Goal: Information Seeking & Learning: Check status

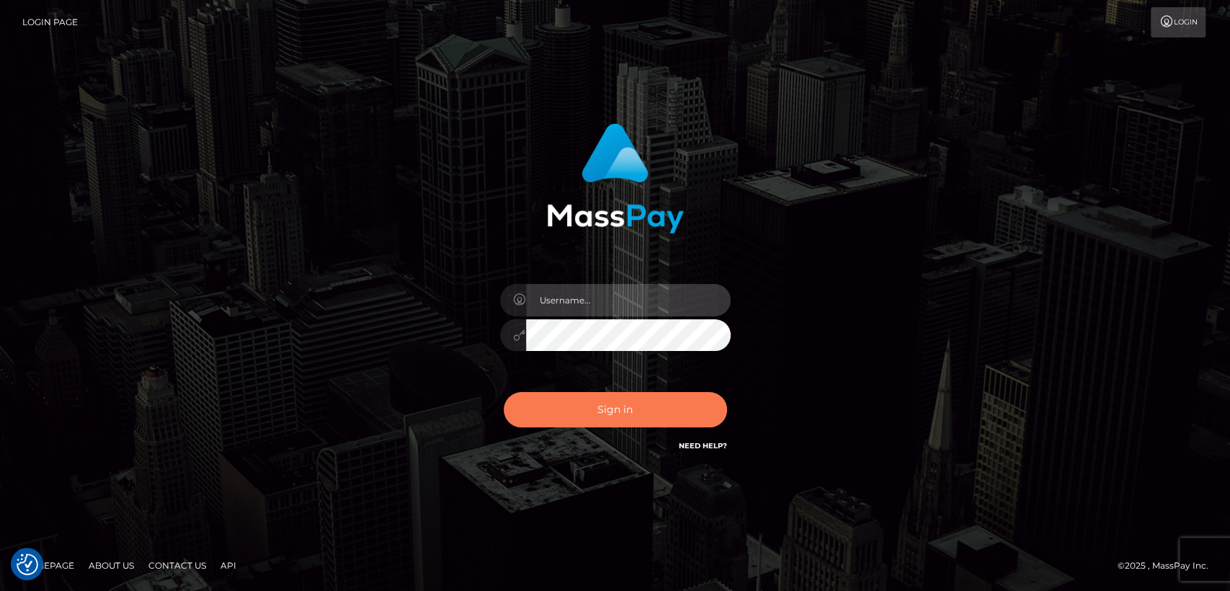
type input "nt.es"
click at [598, 411] on button "Sign in" at bounding box center [615, 409] width 223 height 35
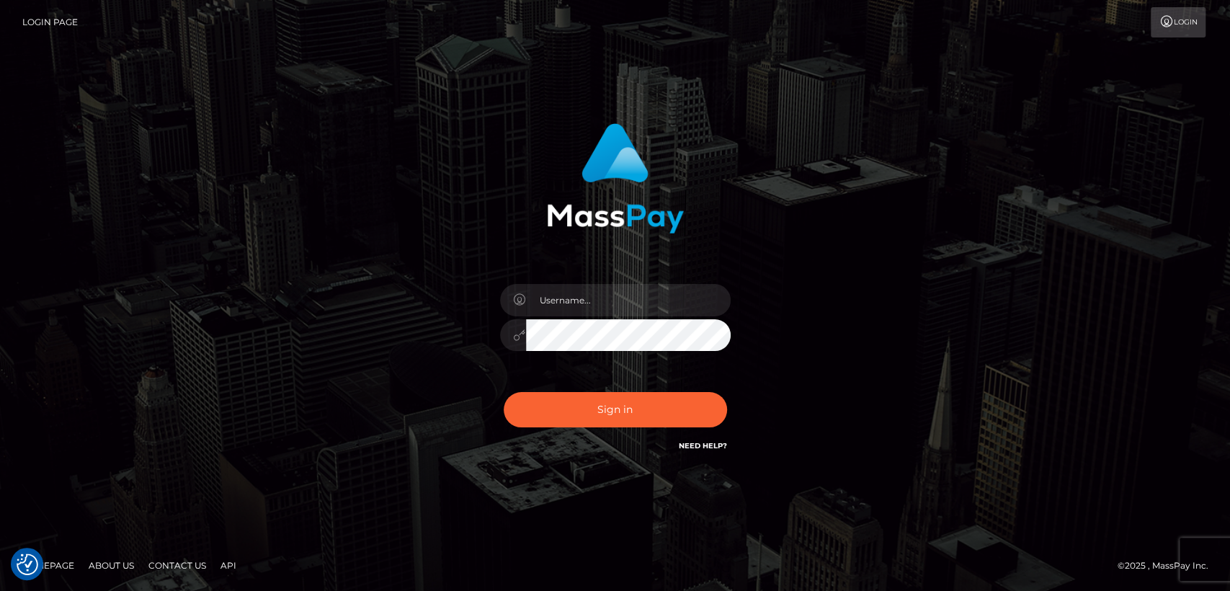
checkbox input "true"
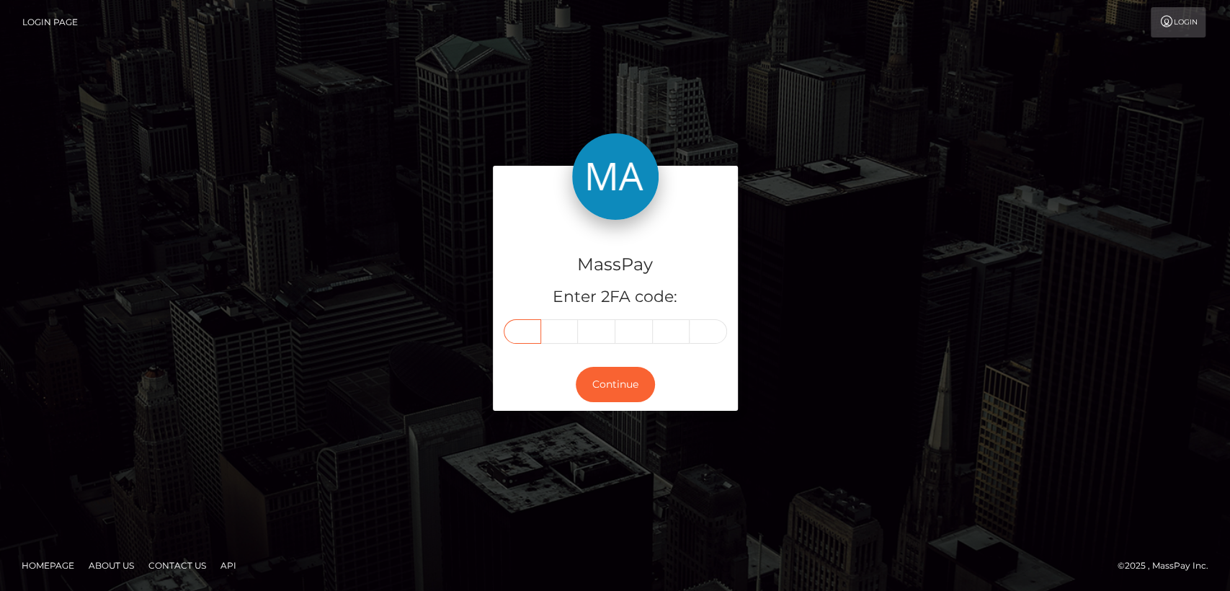
click at [524, 327] on input "text" at bounding box center [522, 331] width 37 height 24
paste input "3"
type input "3"
type input "1"
type input "4"
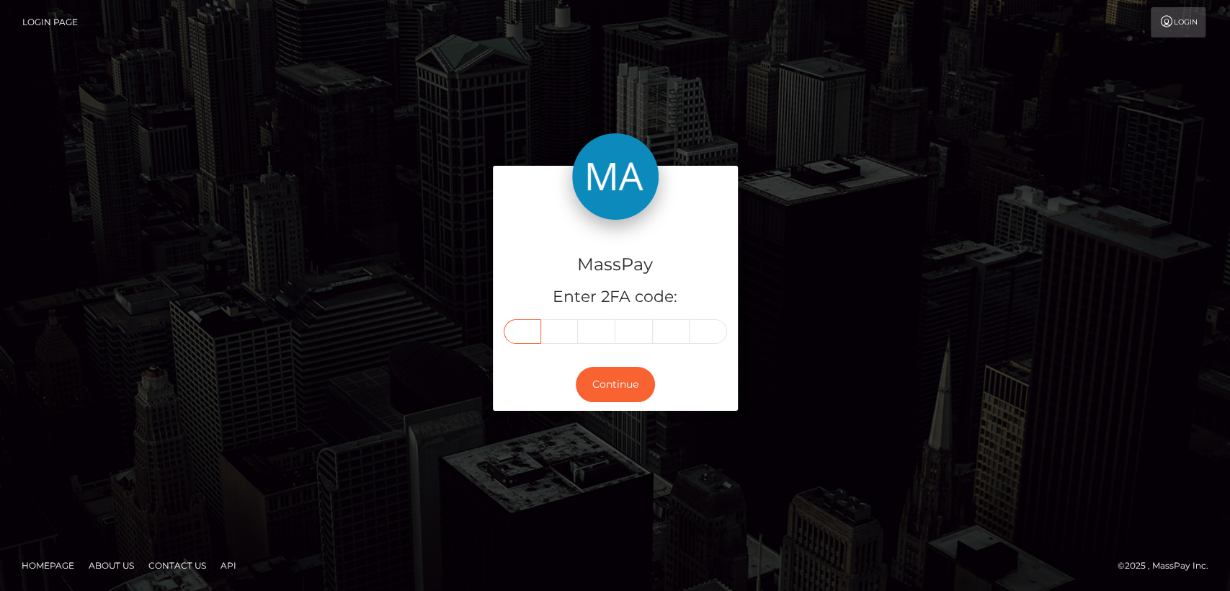
type input "9"
type input "5"
type input "9"
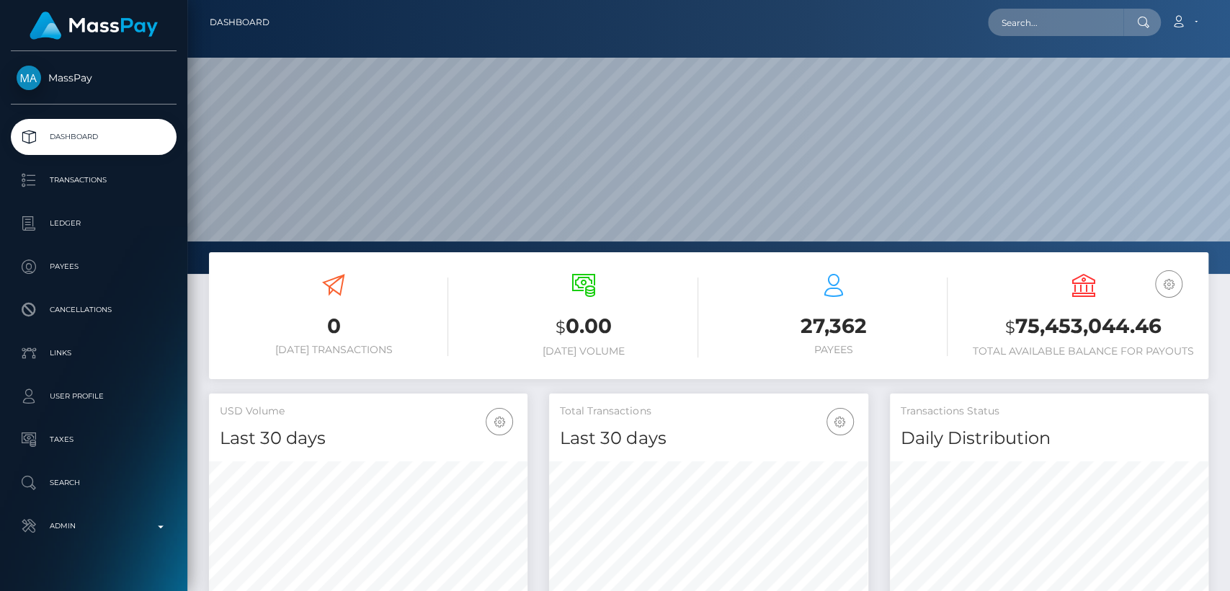
scroll to position [254, 318]
click at [1033, 14] on input "text" at bounding box center [1055, 22] width 135 height 27
paste input "[EMAIL_ADDRESS][DOMAIN_NAME]"
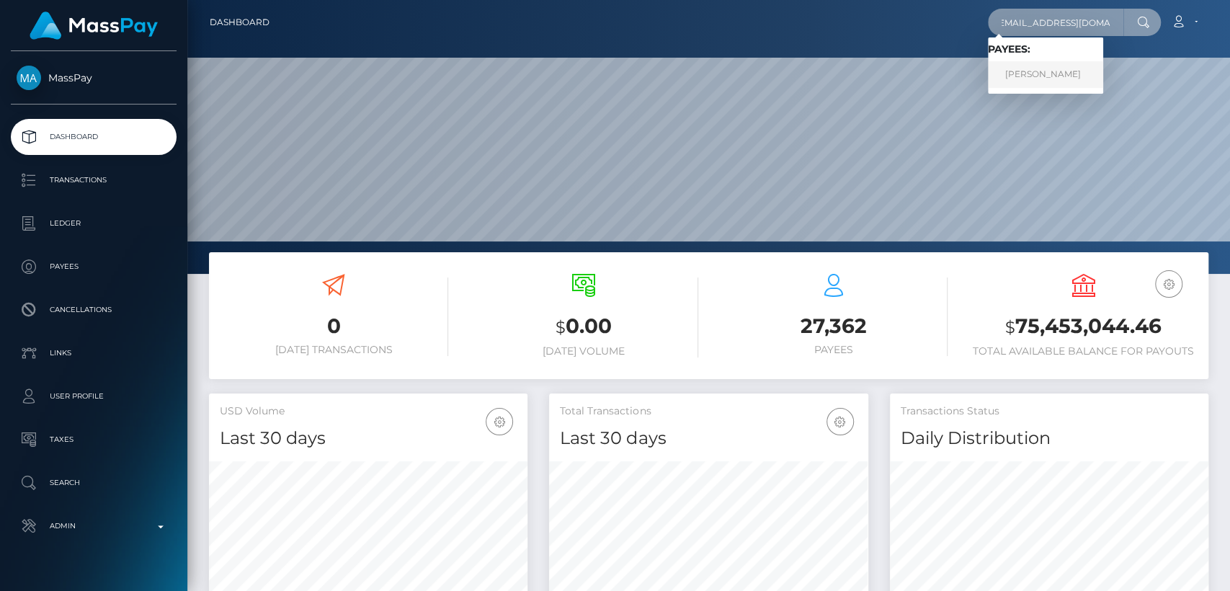
type input "cotejojershey@gmail.com"
click at [1044, 72] on link "Jershey Cotejo" at bounding box center [1045, 74] width 115 height 27
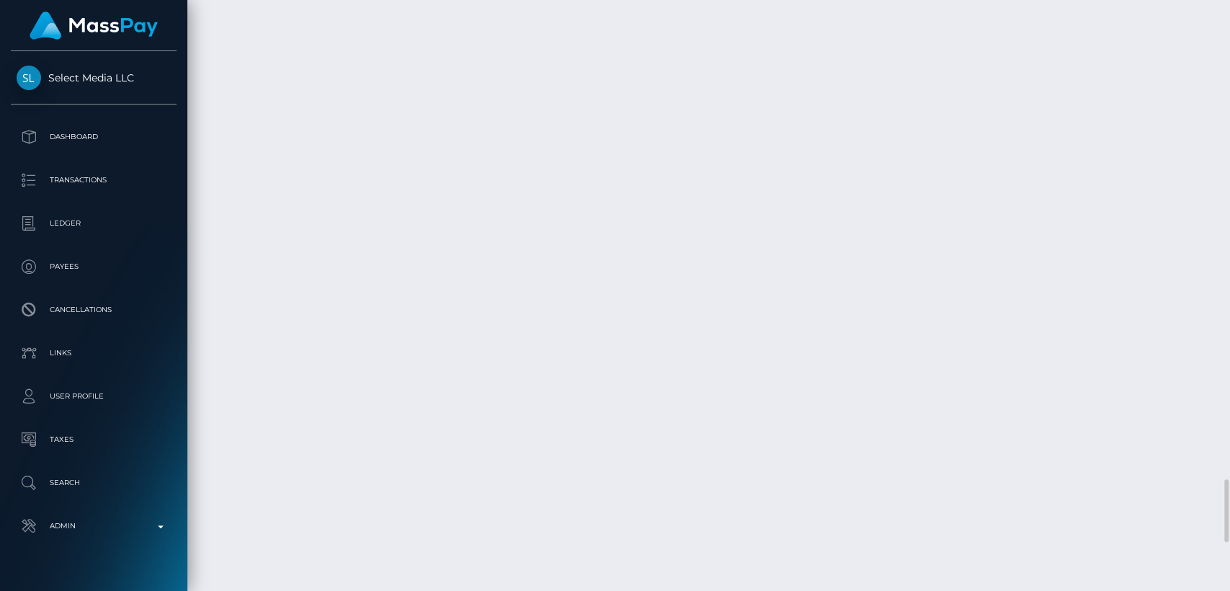
scroll to position [173, 318]
click at [635, 331] on div "Additional Info" at bounding box center [633, 333] width 94 height 27
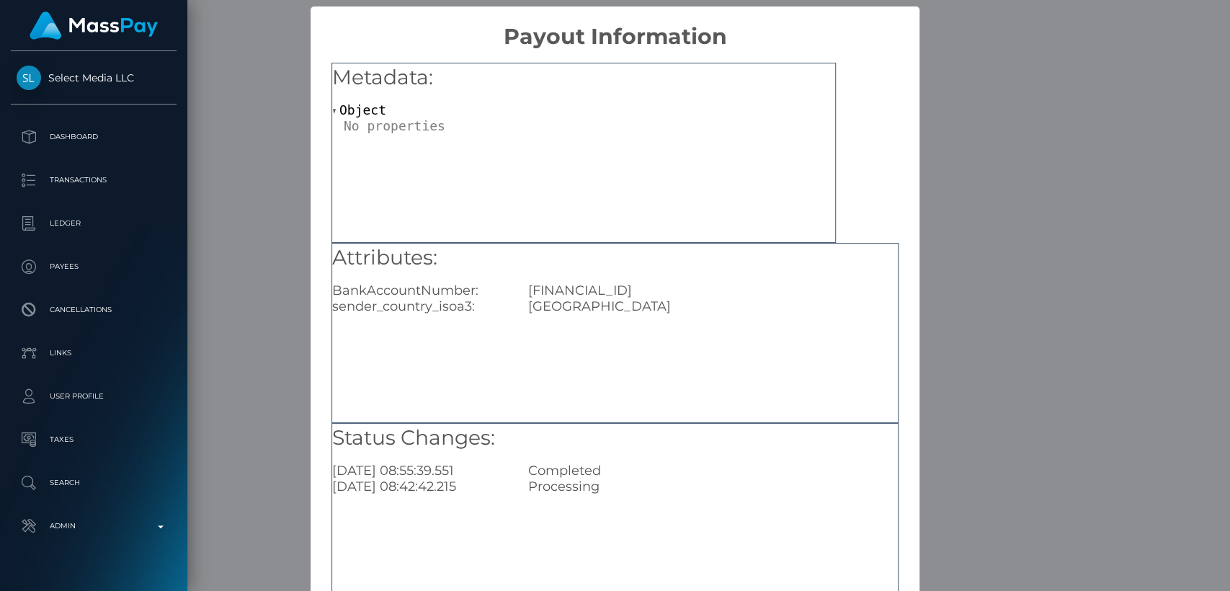
click at [710, 290] on div "TR680004600693888000308034" at bounding box center [712, 290] width 391 height 16
copy div "TR680004600693888000308034"
click at [756, 313] on div "USA" at bounding box center [712, 306] width 391 height 16
click at [669, 298] on div "USA" at bounding box center [712, 306] width 391 height 16
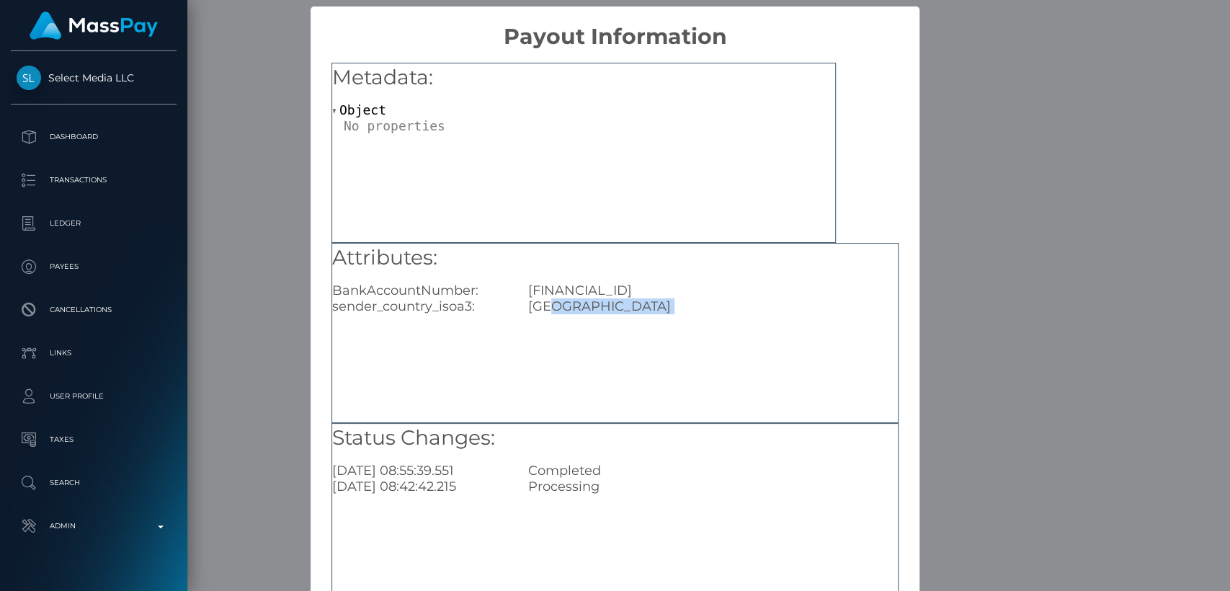
click at [669, 298] on div "USA" at bounding box center [712, 306] width 391 height 16
click at [669, 287] on div "TR680004600693888000308034" at bounding box center [712, 290] width 391 height 16
copy div "TR680004600693888000308034"
click at [1032, 203] on div "× Payout Information Metadata: Object Attributes: BankAccountNumber: TR68000460…" at bounding box center [615, 295] width 1230 height 591
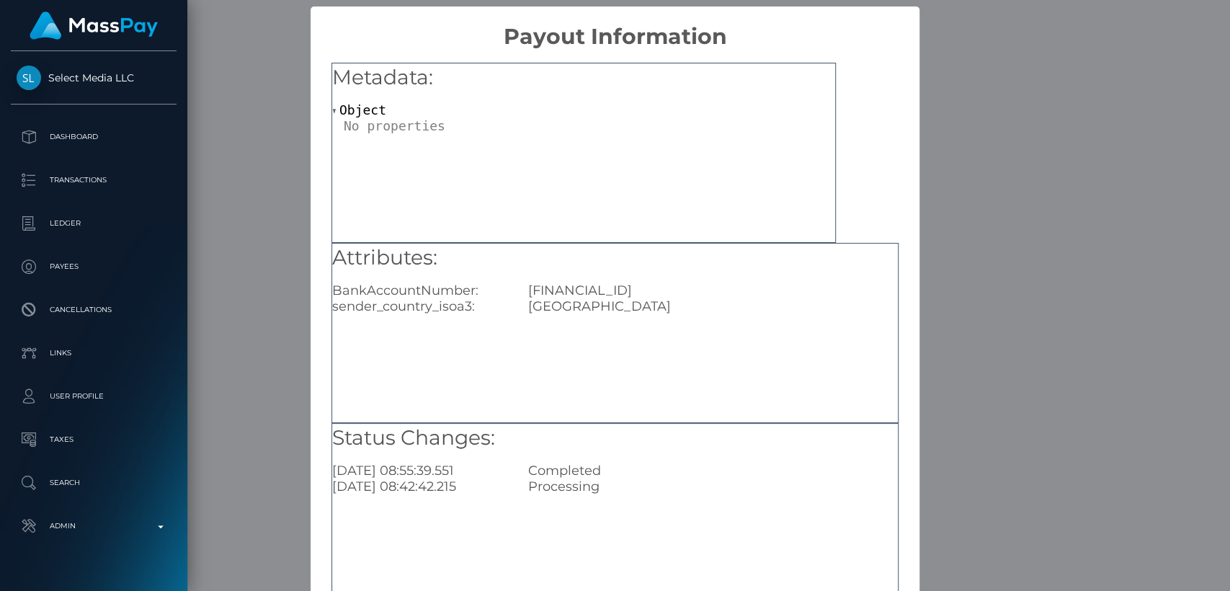
click at [1032, 203] on div "× Payout Information Metadata: Object Attributes: BankAccountNumber: TR68000460…" at bounding box center [615, 295] width 1230 height 591
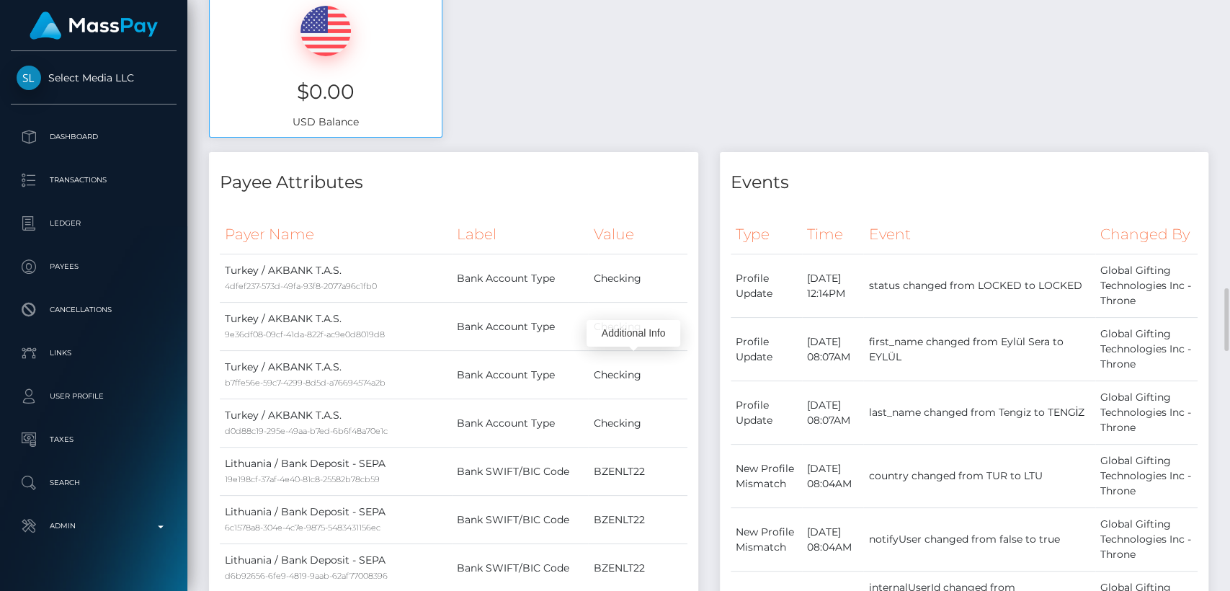
scroll to position [408, 0]
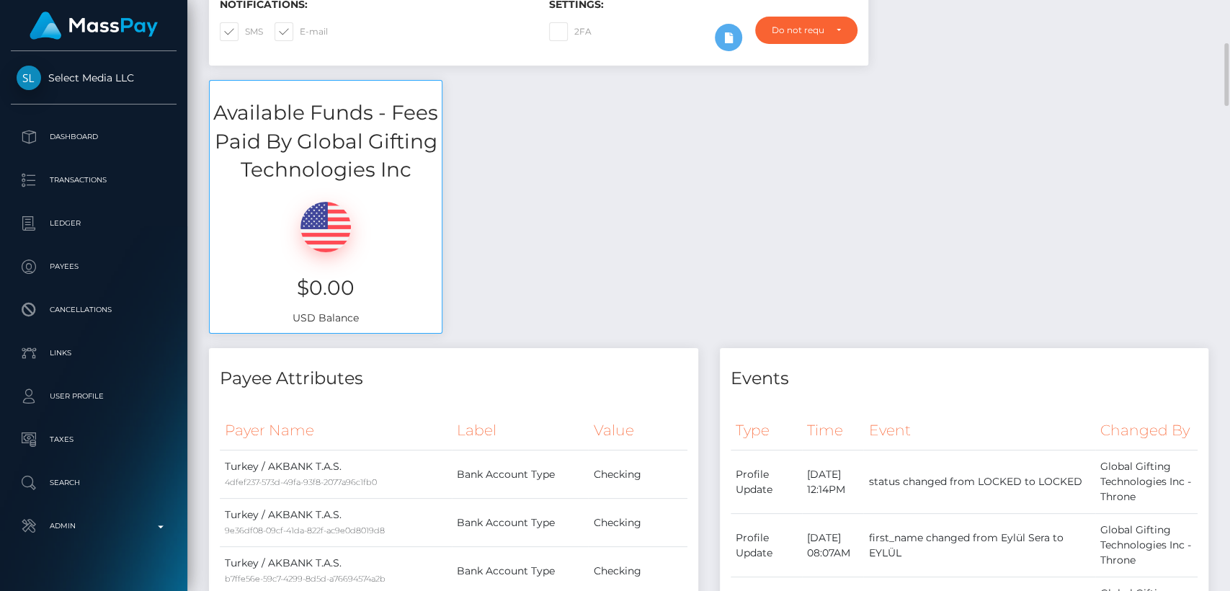
click at [488, 117] on div "Available Funds - Fees Paid By Global Gifting Technologies Inc $0.00 USD Balance" at bounding box center [708, 214] width 1021 height 268
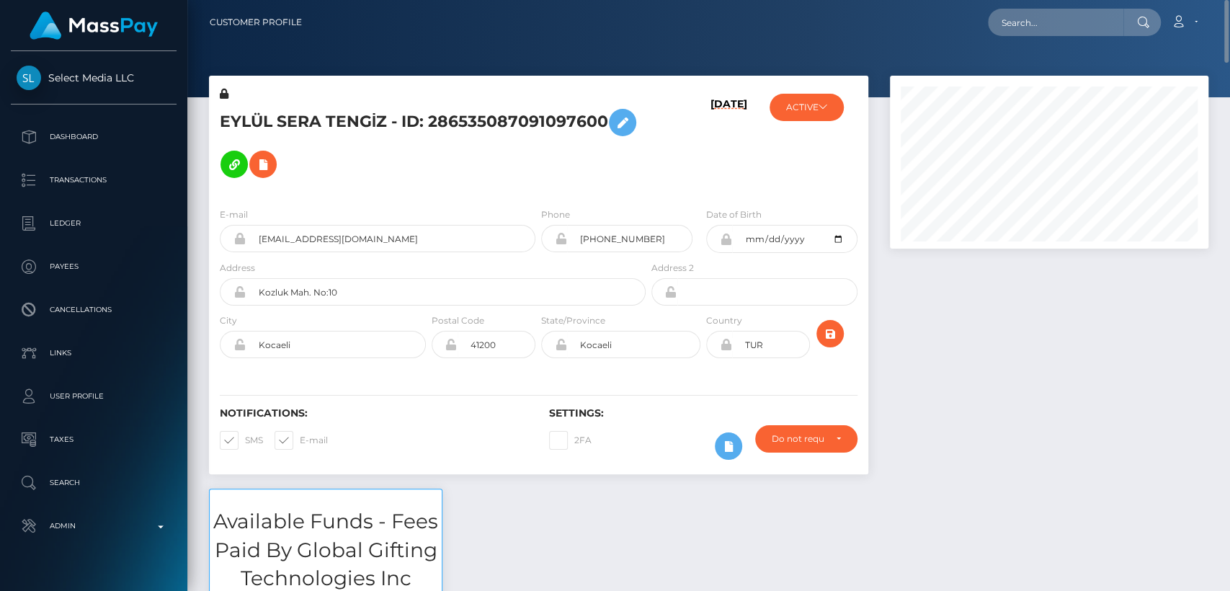
click at [252, 114] on h5 "EYLÜL SERA TENGİZ - ID: 286535087091097600" at bounding box center [429, 144] width 418 height 84
copy h5 "EYLÜL"
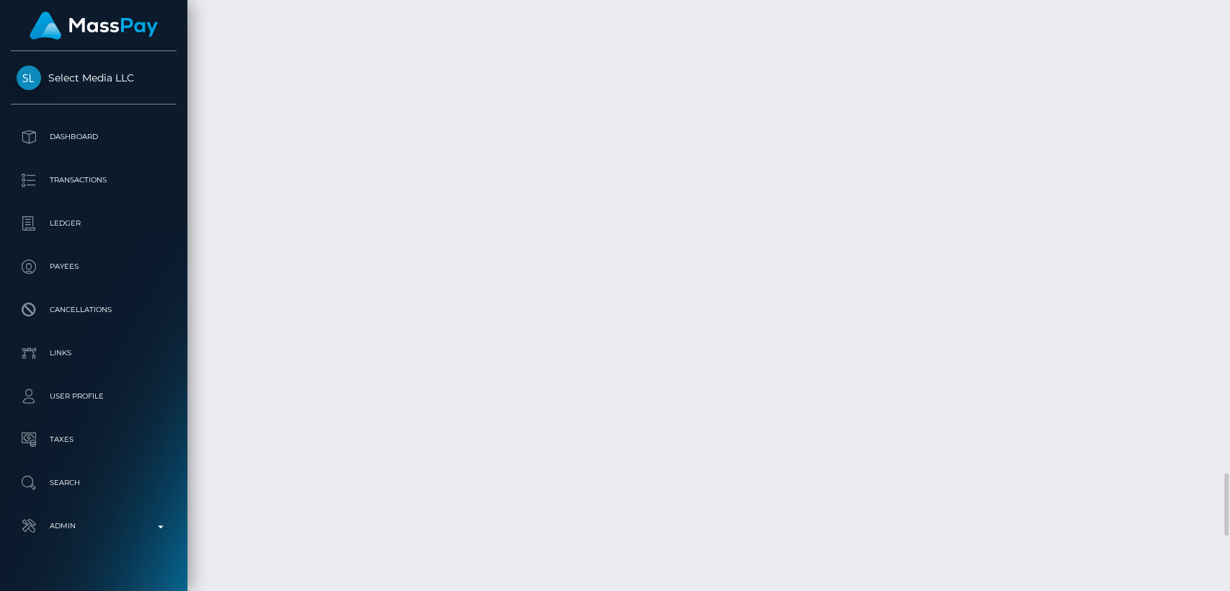
scroll to position [4452, 0]
drag, startPoint x: 300, startPoint y: 396, endPoint x: 215, endPoint y: 398, distance: 85.0
copy td "August 26, 2025"
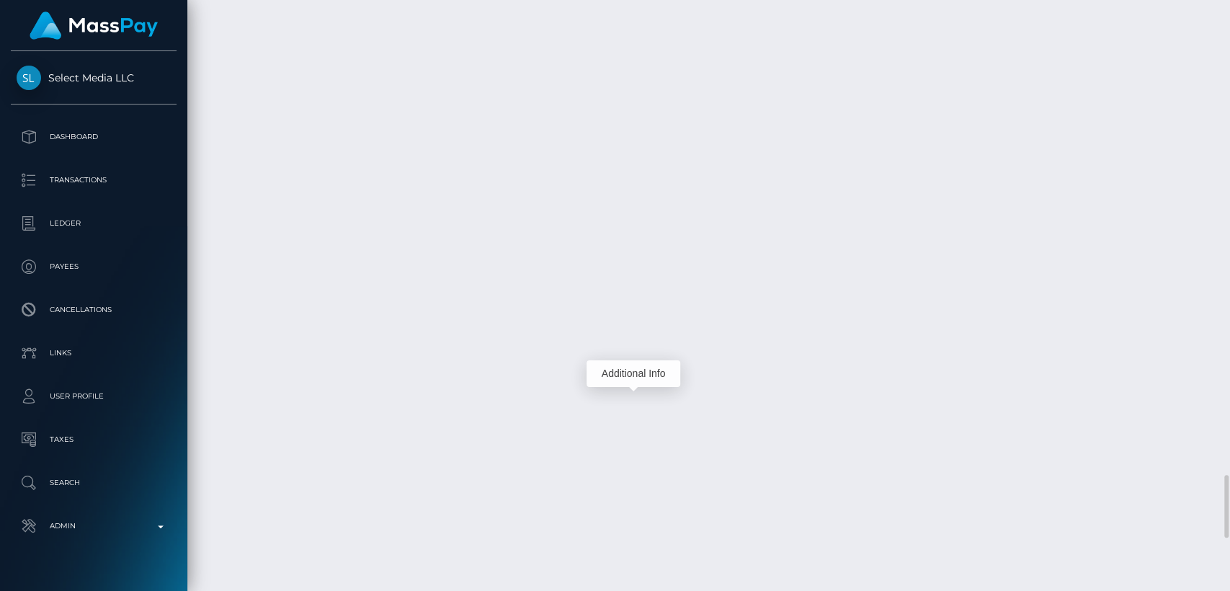
scroll to position [173, 318]
click at [629, 367] on div "Additional Info" at bounding box center [633, 373] width 94 height 27
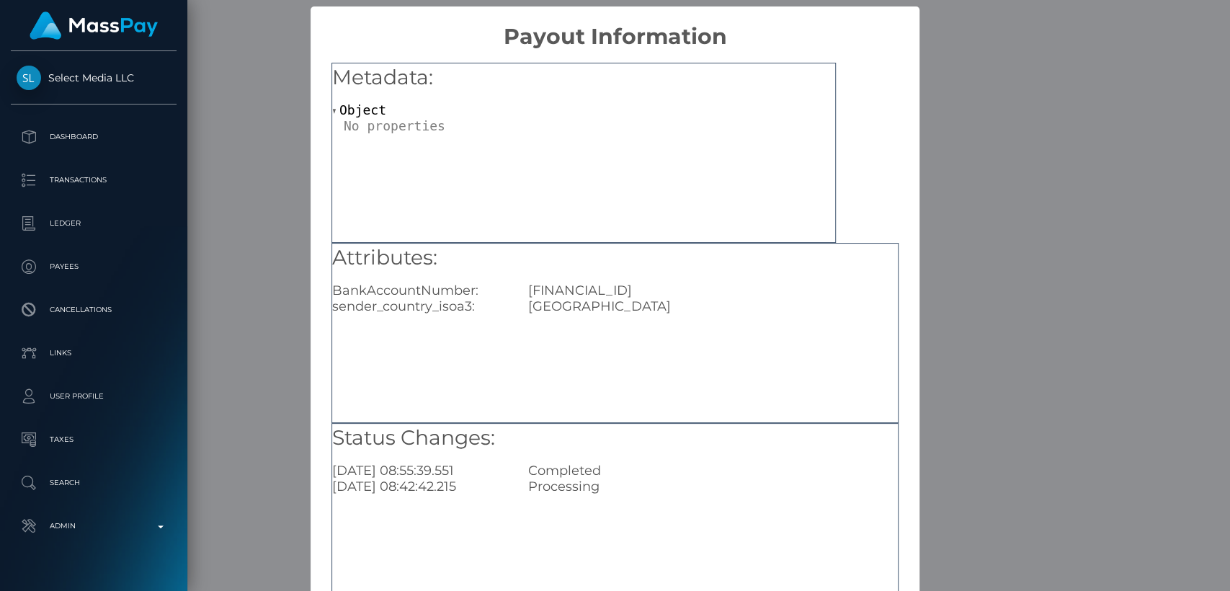
click at [615, 290] on div "TR680004600693888000308034" at bounding box center [712, 290] width 391 height 16
copy div "TR680004600693888000308034"
click at [945, 292] on div "× Payout Information Metadata: Object Attributes: BankAccountNumber: TR68000460…" at bounding box center [615, 295] width 1230 height 591
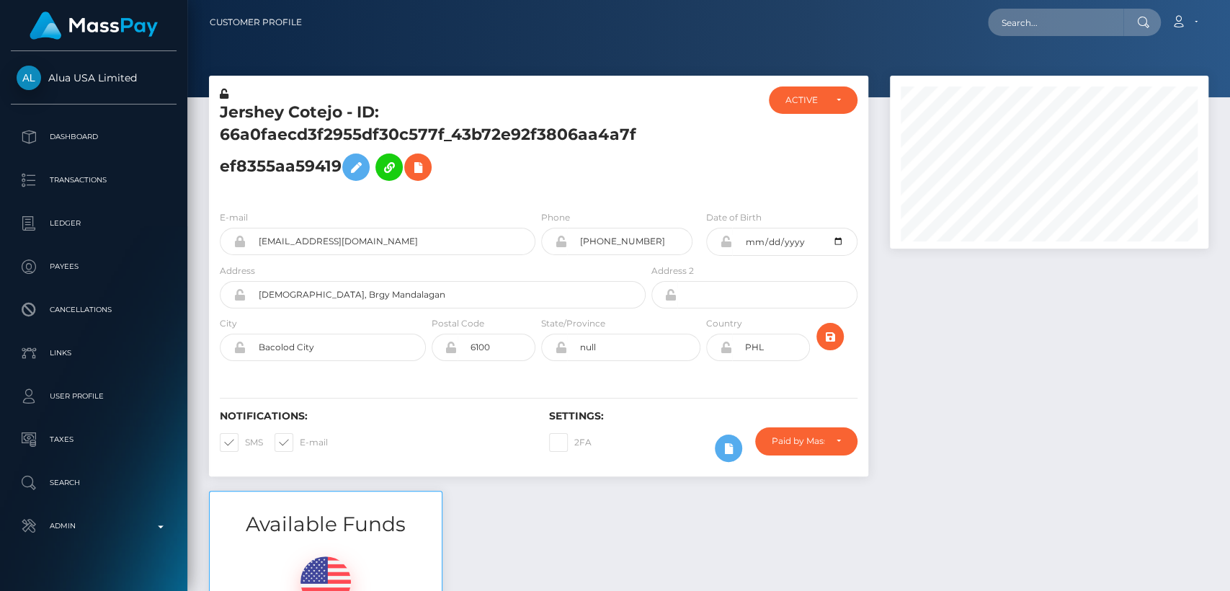
scroll to position [173, 318]
click at [252, 117] on h5 "Jershey Cotejo - ID: 66a0faecd3f2955df30c577f_43b72e92f3806aa4a7fef8355aa59419" at bounding box center [429, 145] width 418 height 86
click at [438, 201] on div "E-mail cotejojershey@gmail.com Phone 2004-09-26" at bounding box center [538, 287] width 659 height 176
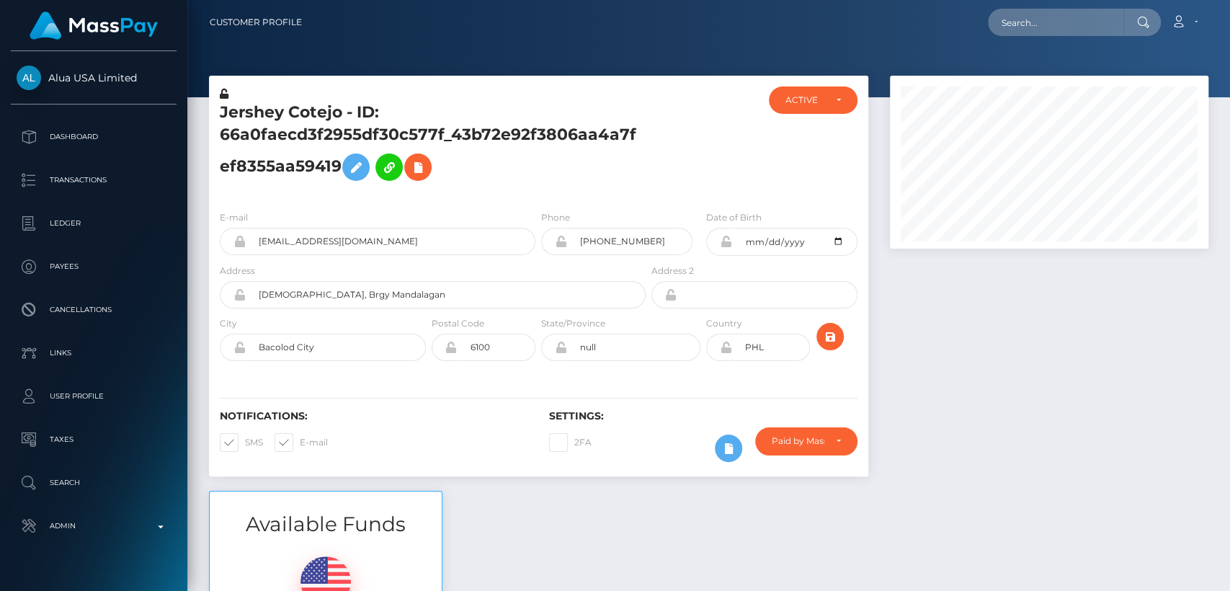
click at [253, 115] on h5 "Jershey Cotejo - ID: 66a0faecd3f2955df30c577f_43b72e92f3806aa4a7fef8355aa59419" at bounding box center [429, 145] width 418 height 86
copy h5 "Jershey"
click at [488, 231] on input "cotejojershey@gmail.com" at bounding box center [391, 241] width 290 height 27
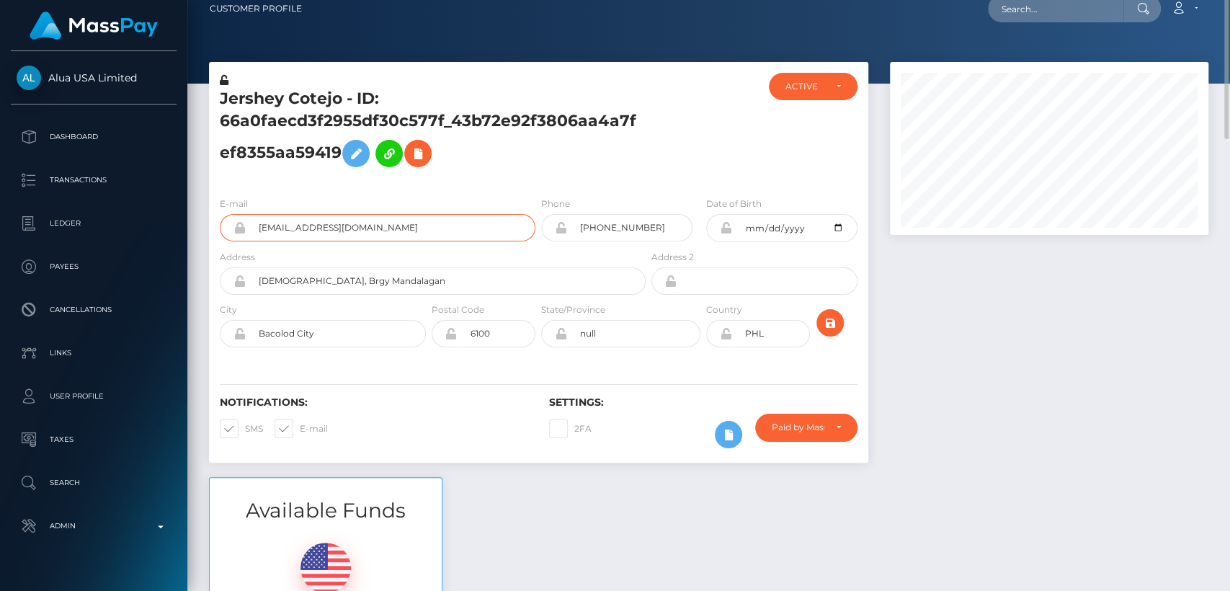
scroll to position [0, 0]
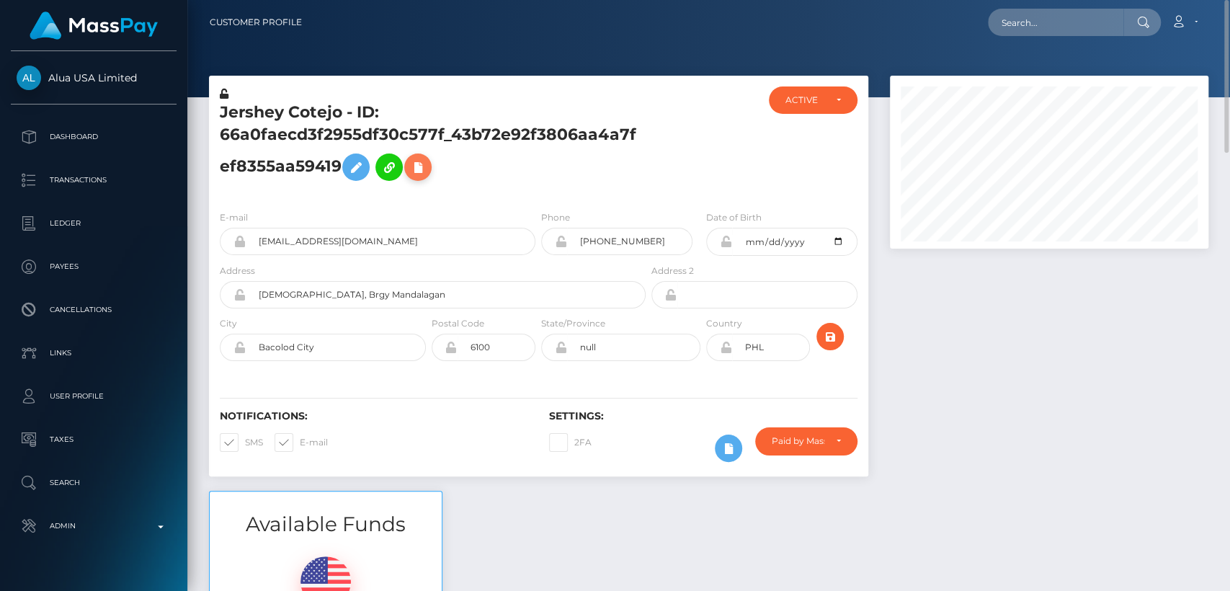
click at [426, 169] on icon at bounding box center [417, 167] width 17 height 18
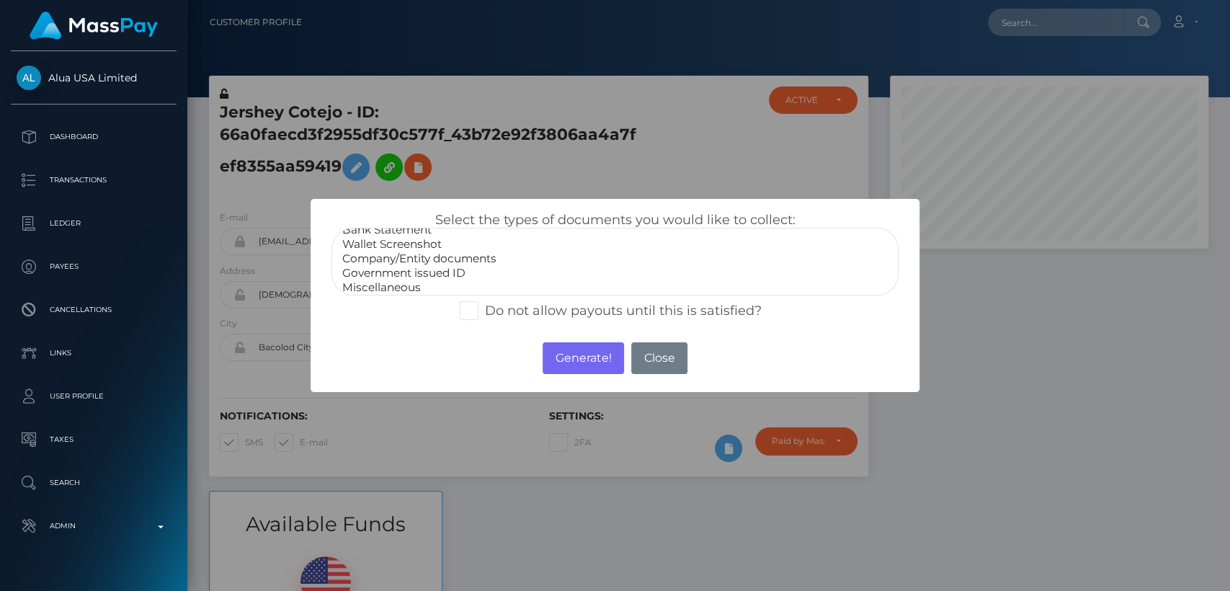
scroll to position [28, 0]
select select "Government issued ID"
click at [434, 267] on option "Government issued ID" at bounding box center [615, 269] width 548 height 14
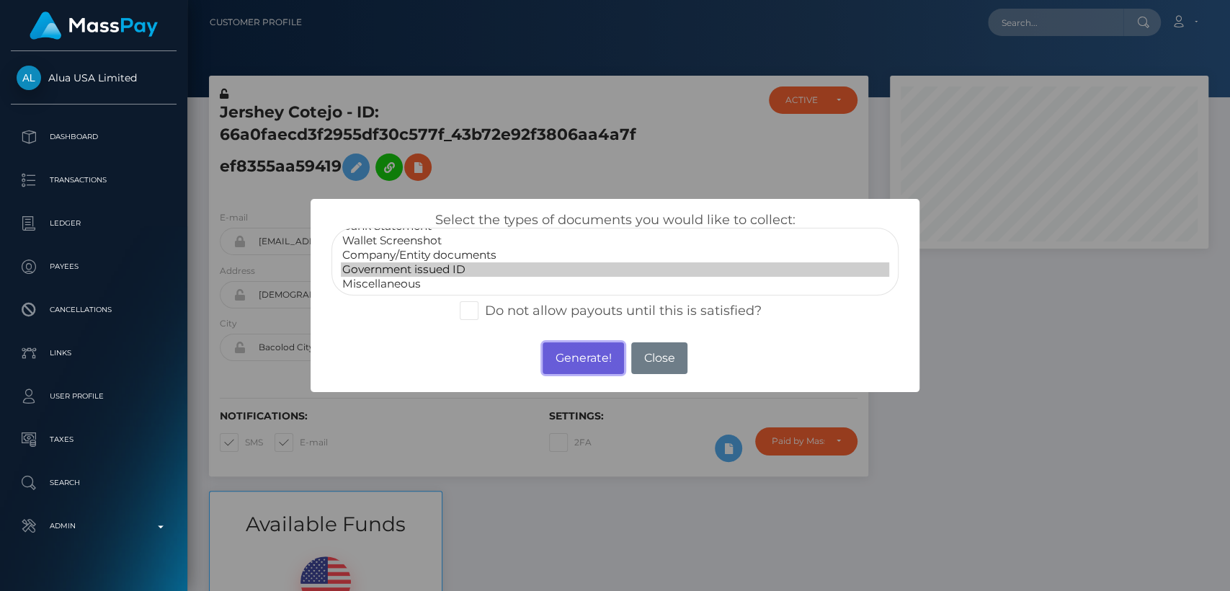
click at [575, 355] on button "Generate!" at bounding box center [582, 358] width 81 height 32
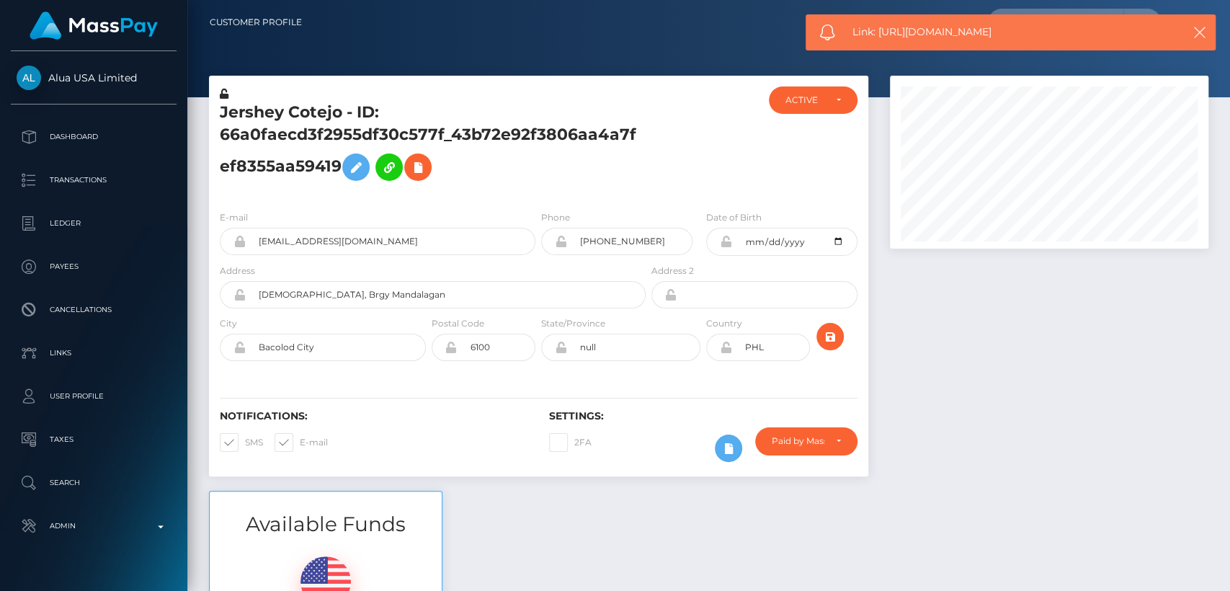
click at [936, 28] on span "Link: https://l.maspay.io/whciK" at bounding box center [1007, 31] width 310 height 15
click at [936, 29] on span "Link: https://l.maspay.io/whciK" at bounding box center [1007, 31] width 310 height 15
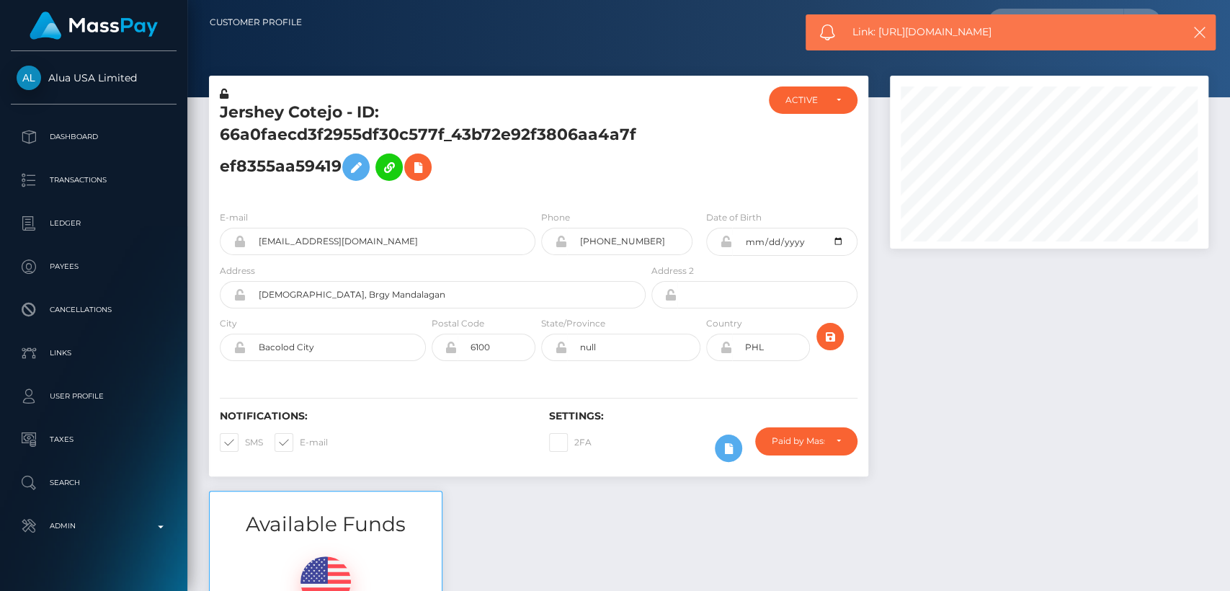
click at [936, 29] on span "Link: https://l.maspay.io/whciK" at bounding box center [1007, 31] width 310 height 15
click at [936, 28] on span "Link: https://l.maspay.io/whciK" at bounding box center [1007, 31] width 310 height 15
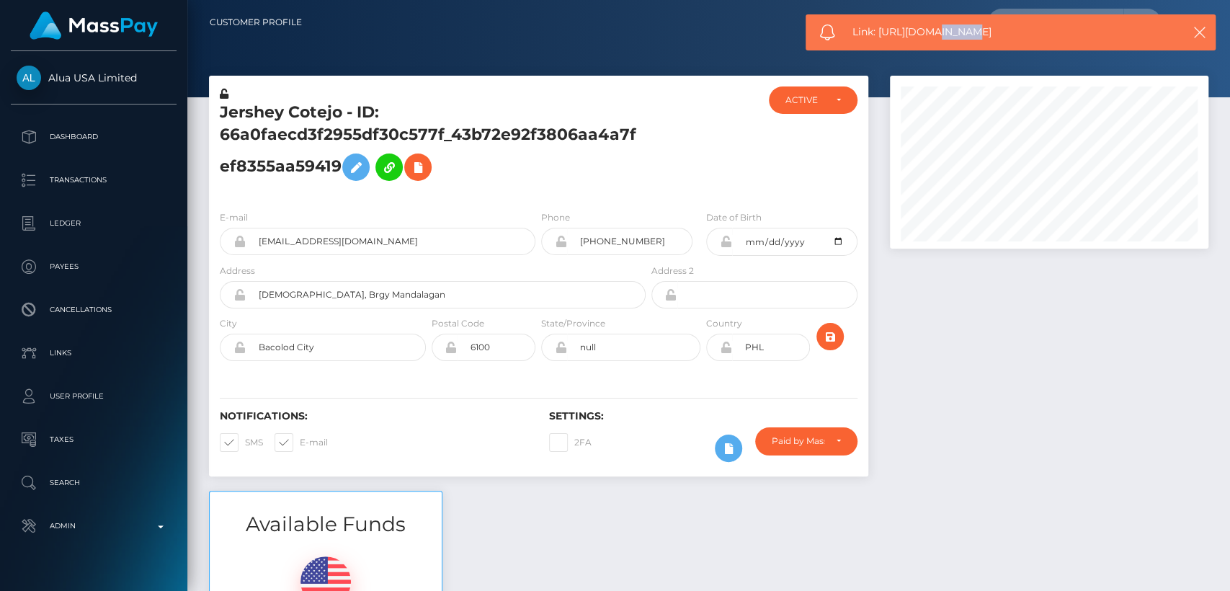
click at [936, 28] on span "Link: https://l.maspay.io/whciK" at bounding box center [1007, 31] width 310 height 15
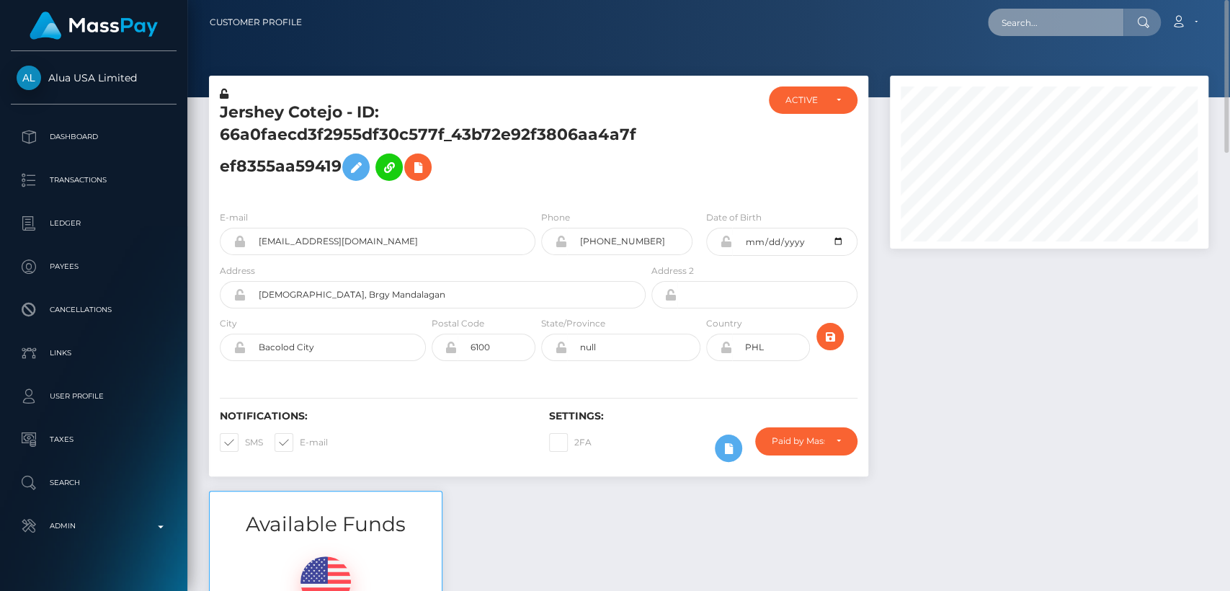
click at [1047, 30] on input "text" at bounding box center [1055, 22] width 135 height 27
paste input "irishgeorgia98@gmail.com"
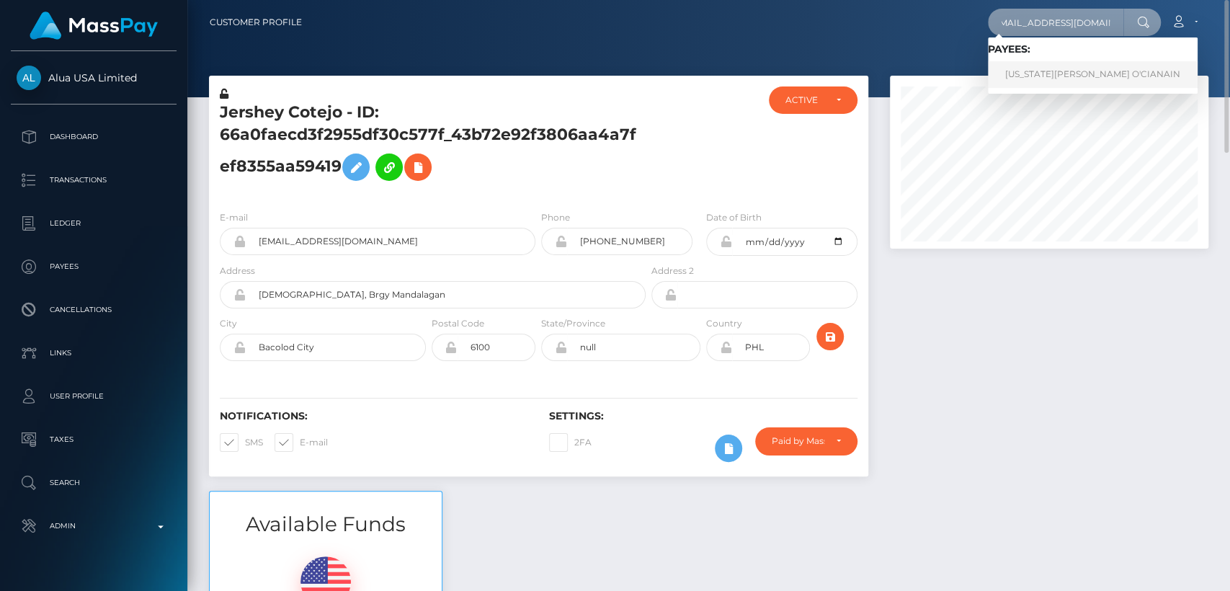
type input "irishgeorgia98@gmail.com"
click at [1048, 70] on link "GEORGIA KAYLA O'CIANAIN" at bounding box center [1093, 74] width 210 height 27
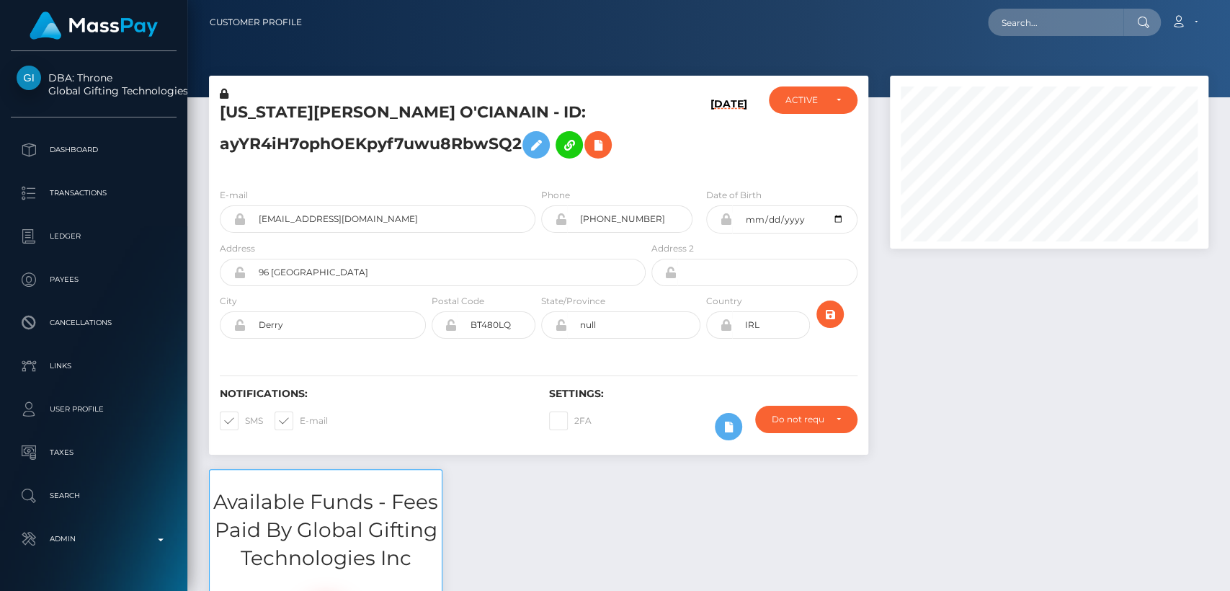
scroll to position [173, 318]
click at [267, 117] on h5 "[US_STATE][PERSON_NAME] O'CIANAIN - ID: ayYR4iH7ophOEKpyf7uwu8RbwSQ2" at bounding box center [429, 134] width 418 height 64
copy h5 "[US_STATE]"
click at [1047, 33] on input "text" at bounding box center [1055, 22] width 135 height 27
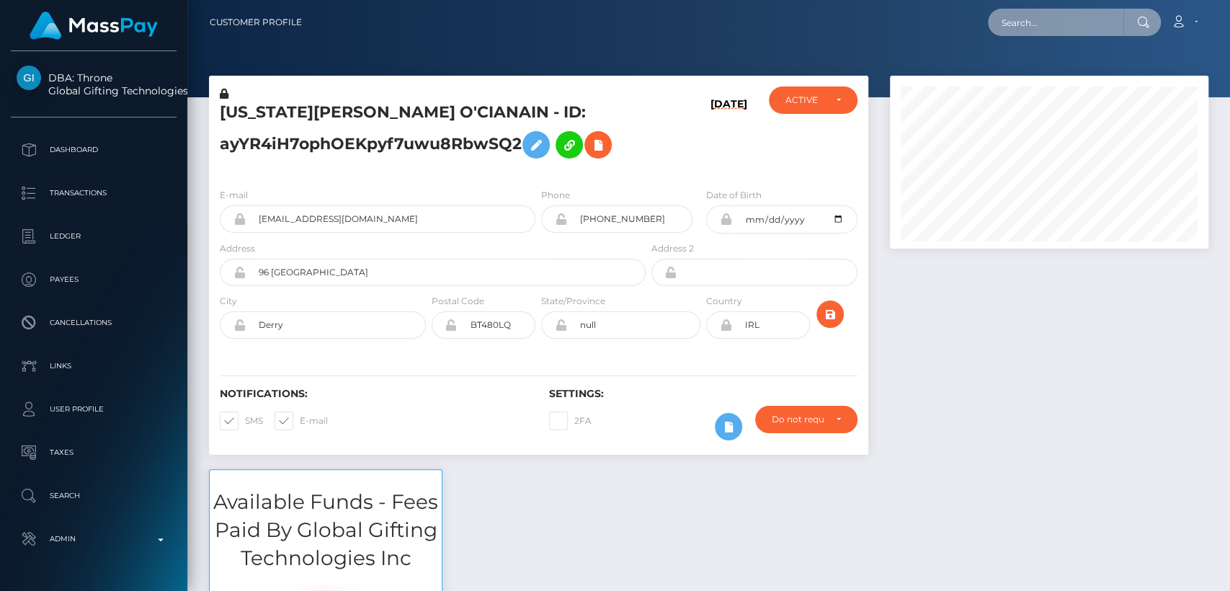
paste input "[EMAIL_ADDRESS][DOMAIN_NAME]"
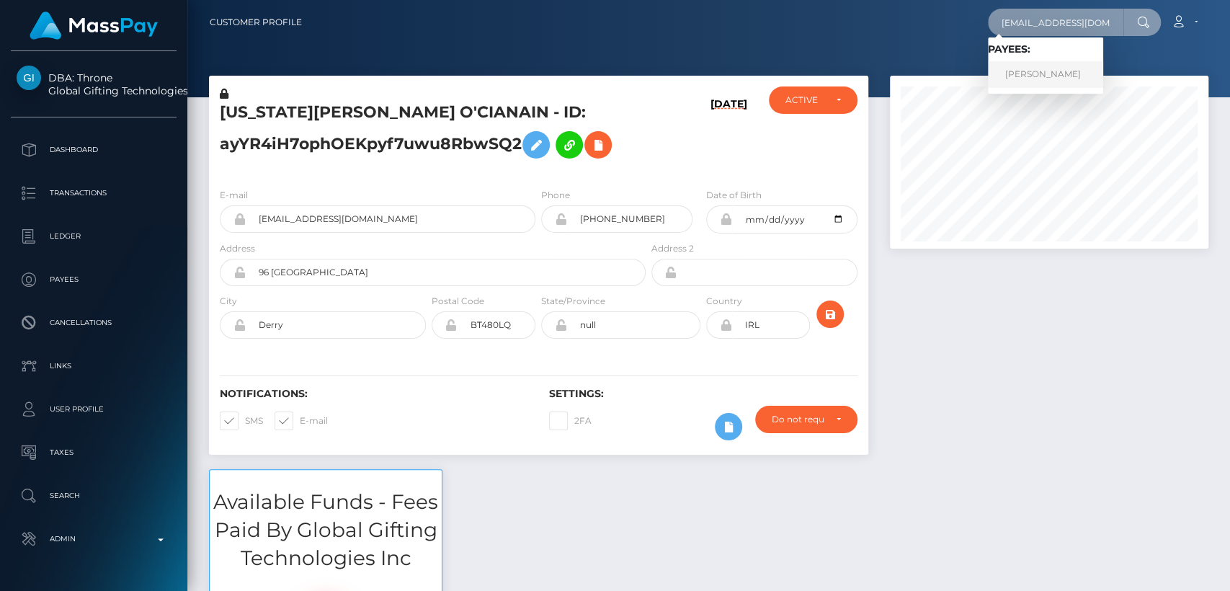
type input "[EMAIL_ADDRESS][DOMAIN_NAME]"
click at [1050, 71] on link "[PERSON_NAME]" at bounding box center [1045, 74] width 115 height 27
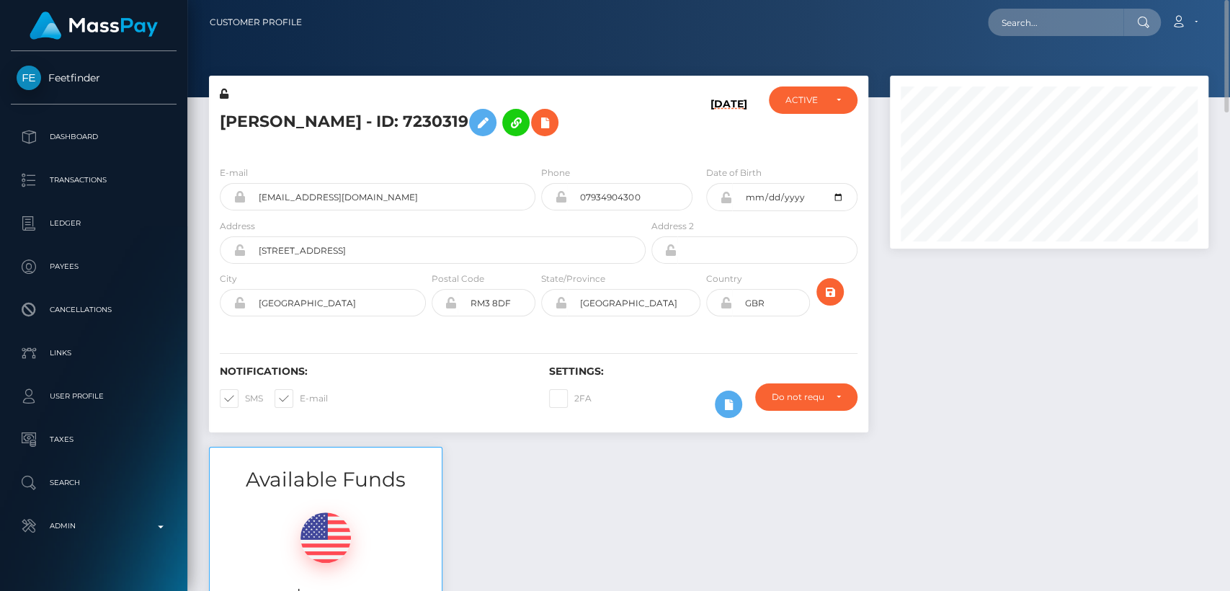
click at [254, 122] on h5 "[PERSON_NAME] - ID: 7230319" at bounding box center [429, 123] width 418 height 42
click at [254, 122] on h5 "Hannah Louisa Bray - ID: 7230319" at bounding box center [429, 123] width 418 height 42
copy h5 "Hannah"
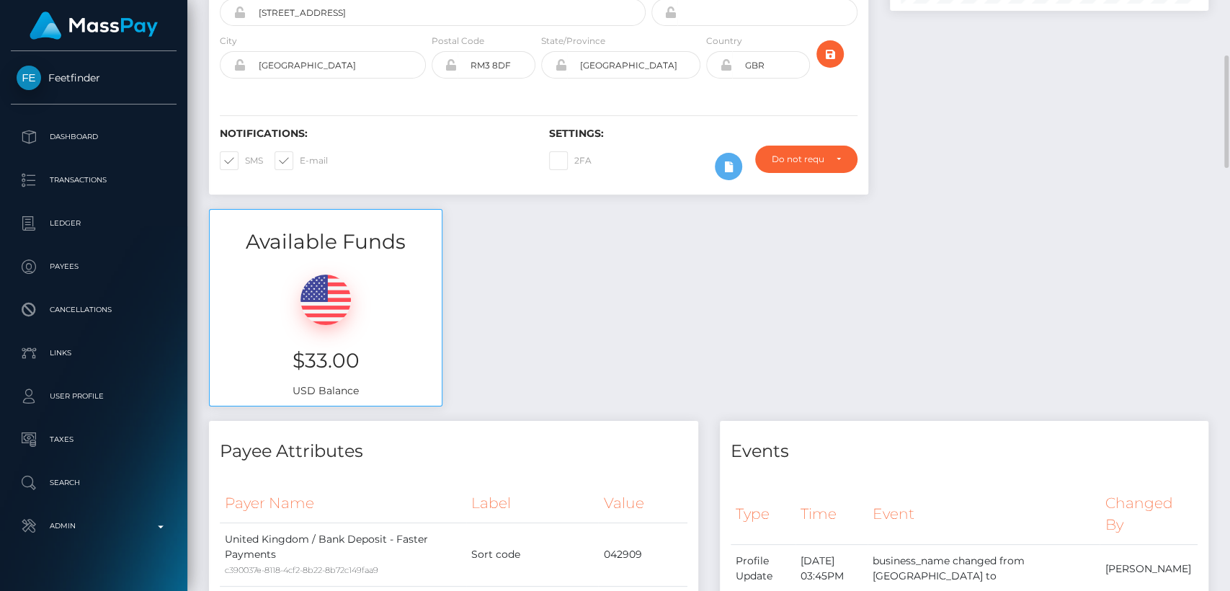
scroll to position [246, 0]
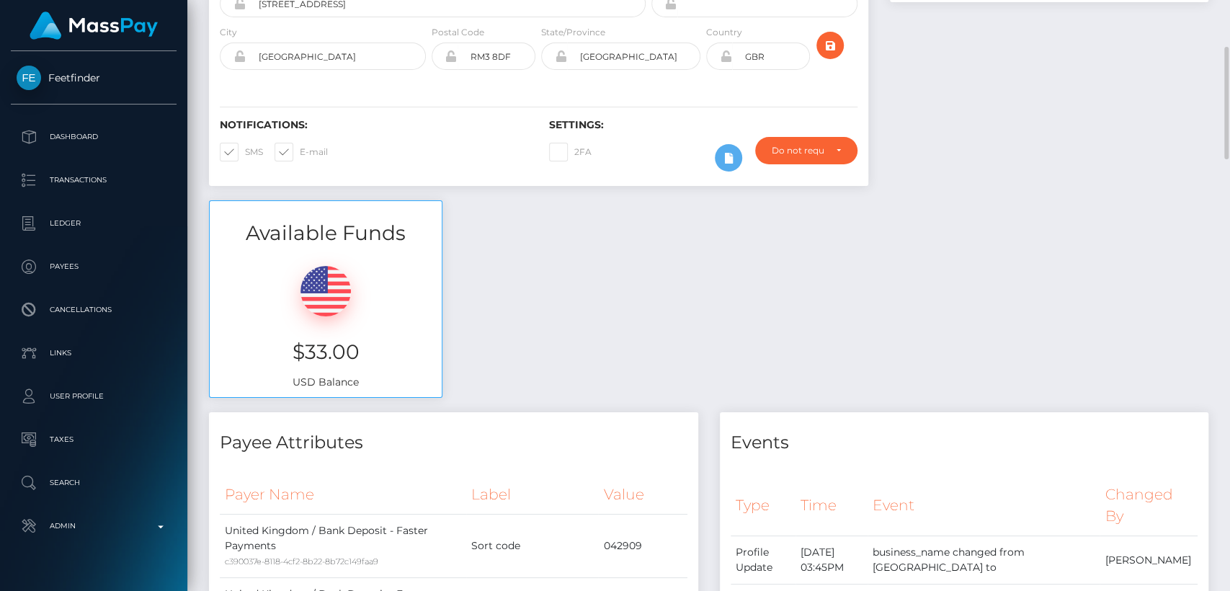
click at [323, 344] on h3 "$33.00" at bounding box center [325, 352] width 210 height 28
copy h3 "$33.00"
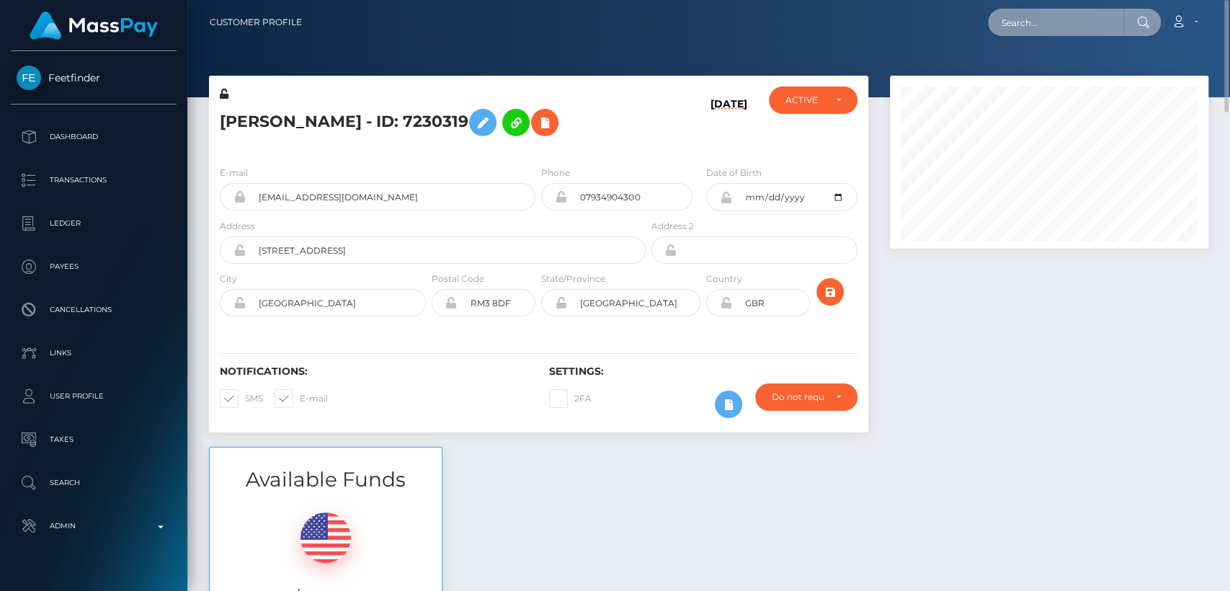
click at [1071, 29] on input "text" at bounding box center [1055, 22] width 135 height 27
paste input "yoursantinasoft@gmail.com"
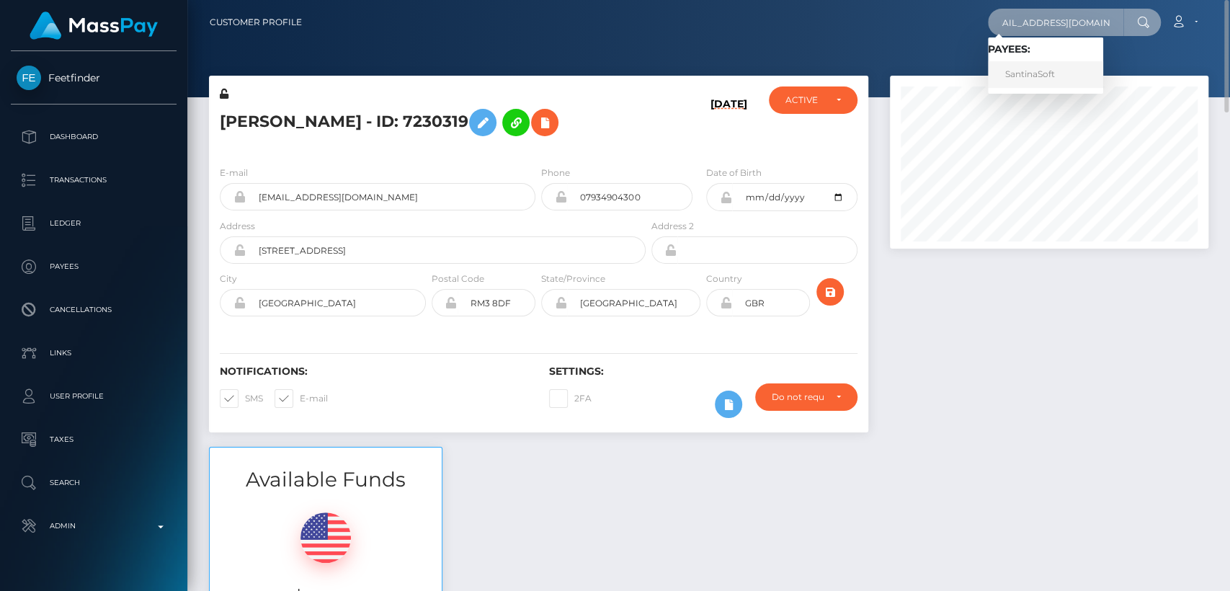
type input "yoursantinasoft@gmail.com"
click at [1058, 68] on link "SantinaSoft" at bounding box center [1045, 74] width 115 height 27
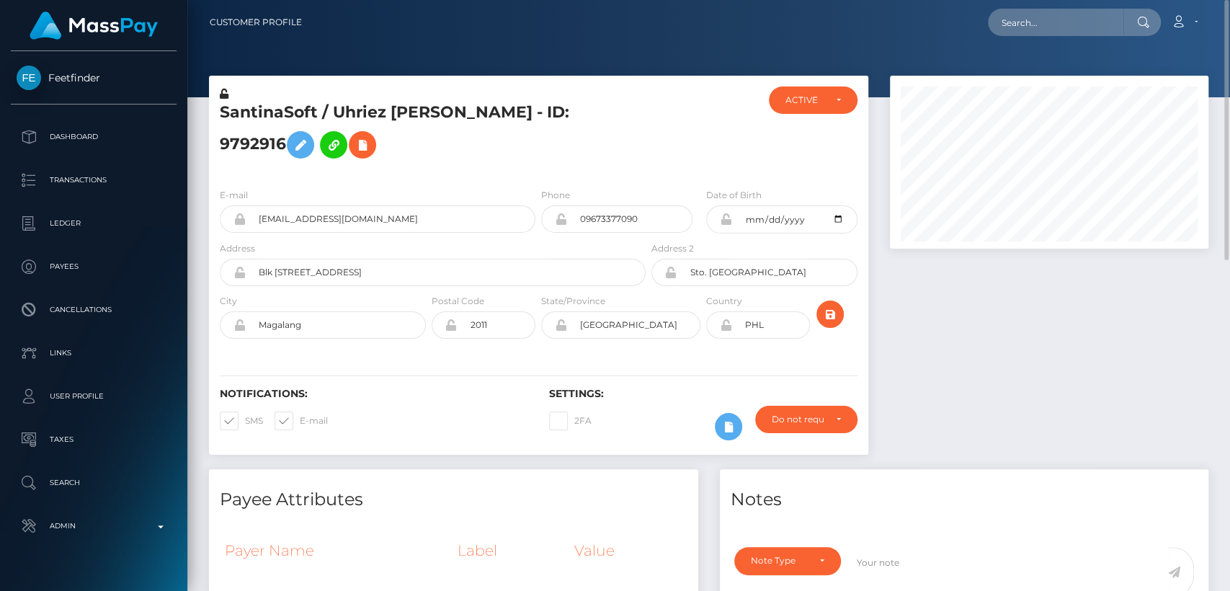
click at [355, 114] on h5 "SantinaSoft / Uhriez Espiritu Rosete - ID: 9792916" at bounding box center [429, 134] width 418 height 64
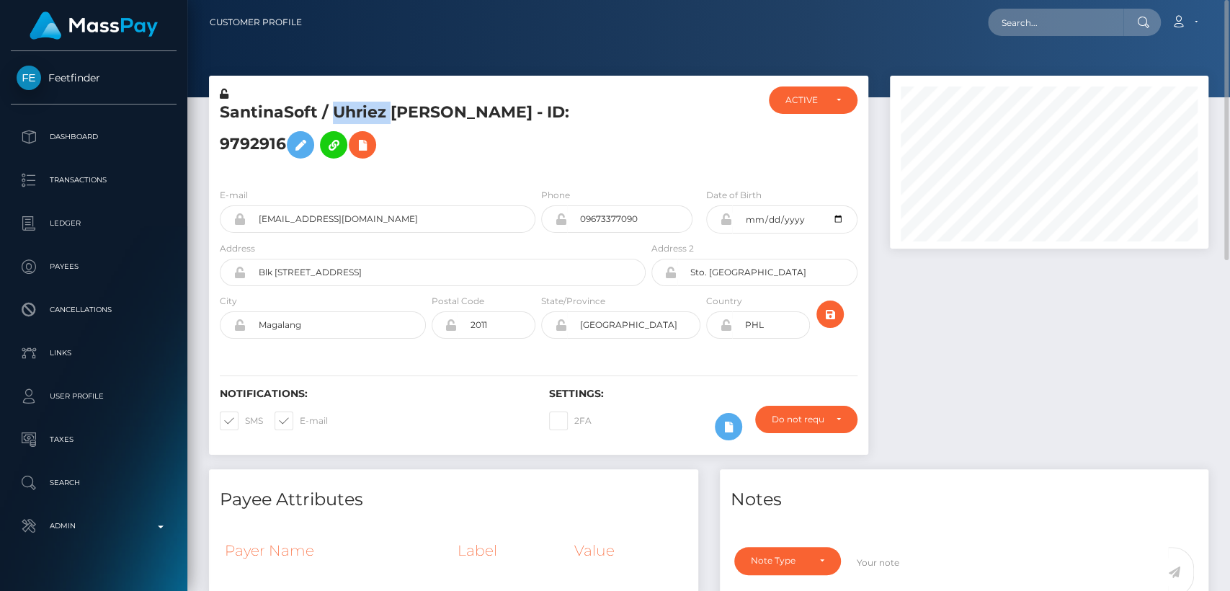
copy h5 "Uhriez"
click at [1022, 19] on input "text" at bounding box center [1055, 22] width 135 height 27
paste input "[EMAIL_ADDRESS][DOMAIN_NAME]"
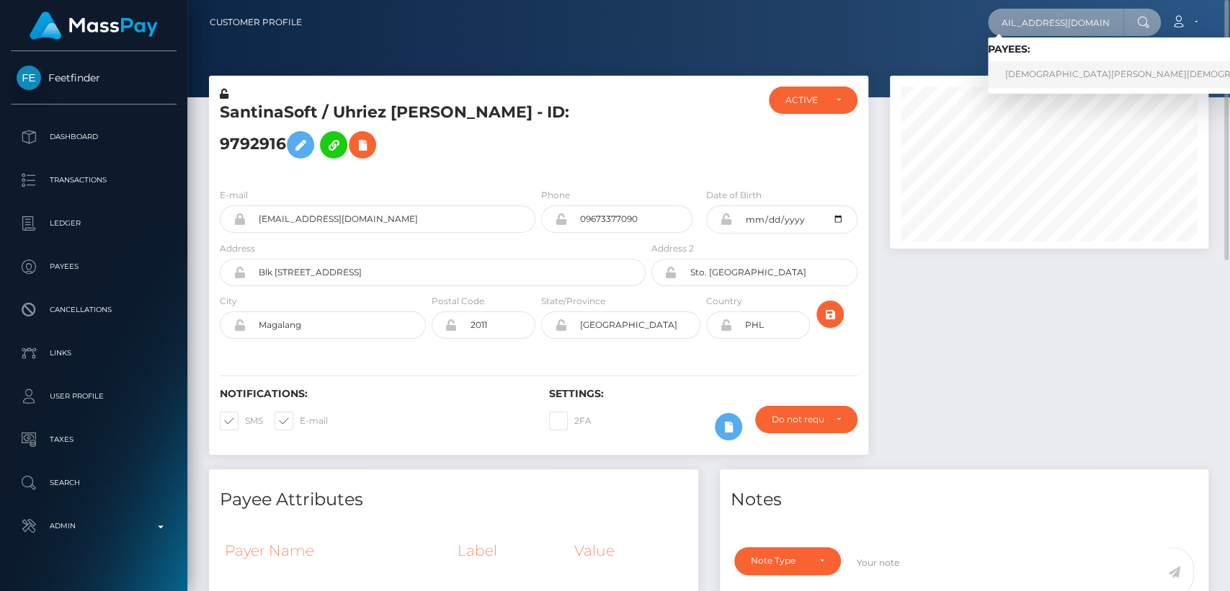
type input "[EMAIL_ADDRESS][DOMAIN_NAME]"
click at [1043, 73] on link "PASHMINA KHRISTI Khristi" at bounding box center [1149, 74] width 322 height 27
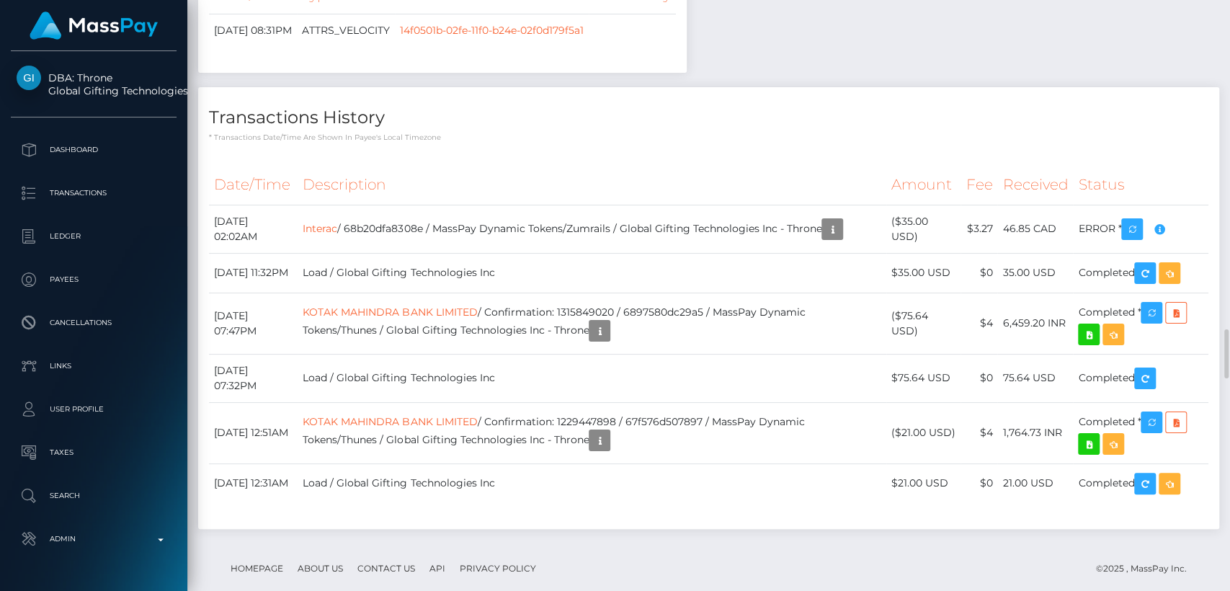
scroll to position [3873, 0]
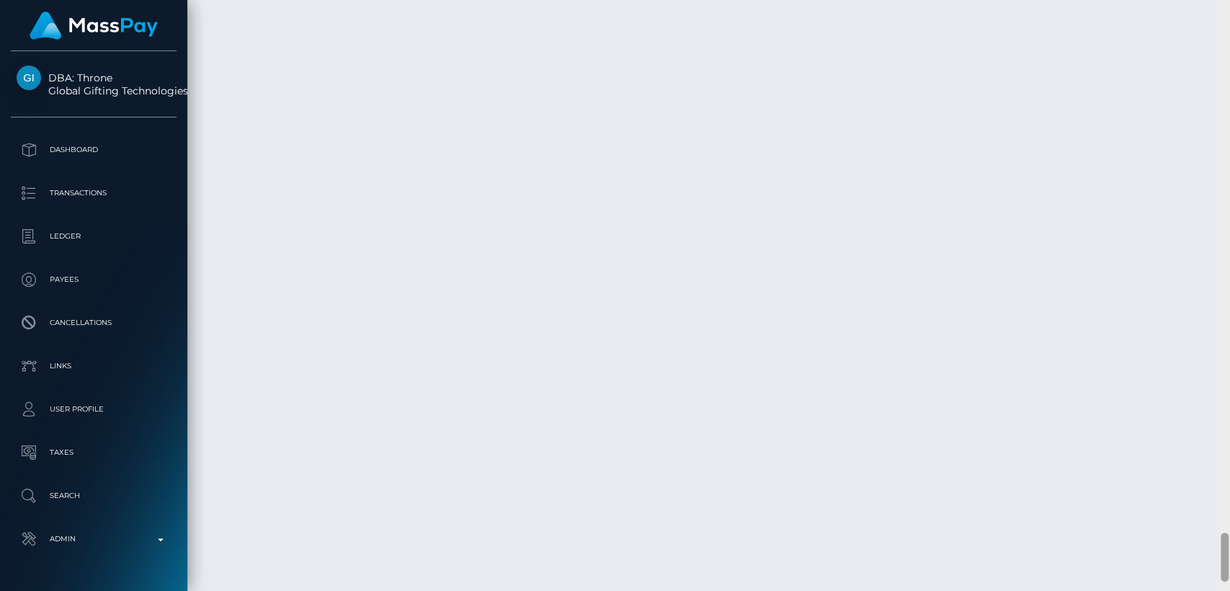
scroll to position [6355, 0]
drag, startPoint x: 1226, startPoint y: 359, endPoint x: 1192, endPoint y: 569, distance: 212.4
click at [1192, 569] on div "Customer Profile Loading... Loading..." at bounding box center [708, 295] width 1042 height 591
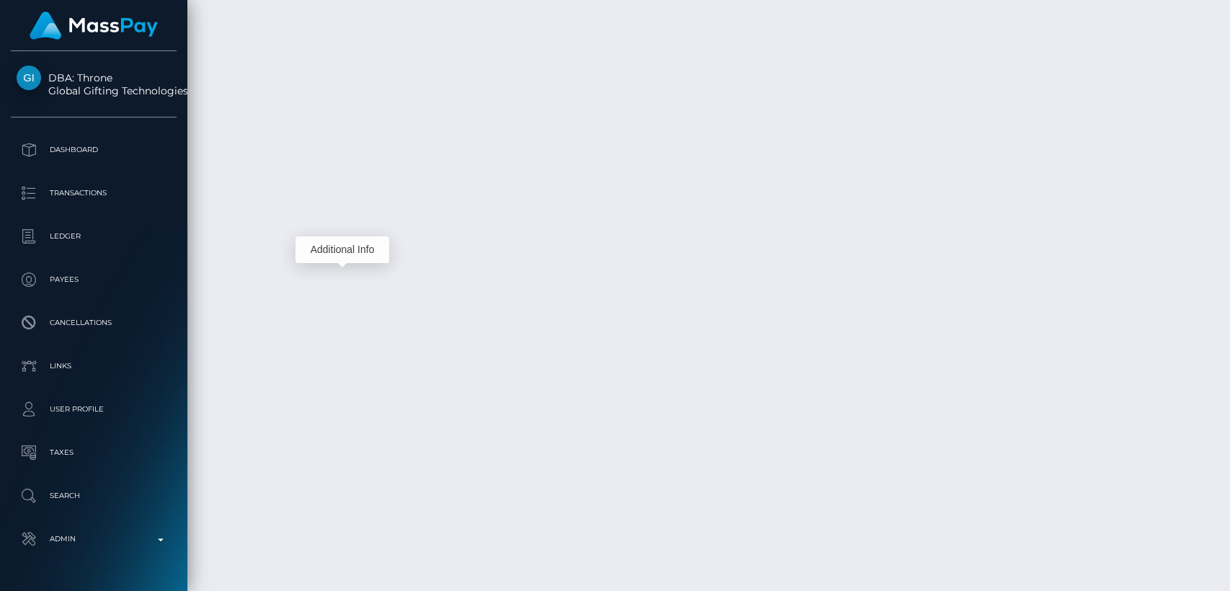
click at [367, 250] on div "Additional Info" at bounding box center [342, 249] width 94 height 27
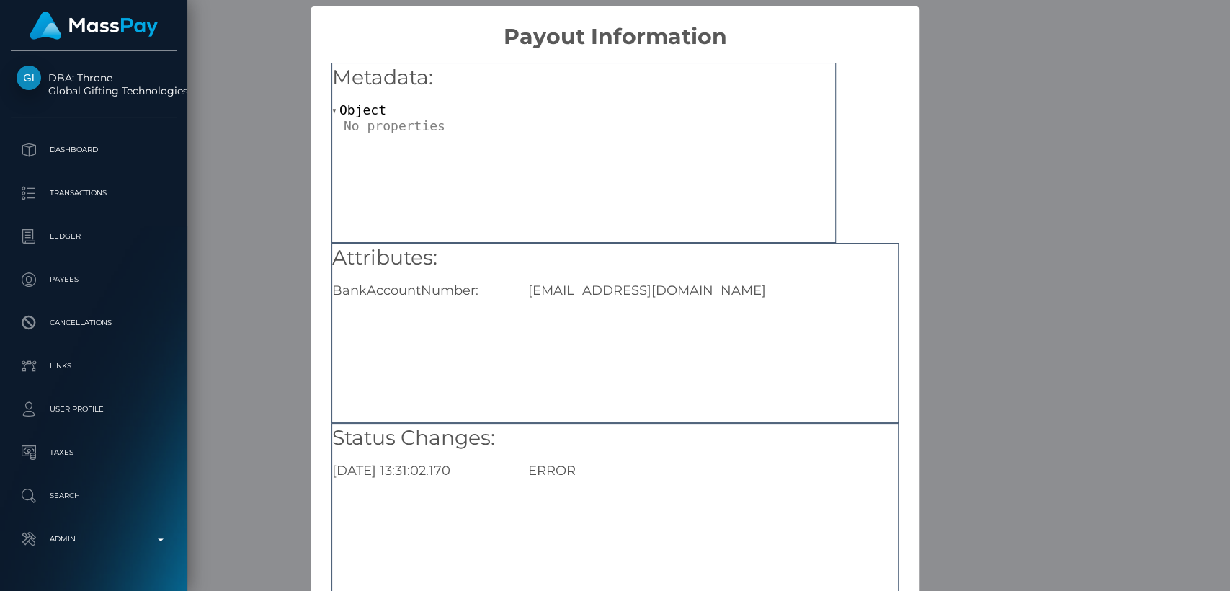
click at [571, 284] on div "blissbmavra4fkxcq@outlook.com" at bounding box center [712, 290] width 391 height 16
copy div "blissbmavra4fkxcq@outlook.com"
click at [894, 174] on div "Metadata: Object Attributes: BankAccountNumber: blissbmavra4fkxcq@outlook.com S…" at bounding box center [614, 328] width 609 height 557
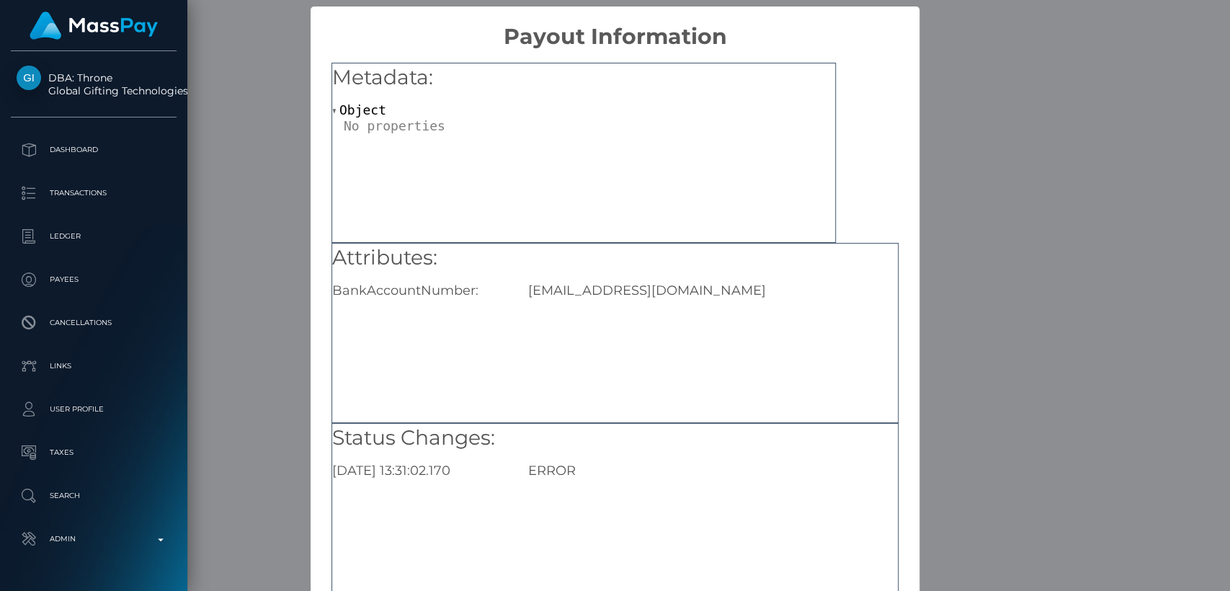
click at [971, 160] on div "× Payout Information Metadata: Object Attributes: BankAccountNumber: blissbmavr…" at bounding box center [615, 295] width 1230 height 591
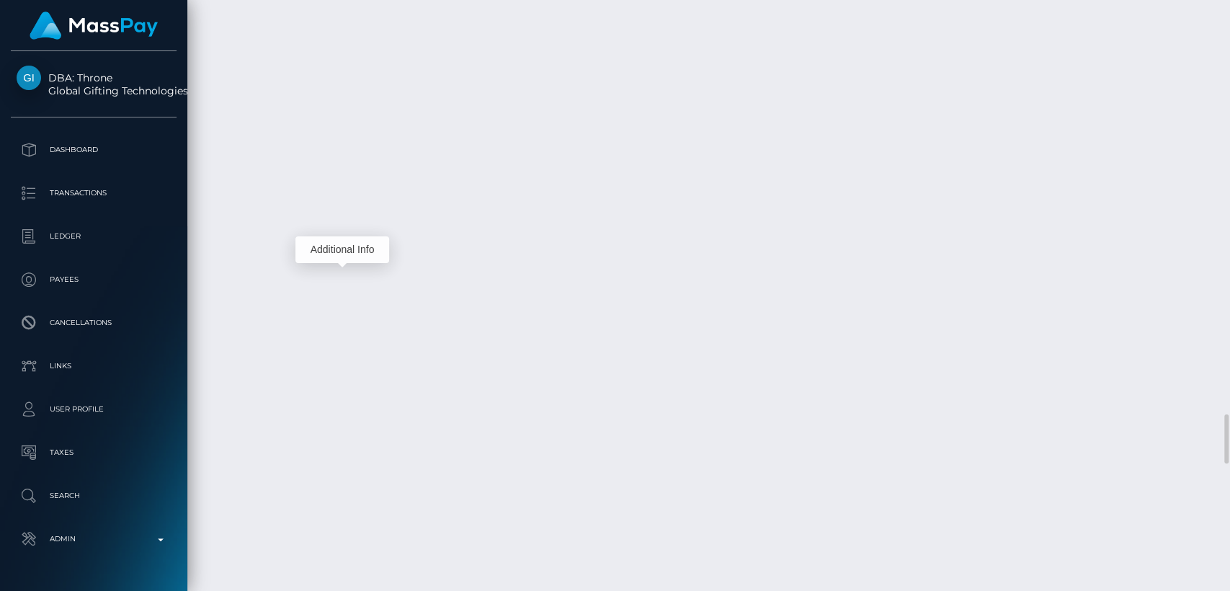
scroll to position [4849, 0]
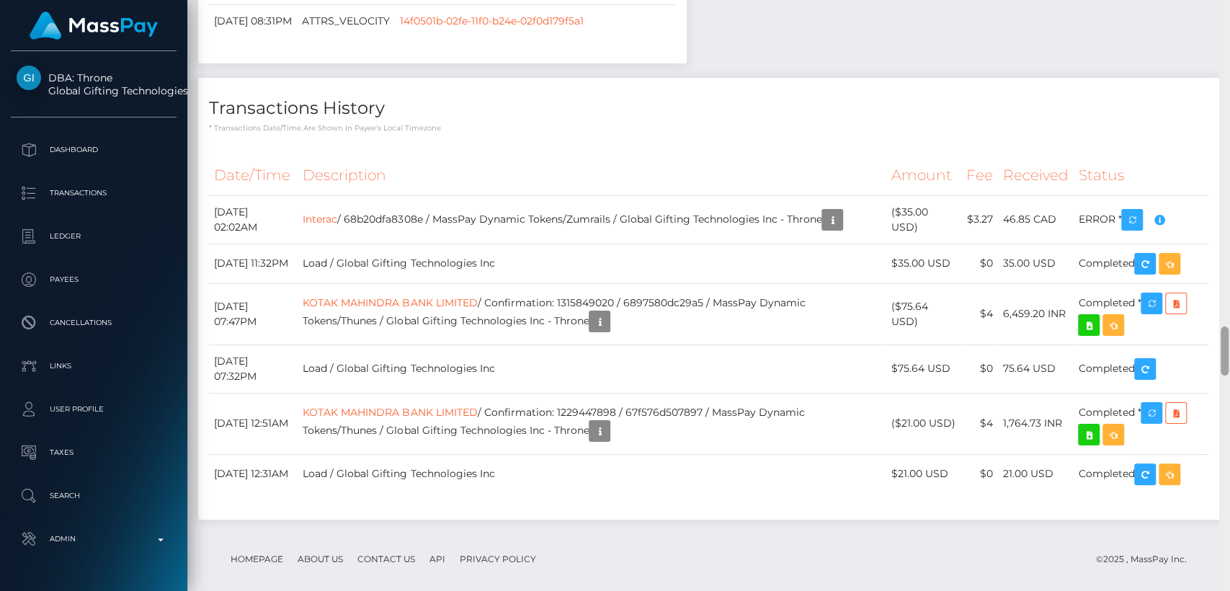
scroll to position [4470, 0]
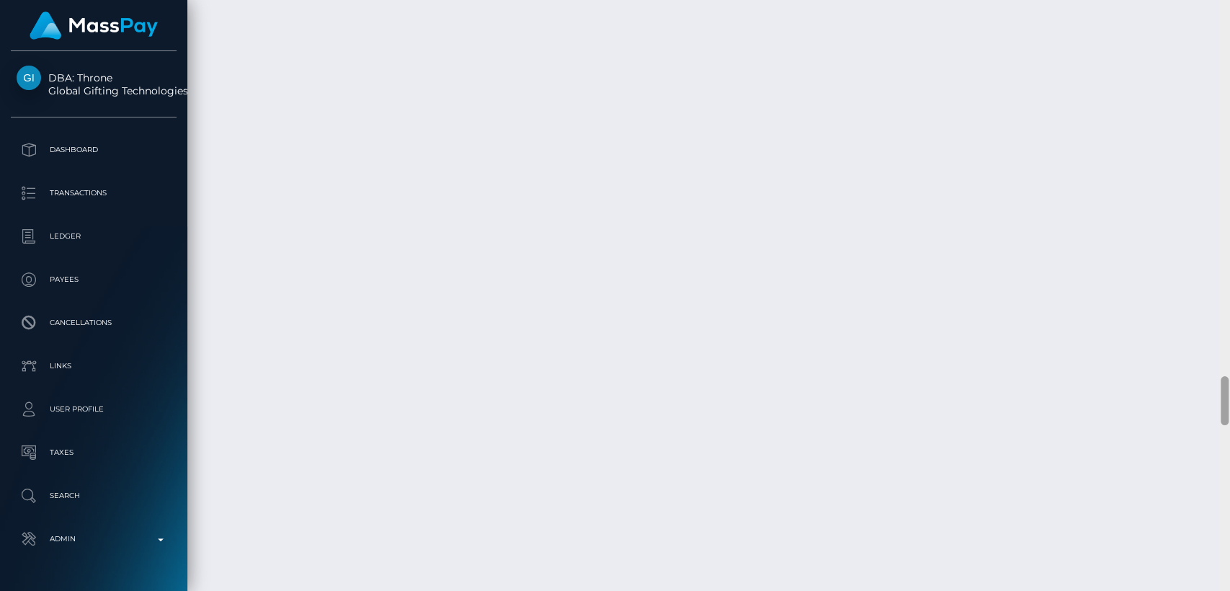
drag, startPoint x: 1228, startPoint y: 355, endPoint x: 1228, endPoint y: 344, distance: 11.5
click at [1228, 344] on div at bounding box center [1224, 295] width 11 height 591
drag, startPoint x: 1228, startPoint y: 403, endPoint x: 1225, endPoint y: 395, distance: 8.7
click at [1225, 395] on div at bounding box center [1224, 295] width 11 height 591
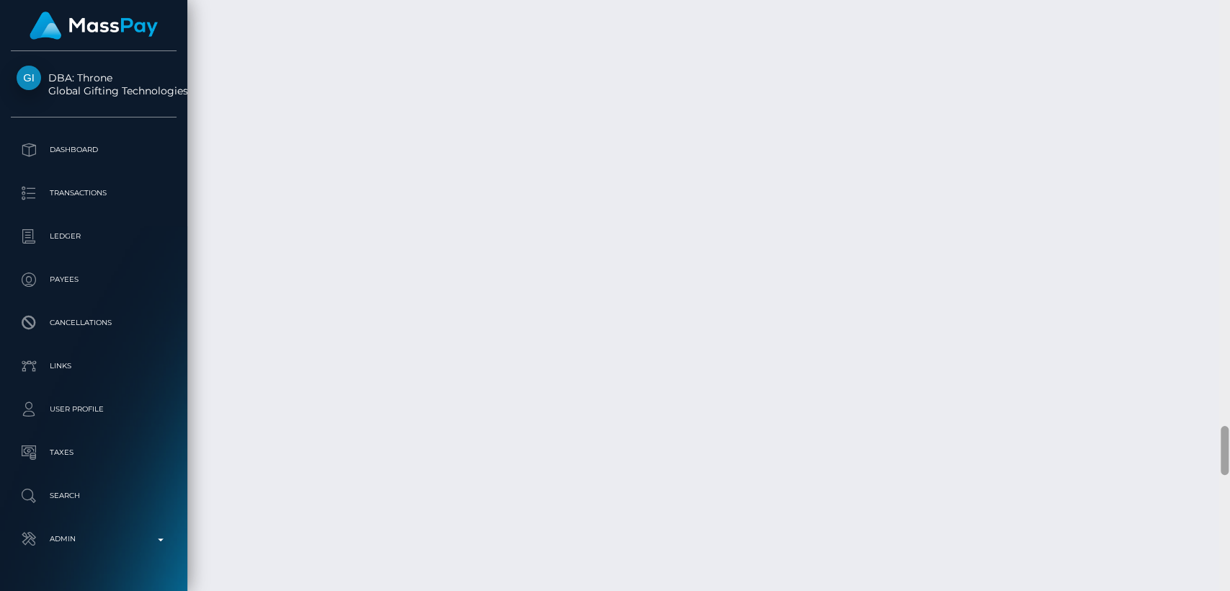
scroll to position [4471, 0]
click at [1225, 395] on div at bounding box center [1224, 295] width 11 height 591
click at [1225, 395] on div at bounding box center [1224, 400] width 8 height 49
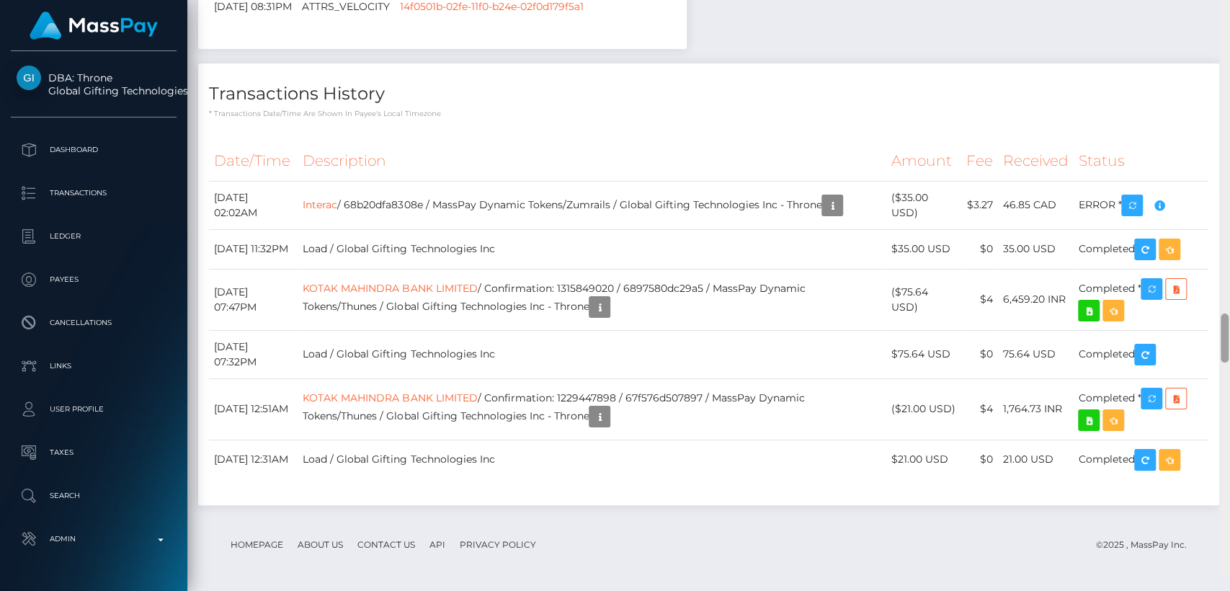
scroll to position [3880, 0]
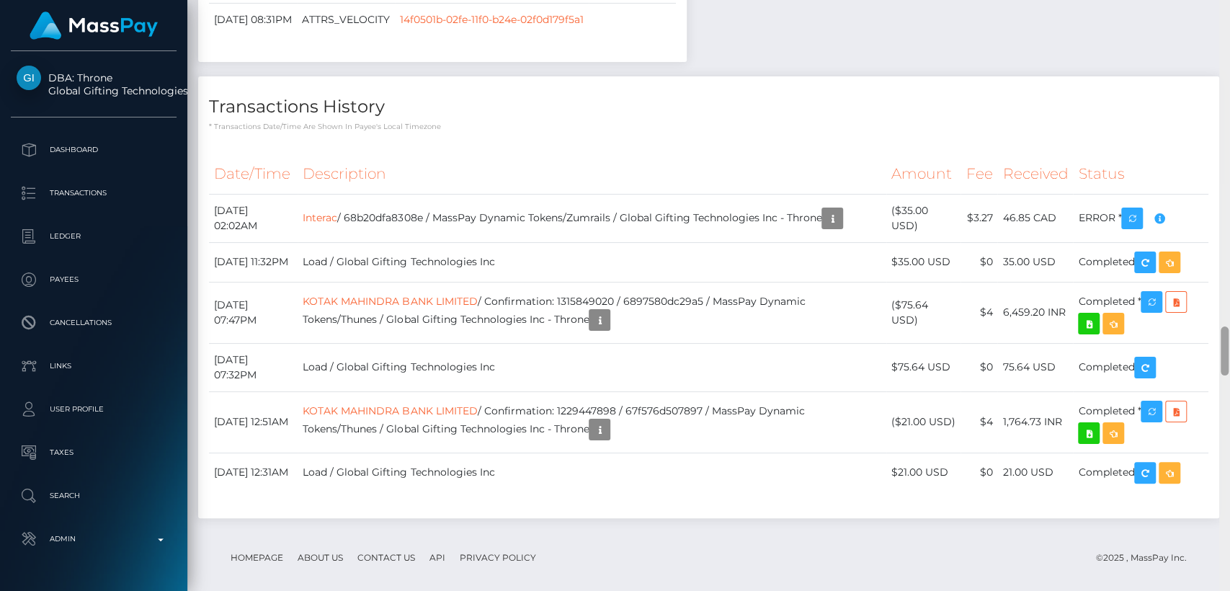
click at [1228, 365] on div at bounding box center [1224, 295] width 11 height 591
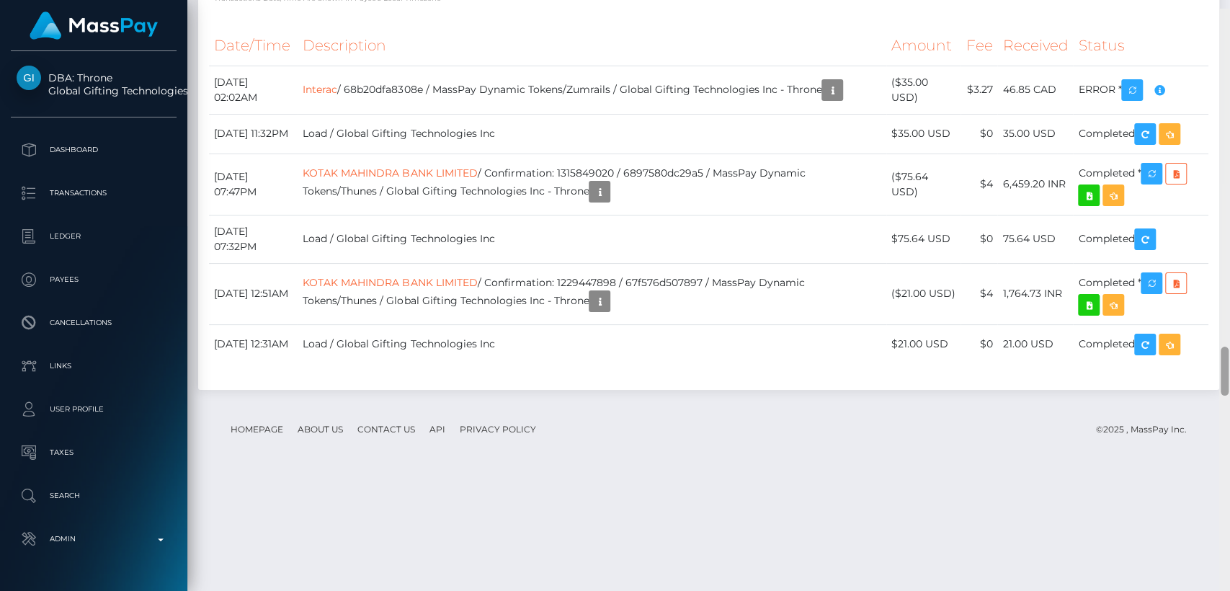
scroll to position [4017, 0]
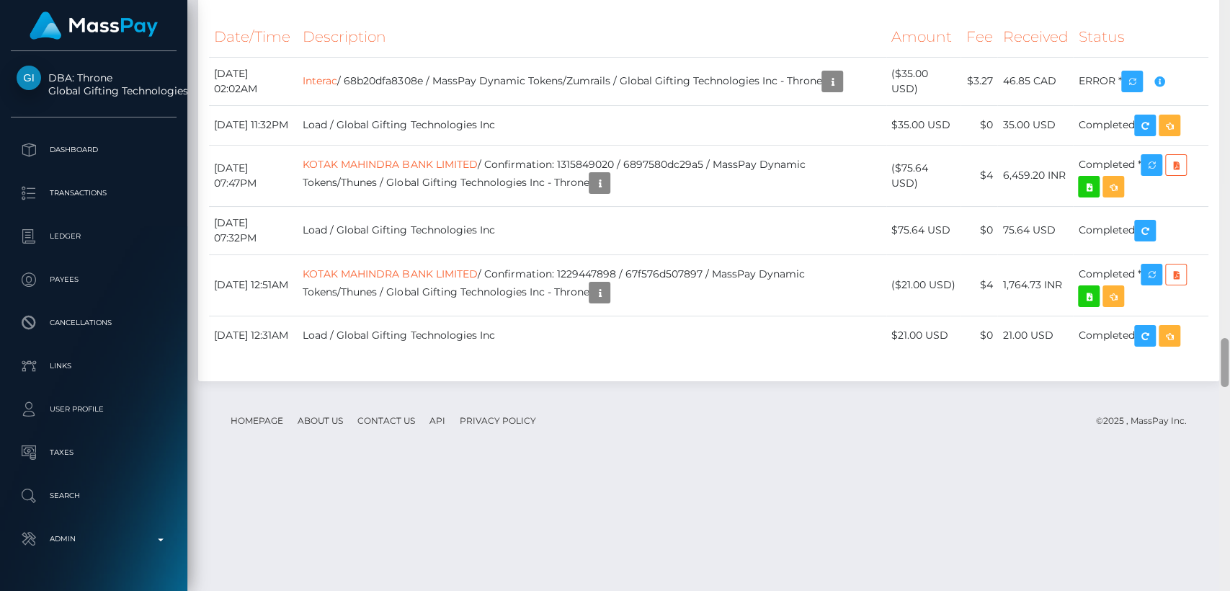
drag, startPoint x: 1224, startPoint y: 362, endPoint x: 1223, endPoint y: 373, distance: 11.6
click at [1223, 373] on div at bounding box center [1224, 362] width 8 height 49
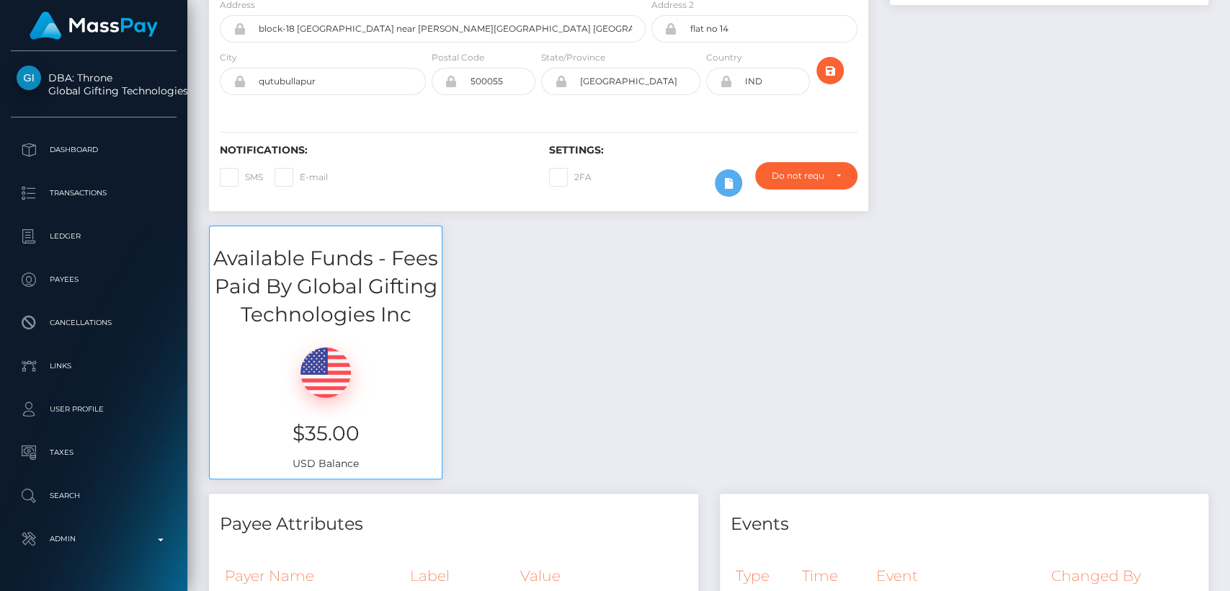
scroll to position [0, 0]
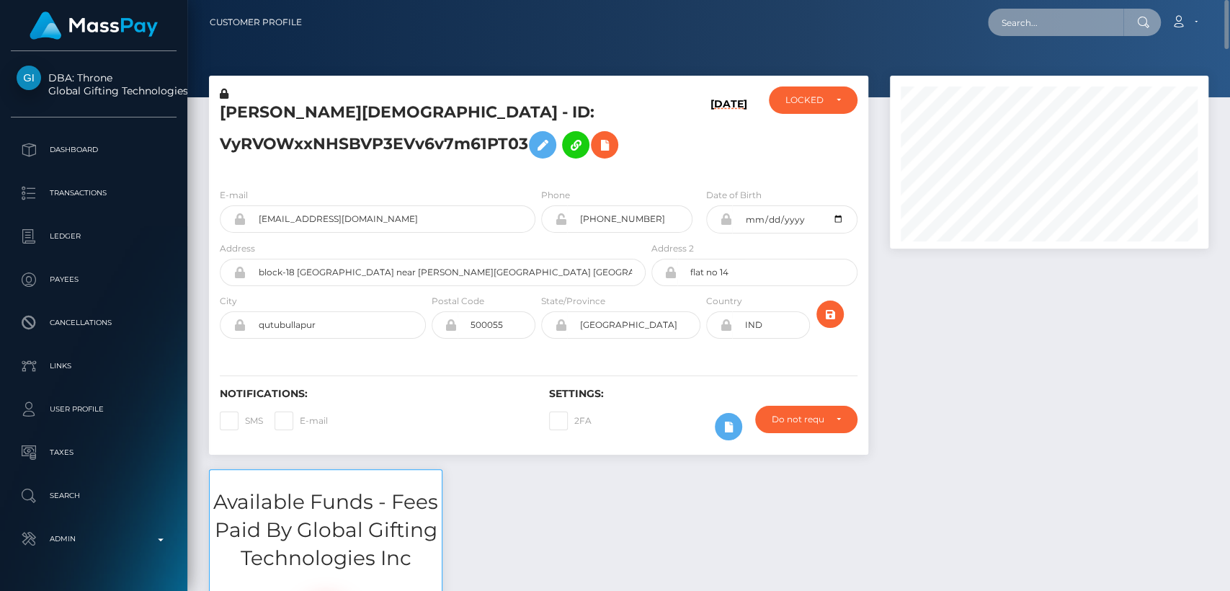
click at [1043, 25] on input "text" at bounding box center [1055, 22] width 135 height 27
paste input "schmaus.land@gmail.com"
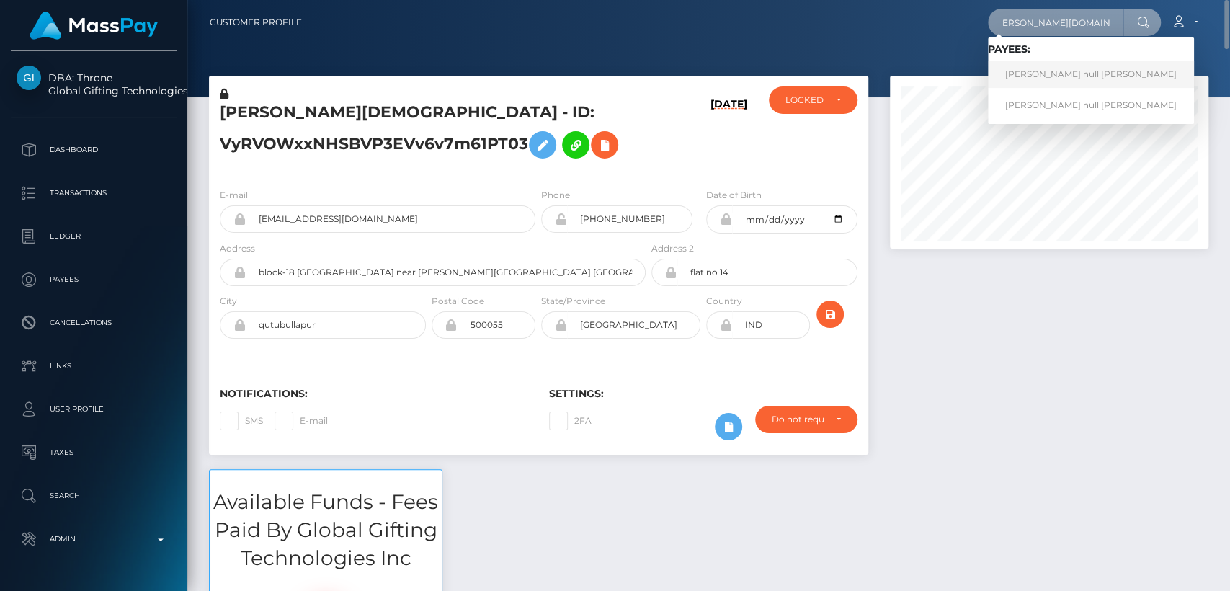
type input "schmaus.land@gmail.com"
click at [1062, 71] on link "Marie null John" at bounding box center [1091, 74] width 206 height 27
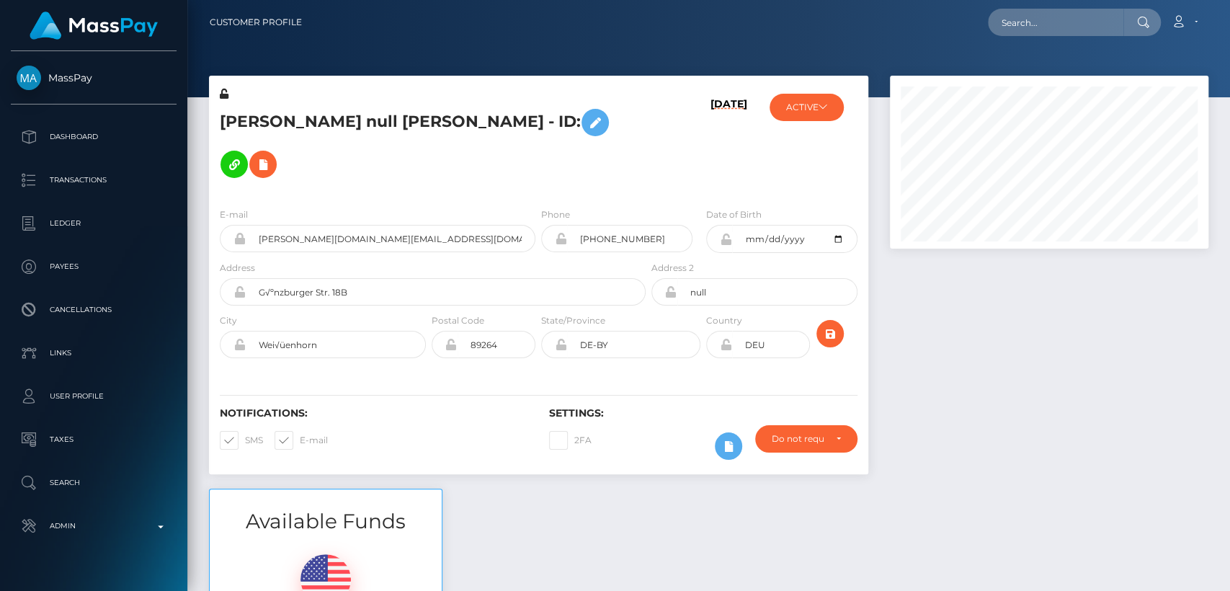
scroll to position [173, 318]
click at [517, 407] on h6 "Notifications:" at bounding box center [374, 413] width 308 height 12
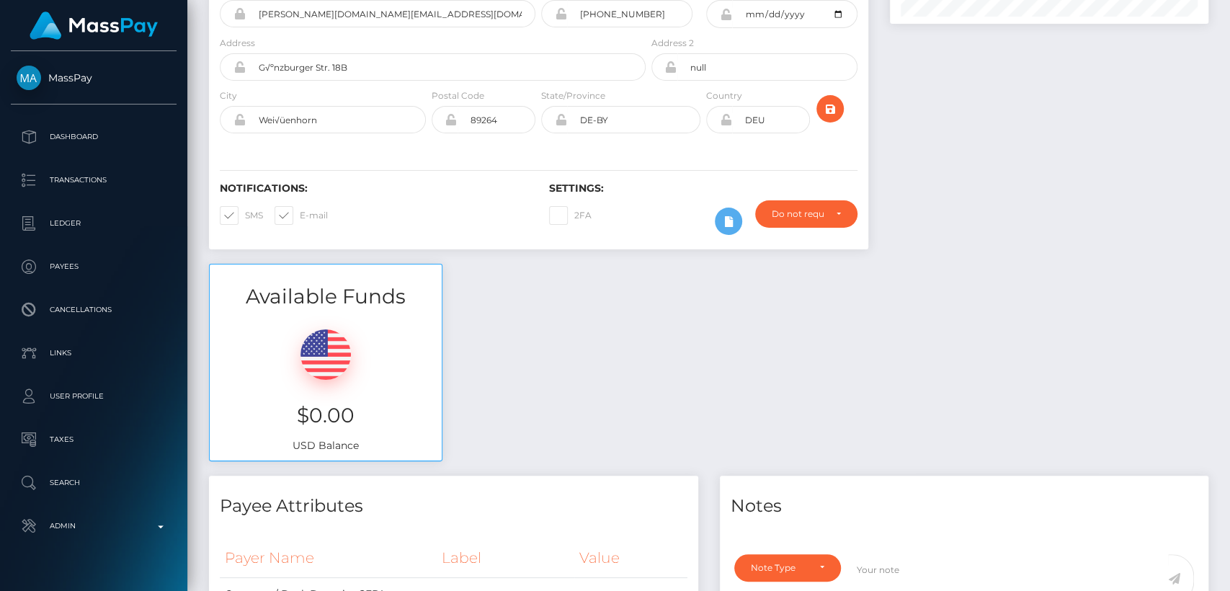
scroll to position [0, 0]
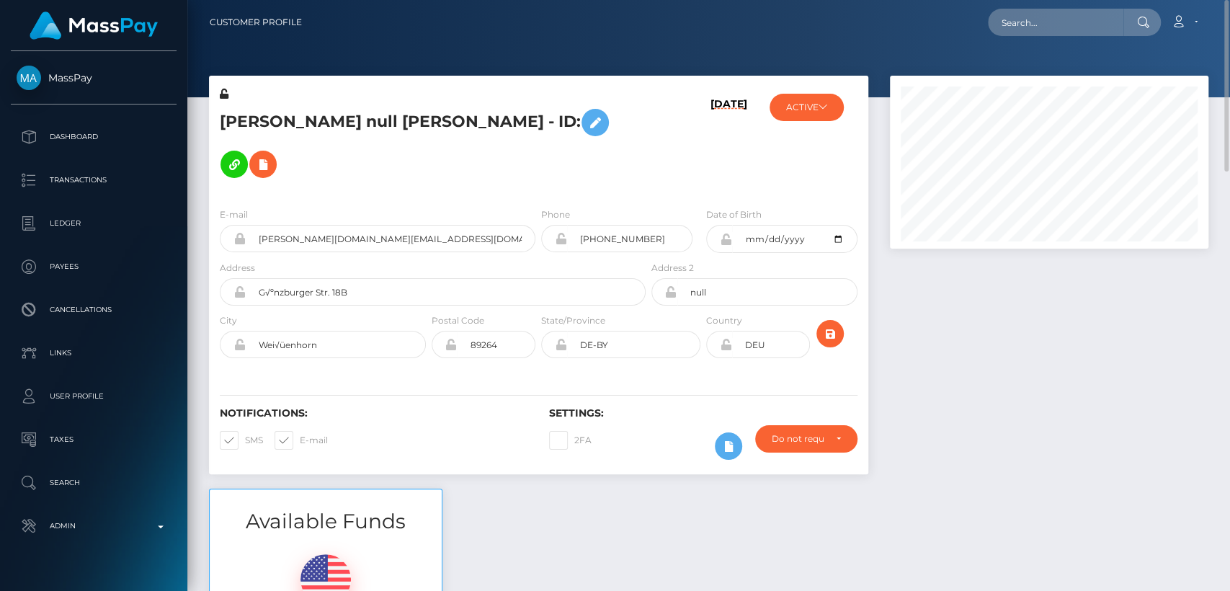
click at [249, 128] on h5 "[PERSON_NAME] null [PERSON_NAME] - ID:" at bounding box center [429, 144] width 418 height 84
copy h5 "[PERSON_NAME]"
click at [1057, 30] on input "text" at bounding box center [1055, 22] width 135 height 27
paste input "[EMAIL_ADDRESS][DOMAIN_NAME]"
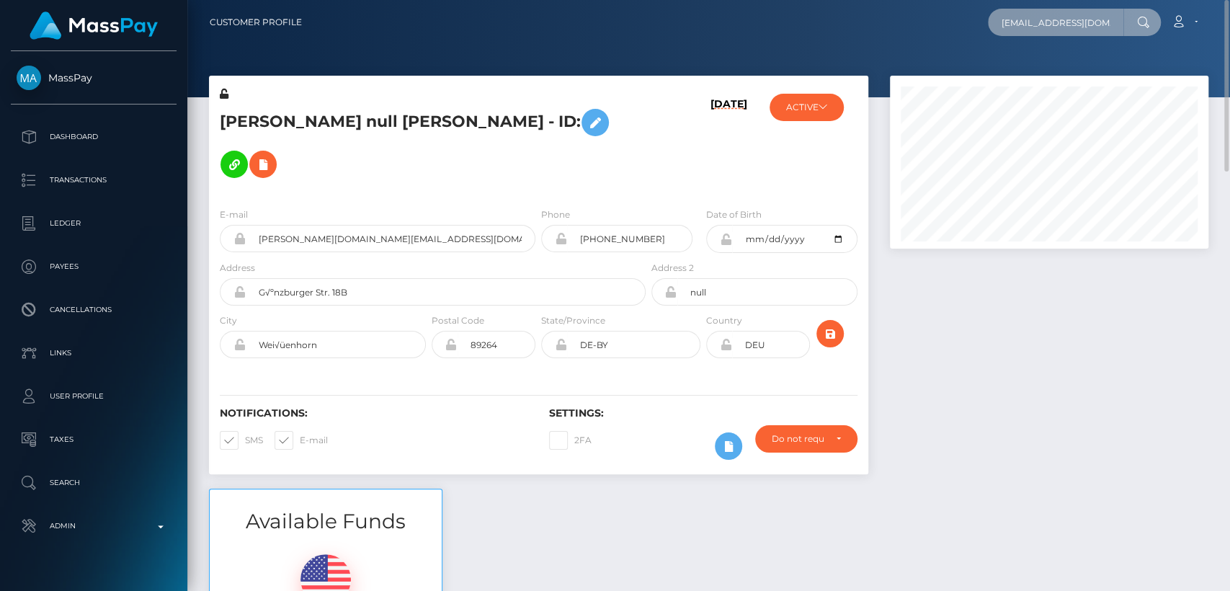
scroll to position [0, 32]
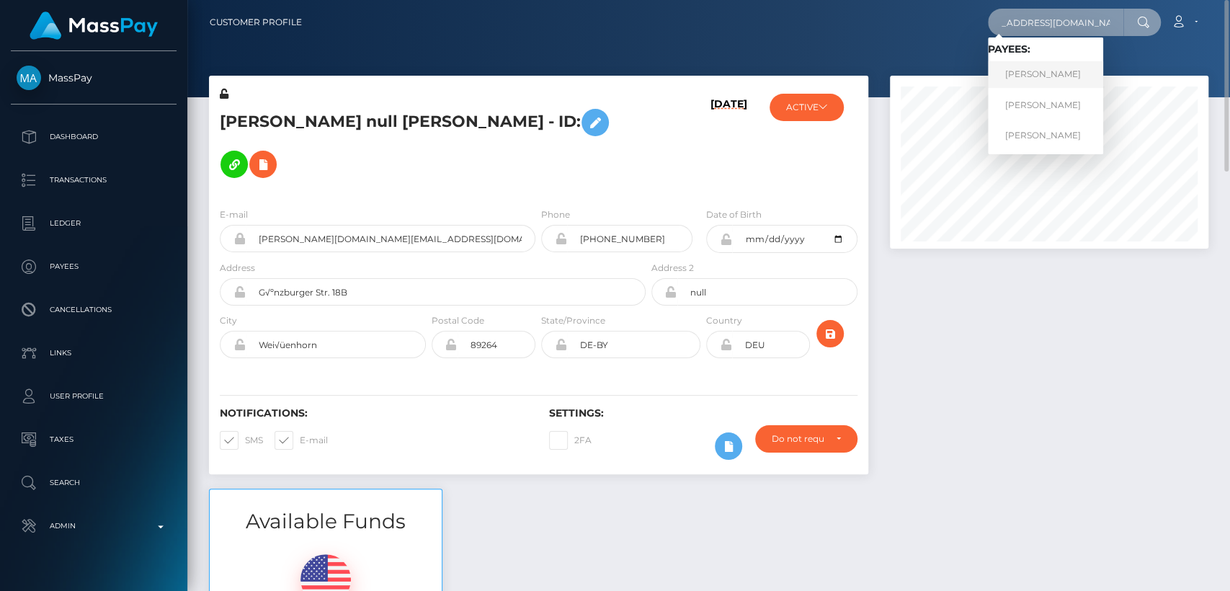
type input "[EMAIL_ADDRESS][DOMAIN_NAME]"
click at [1037, 76] on link "[PERSON_NAME]" at bounding box center [1045, 74] width 115 height 27
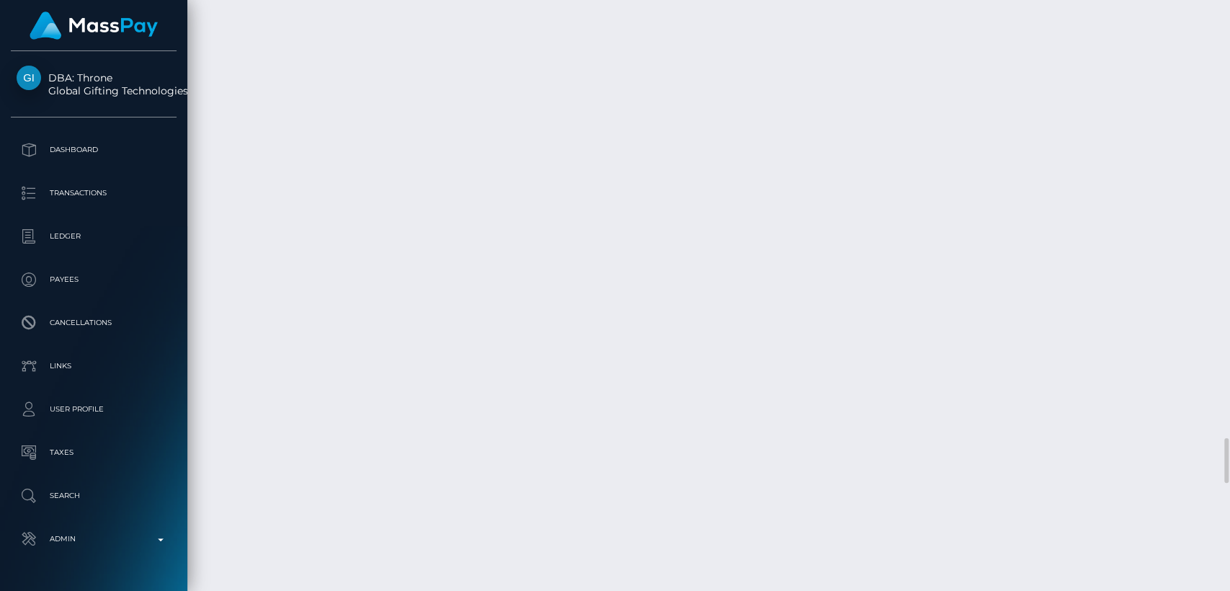
scroll to position [5746, 0]
drag, startPoint x: 555, startPoint y: 287, endPoint x: 684, endPoint y: 134, distance: 200.4
drag, startPoint x: 666, startPoint y: 256, endPoint x: 909, endPoint y: -70, distance: 407.2
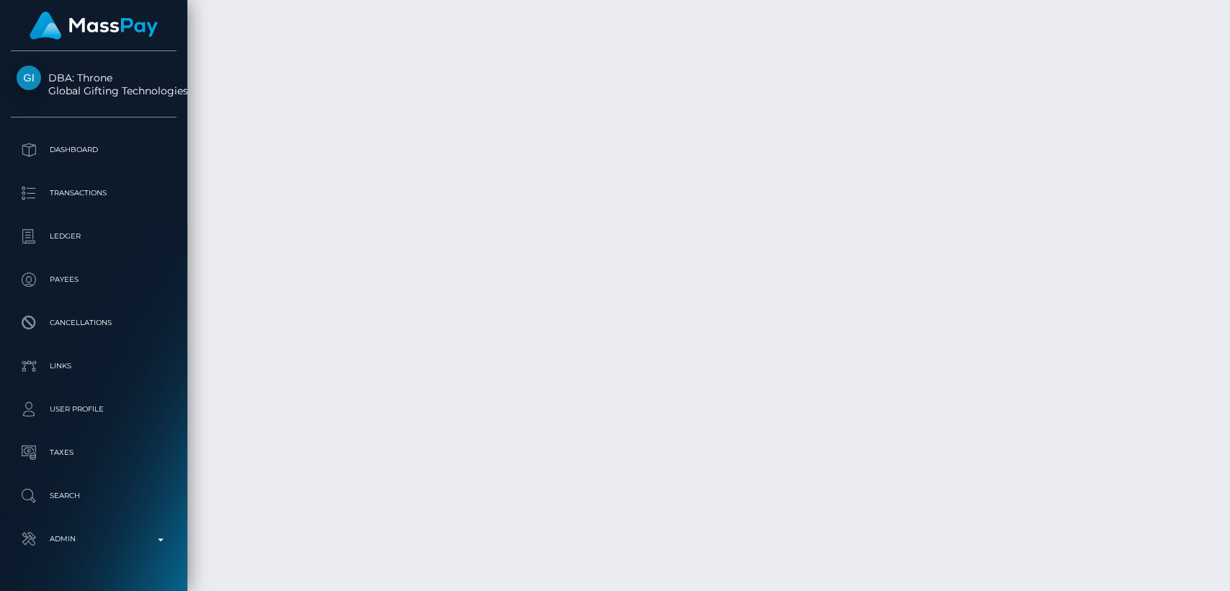
click at [909, 0] on html "DBA: Throne Global Gifting Technologies Inc Dashboard Transactions Ledger Payee…" at bounding box center [615, 295] width 1230 height 591
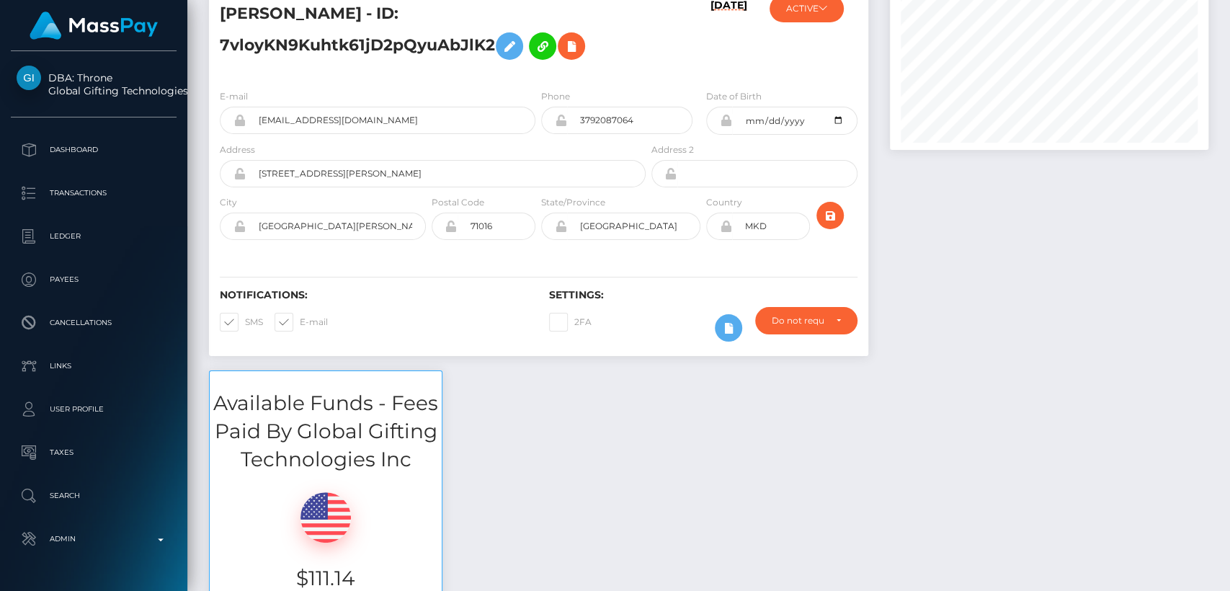
scroll to position [0, 0]
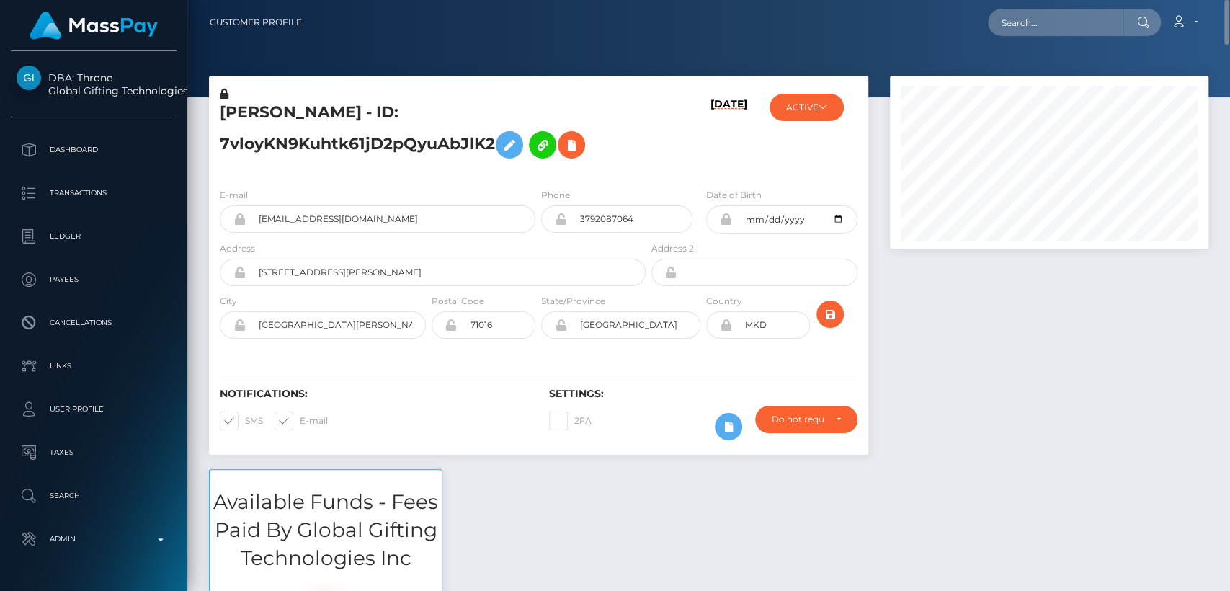
click at [253, 112] on h5 "DAVID PETRUSHEVSKI - ID: 7vloyKN9Kuhtk61jD2pQyuAbJlK2" at bounding box center [429, 134] width 418 height 64
copy h5 "DAVID"
click at [1020, 22] on input "text" at bounding box center [1055, 22] width 135 height 27
paste input "sminx.summer@gmail.com"
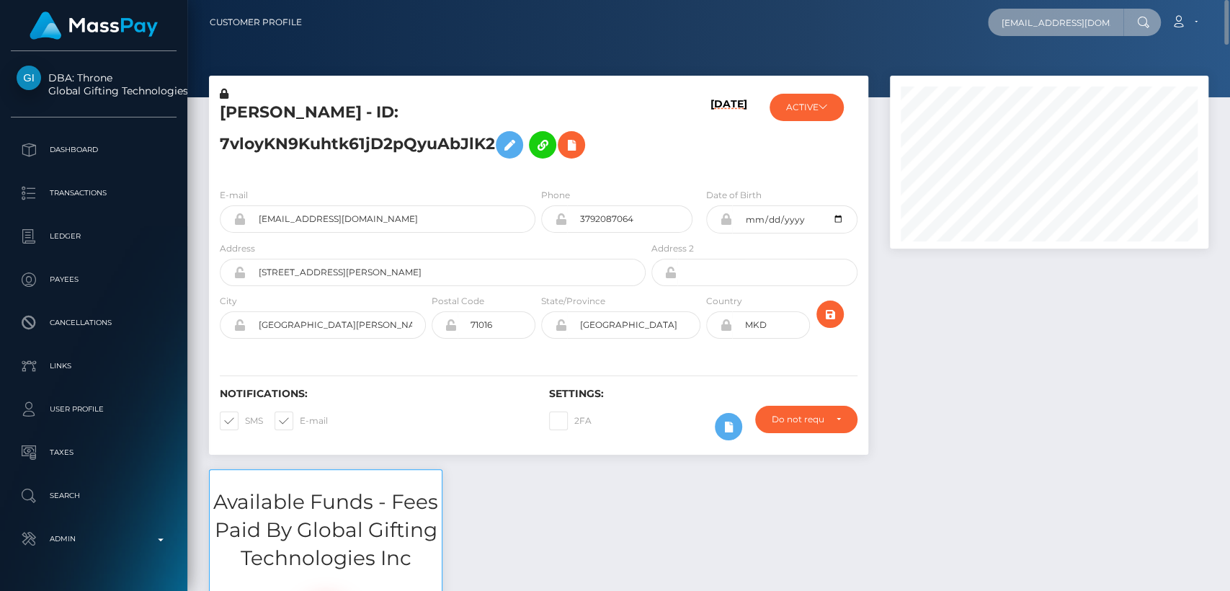
scroll to position [0, 13]
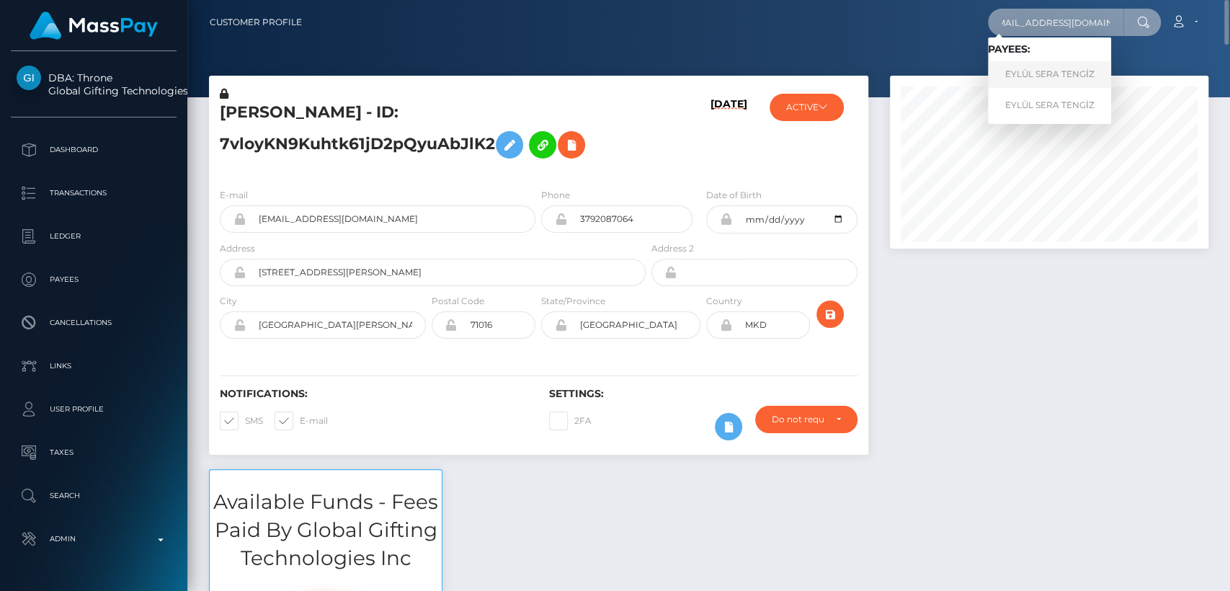
type input "sminx.summer@gmail.com"
click at [1008, 68] on link "EYLÜL SERA TENGİZ" at bounding box center [1049, 74] width 123 height 27
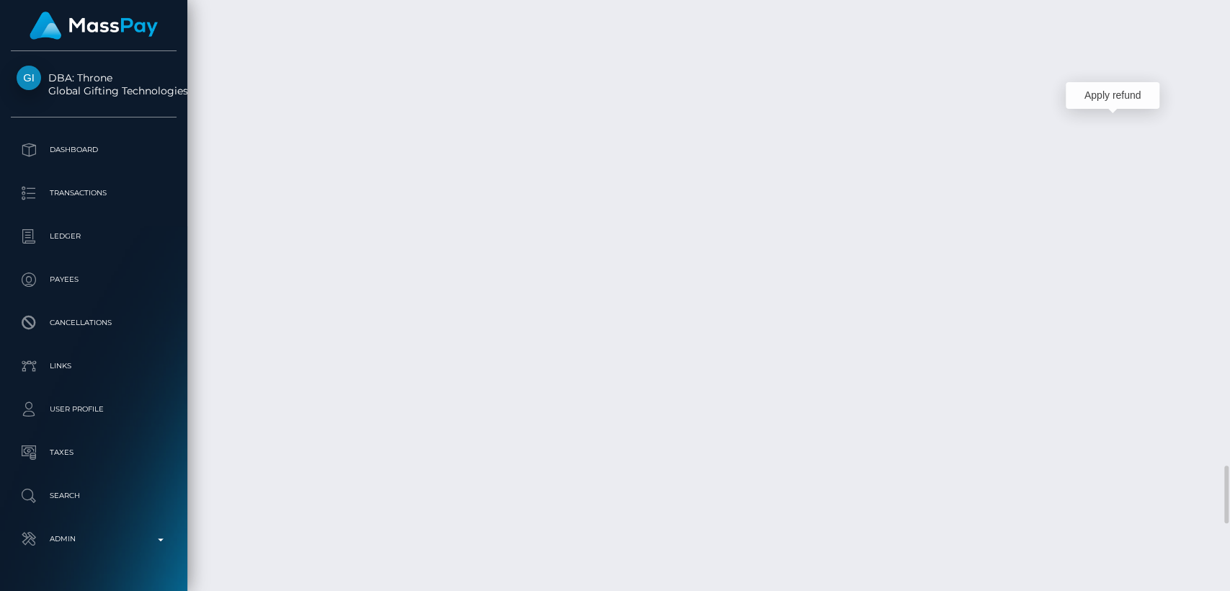
scroll to position [173, 318]
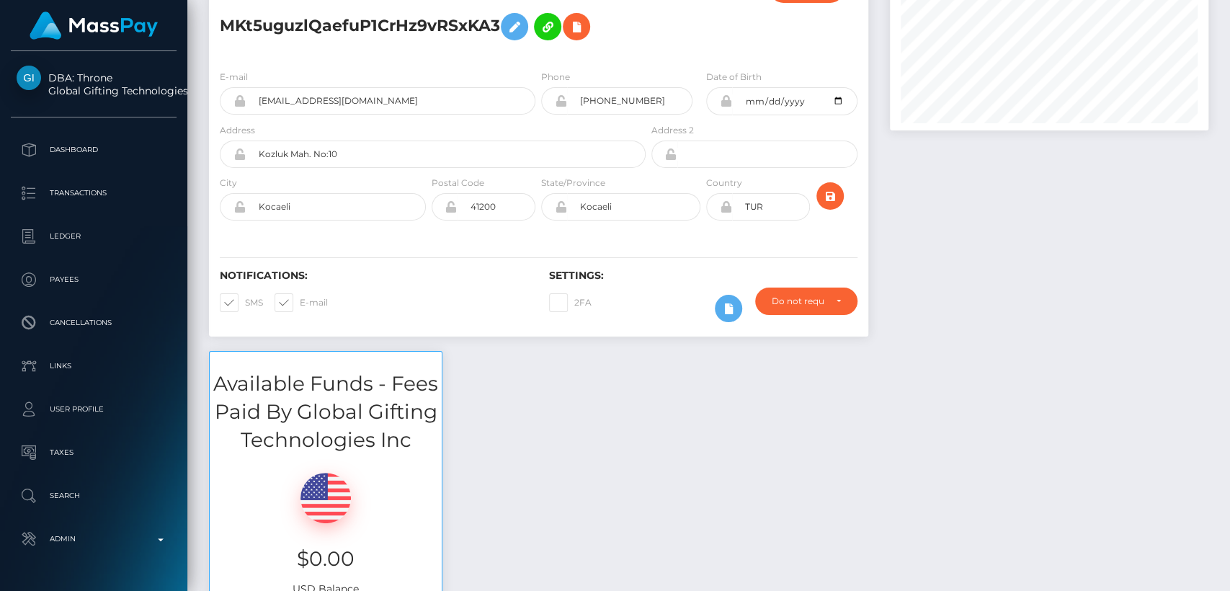
scroll to position [0, 0]
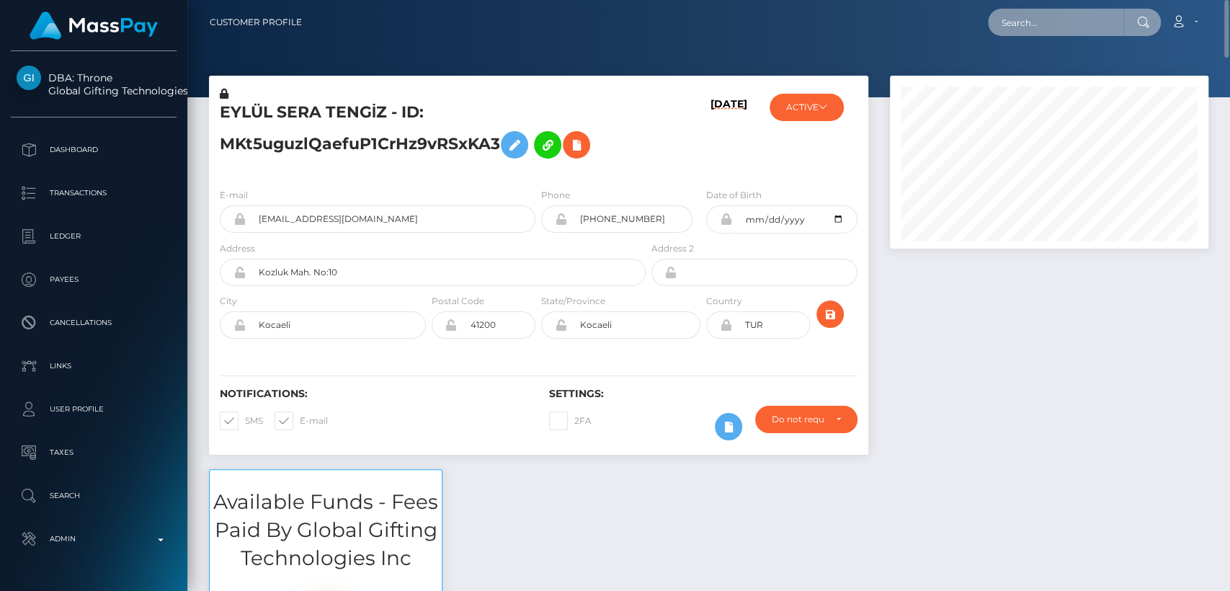
click at [1035, 30] on input "text" at bounding box center [1055, 22] width 135 height 27
paste input "[EMAIL_ADDRESS][DOMAIN_NAME]"
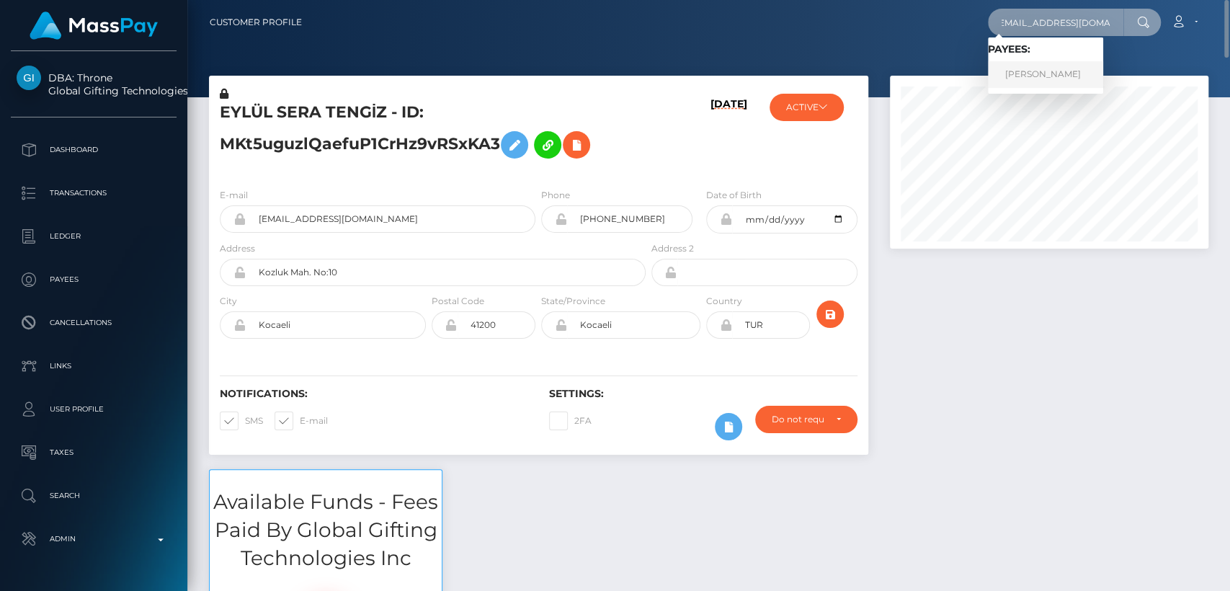
type input "[EMAIL_ADDRESS][DOMAIN_NAME]"
click at [1006, 76] on link "[PERSON_NAME]" at bounding box center [1045, 74] width 115 height 27
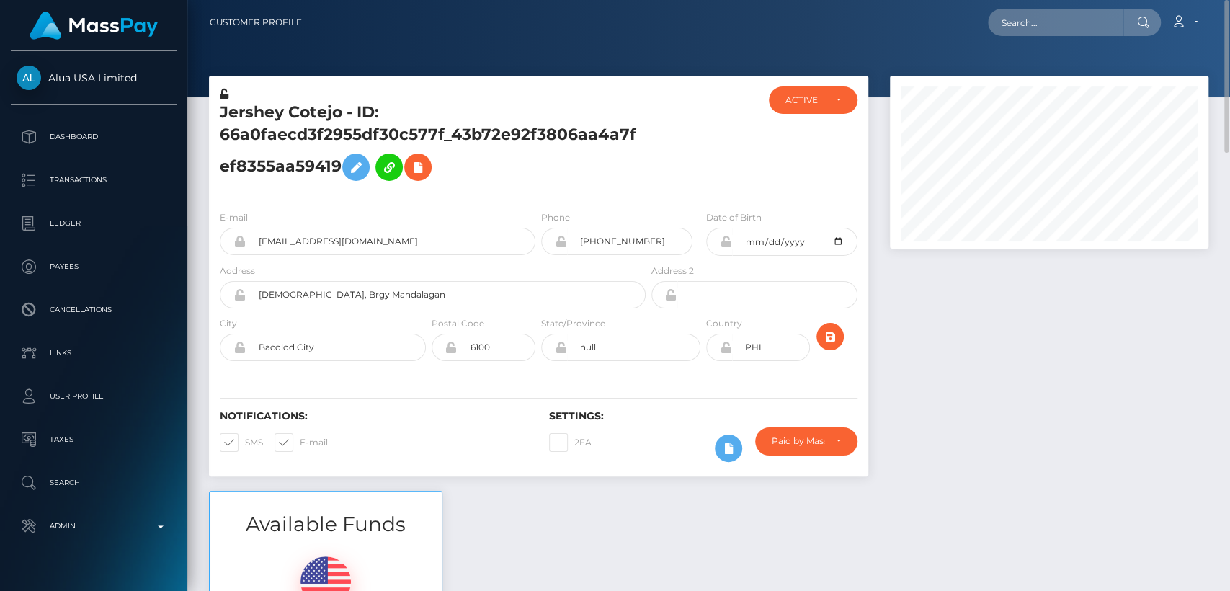
scroll to position [173, 318]
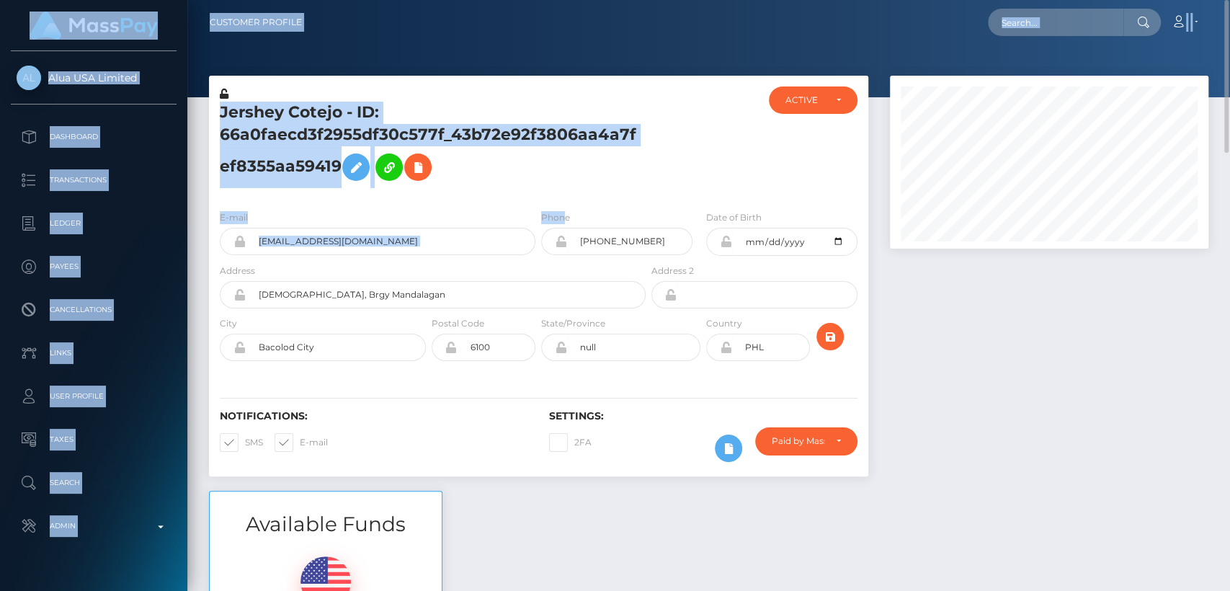
drag, startPoint x: 0, startPoint y: 0, endPoint x: 573, endPoint y: 124, distance: 586.7
click at [573, 124] on div "Jershey Cotejo - ID: 66a0faecd3f2955df30c577f_43b72e92f3806aa4a7fef8355aa59419 …" at bounding box center [538, 276] width 659 height 401
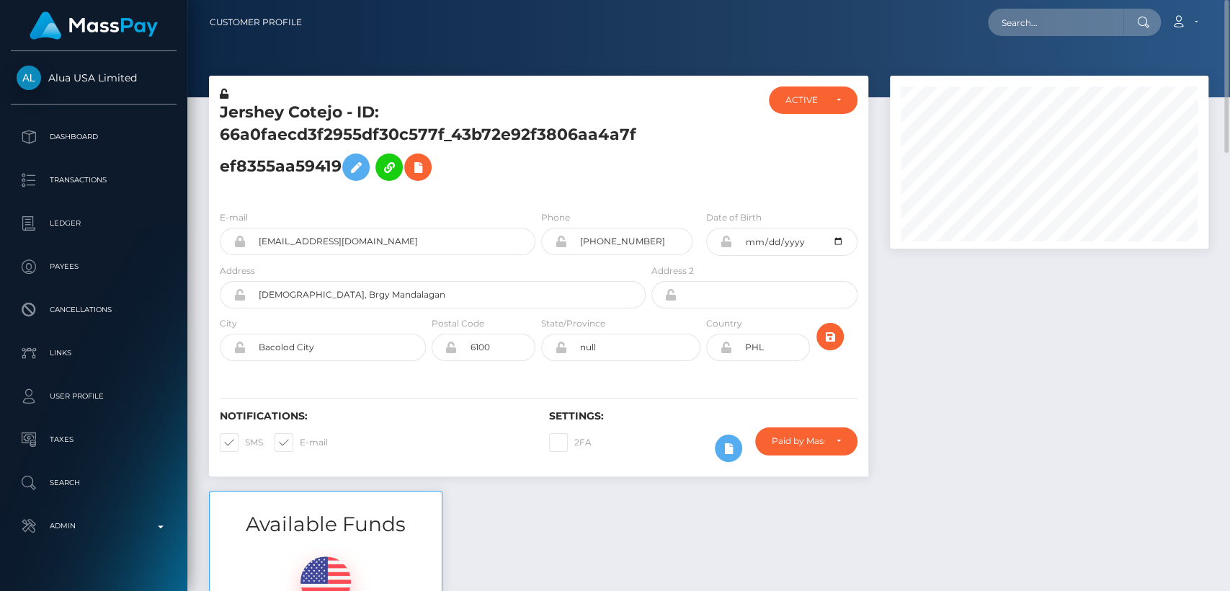
click at [608, 255] on div "Phone [PHONE_NUMBER]" at bounding box center [620, 236] width 165 height 53
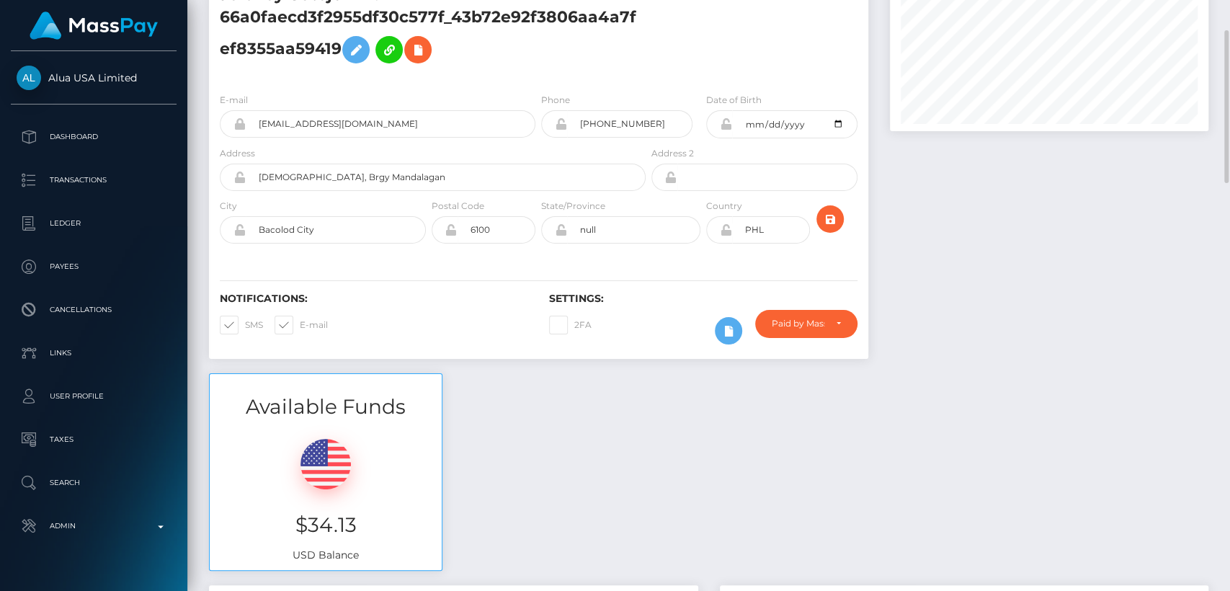
scroll to position [0, 0]
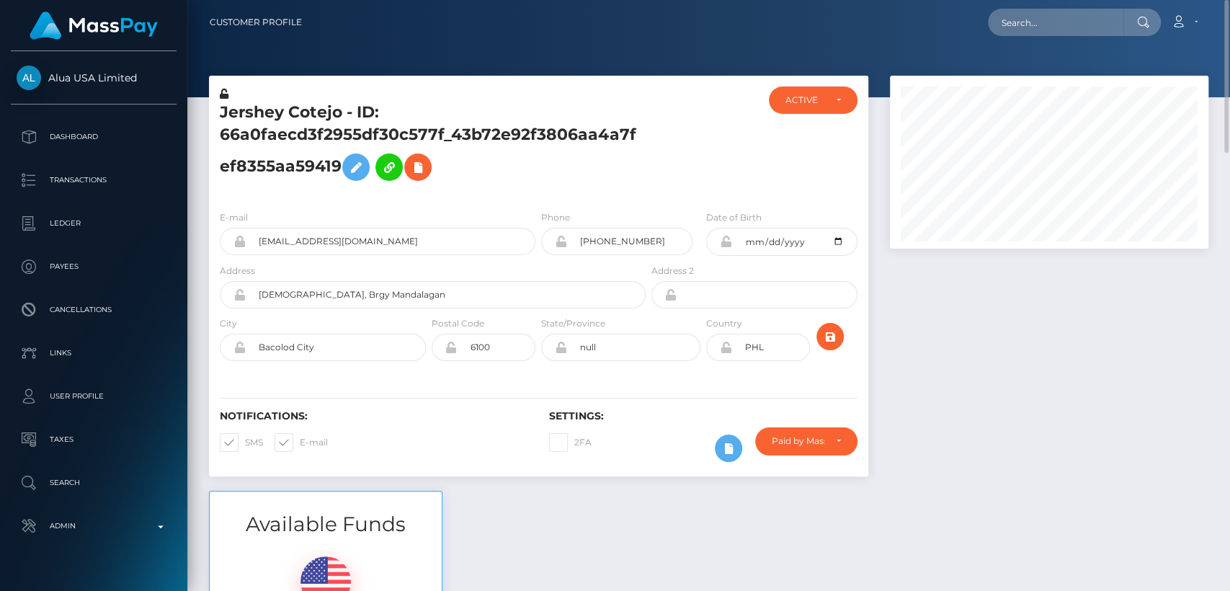
click at [250, 112] on h5 "Jershey Cotejo - ID: 66a0faecd3f2955df30c577f_43b72e92f3806aa4a7fef8355aa59419" at bounding box center [429, 145] width 418 height 86
copy h5 "[PERSON_NAME]"
click at [354, 242] on input "[EMAIL_ADDRESS][DOMAIN_NAME]" at bounding box center [391, 241] width 290 height 27
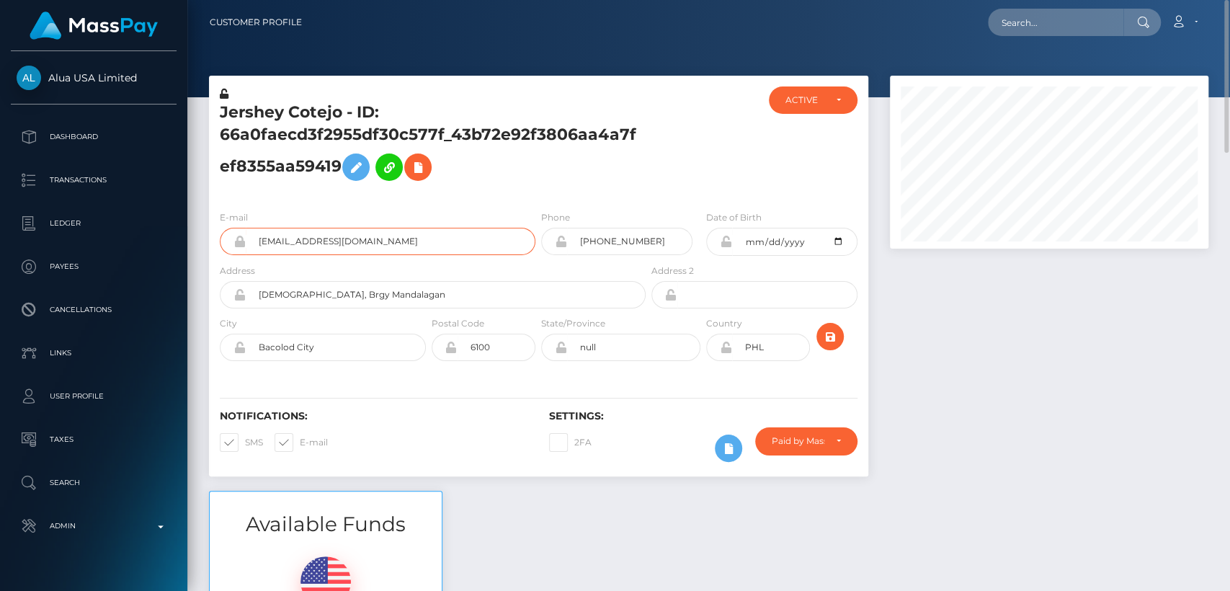
click at [354, 242] on input "[EMAIL_ADDRESS][DOMAIN_NAME]" at bounding box center [391, 241] width 290 height 27
click at [566, 478] on div "Jershey Cotejo - ID: 66a0faecd3f2955df30c577f_43b72e92f3806aa4a7fef8355aa59419 …" at bounding box center [538, 283] width 681 height 415
click at [808, 104] on div "ACTIVE" at bounding box center [804, 100] width 38 height 12
click at [738, 120] on div at bounding box center [703, 142] width 110 height 112
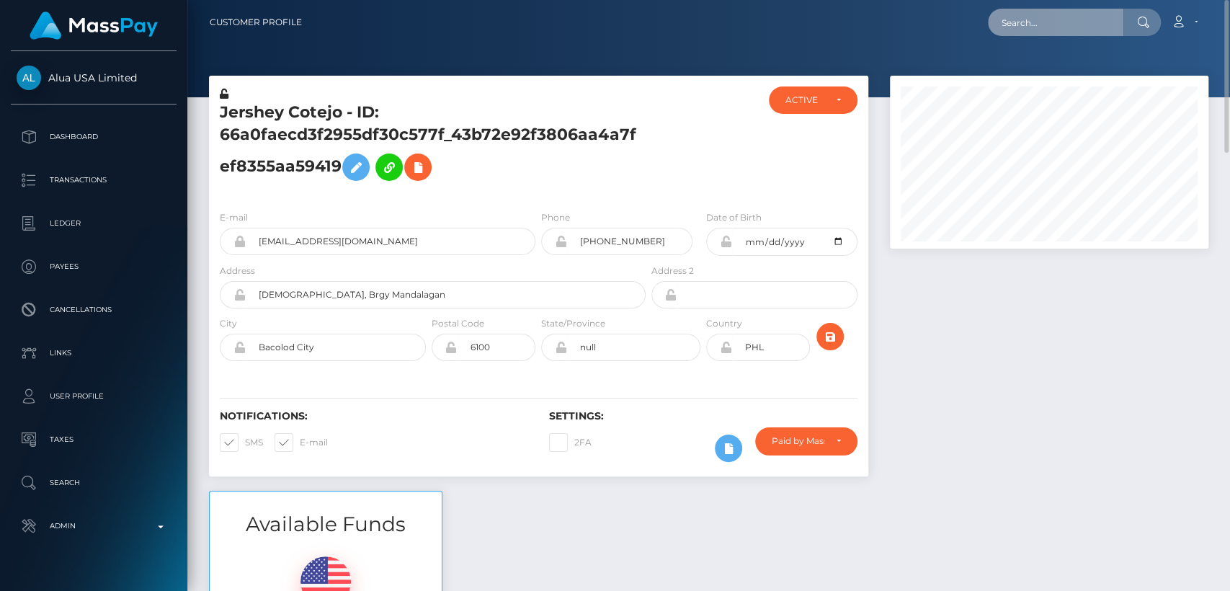
click at [1028, 35] on input "text" at bounding box center [1055, 22] width 135 height 27
paste input "[EMAIL_ADDRESS][DOMAIN_NAME]"
click at [1068, 43] on div "Loading... Loading..." at bounding box center [1045, 43] width 115 height 12
click at [1068, 43] on nav "Customer Profile karpdosalfm@icloud.com Loading... Loading..." at bounding box center [708, 22] width 1042 height 45
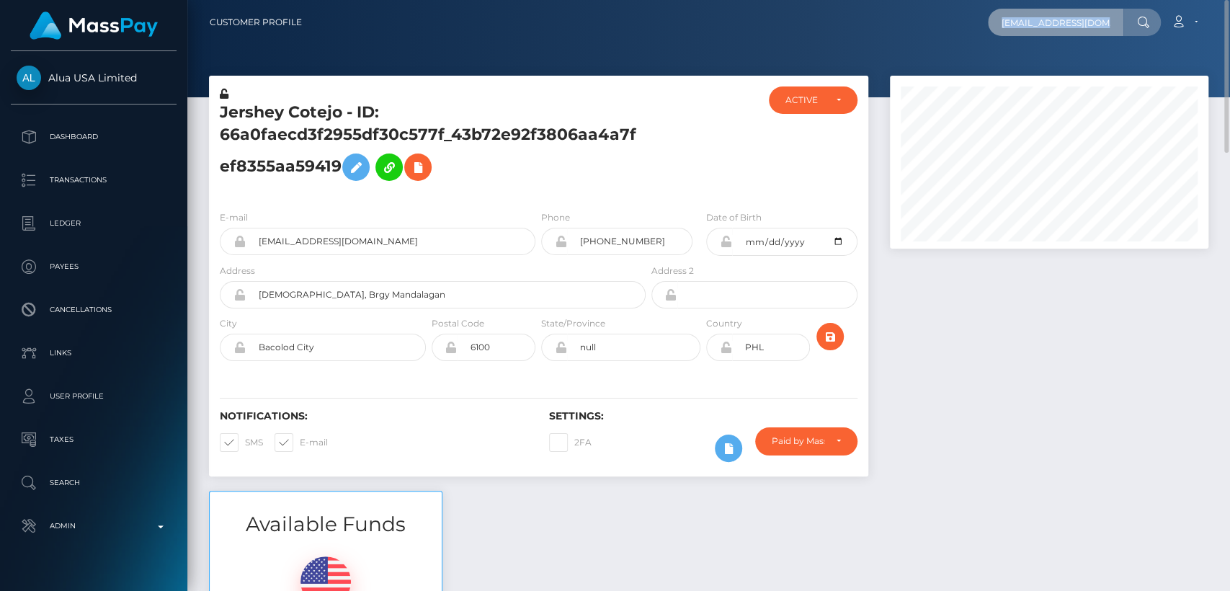
click at [1066, 19] on input "karpdosalfm@icloud.com" at bounding box center [1055, 22] width 135 height 27
click at [1065, 19] on input "karpdosalfm@icloud.com" at bounding box center [1055, 22] width 135 height 27
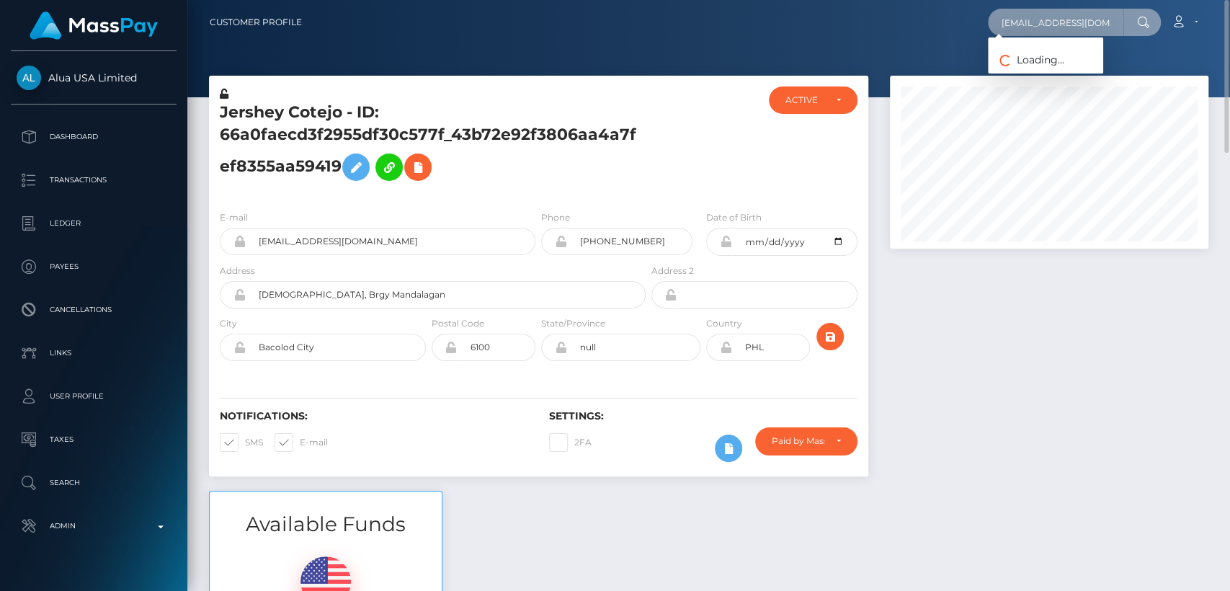
paste input "m@gmail"
type input "[EMAIL_ADDRESS][DOMAIN_NAME]"
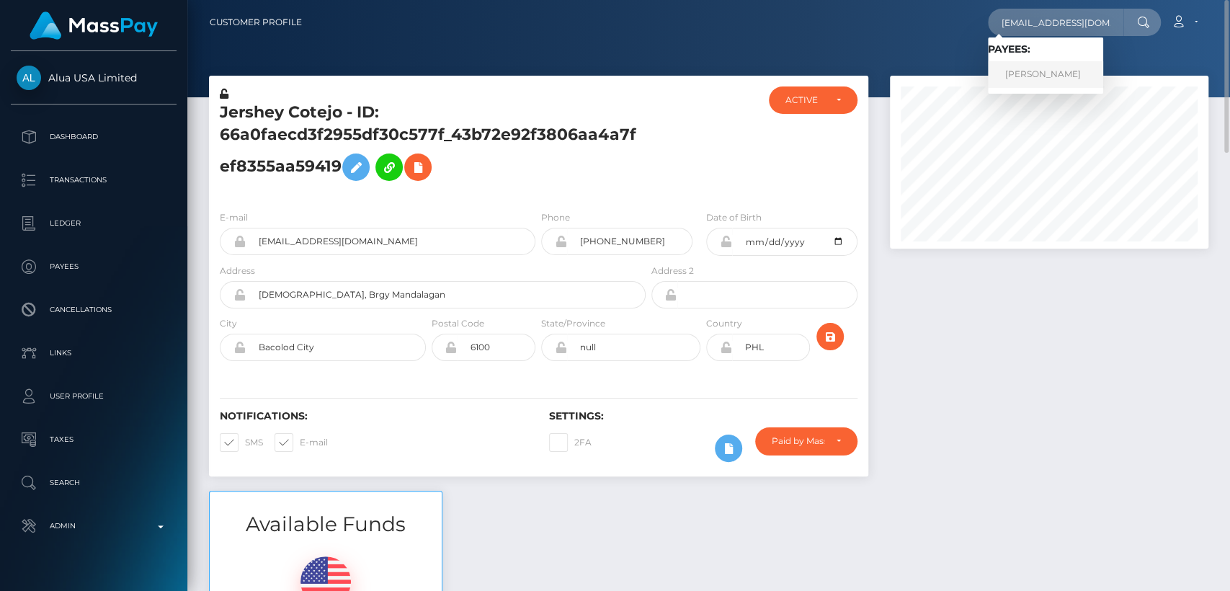
click at [1083, 66] on link "AMANDA LEE MILES" at bounding box center [1045, 74] width 115 height 27
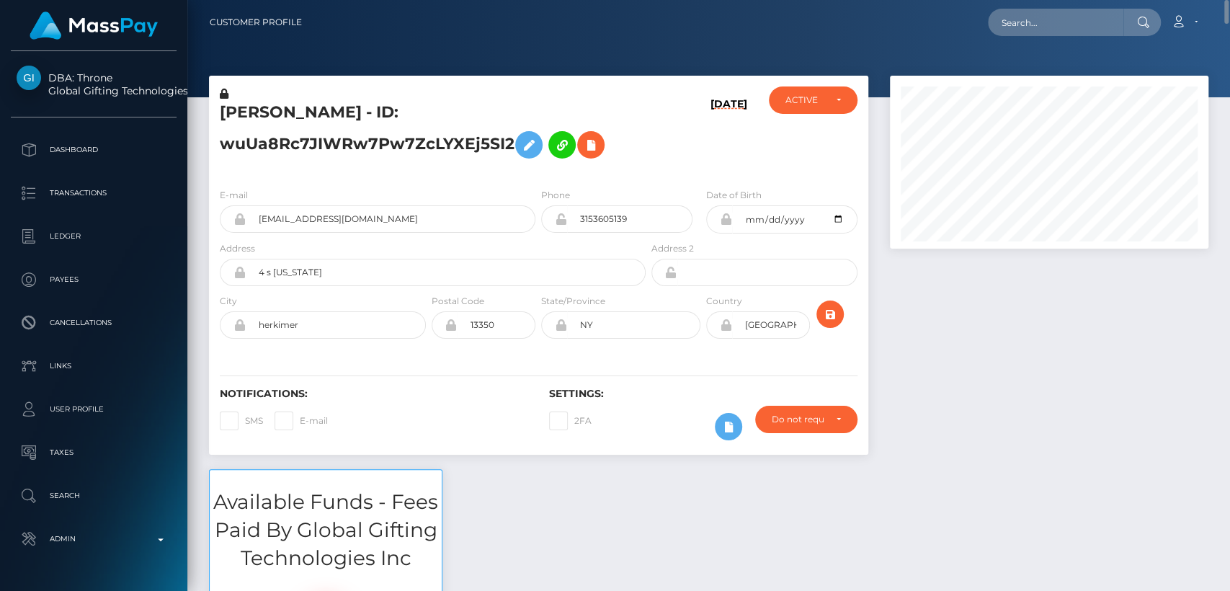
click at [262, 108] on h5 "[PERSON_NAME] - ID: wuUa8Rc7JIWRw7Pw7ZcLYXEj5SI2" at bounding box center [429, 134] width 418 height 64
copy h5 "[PERSON_NAME]"
click at [1050, 19] on input "text" at bounding box center [1055, 22] width 135 height 27
paste input "waszczukhubert355@gmail.com"
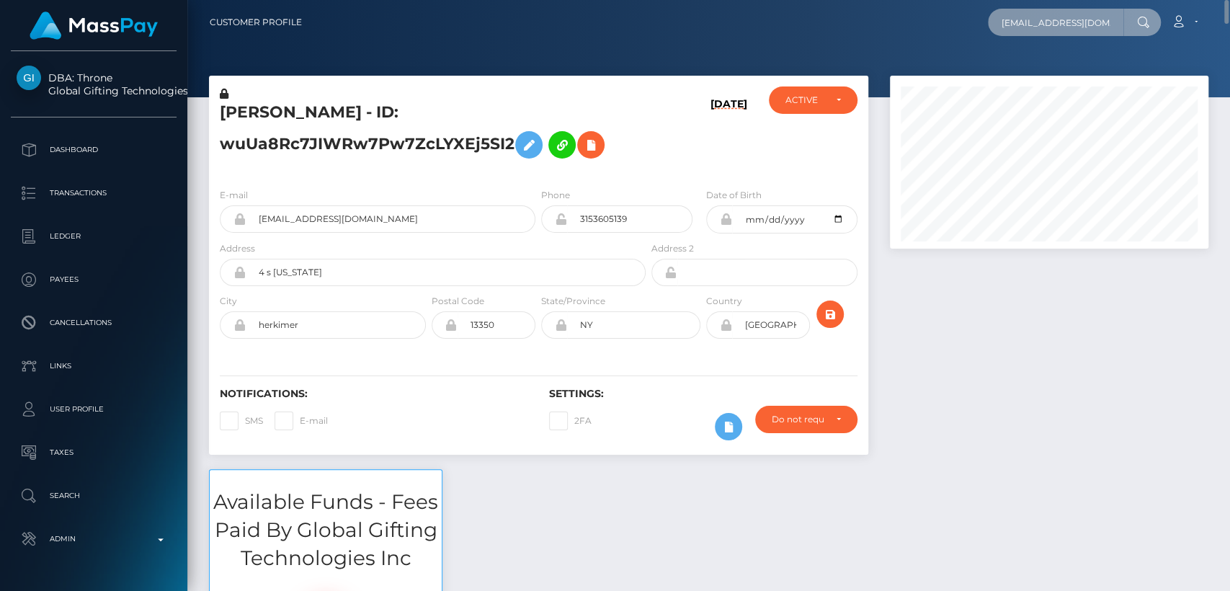
scroll to position [0, 35]
type input "waszczukhubert355@gmail.com"
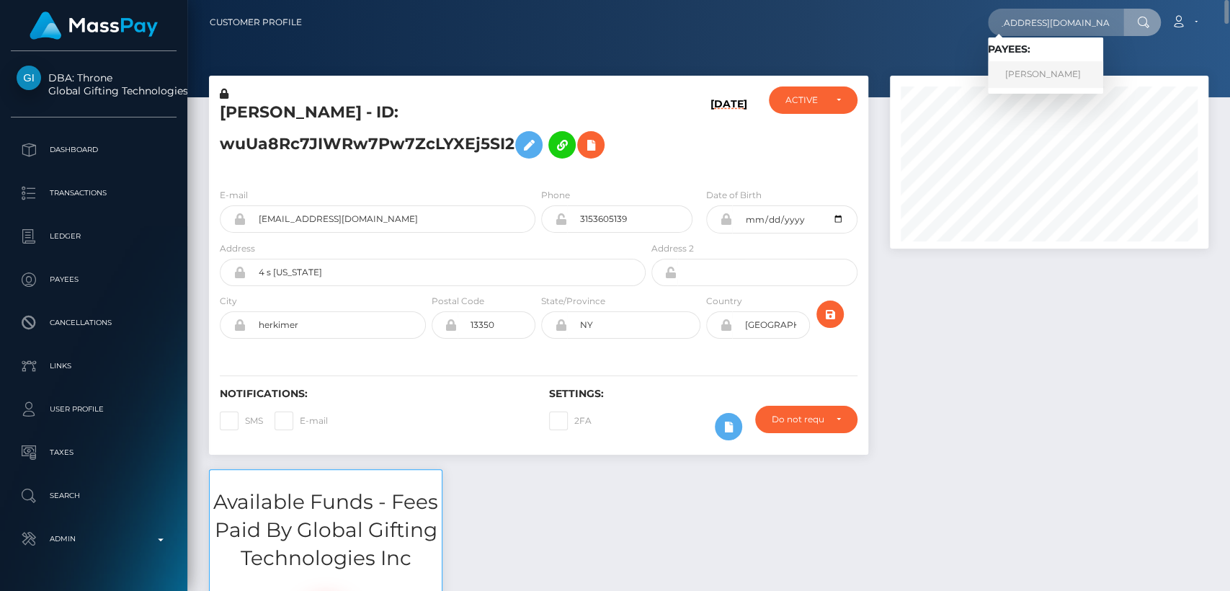
scroll to position [0, 0]
click at [1024, 71] on link "HUBERT WASZCZUK" at bounding box center [1045, 74] width 115 height 27
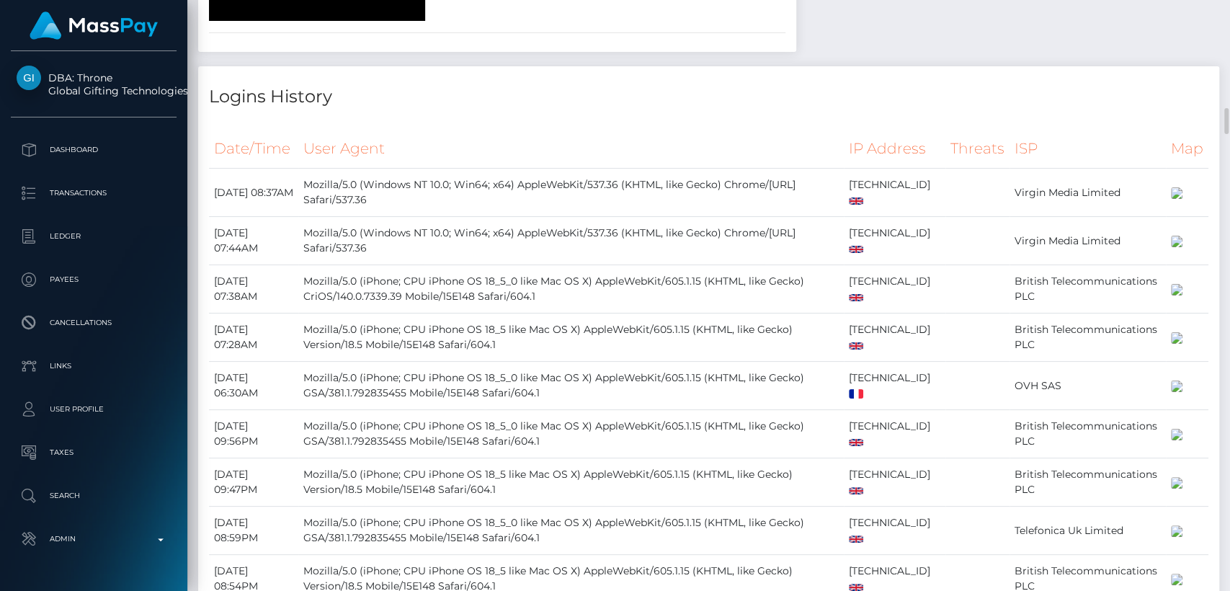
scroll to position [2383, 0]
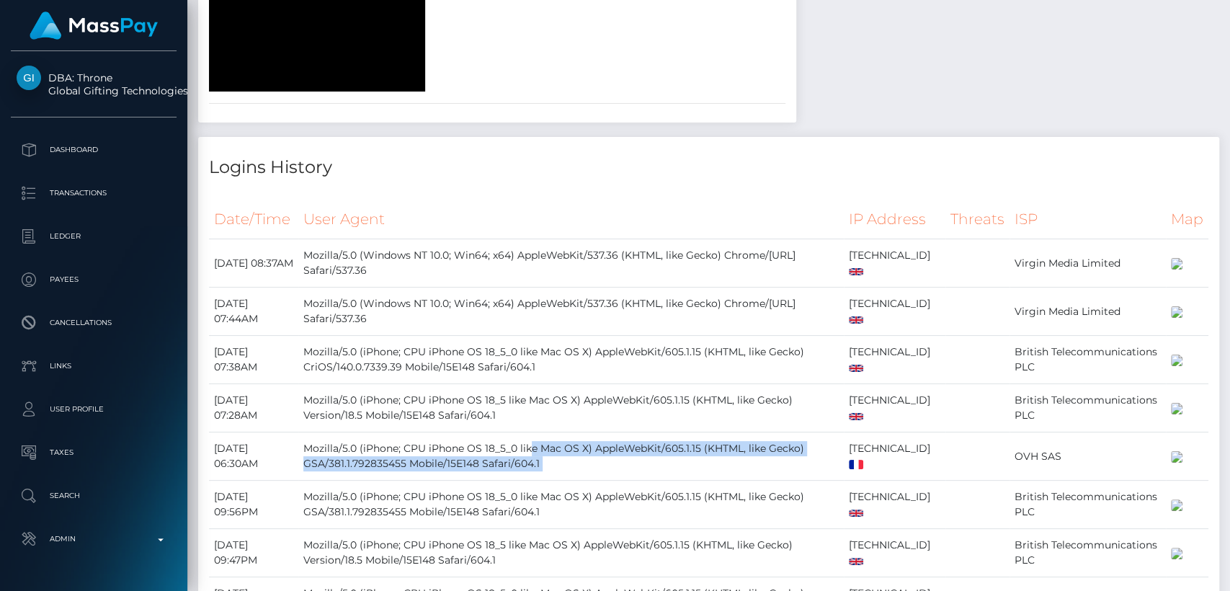
scroll to position [0, 0]
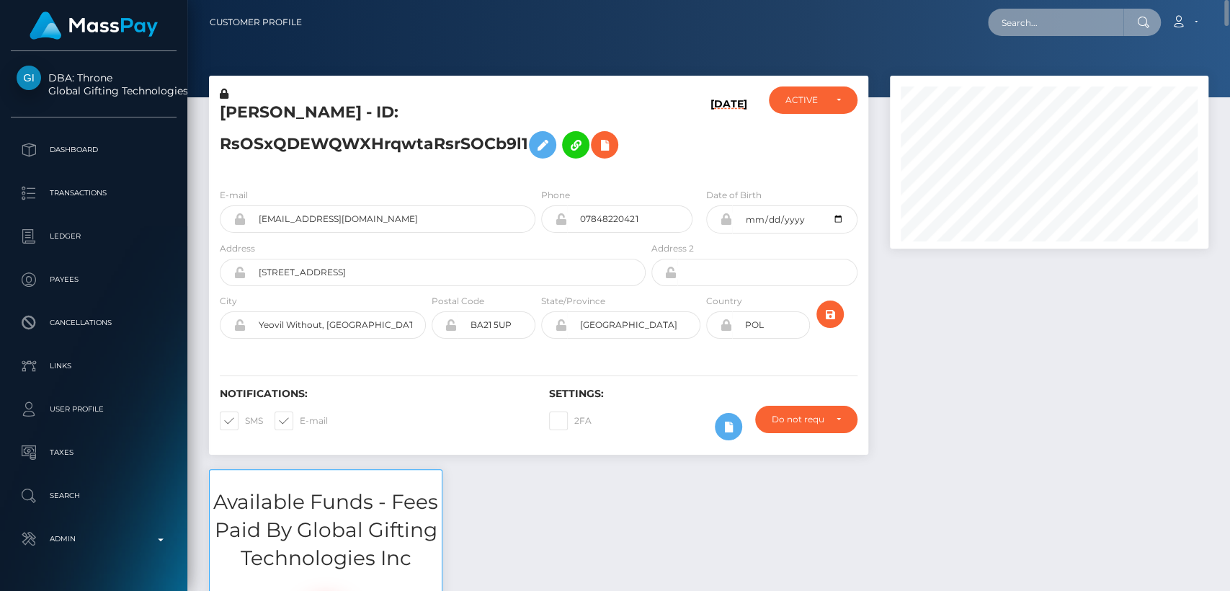
click at [1048, 27] on input "text" at bounding box center [1055, 22] width 135 height 27
paste input "persephone4us@gmail.com"
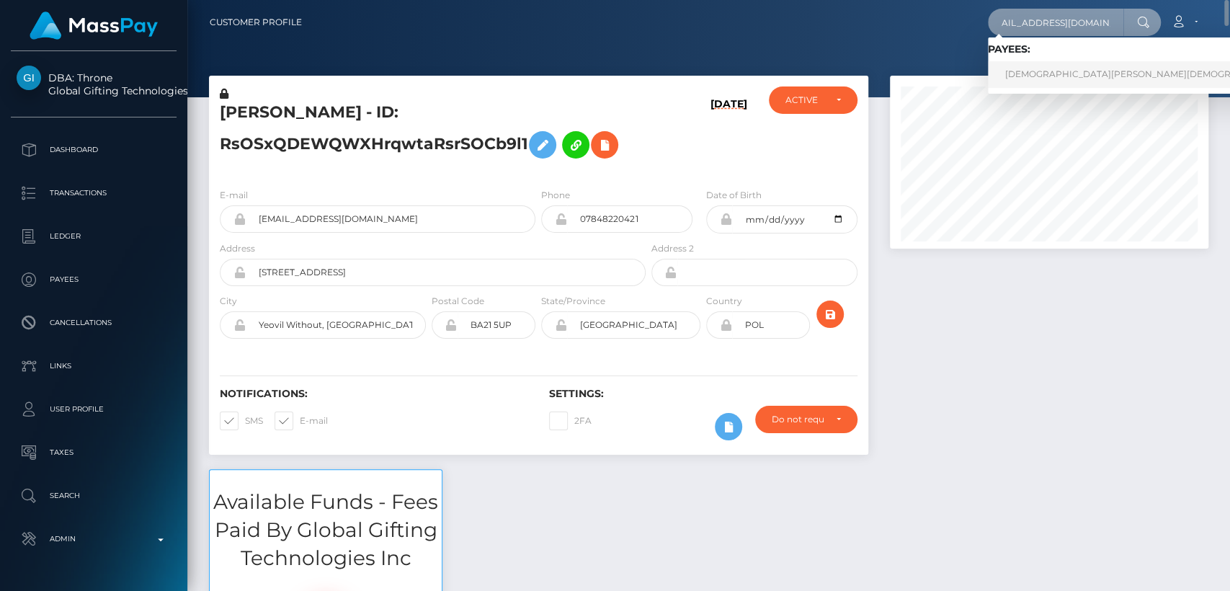
type input "persephone4us@gmail.com"
click at [1038, 76] on link "PASHMINA KHRISTI Khristi" at bounding box center [1149, 74] width 322 height 27
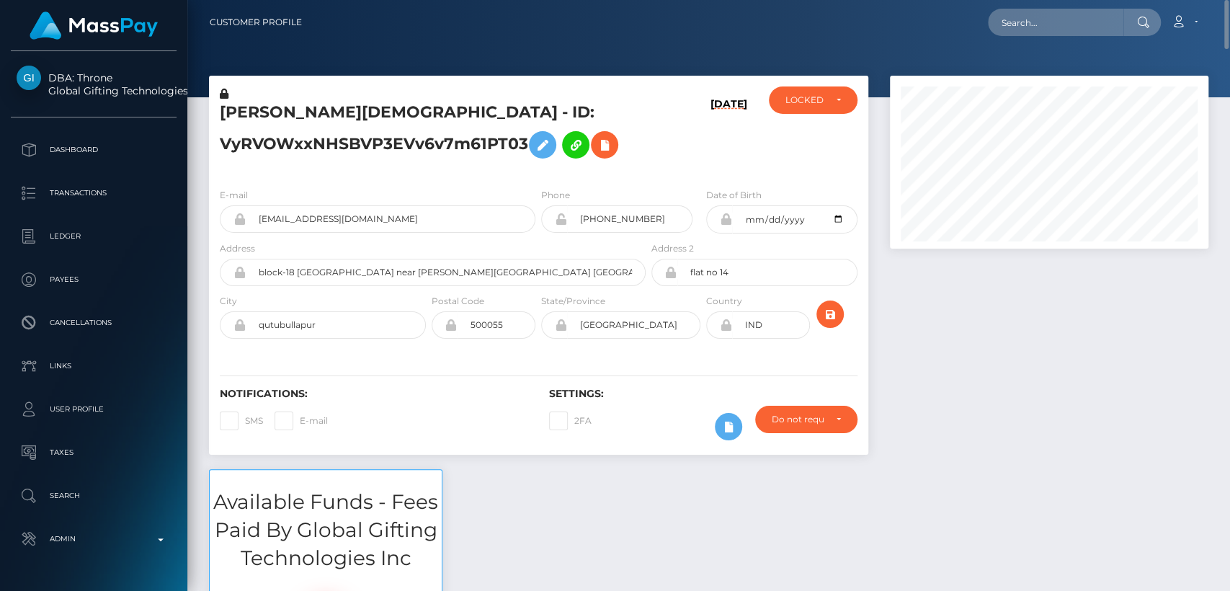
click at [264, 107] on h5 "[PERSON_NAME][DEMOGRAPHIC_DATA] - ID: VyRVOWxxNHSBVP3EVv6v7m61PT03" at bounding box center [429, 134] width 418 height 64
copy h5 "PASHMINA"
click at [435, 396] on h6 "Notifications:" at bounding box center [374, 394] width 308 height 12
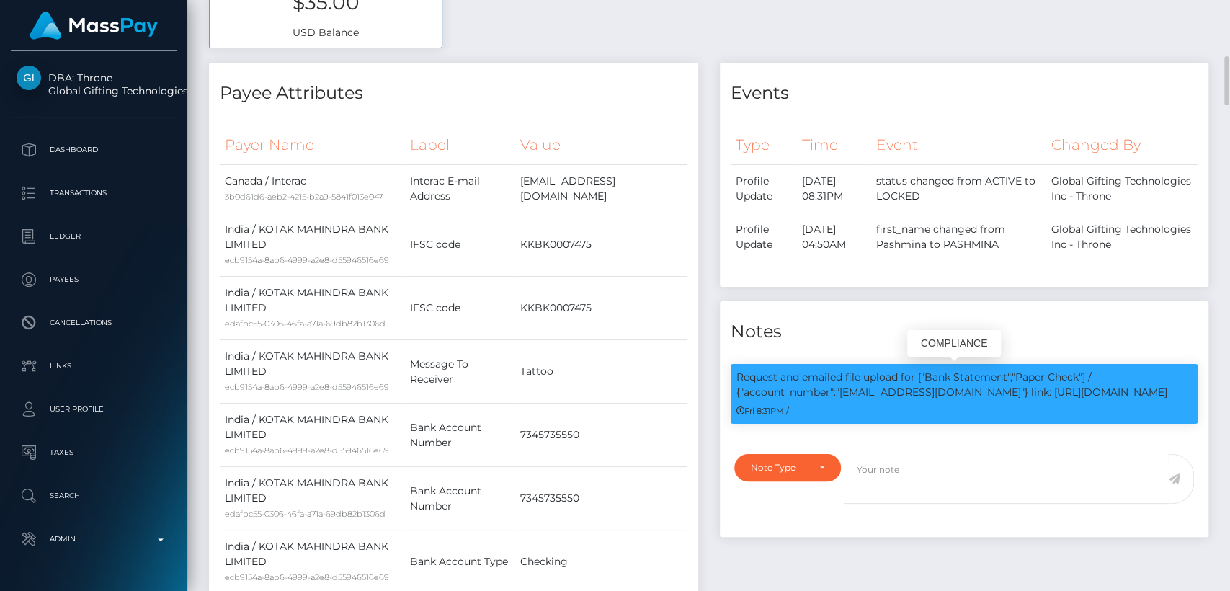
scroll to position [173, 318]
drag, startPoint x: 1009, startPoint y: 392, endPoint x: 841, endPoint y: 388, distance: 167.2
click at [841, 388] on p "Request and emailed file upload for ["Bank Statement","Paper Check"] / {"accoun…" at bounding box center [964, 385] width 456 height 30
copy p "blissbmavra4fkxcq@outlook.com"
click at [621, 514] on td "7345735550" at bounding box center [600, 498] width 172 height 63
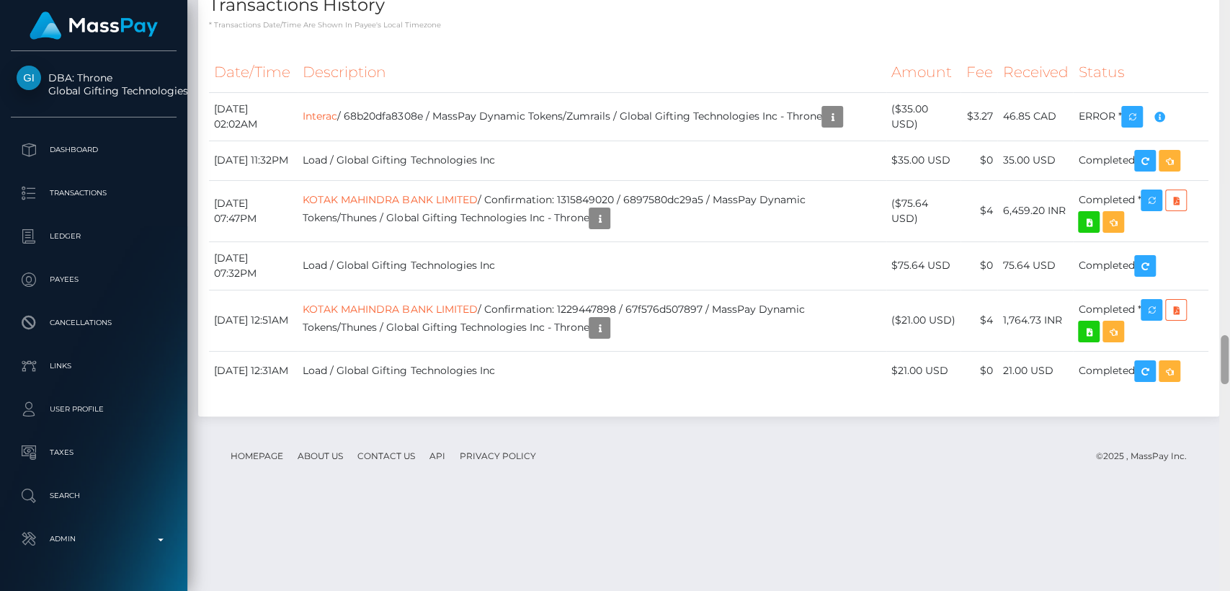
scroll to position [4572, 0]
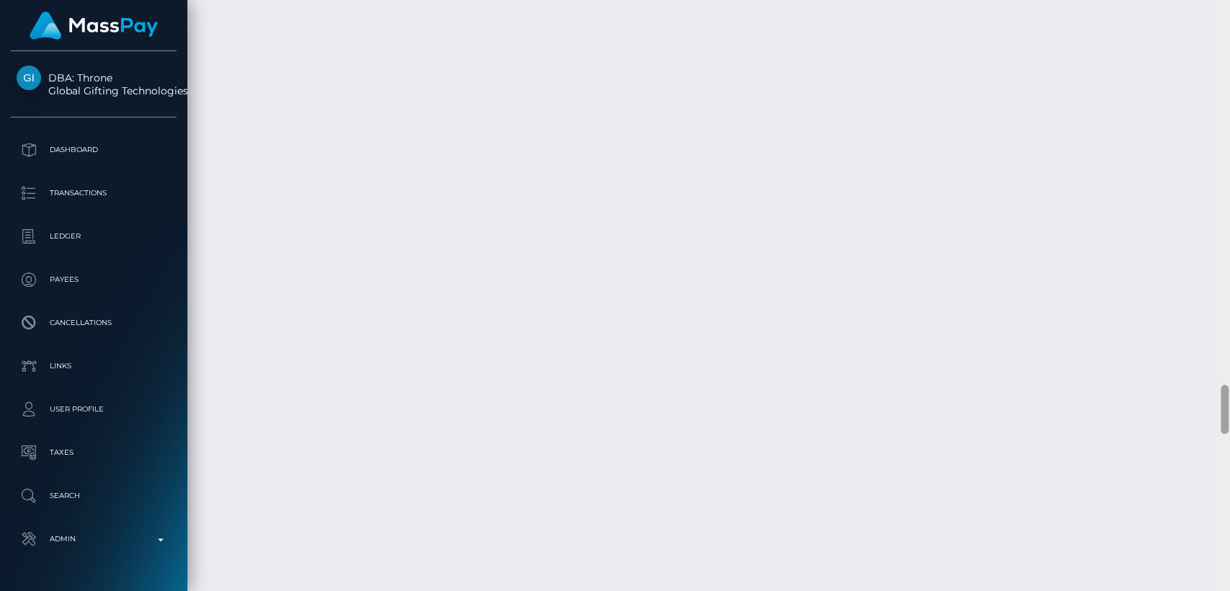
drag, startPoint x: 1228, startPoint y: 349, endPoint x: 1220, endPoint y: 469, distance: 119.8
click at [1220, 469] on div at bounding box center [1224, 295] width 11 height 591
click at [1222, 469] on div at bounding box center [1224, 295] width 11 height 591
drag, startPoint x: 1222, startPoint y: 469, endPoint x: 1222, endPoint y: 439, distance: 29.5
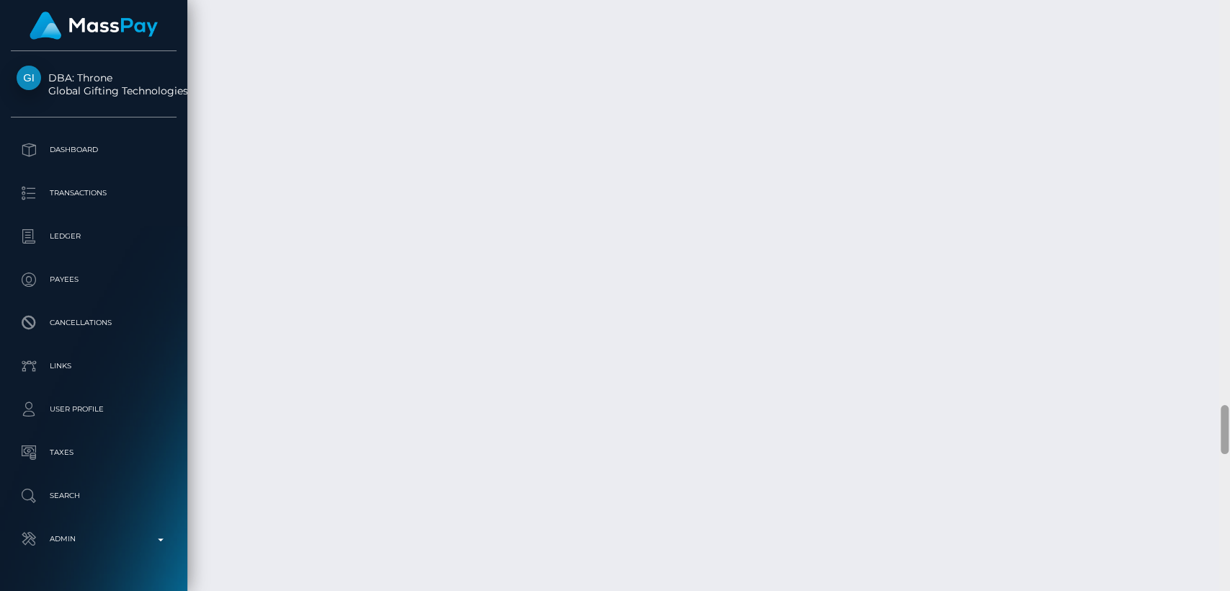
click at [1222, 439] on div at bounding box center [1224, 429] width 8 height 49
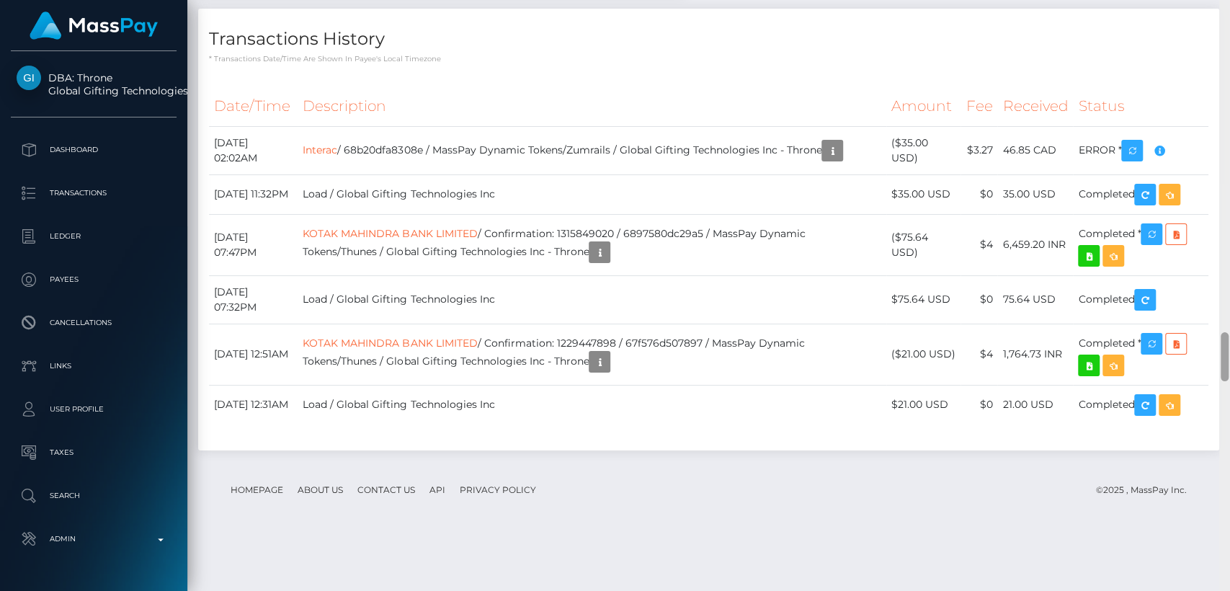
scroll to position [3948, 0]
drag, startPoint x: 1223, startPoint y: 443, endPoint x: 1222, endPoint y: 370, distance: 72.8
click at [1222, 370] on div at bounding box center [1224, 356] width 8 height 49
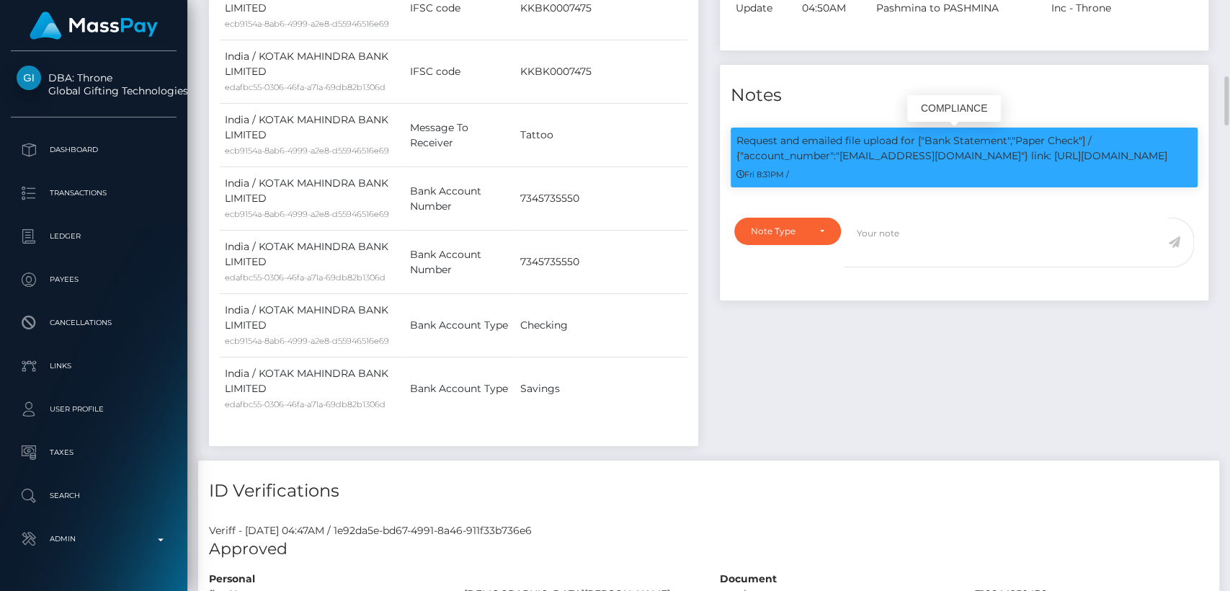
scroll to position [173, 318]
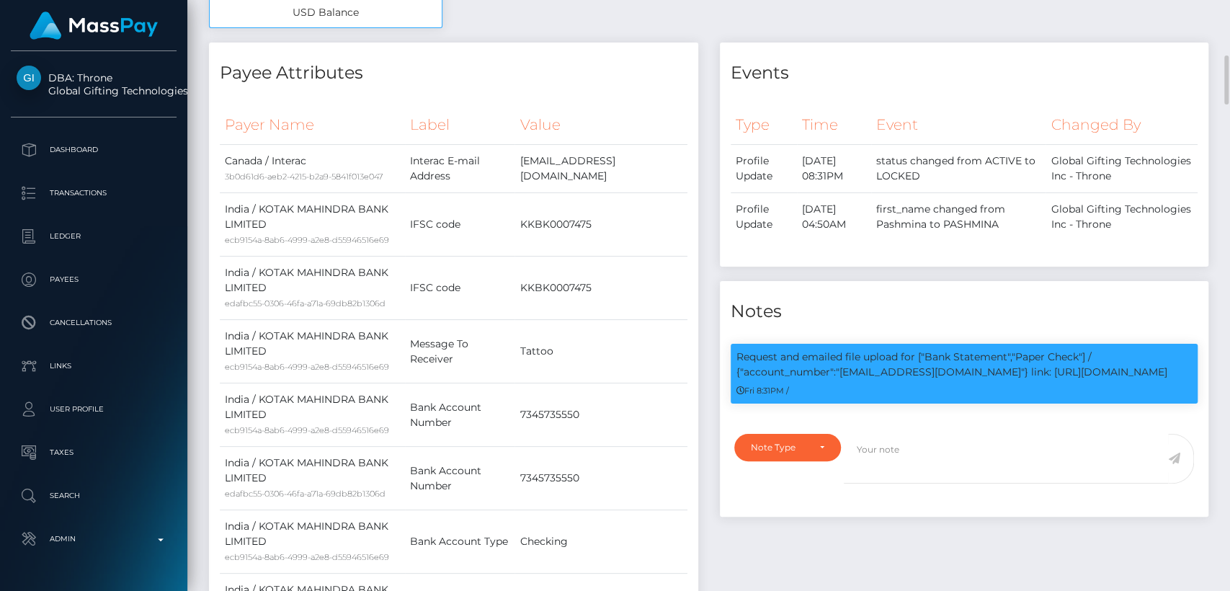
scroll to position [692, 0]
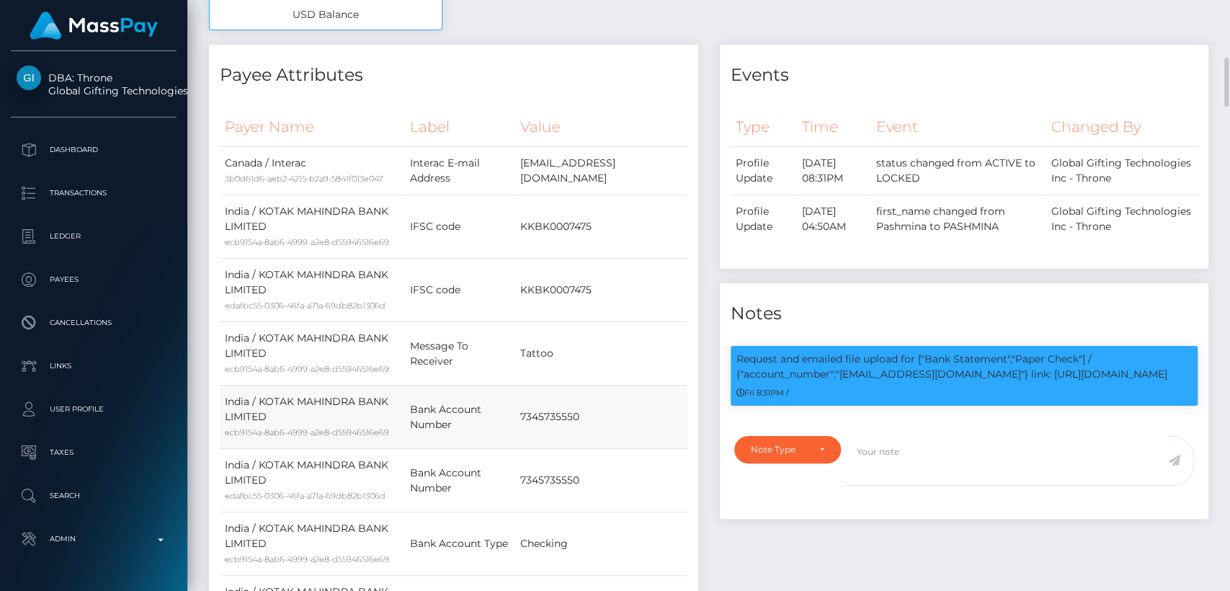
click at [541, 411] on td "7345735550" at bounding box center [600, 416] width 172 height 63
copy td "7345735550"
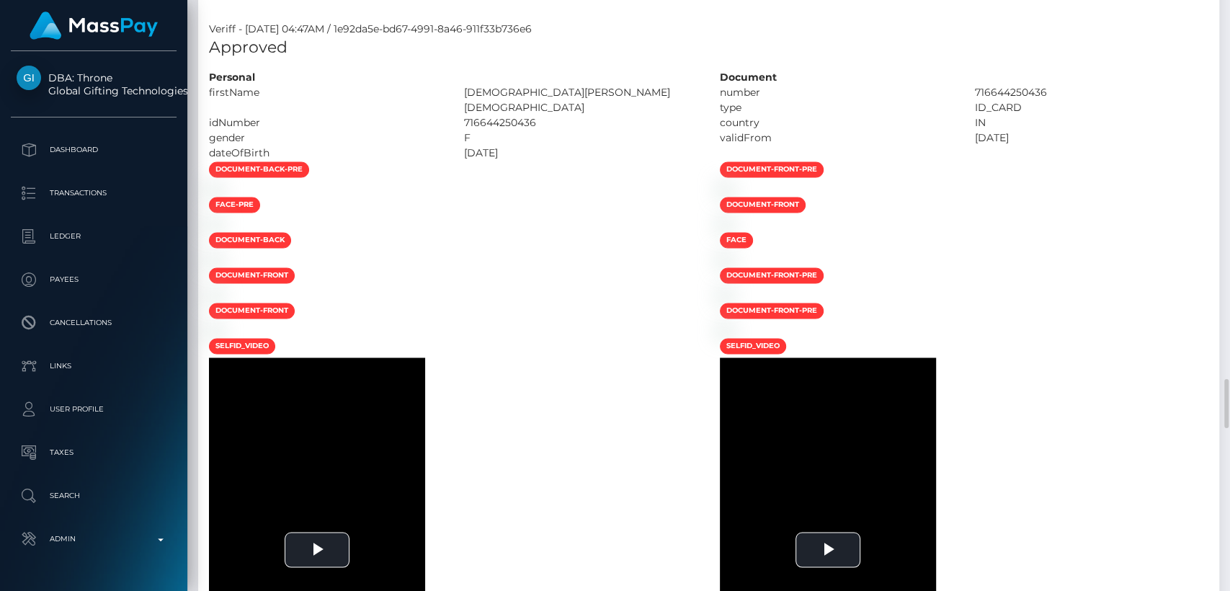
scroll to position [0, 0]
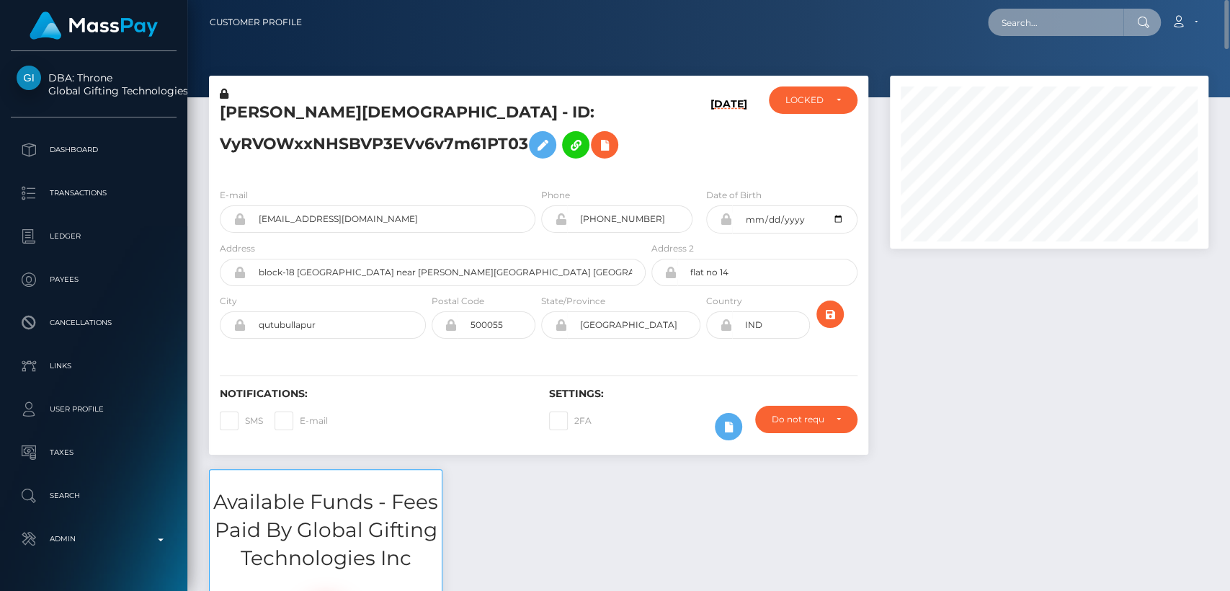
click at [1060, 12] on input "text" at bounding box center [1055, 22] width 135 height 27
paste input "olgabelea1@gmail.com"
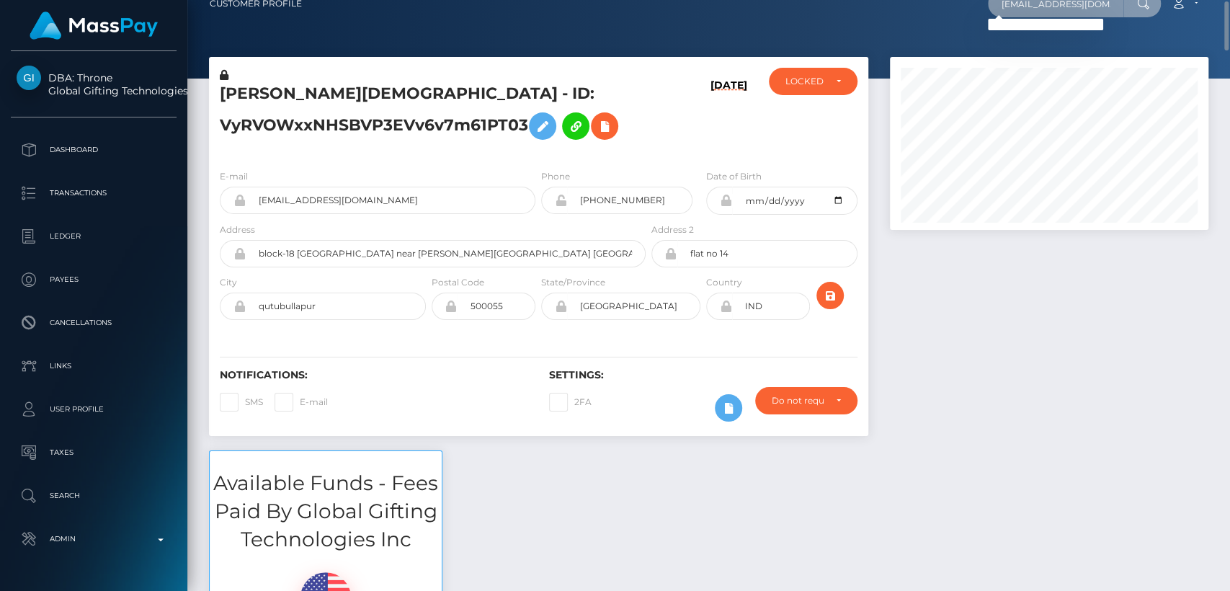
click at [1092, 11] on input "olgabelea1@gmail.com" at bounding box center [1055, 3] width 135 height 27
click at [1092, 10] on input "olgabelea1@gmail.com" at bounding box center [1055, 3] width 135 height 27
paste input "igenius@mycashflows.de"
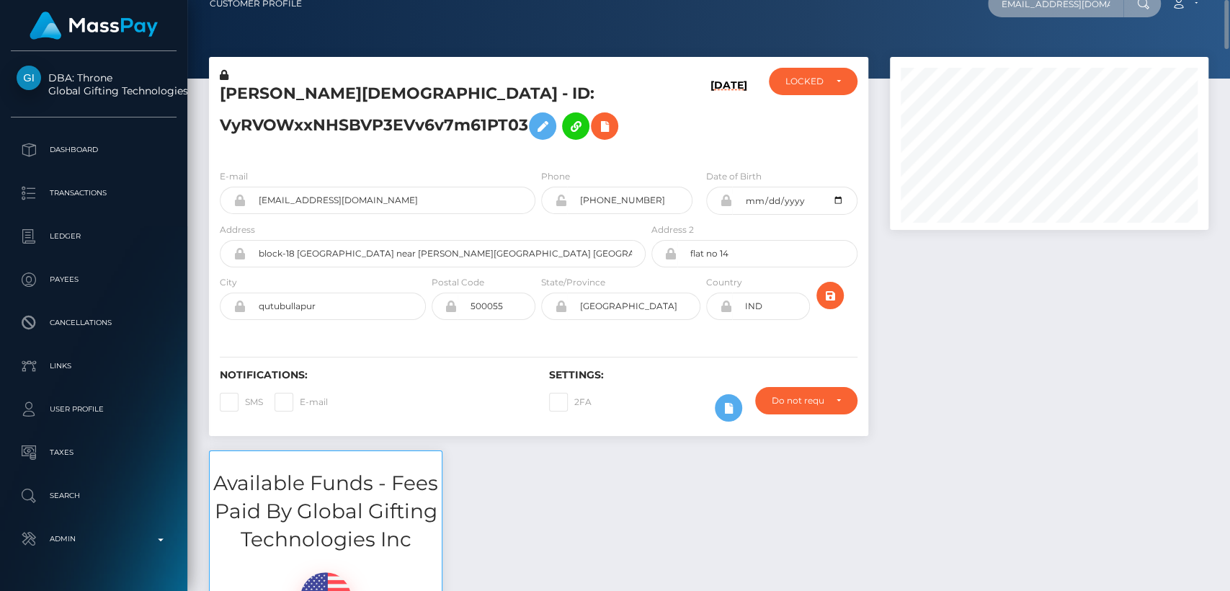
scroll to position [17, 0]
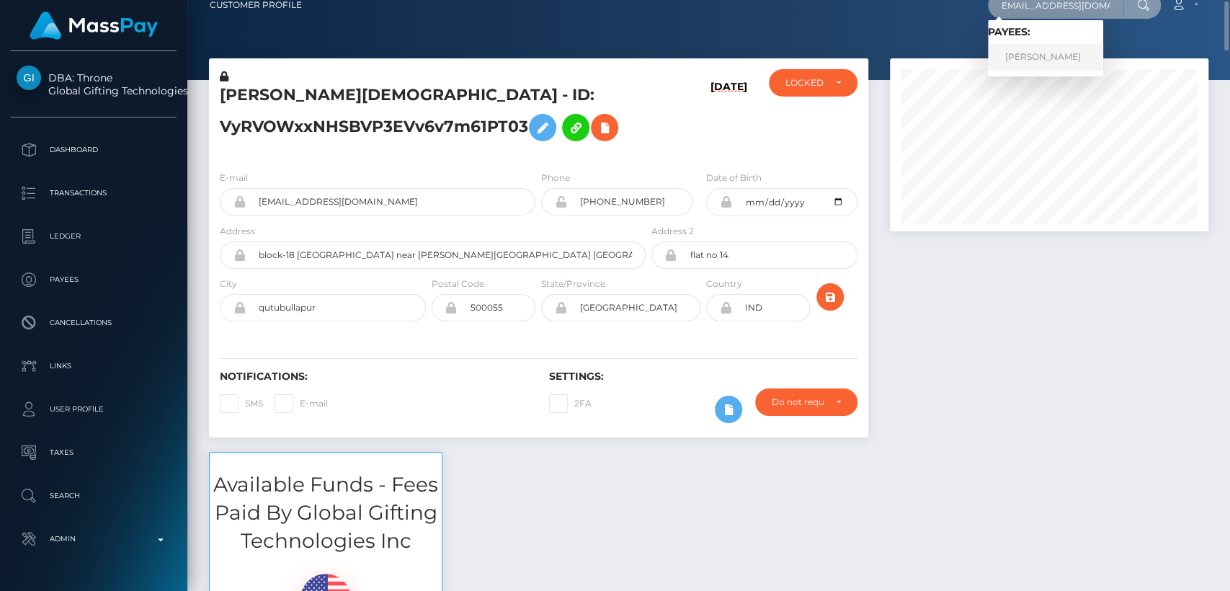
type input "igenius@mycashflows.de"
click at [1049, 61] on link "Patrick Fischer" at bounding box center [1045, 57] width 115 height 27
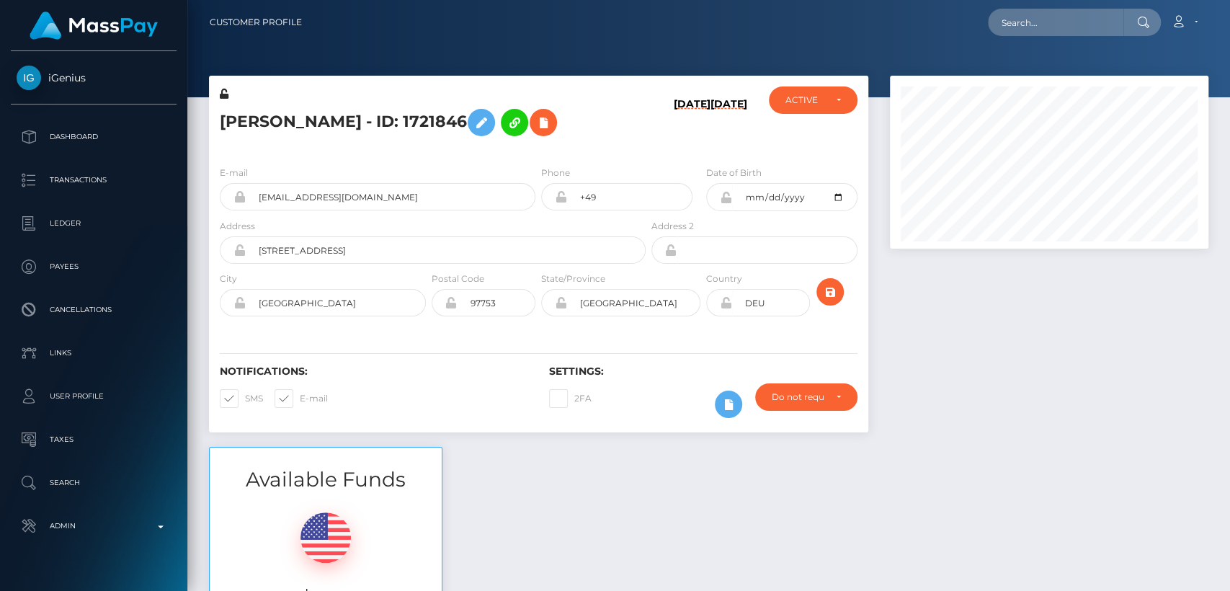
scroll to position [173, 318]
click at [641, 226] on div "Address [STREET_ADDRESS]" at bounding box center [433, 240] width 426 height 45
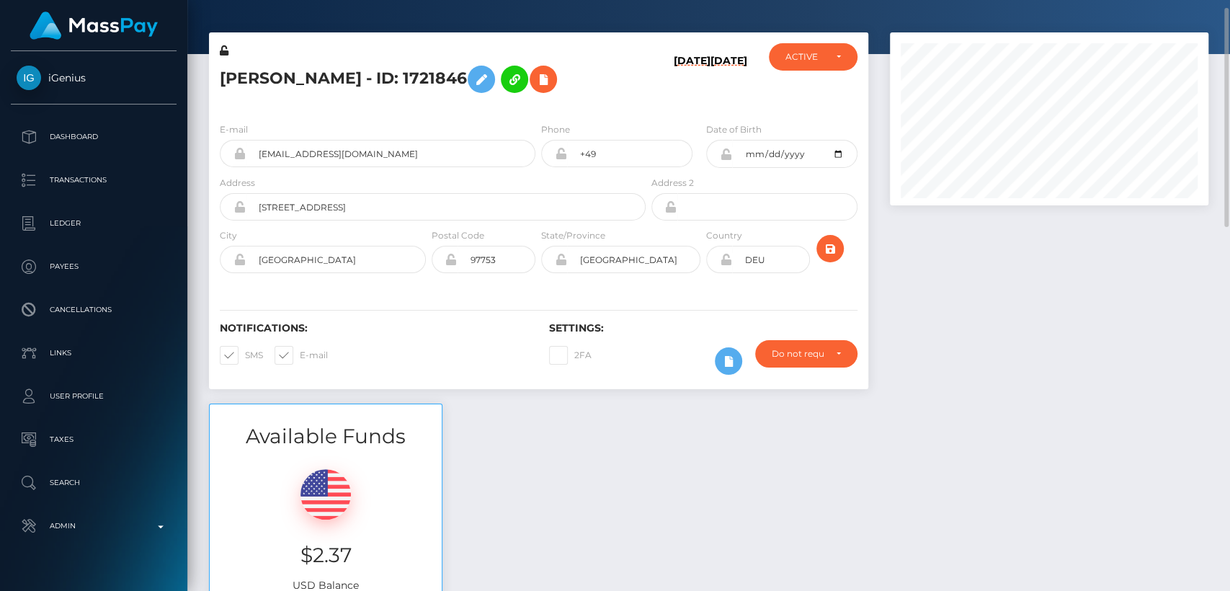
scroll to position [34, 0]
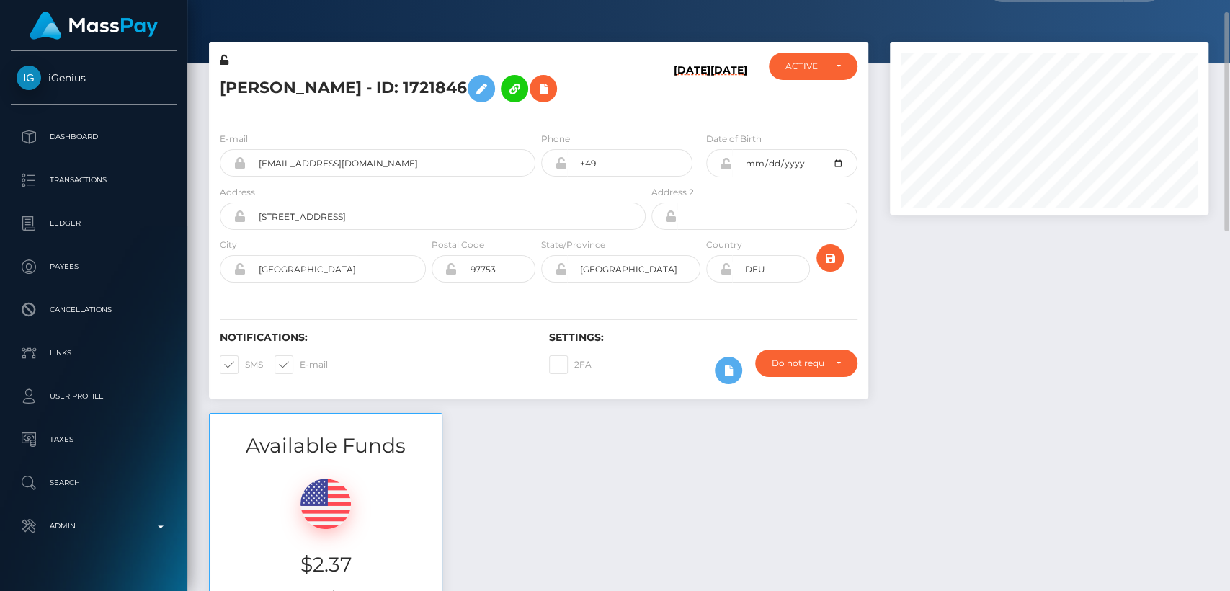
click at [251, 84] on h5 "[PERSON_NAME] - ID: 1721846" at bounding box center [429, 89] width 418 height 42
click at [251, 84] on h5 "Patrick Fischer - ID: 1721846" at bounding box center [429, 89] width 418 height 42
copy h5 "Patrick"
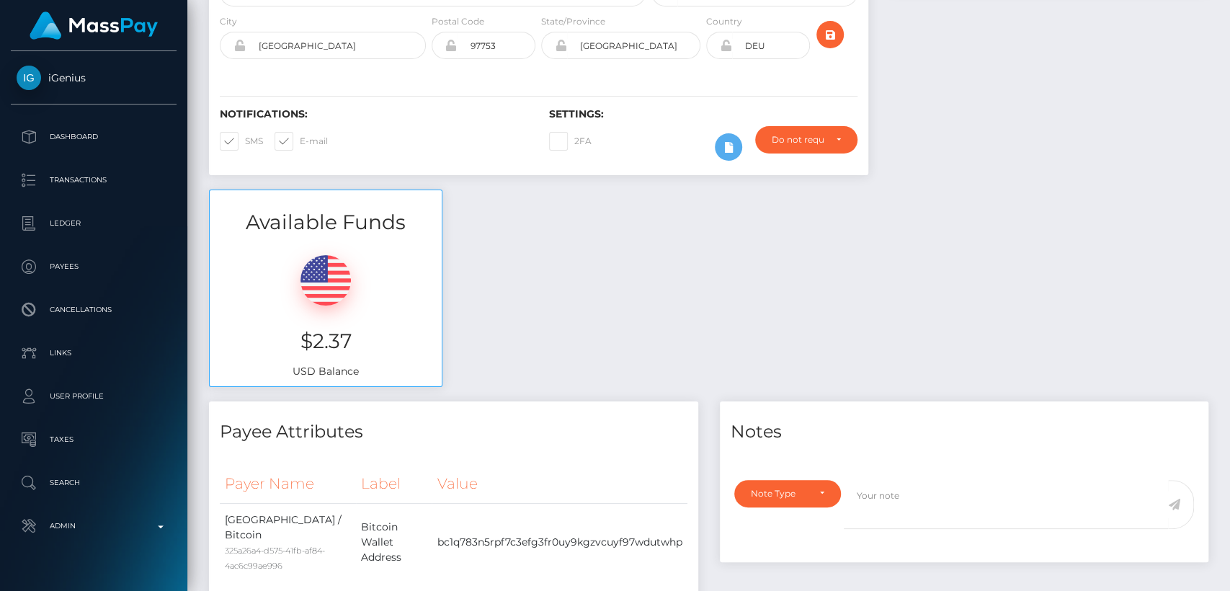
scroll to position [0, 0]
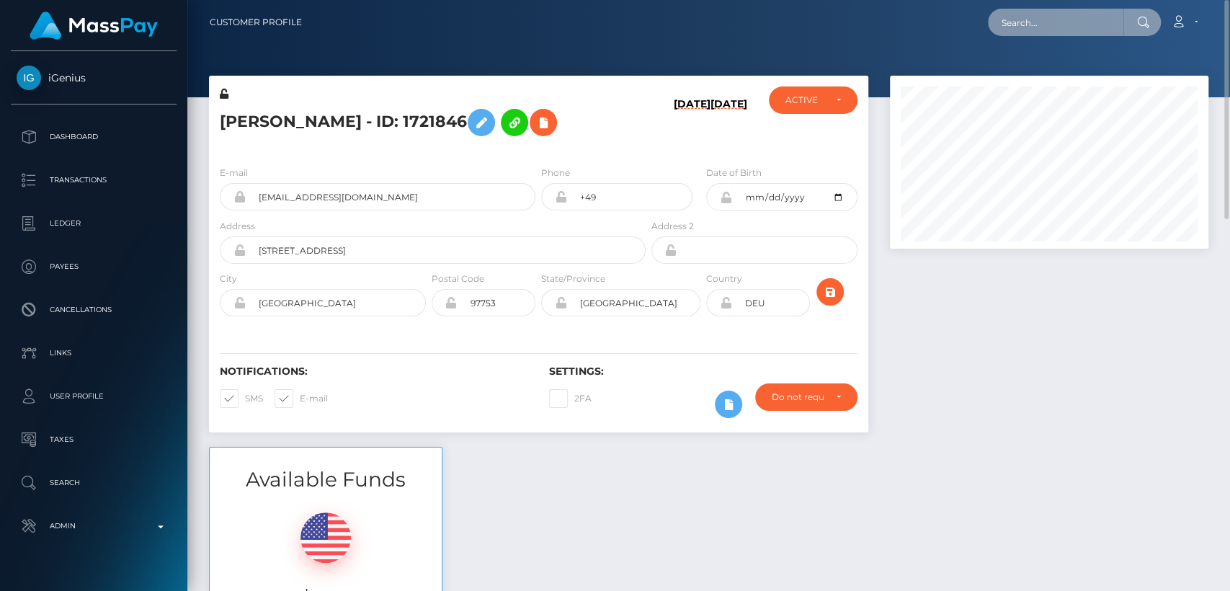
click at [1043, 23] on input "text" at bounding box center [1055, 22] width 135 height 27
paste input "[EMAIL_ADDRESS][DOMAIN_NAME]"
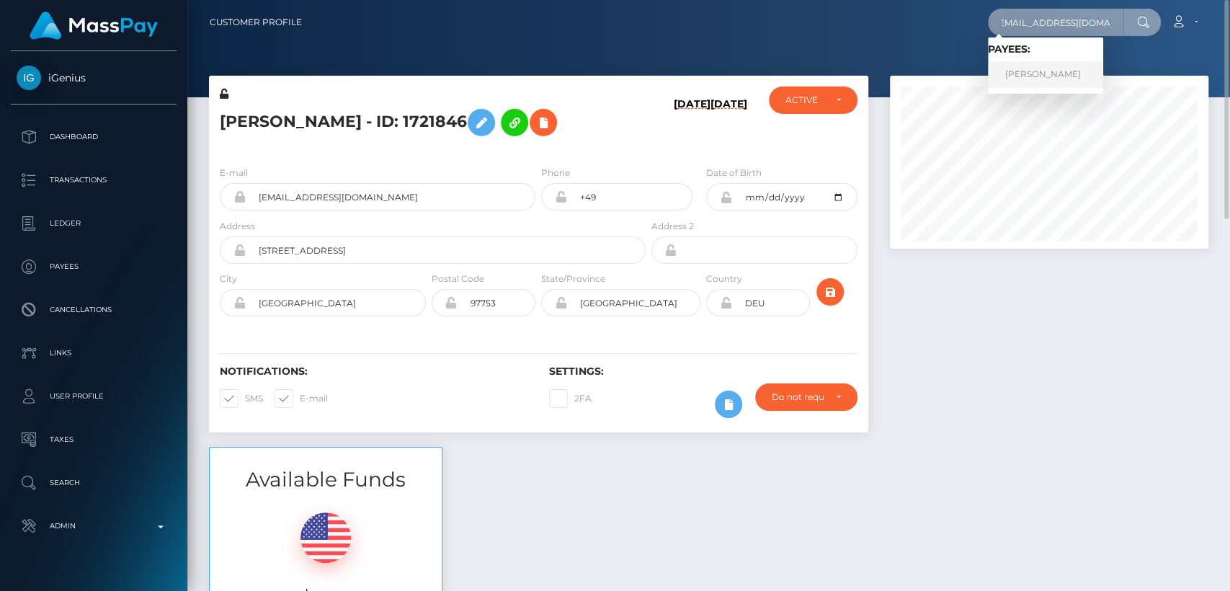
type input "[EMAIL_ADDRESS][DOMAIN_NAME]"
click at [1042, 72] on link "Jershey Cotejo" at bounding box center [1045, 74] width 115 height 27
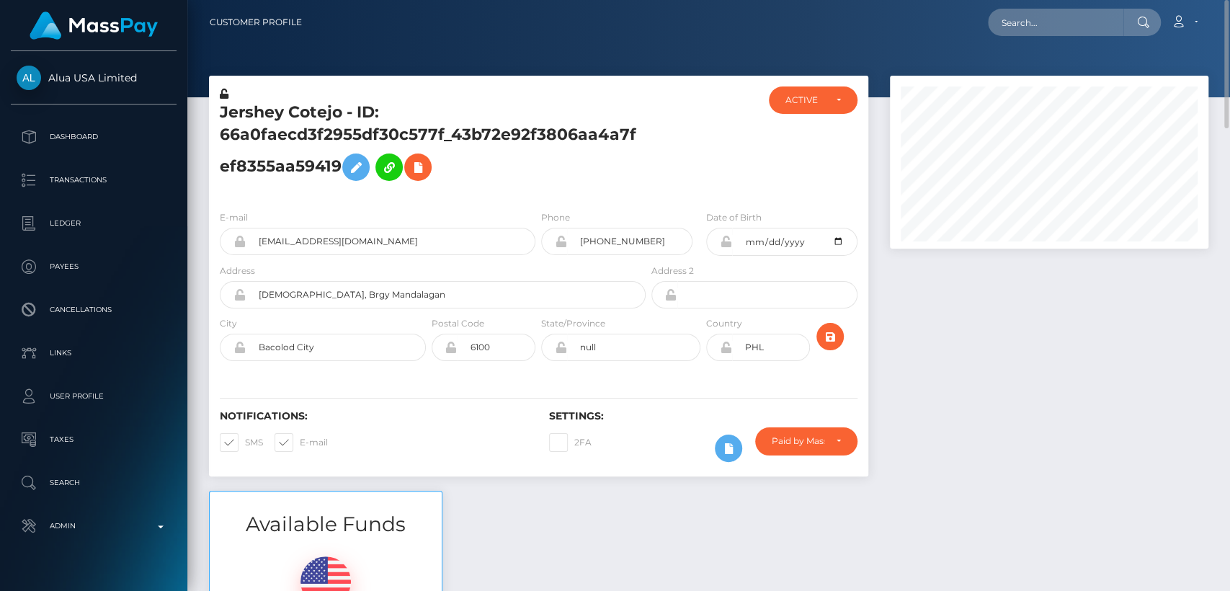
click at [265, 110] on h5 "Jershey Cotejo - ID: 66a0faecd3f2955df30c577f_43b72e92f3806aa4a7fef8355aa59419" at bounding box center [429, 145] width 418 height 86
copy h5 "[PERSON_NAME]"
click at [1070, 29] on input "text" at bounding box center [1055, 22] width 135 height 27
paste input "[EMAIL_ADDRESS][DOMAIN_NAME]"
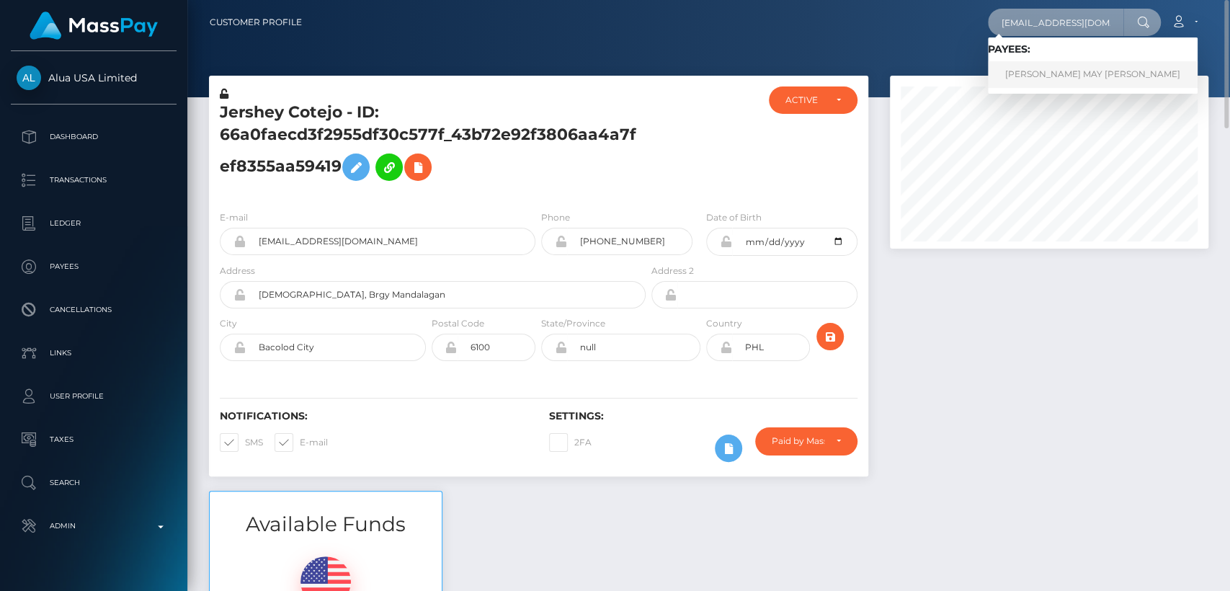
type input "[EMAIL_ADDRESS][DOMAIN_NAME]"
click at [1071, 77] on link "DANIELLA MAY MILLY BATTMAN" at bounding box center [1093, 74] width 210 height 27
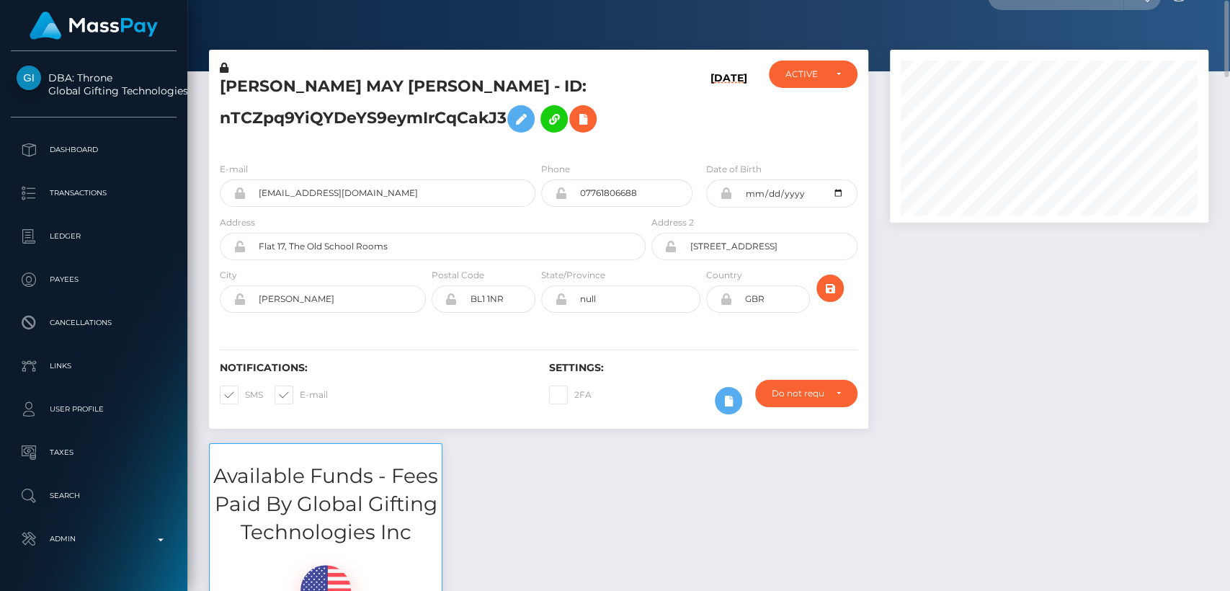
scroll to position [28, 0]
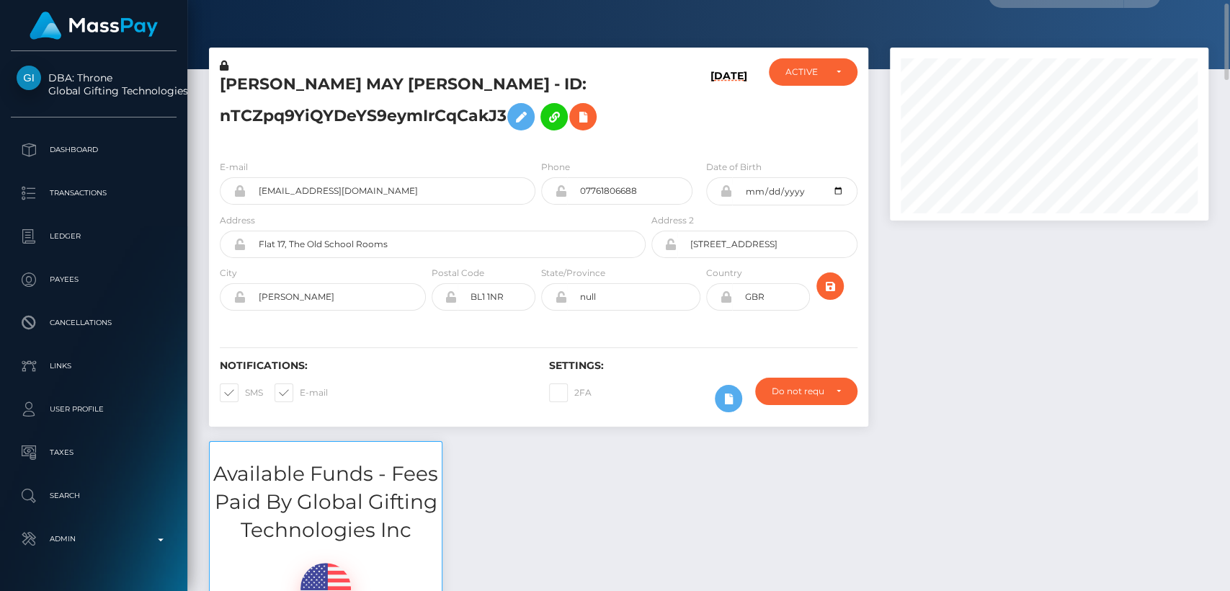
click at [262, 63] on div "[PERSON_NAME] MAY [PERSON_NAME] - ID: nTCZpq9YiQYDeYS9eymIrCqCakJ3" at bounding box center [428, 103] width 439 height 90
click at [266, 79] on h5 "[PERSON_NAME] MAY [PERSON_NAME] - ID: nTCZpq9YiQYDeYS9eymIrCqCakJ3" at bounding box center [429, 105] width 418 height 64
click at [266, 79] on h5 "DANIELLA MAY MILLY BATTMAN - ID: nTCZpq9YiQYDeYS9eymIrCqCakJ3" at bounding box center [429, 105] width 418 height 64
copy h5 "DANIELLA"
click at [435, 368] on h6 "Notifications:" at bounding box center [374, 365] width 308 height 12
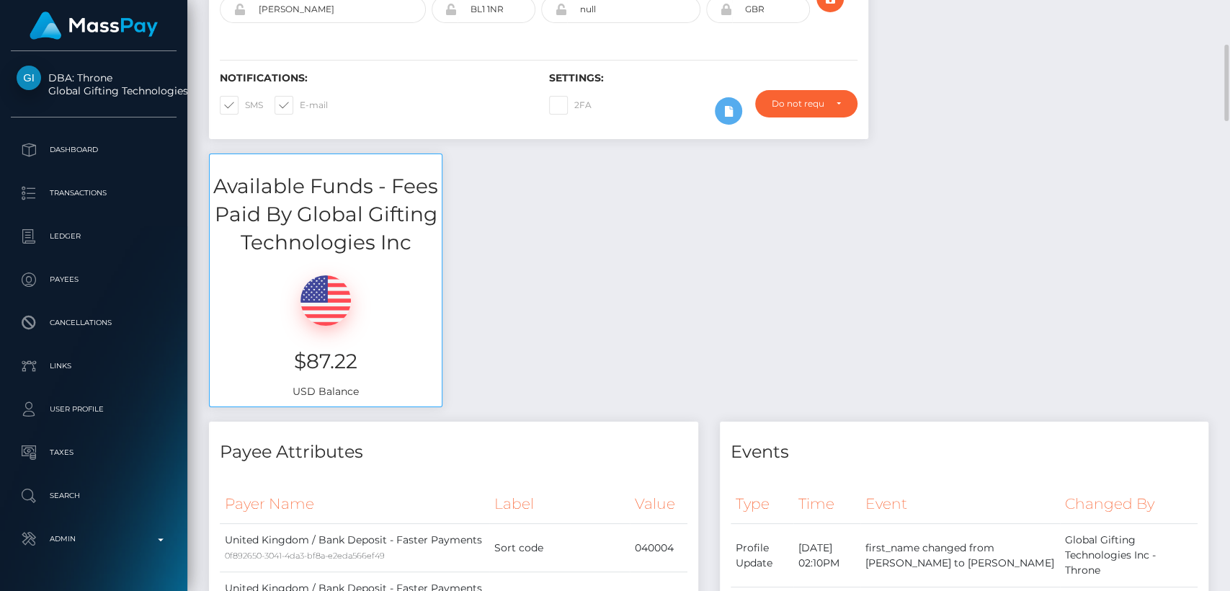
scroll to position [321, 0]
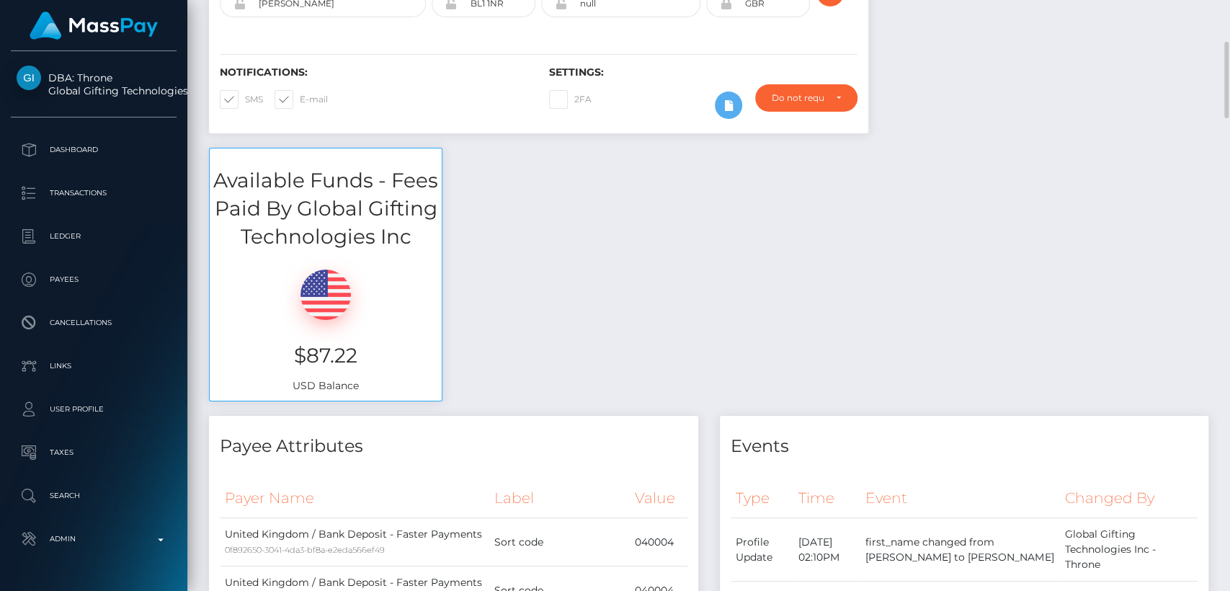
click at [568, 320] on div "Available Funds - Fees Paid By Global Gifting Technologies Inc $87.22 USD Balan…" at bounding box center [708, 282] width 1021 height 268
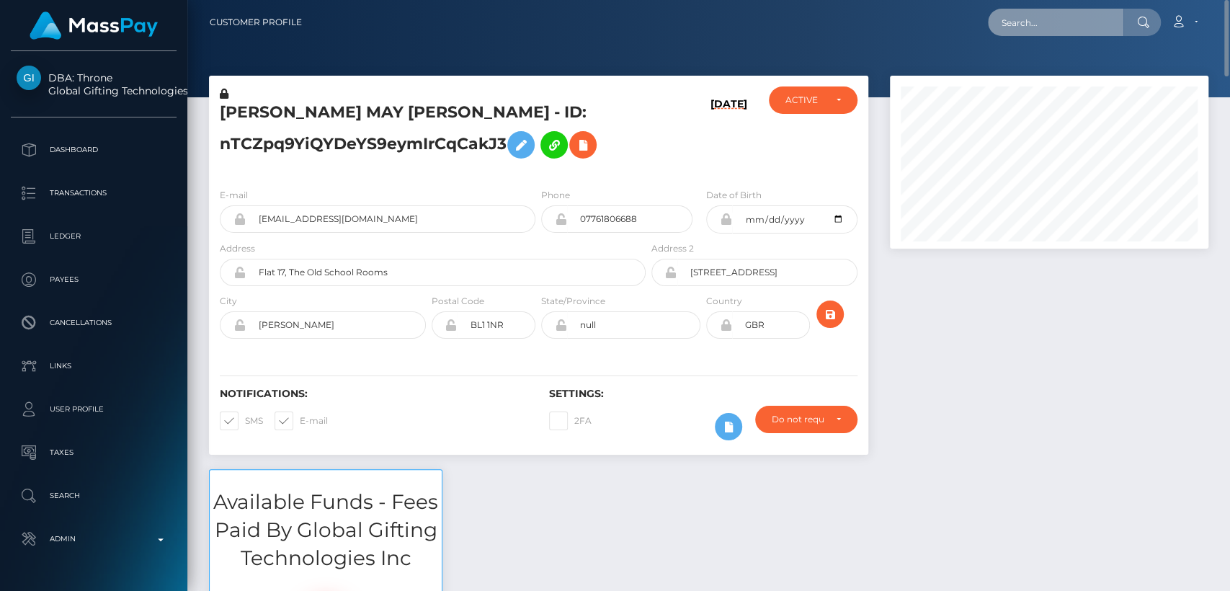
click at [1050, 20] on input "text" at bounding box center [1055, 22] width 135 height 27
paste input "[EMAIL_ADDRESS][DOMAIN_NAME]"
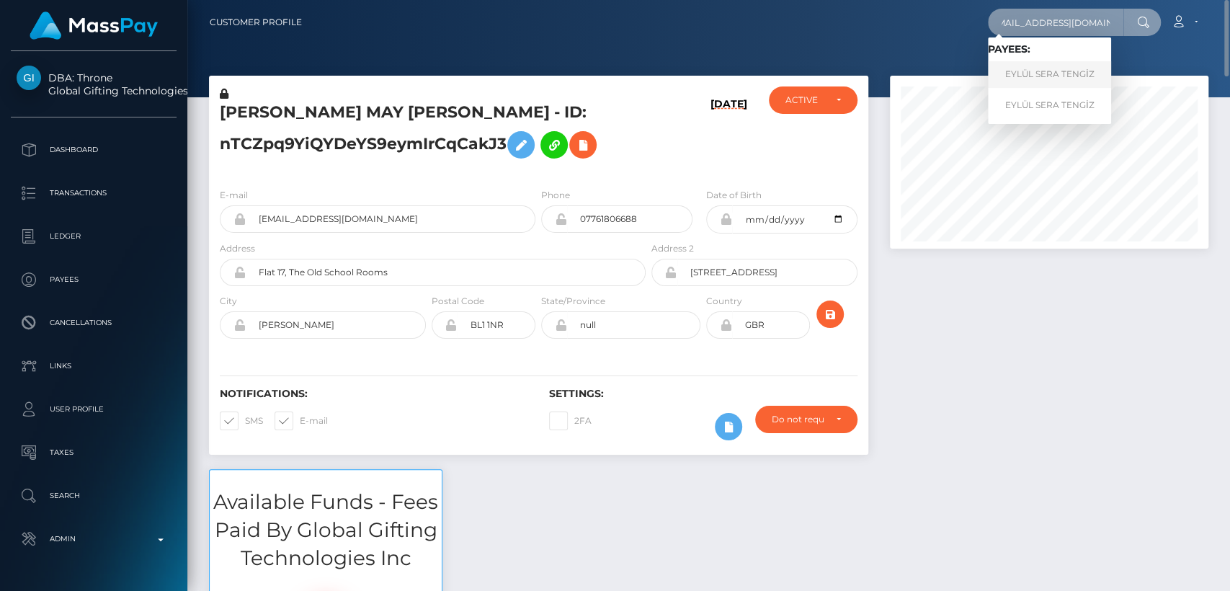
type input "[EMAIL_ADDRESS][DOMAIN_NAME]"
click at [1046, 69] on link "EYLÜL SERA TENGİZ" at bounding box center [1049, 74] width 123 height 27
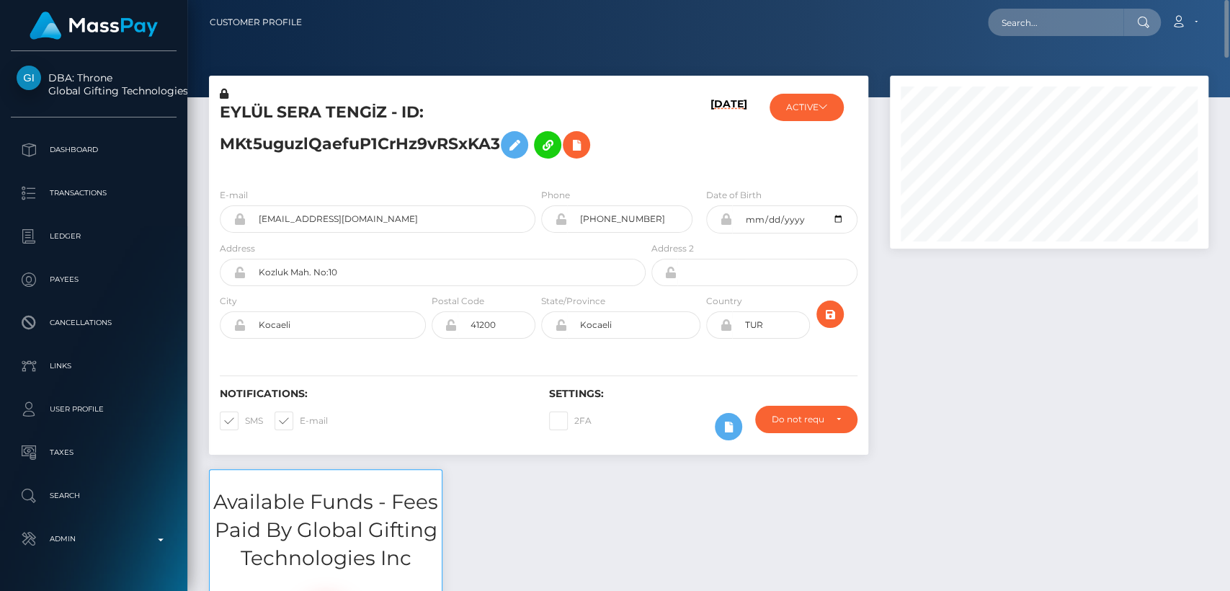
click at [246, 120] on h5 "EYLÜL SERA TENGİZ - ID: MKt5uguzlQaefuP1CrHz9vRSxKA3" at bounding box center [429, 134] width 418 height 64
copy h5 "EYLÜL"
click at [1061, 11] on input "text" at bounding box center [1055, 22] width 135 height 27
paste input "persephone4us@gmail.com"
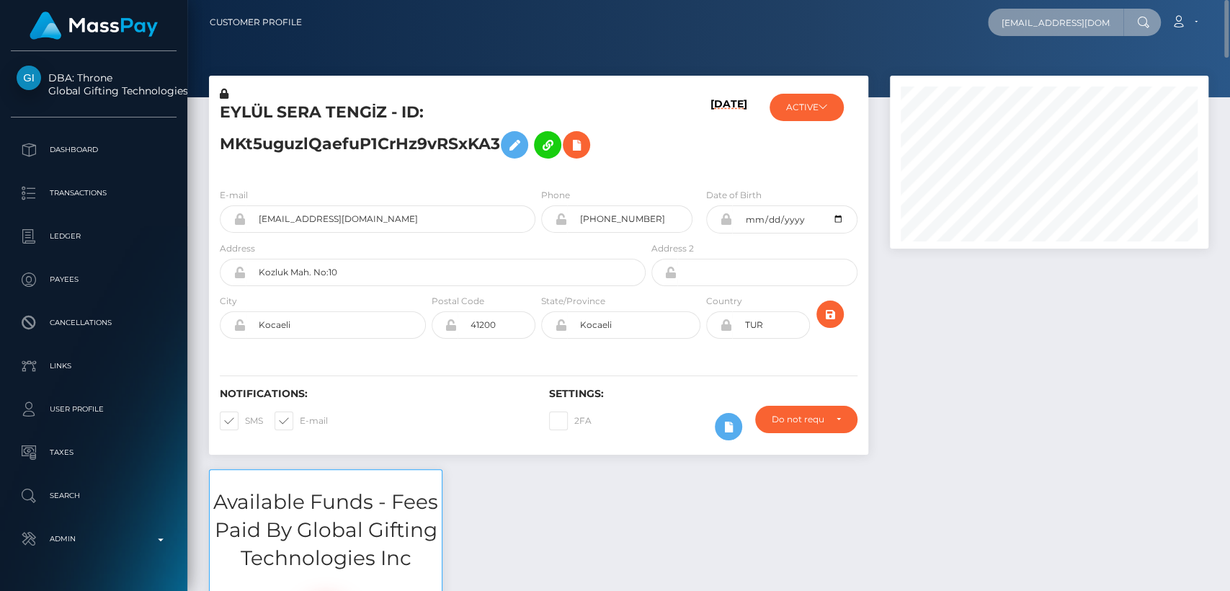
scroll to position [0, 17]
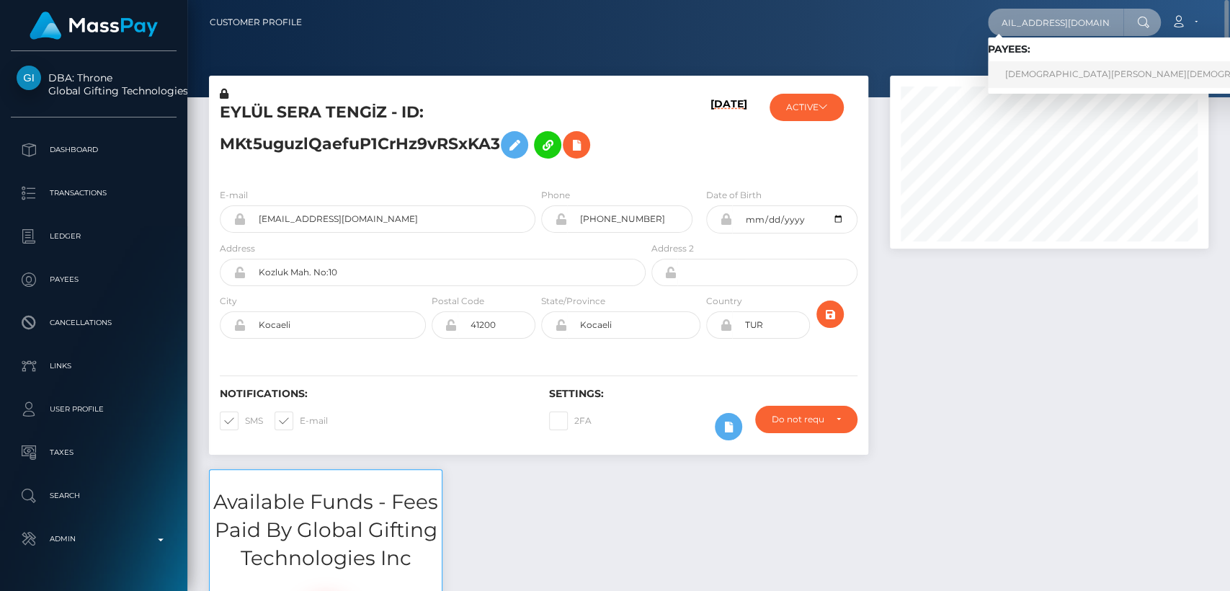
type input "persephone4us@gmail.com"
click at [1045, 81] on link "PASHMINA KHRISTI Khristi" at bounding box center [1149, 74] width 322 height 27
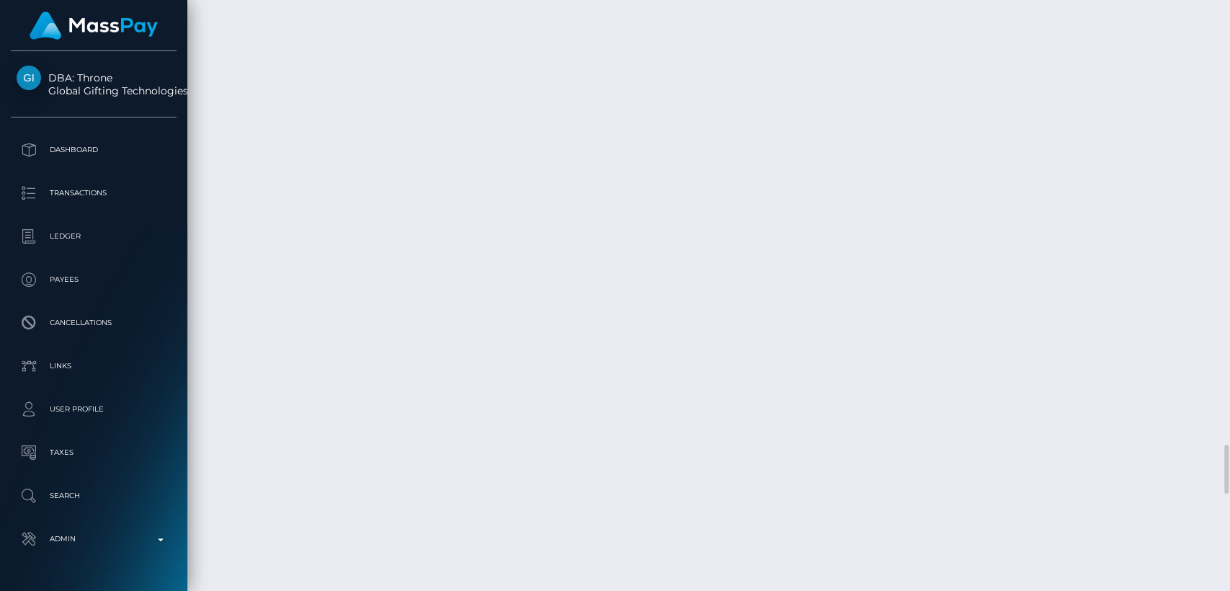
scroll to position [5261, 0]
drag, startPoint x: 298, startPoint y: 319, endPoint x: 220, endPoint y: 318, distance: 77.8
copy td "August 29, 2025"
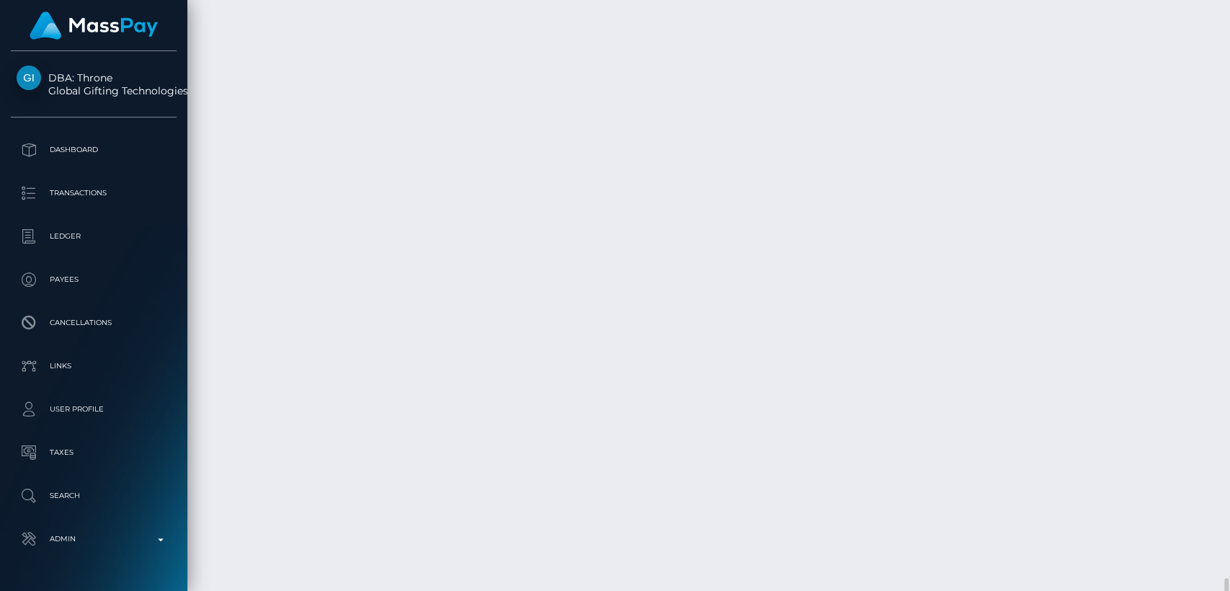
scroll to position [6431, 0]
drag, startPoint x: 295, startPoint y: 187, endPoint x: 225, endPoint y: 195, distance: 70.2
copy td "August 30, 2025"
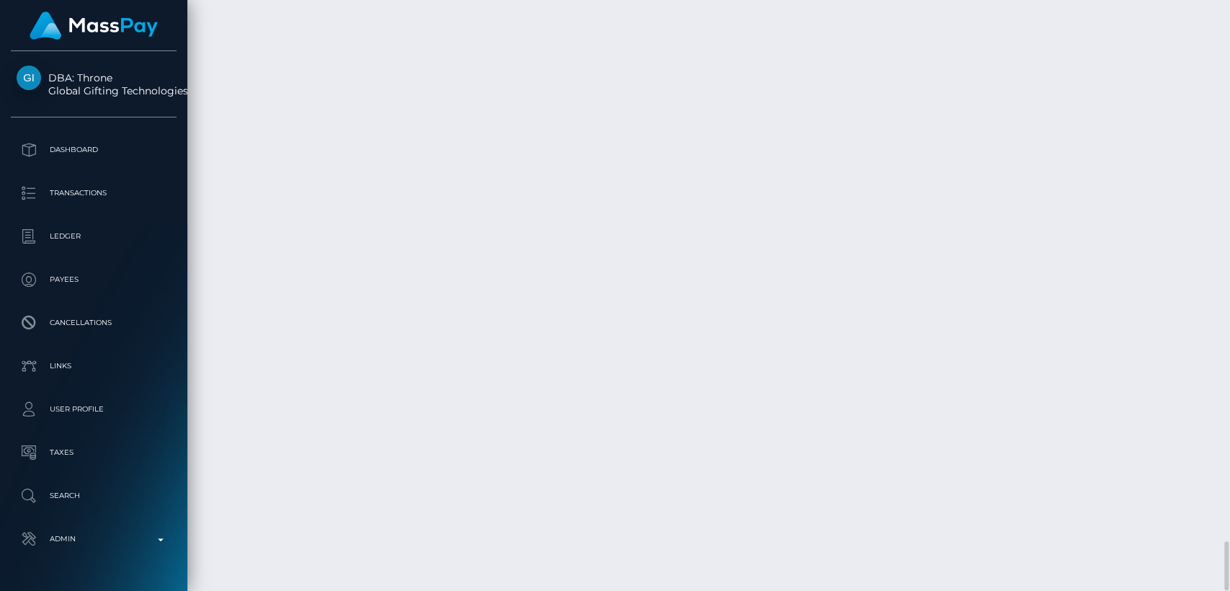
scroll to position [173, 318]
drag, startPoint x: 916, startPoint y: 205, endPoint x: 901, endPoint y: 187, distance: 24.0
copy td "$35.00 USD"
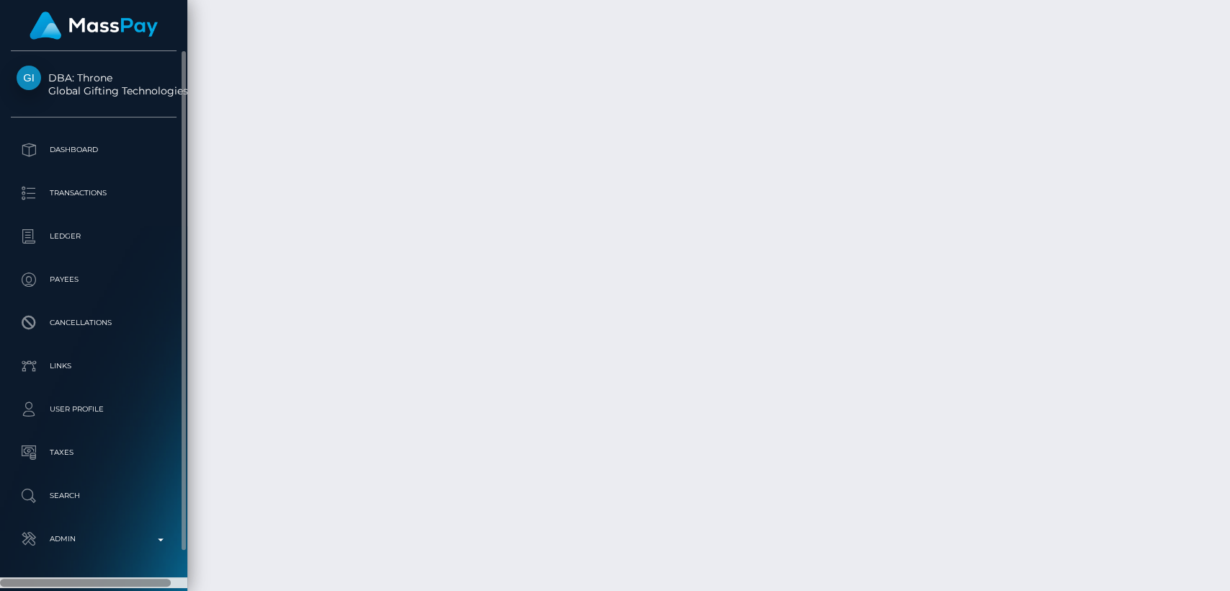
click at [48, 578] on div at bounding box center [85, 582] width 171 height 8
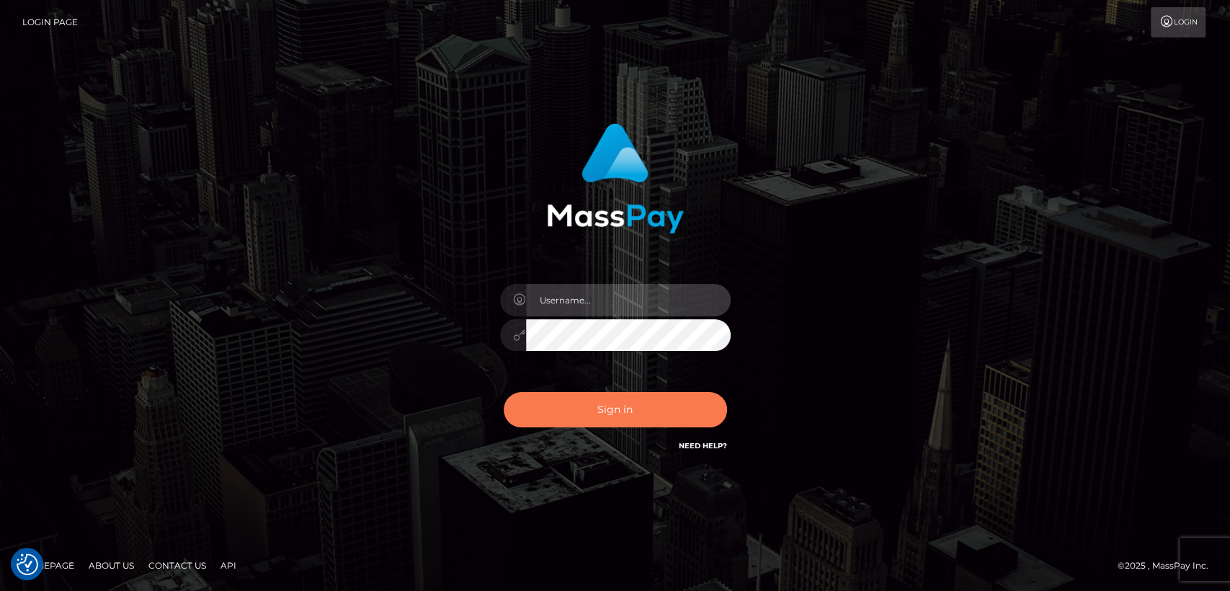
type input "[DOMAIN_NAME]"
click at [586, 398] on button "Sign in" at bounding box center [615, 409] width 223 height 35
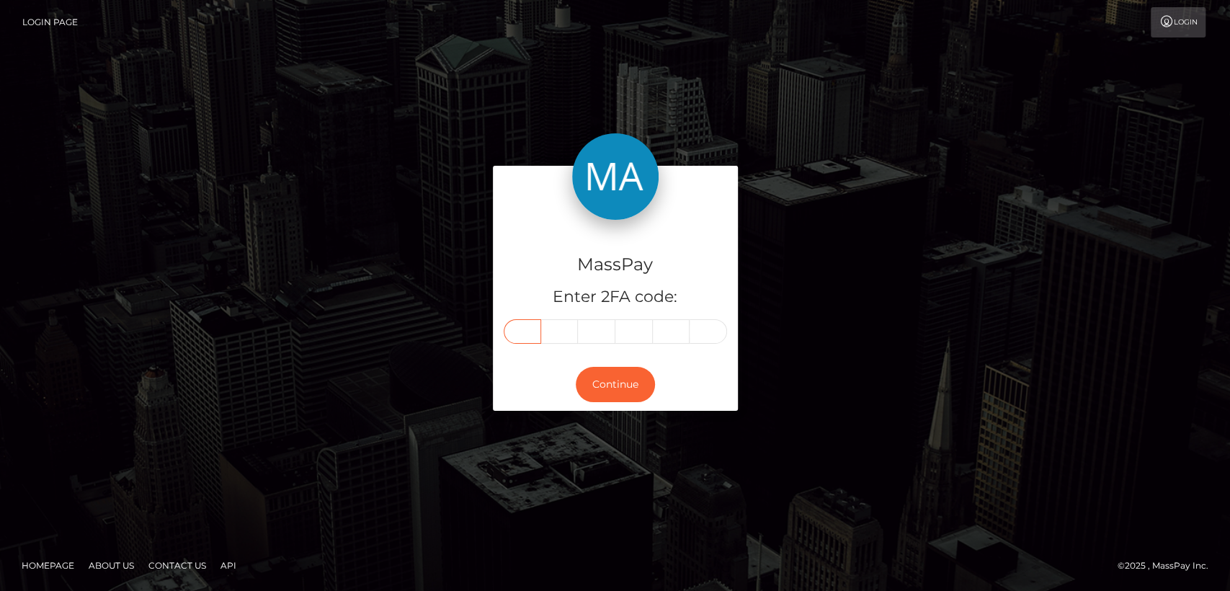
click at [516, 331] on input "text" at bounding box center [522, 331] width 37 height 24
paste input "2"
type input "2"
type input "5"
type input "9"
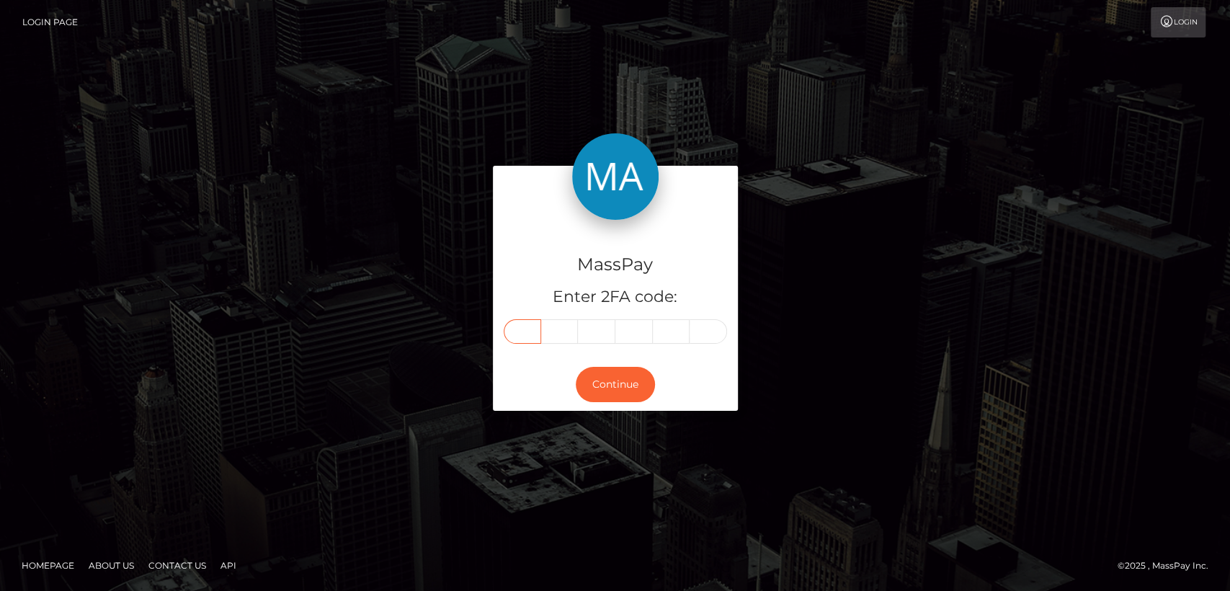
type input "6"
type input "2"
type input "4"
click at [602, 397] on button "Continue" at bounding box center [615, 384] width 79 height 35
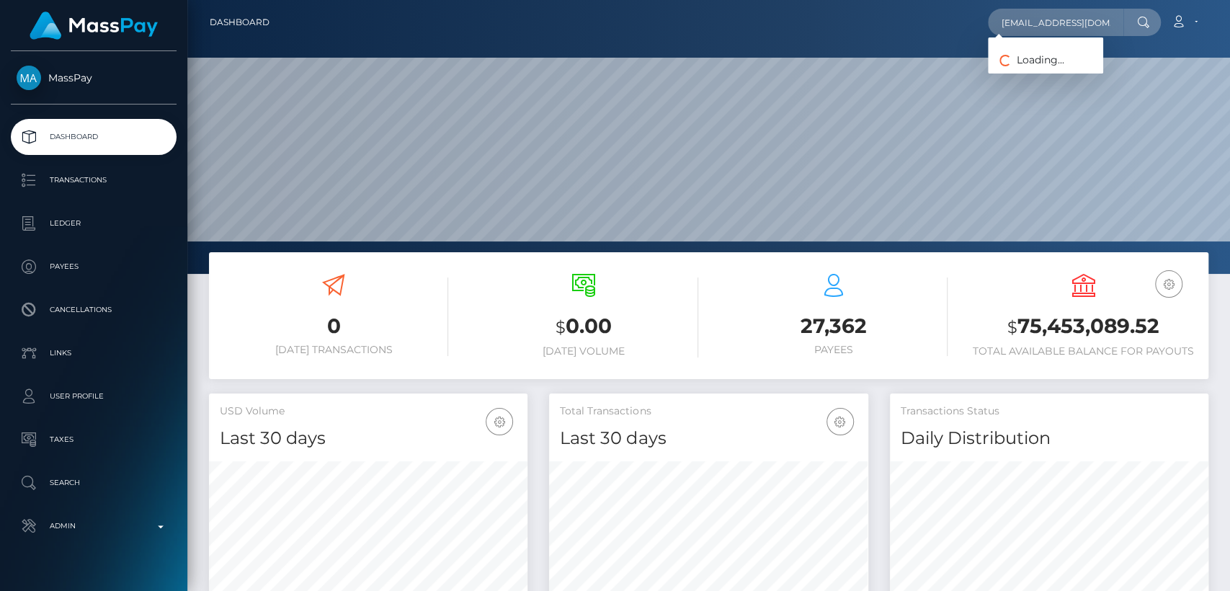
scroll to position [254, 318]
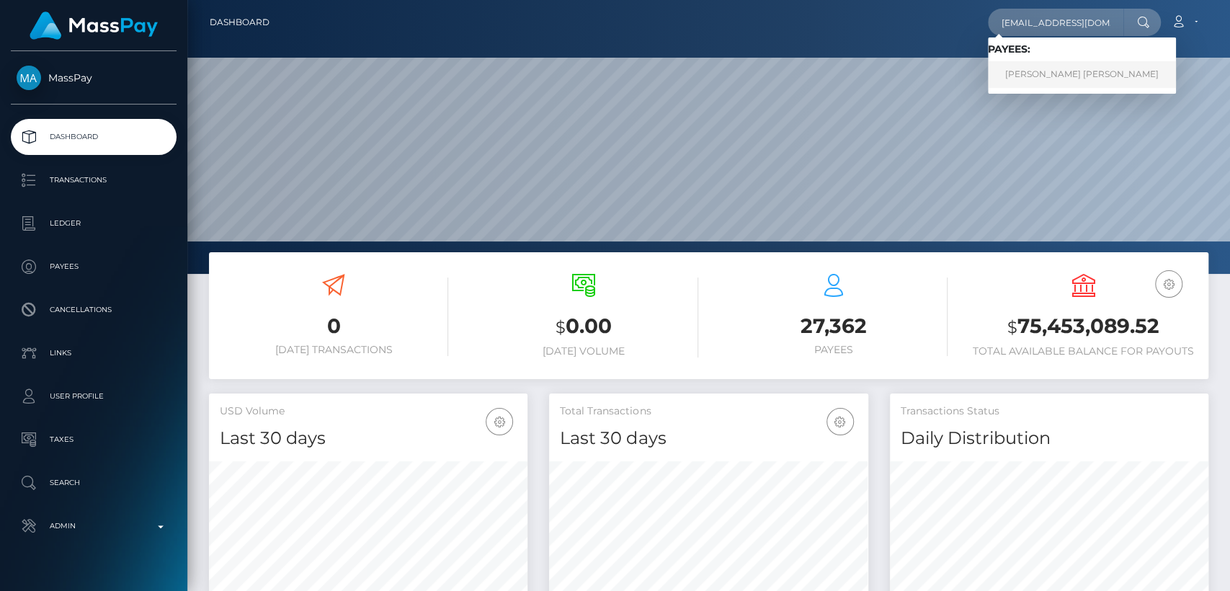
click at [1099, 86] on link "[PERSON_NAME] [PERSON_NAME]" at bounding box center [1082, 74] width 188 height 27
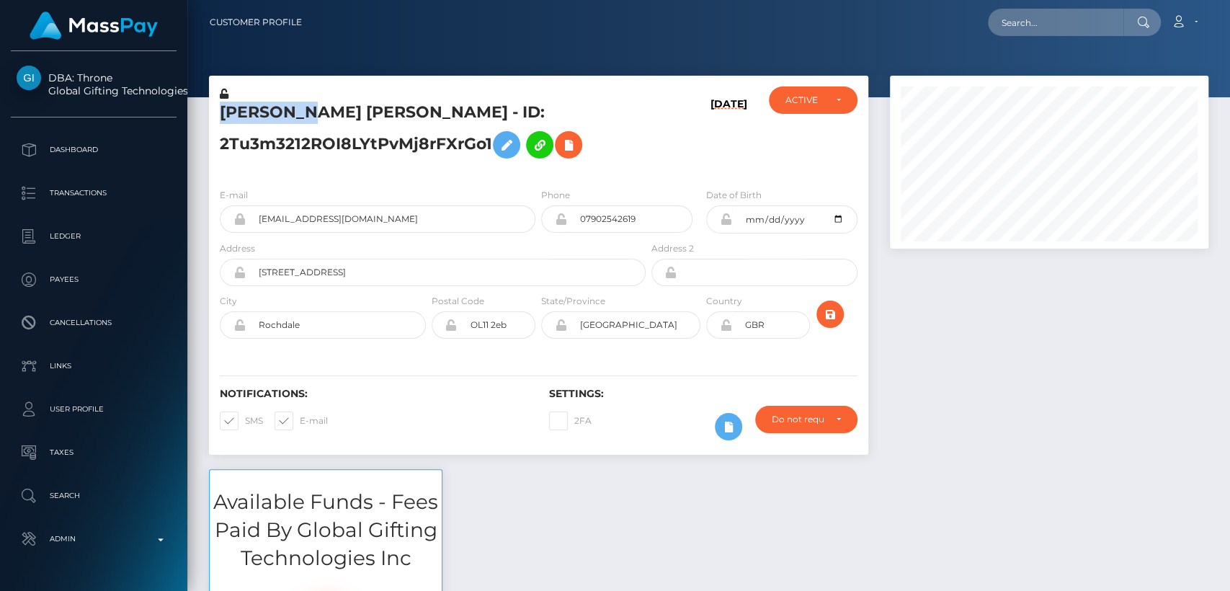
scroll to position [173, 318]
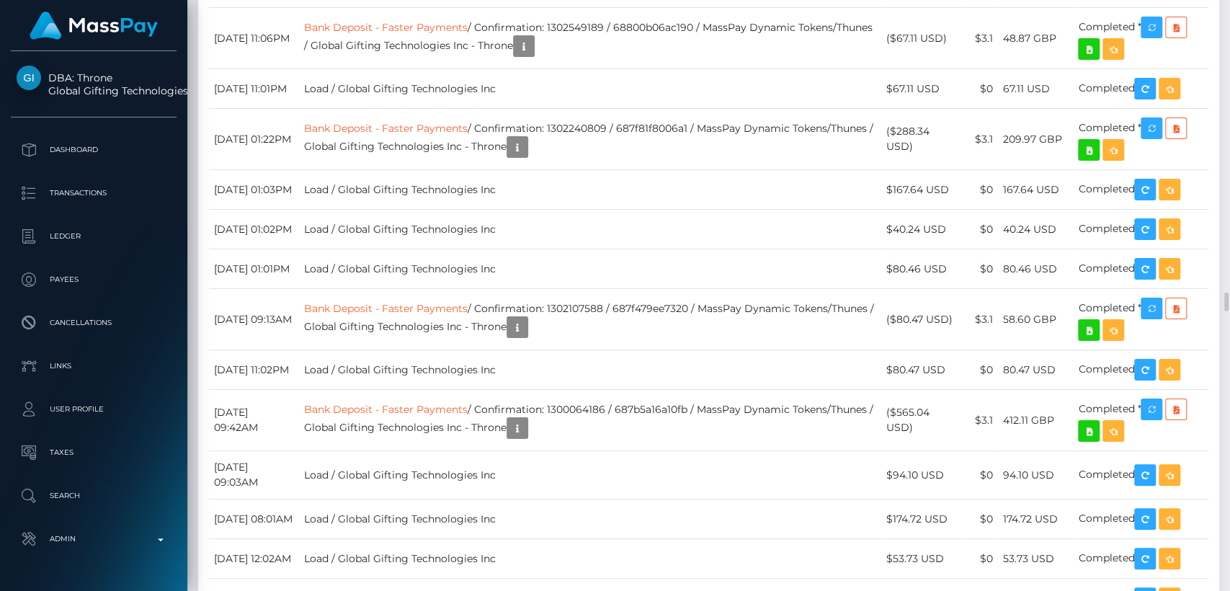
scroll to position [12294, 0]
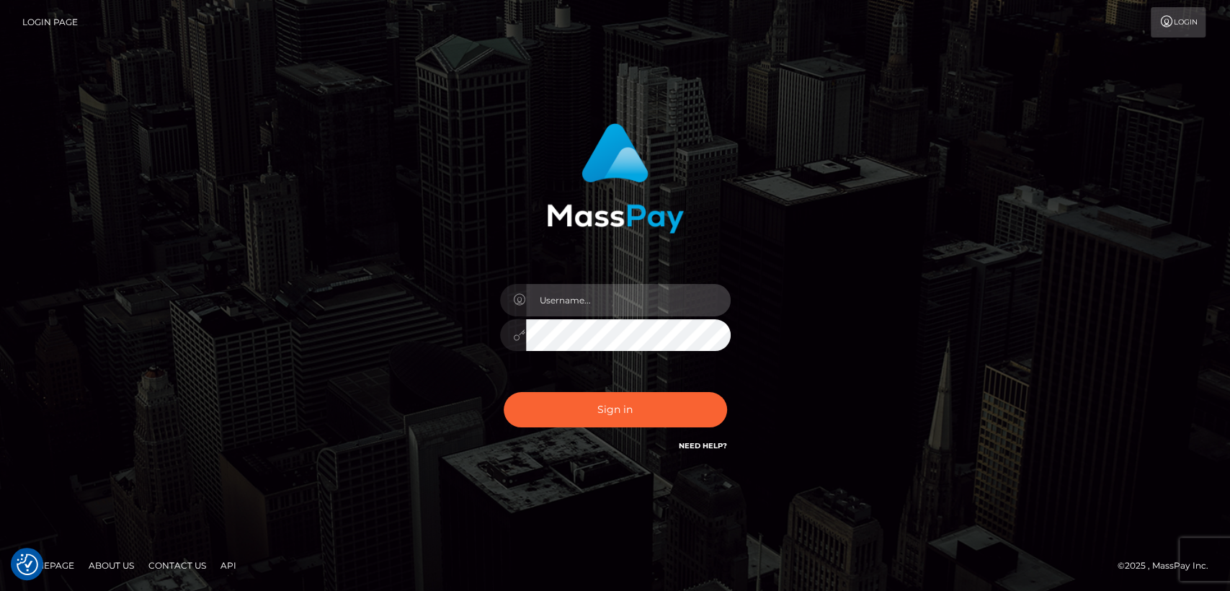
type input "nt.es"
click at [610, 390] on div "Sign in Need Help?" at bounding box center [615, 415] width 252 height 64
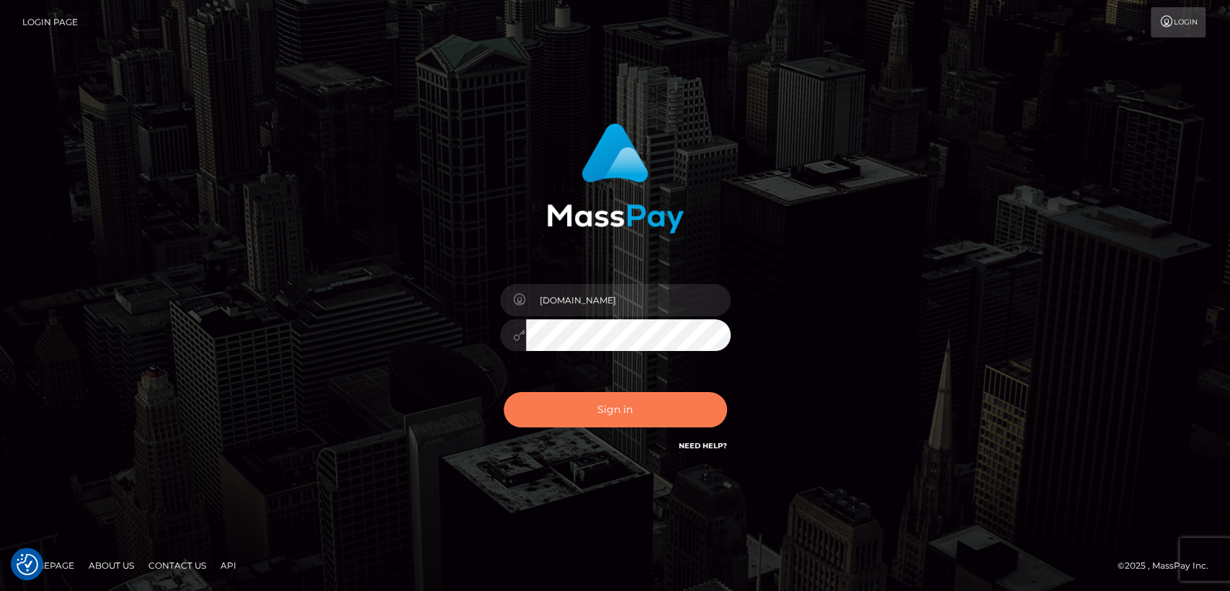
click at [612, 422] on button "Sign in" at bounding box center [615, 409] width 223 height 35
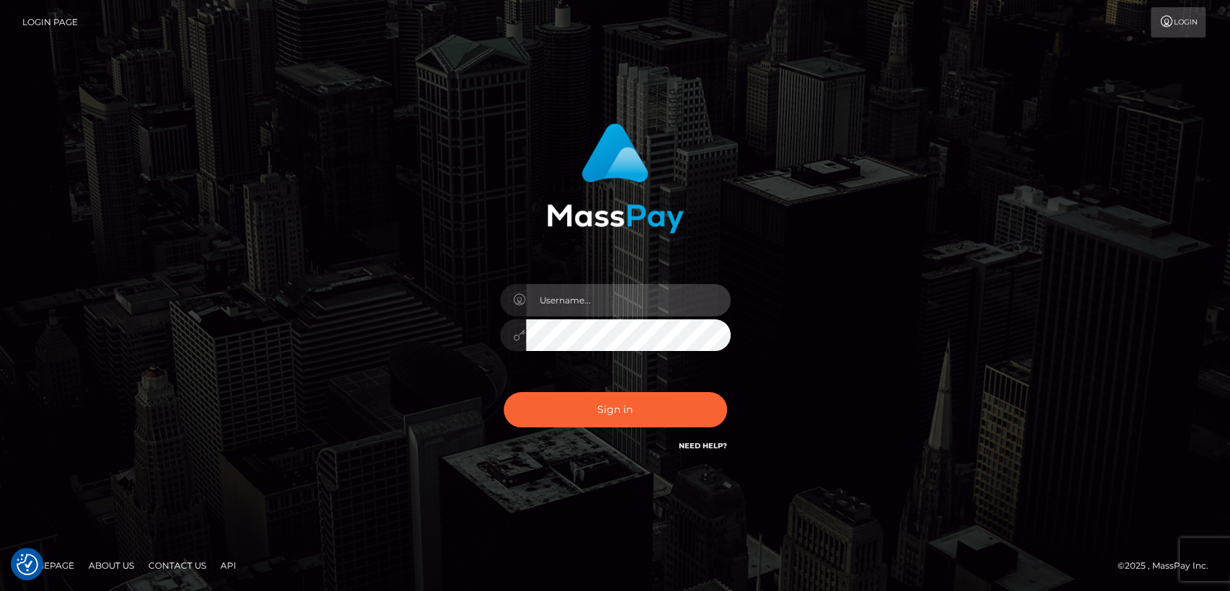
type input "nt.es"
click at [374, 354] on div "nt.es Sign in" at bounding box center [615, 295] width 821 height 367
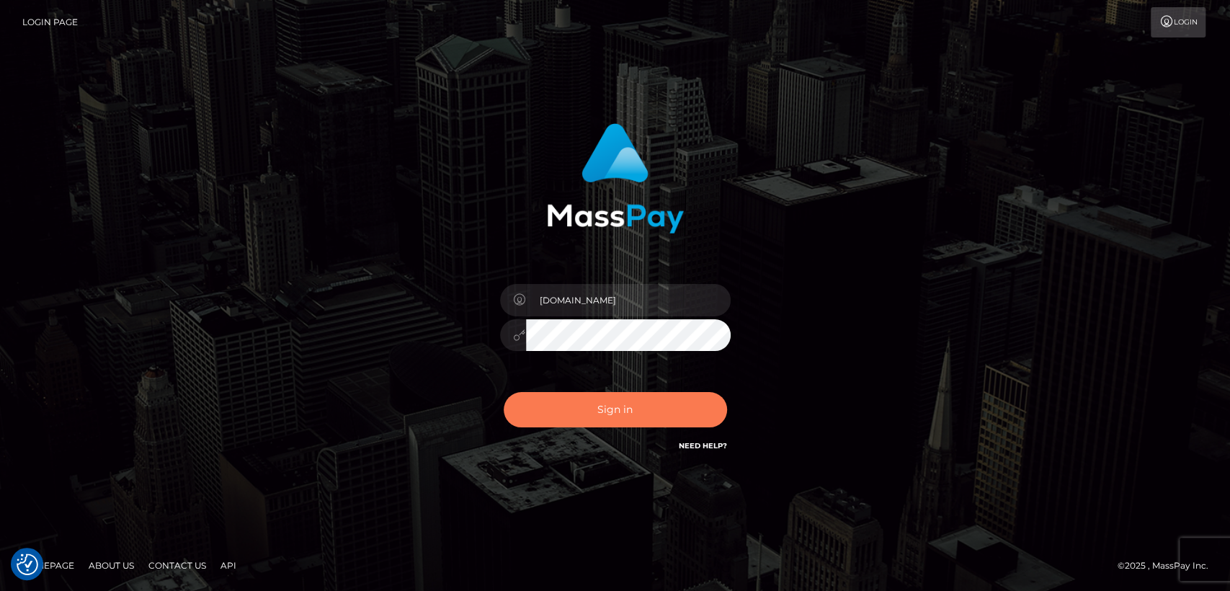
click at [579, 396] on button "Sign in" at bounding box center [615, 409] width 223 height 35
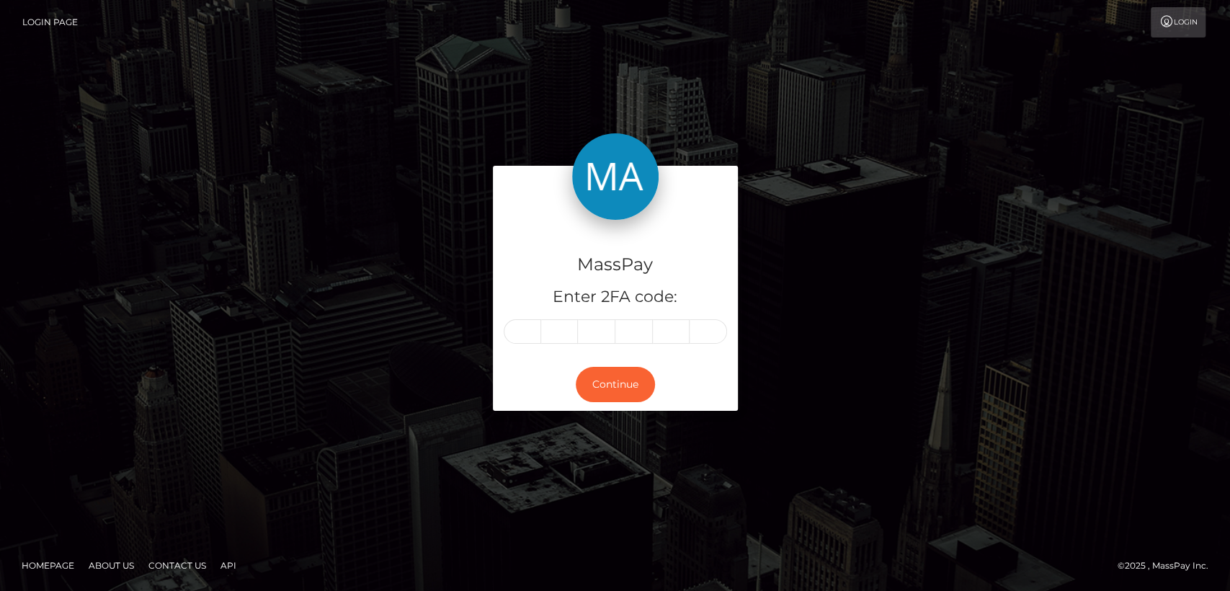
click at [460, 386] on div "MassPay Enter 2FA code: Continue" at bounding box center [615, 295] width 821 height 259
click at [519, 345] on div "MassPay Enter 2FA code:" at bounding box center [615, 289] width 245 height 138
click at [521, 326] on input "text" at bounding box center [522, 331] width 37 height 24
paste input "8"
type input "8"
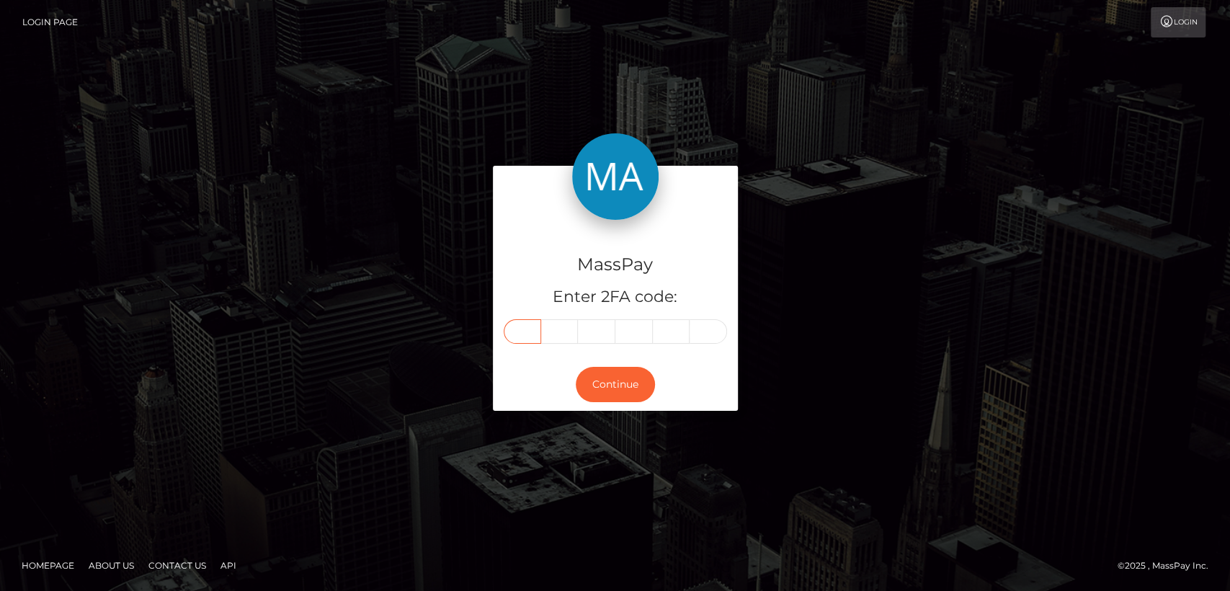
type input "0"
type input "8"
type input "9"
type input "4"
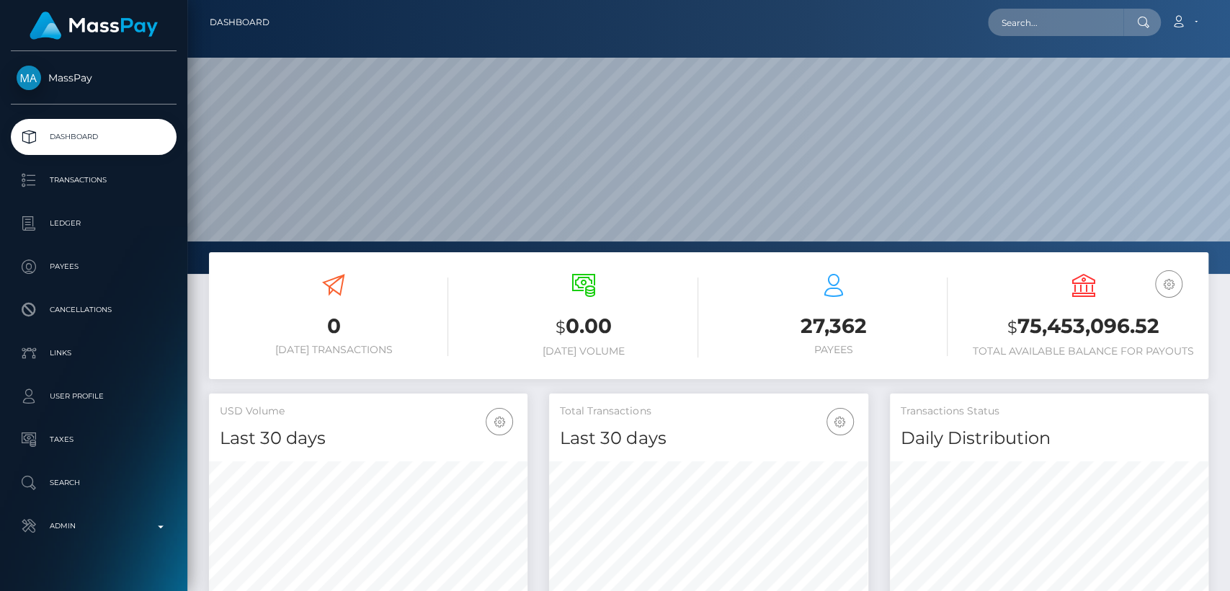
scroll to position [254, 318]
click at [1086, 22] on input "text" at bounding box center [1055, 22] width 135 height 27
paste input "[EMAIL_ADDRESS][DOMAIN_NAME]"
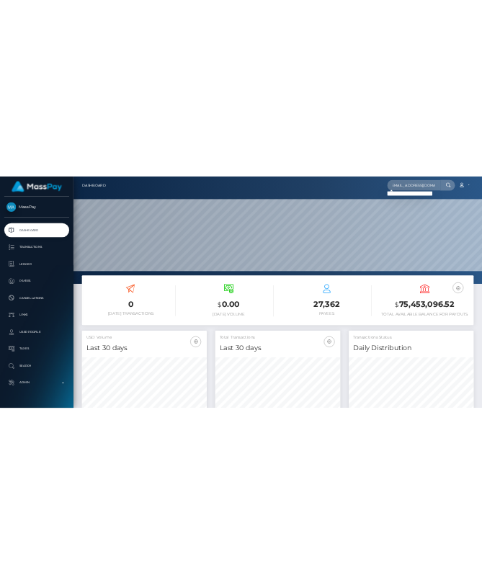
scroll to position [0, 0]
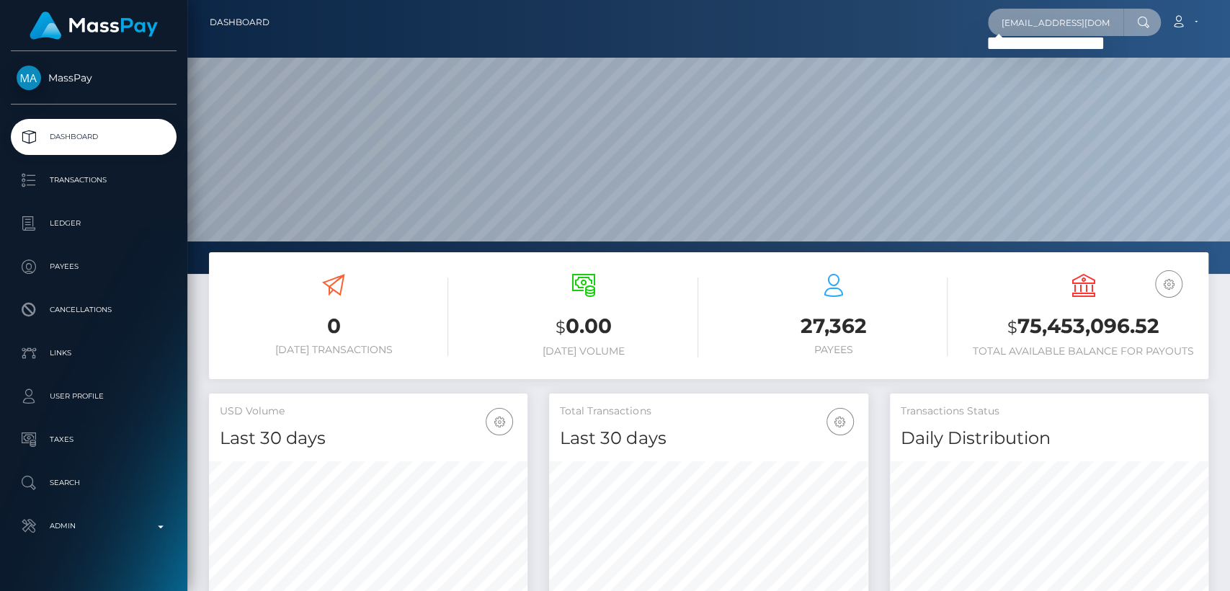
click at [1070, 27] on input "[EMAIL_ADDRESS][DOMAIN_NAME]" at bounding box center [1055, 22] width 135 height 27
click at [1070, 27] on input "karpdosalfm@icloud.com" at bounding box center [1055, 22] width 135 height 27
paste input "m@gmail"
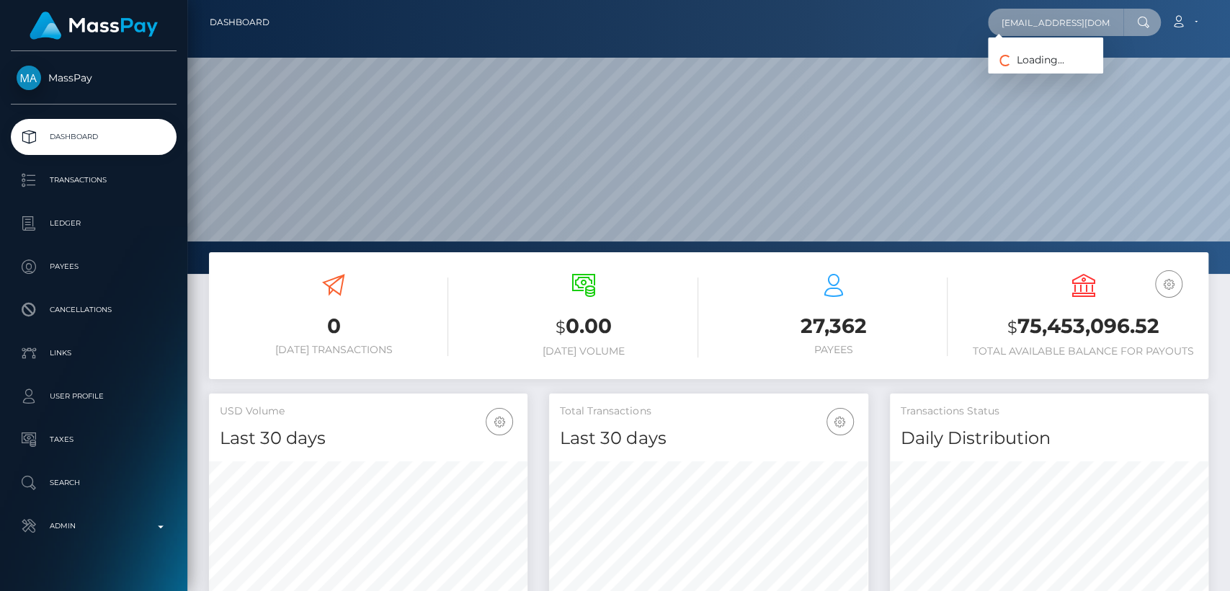
type input "[EMAIL_ADDRESS][DOMAIN_NAME]"
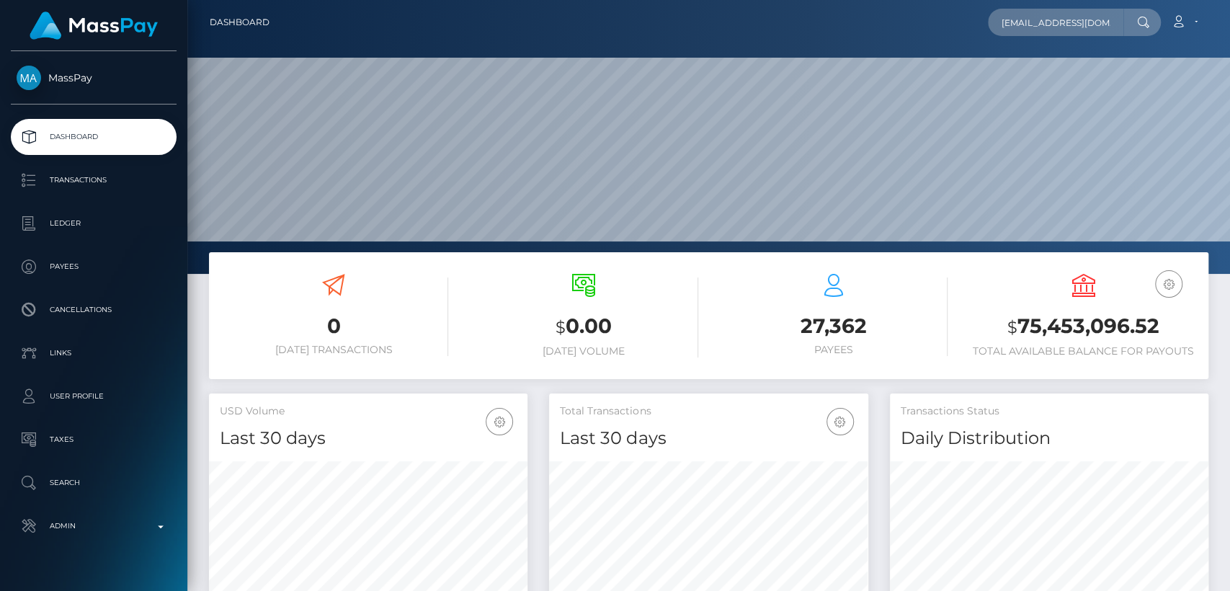
click at [1137, 29] on div at bounding box center [1141, 22] width 37 height 27
click at [1140, 20] on icon at bounding box center [1143, 23] width 12 height 12
click at [1100, 16] on input "karpdosalm@gmail.com" at bounding box center [1055, 22] width 135 height 27
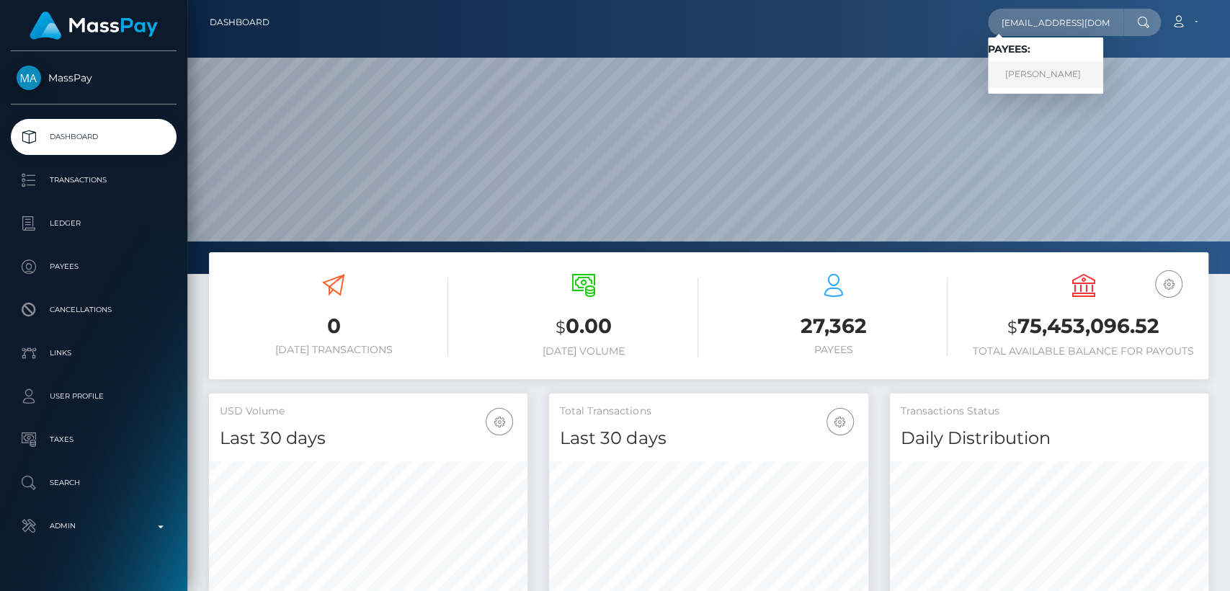
click at [1032, 68] on link "AMANDA LEE MILES" at bounding box center [1045, 74] width 115 height 27
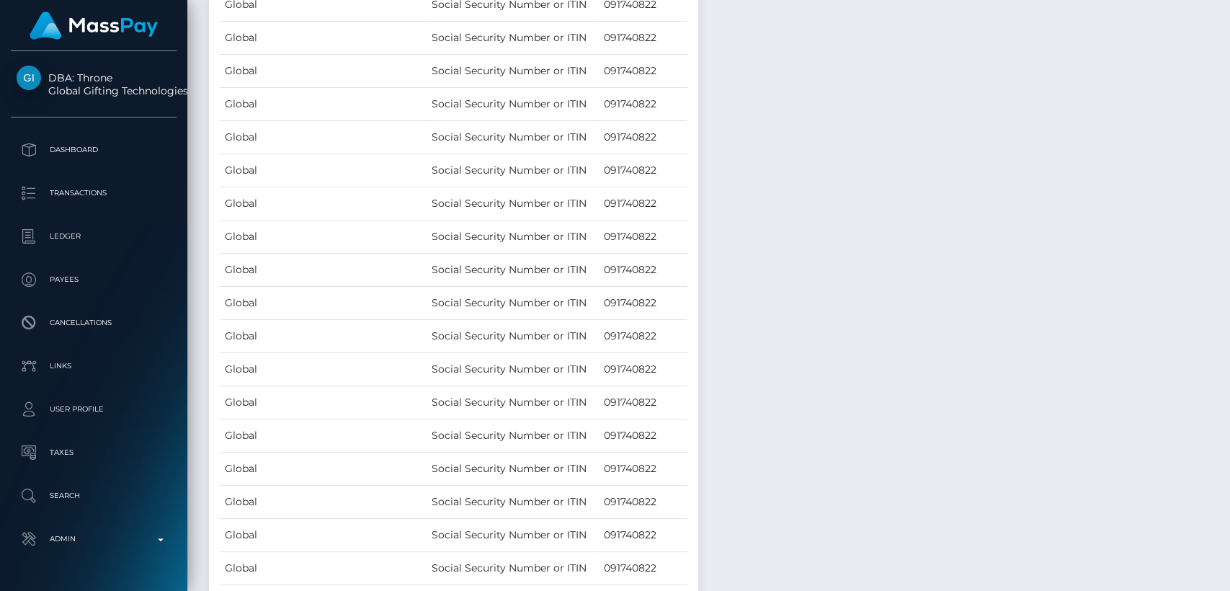
scroll to position [173, 318]
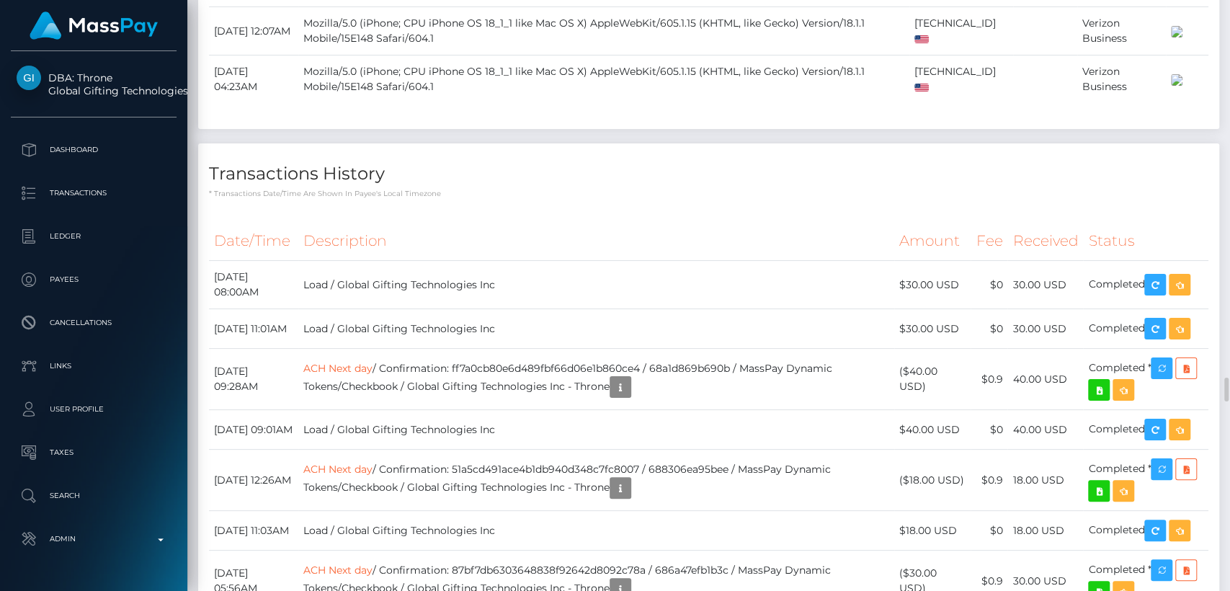
scroll to position [8710, 0]
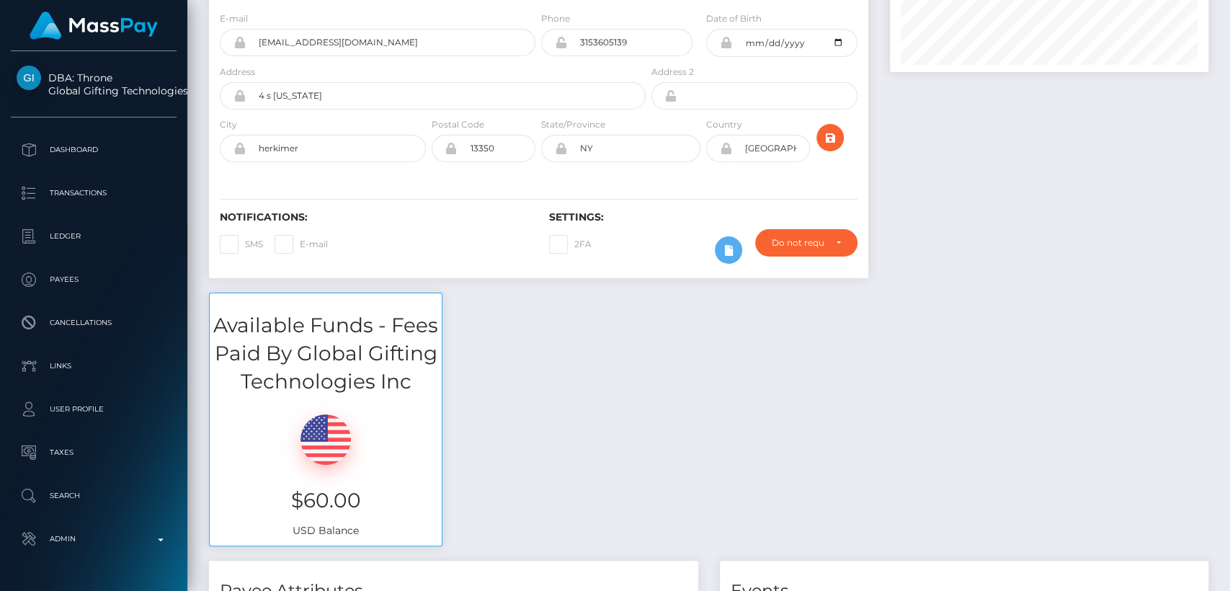
scroll to position [0, 0]
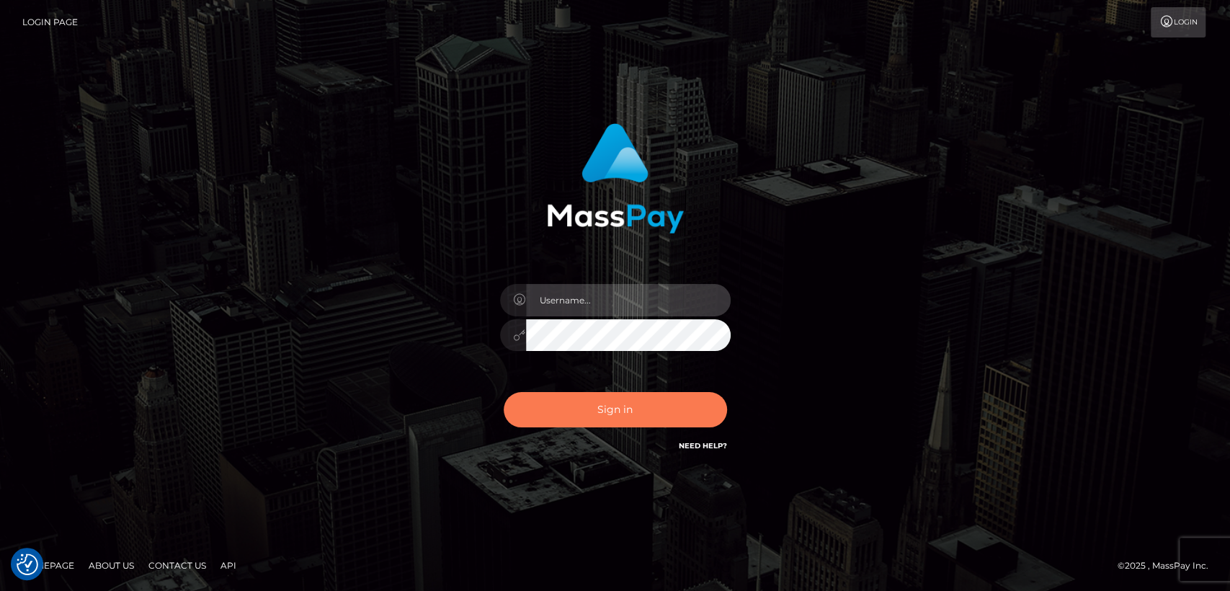
type input "nt.es"
click at [552, 426] on button "Sign in" at bounding box center [615, 409] width 223 height 35
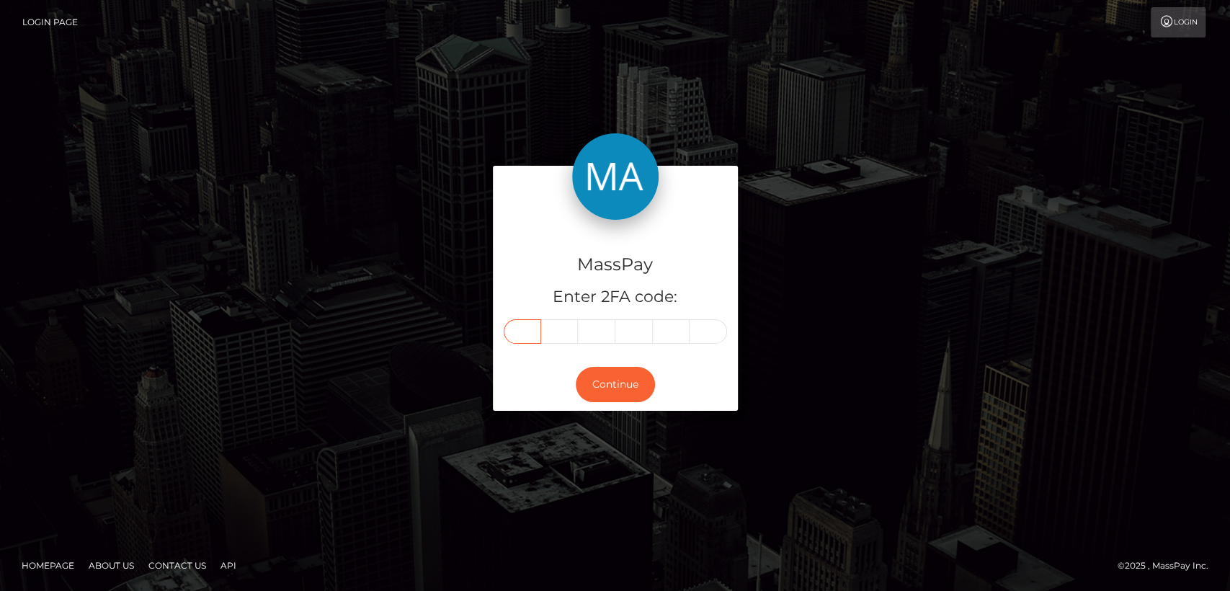
click at [514, 334] on input "text" at bounding box center [522, 331] width 37 height 24
paste input "4"
type input "4"
type input "8"
type input "1"
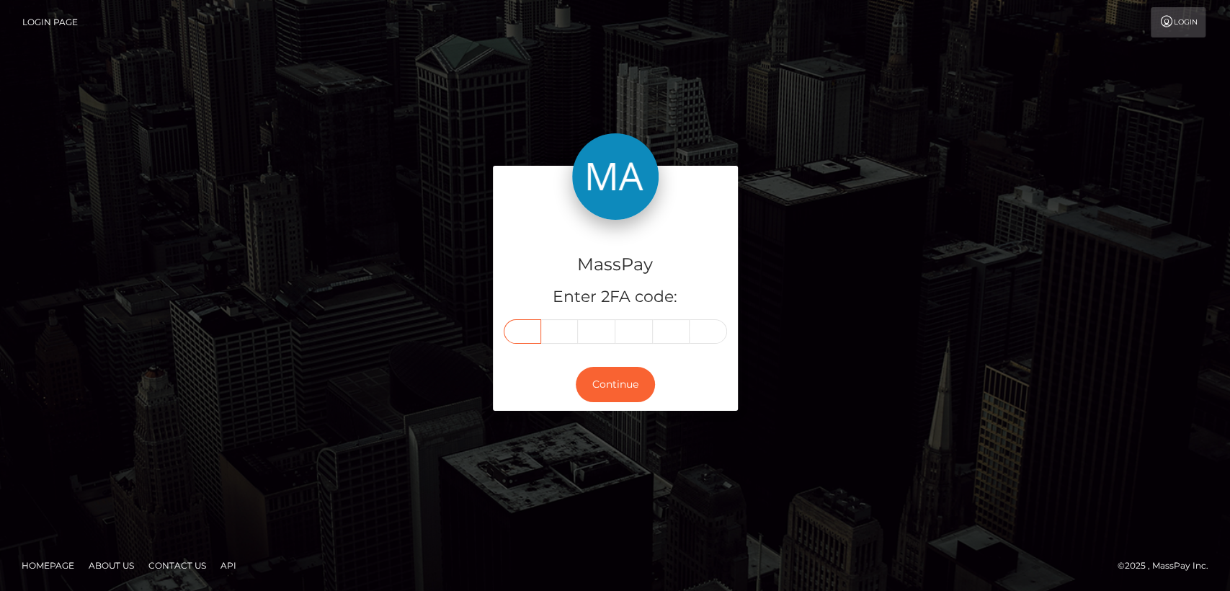
type input "9"
type input "0"
type input "5"
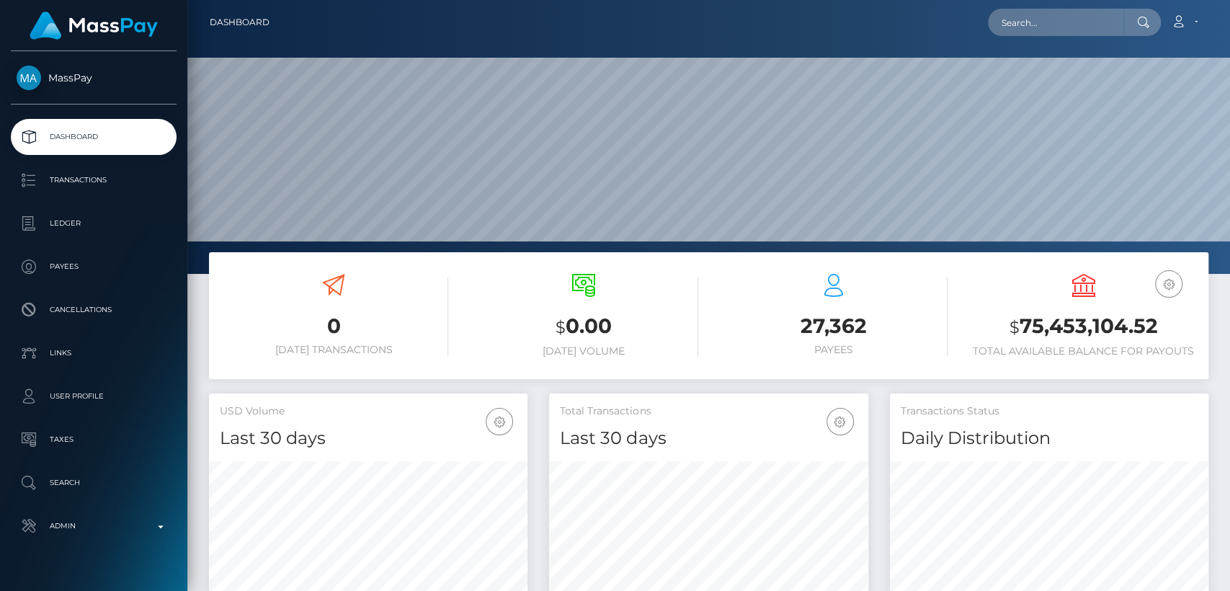
scroll to position [254, 318]
click at [1071, 30] on input "text" at bounding box center [1055, 22] width 135 height 27
paste input "nataliaelzbieta89@gmail.com"
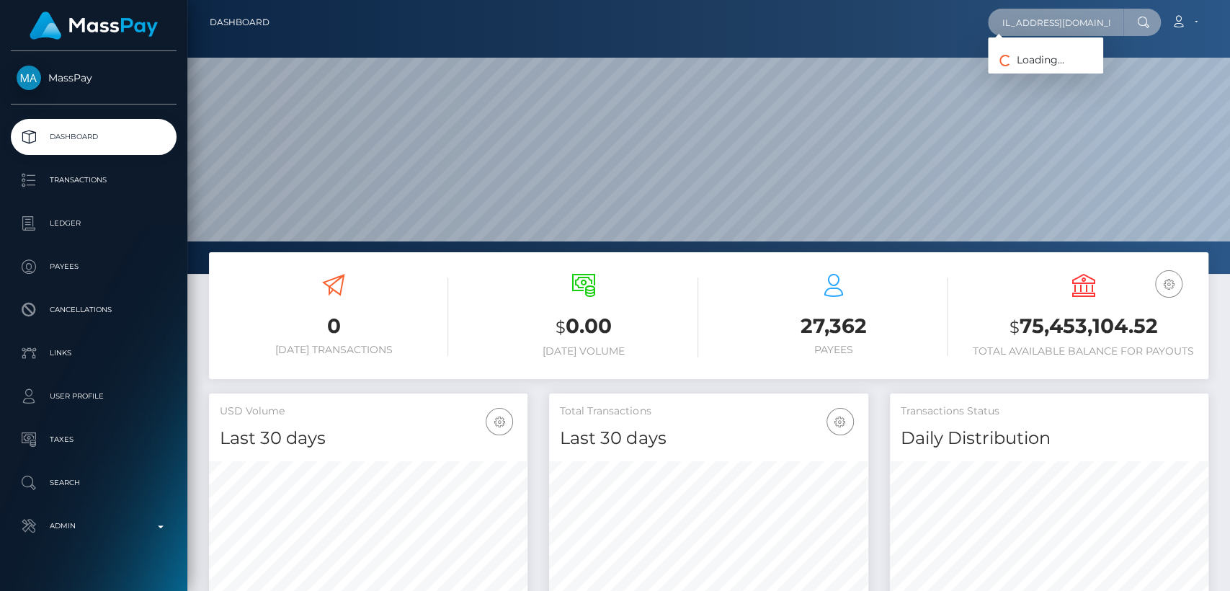
type input "nataliaelzbieta89@gmail.com"
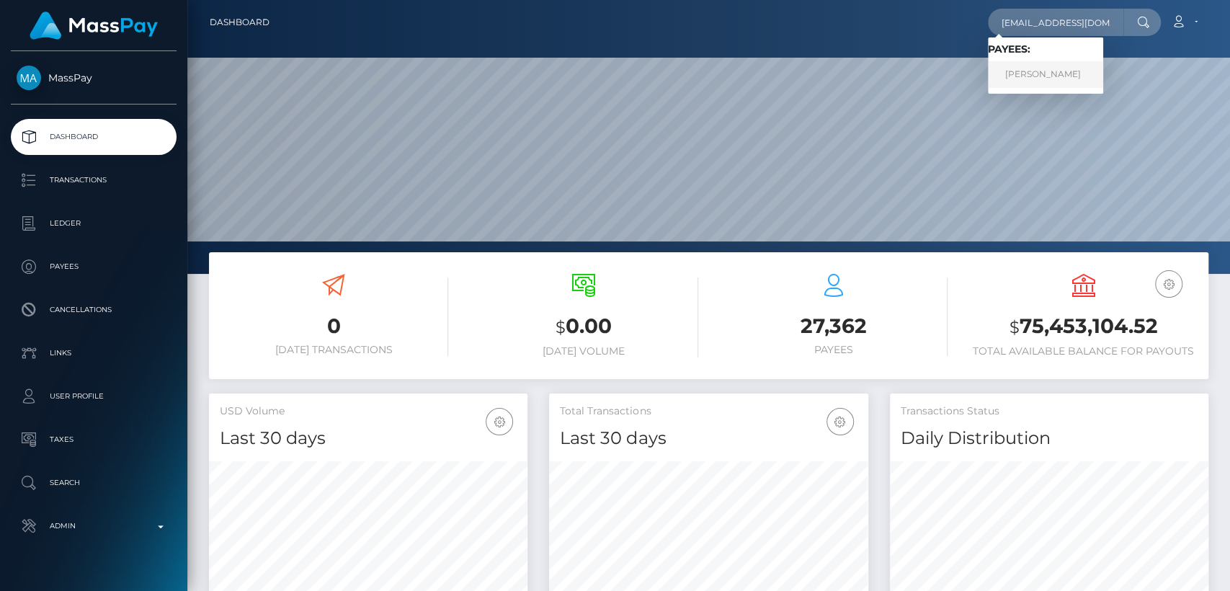
click at [1076, 71] on link "NATALIA ELZ KACZYNSKA" at bounding box center [1045, 74] width 115 height 27
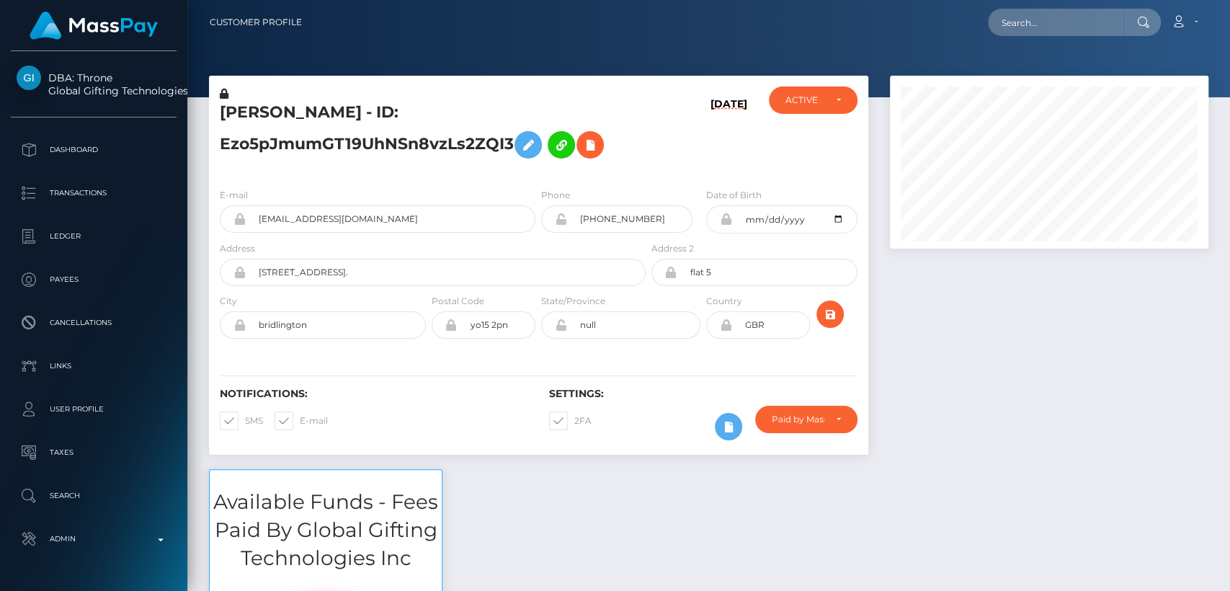
scroll to position [173, 318]
click at [385, 401] on div "Notifications: SMS E-mail" at bounding box center [373, 418] width 329 height 60
click at [249, 115] on h5 "NATALIA ELZ KACZYNSKA - ID: Ezo5pJmumGT19UhNSn8vzLs2ZQI3" at bounding box center [429, 134] width 418 height 64
copy h5 "NATALIA"
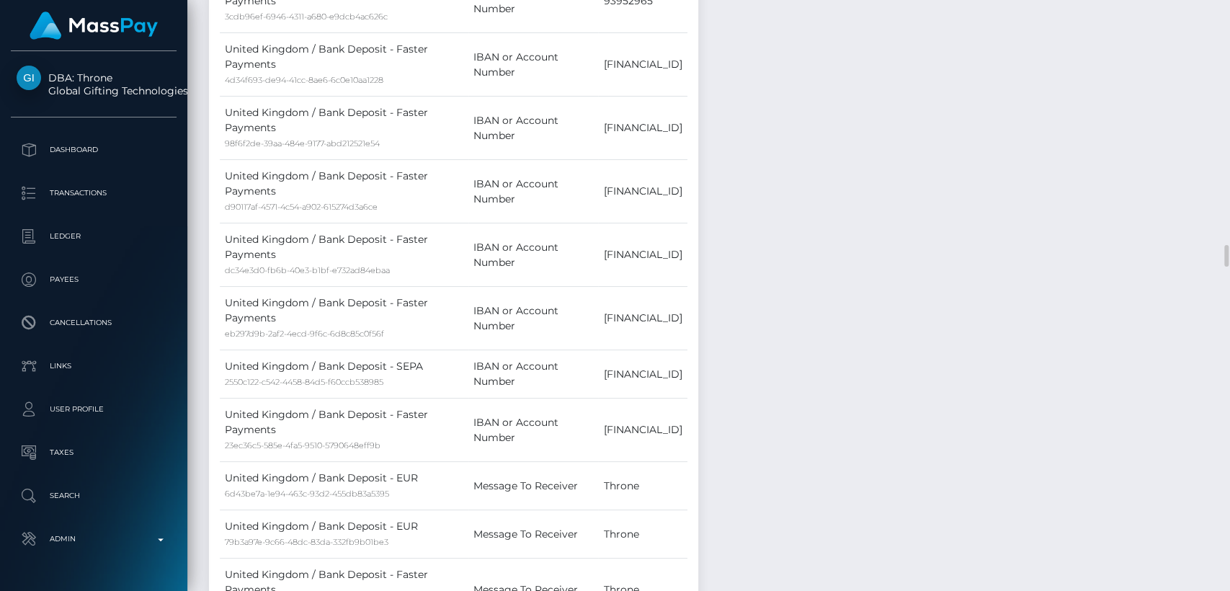
scroll to position [2515, 0]
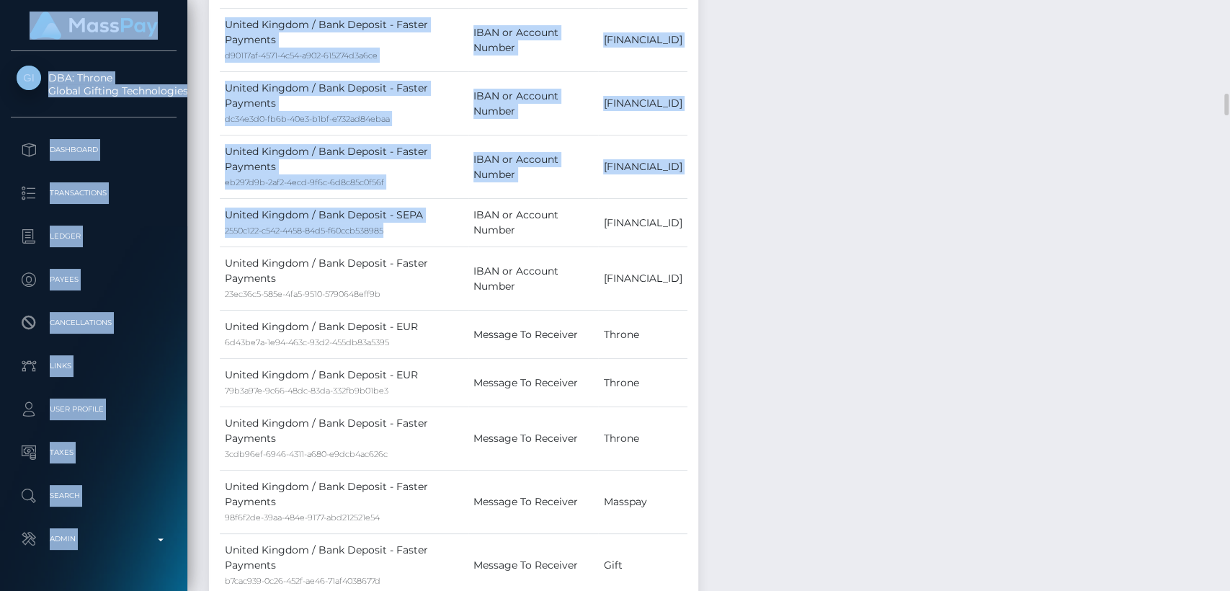
drag, startPoint x: 408, startPoint y: 329, endPoint x: 858, endPoint y: 491, distance: 478.5
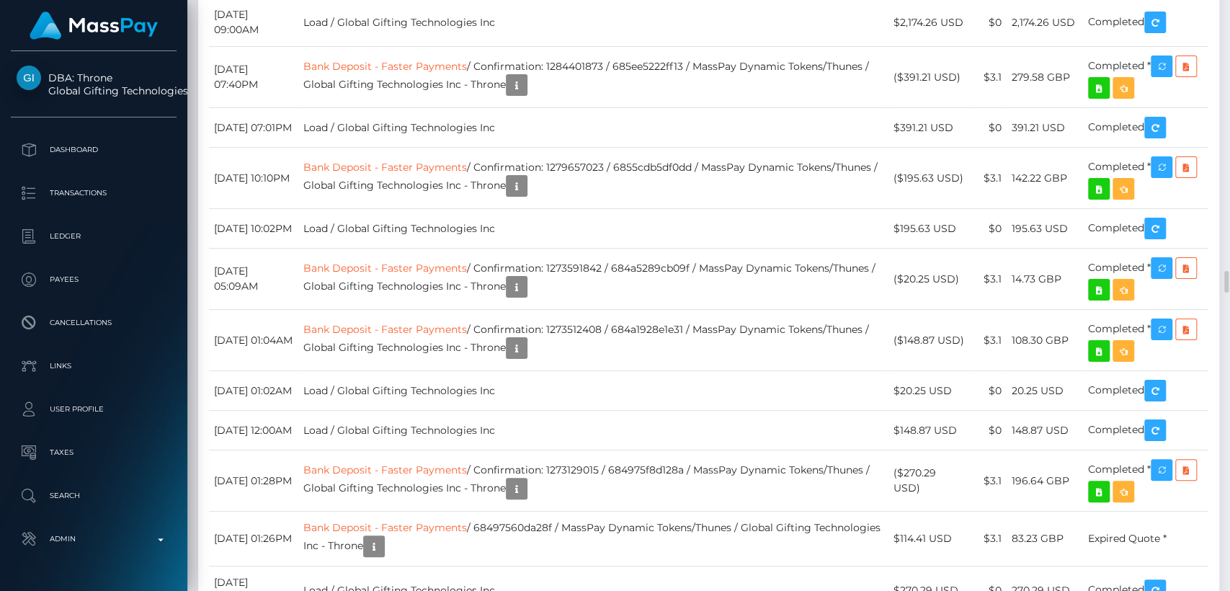
scroll to position [7204, 0]
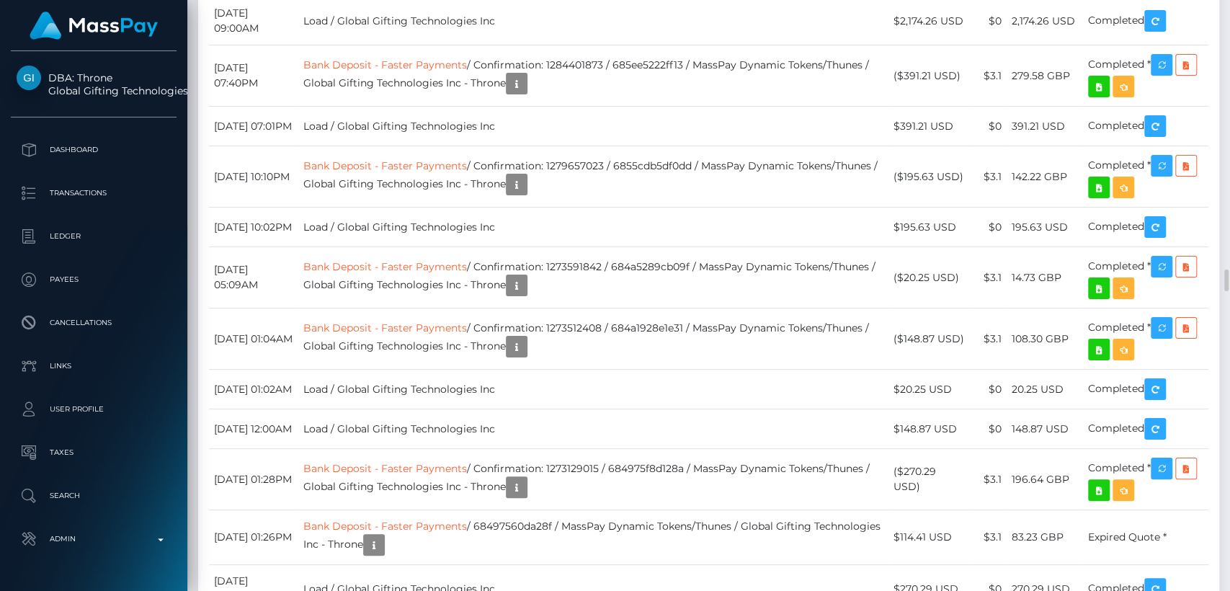
drag, startPoint x: 300, startPoint y: 91, endPoint x: 215, endPoint y: 86, distance: 84.4
copy td "August 31, 2025"
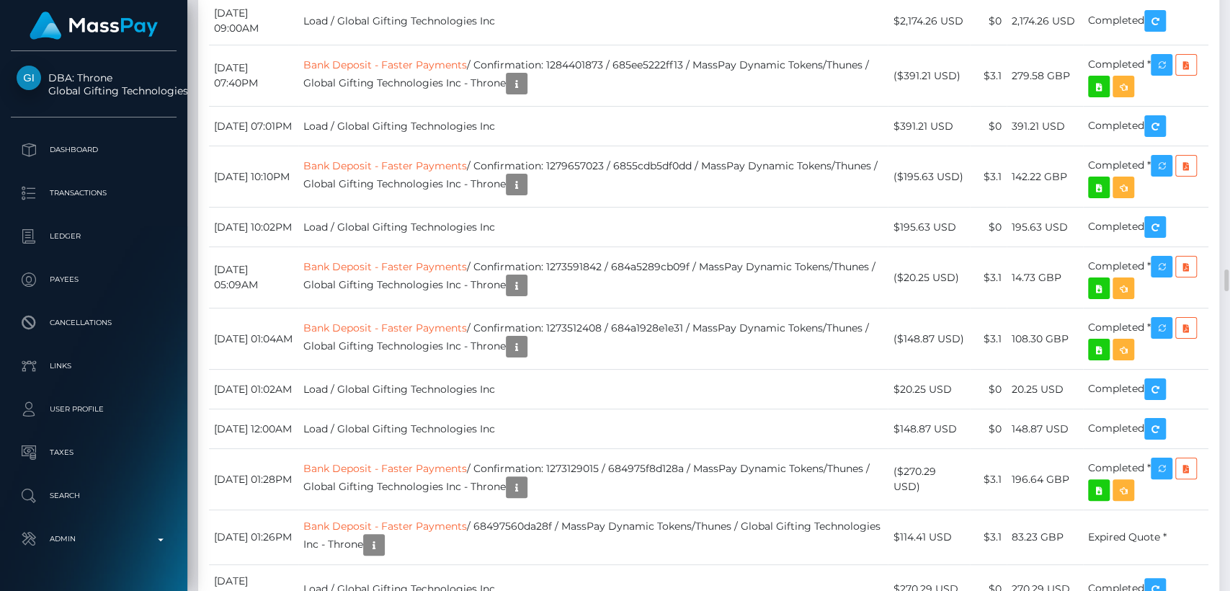
drag, startPoint x: 921, startPoint y: 110, endPoint x: 903, endPoint y: 92, distance: 24.5
copy td "$1,626.64 USD"
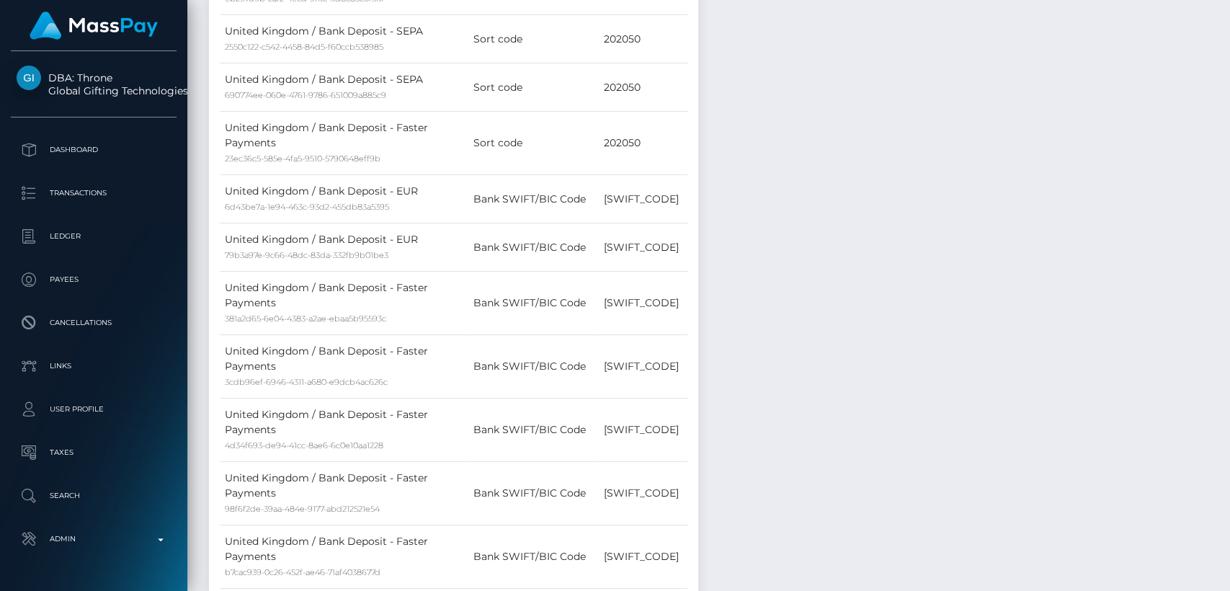
scroll to position [0, 0]
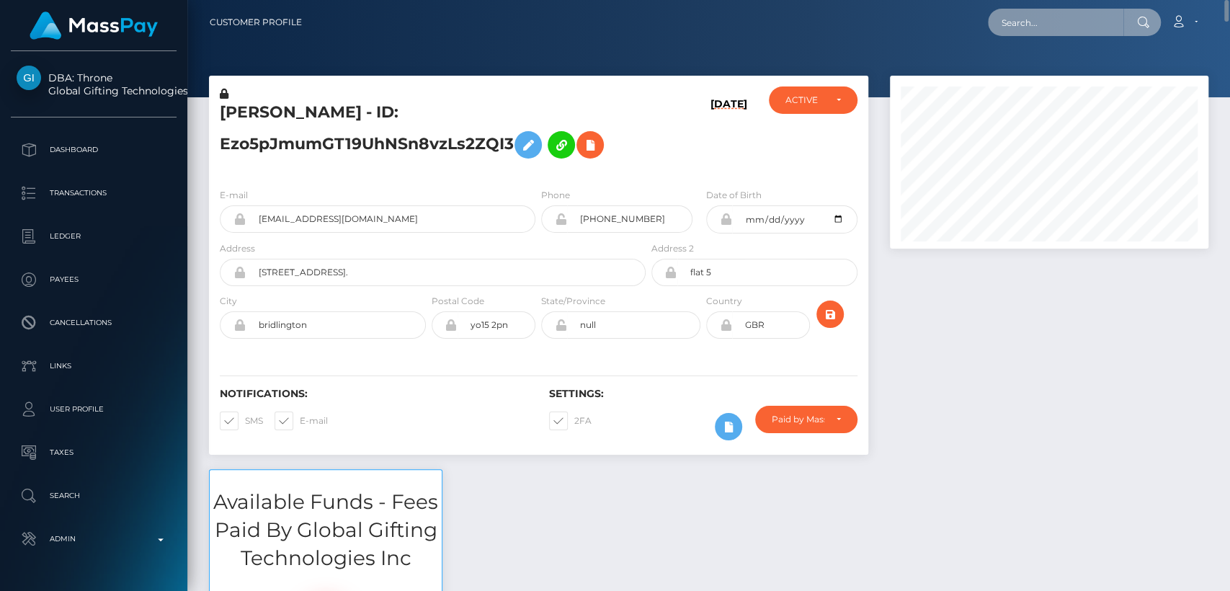
click at [1066, 22] on input "text" at bounding box center [1055, 22] width 135 height 27
paste input "rockstardesign01@gmail.com"
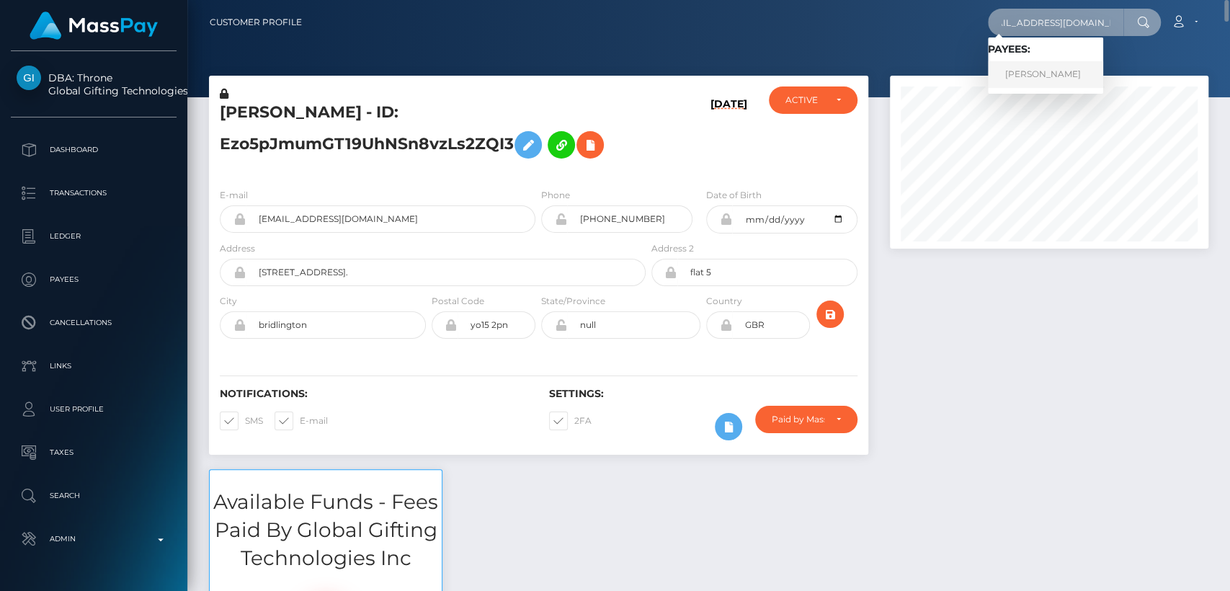
type input "rockstardesign01@gmail.com"
click at [1059, 81] on link "Eka Kikvadze" at bounding box center [1045, 74] width 115 height 27
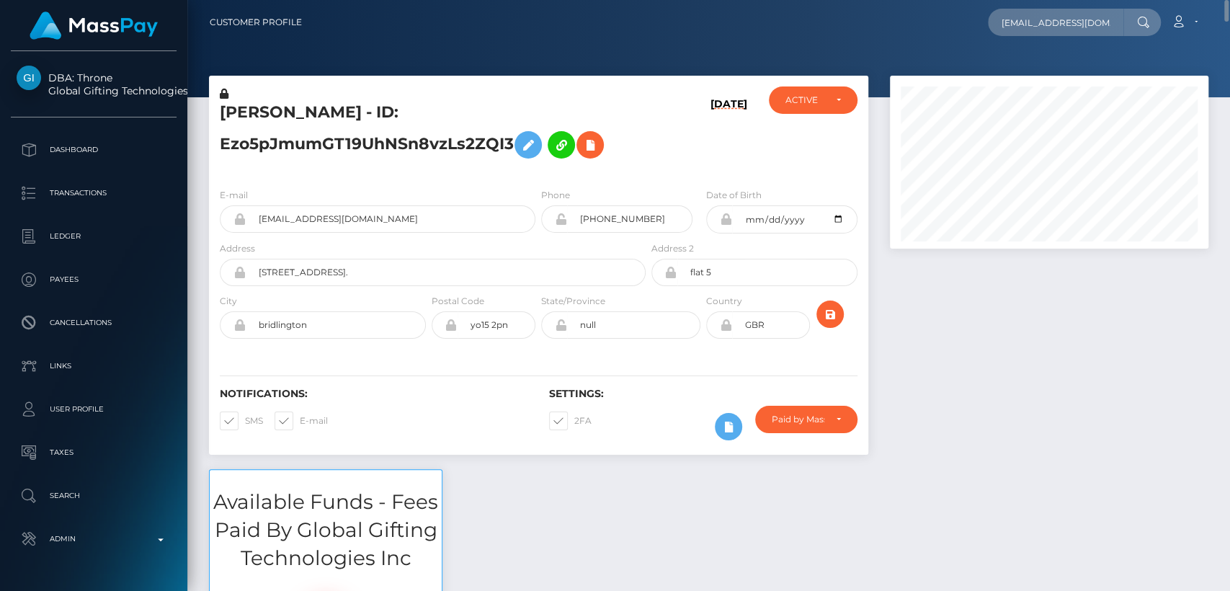
click at [1059, 81] on div at bounding box center [1049, 162] width 318 height 173
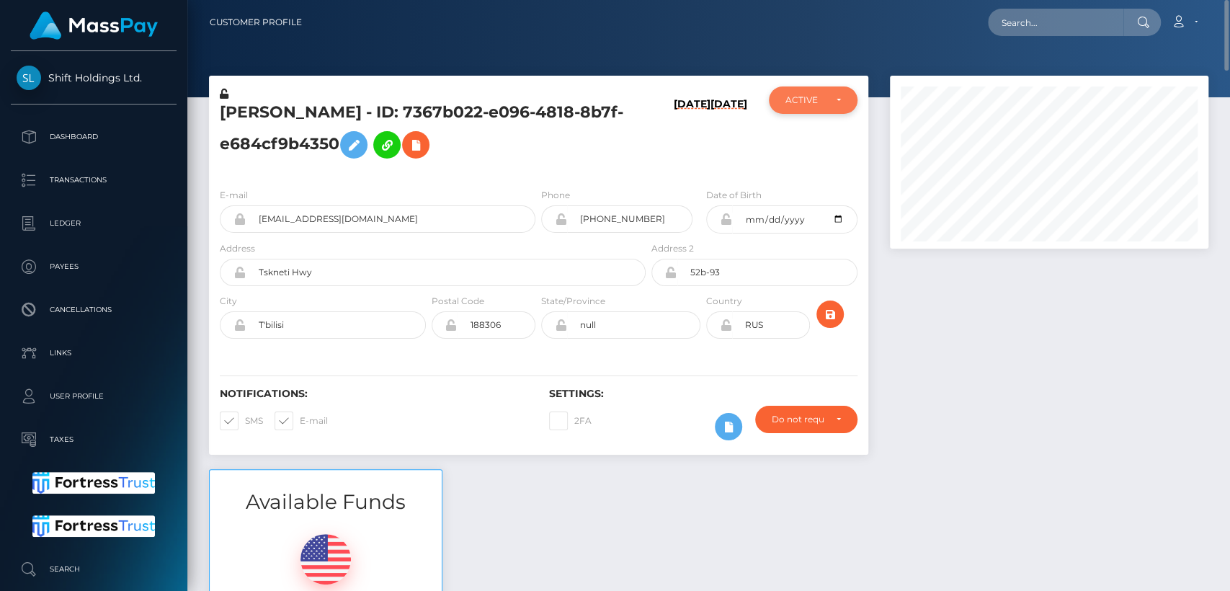
click at [796, 107] on div "ACTIVE" at bounding box center [813, 99] width 88 height 27
click at [620, 175] on div "Eka Kikvadze - ID: 7367b022-e096-4818-8b7f-e684cf9b4350" at bounding box center [428, 131] width 439 height 90
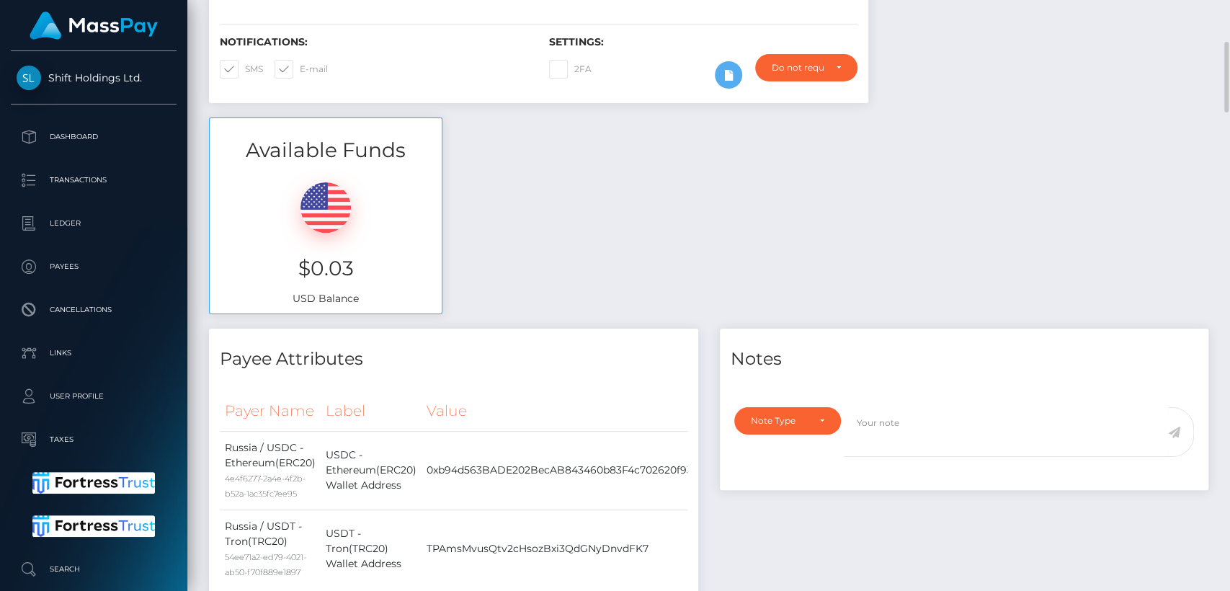
scroll to position [0, 0]
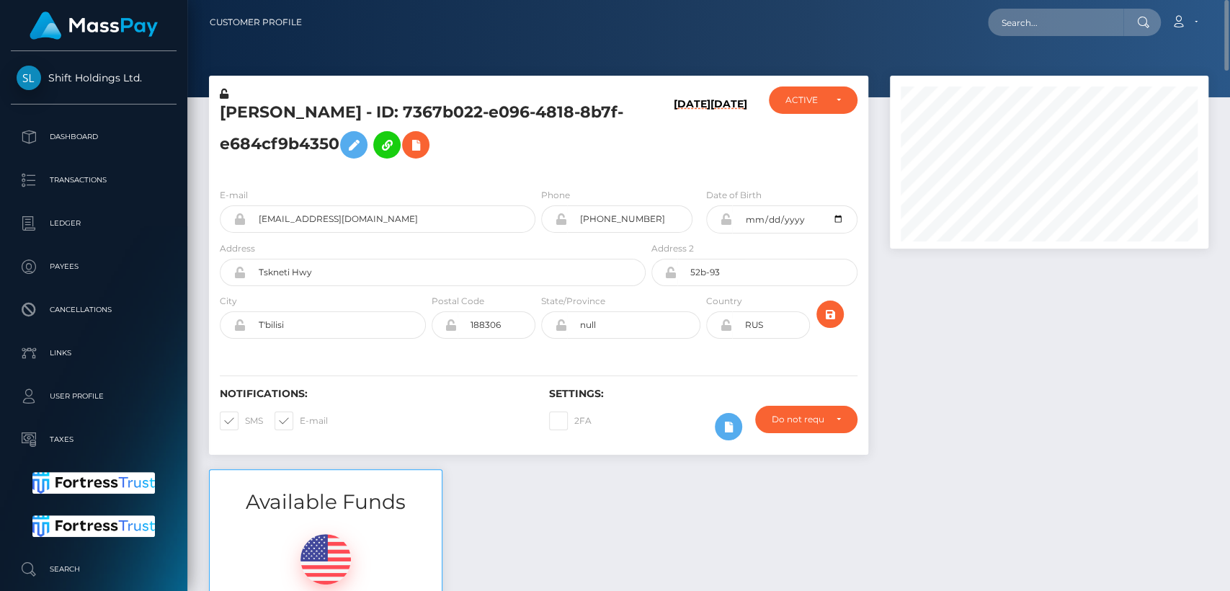
click at [241, 117] on h5 "Eka Kikvadze - ID: 7367b022-e096-4818-8b7f-e684cf9b4350" at bounding box center [429, 134] width 418 height 64
copy h5 "Eka"
drag, startPoint x: 48, startPoint y: 56, endPoint x: 138, endPoint y: 63, distance: 90.3
click at [138, 63] on div "Shift Holdings Ltd. Dashboard Transactions Ledger Payees Cancellations Links" at bounding box center [93, 319] width 187 height 537
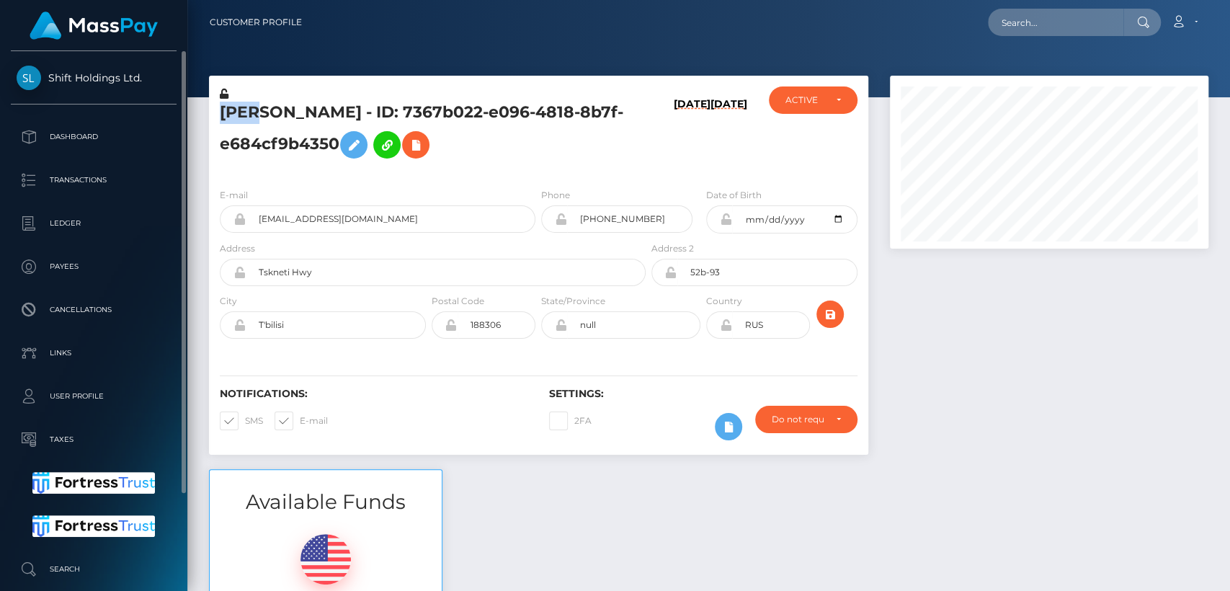
copy span "Shift Holdings Ltd"
click at [477, 503] on div "Available Funds $0.03 USD Balance" at bounding box center [708, 575] width 1021 height 212
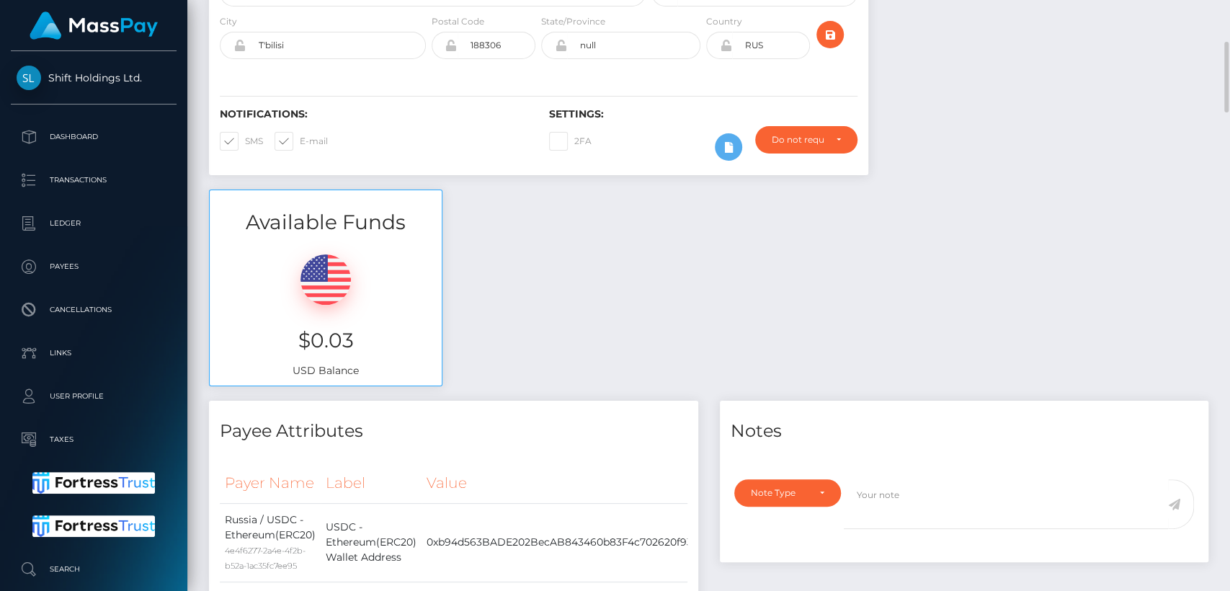
scroll to position [291, 0]
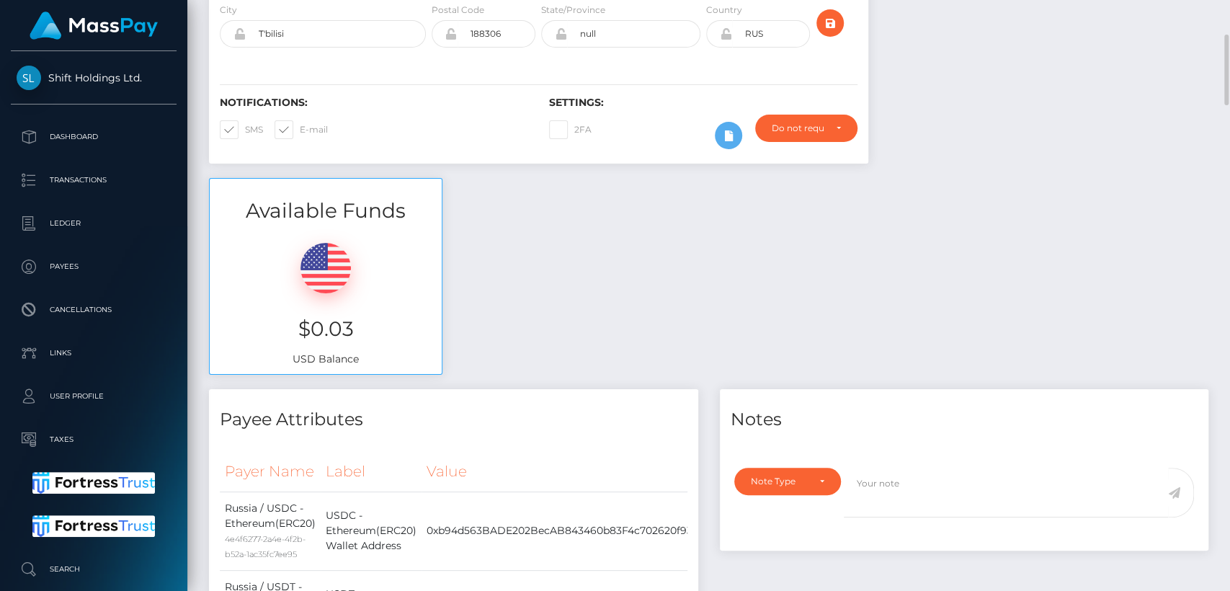
drag, startPoint x: 372, startPoint y: 354, endPoint x: 364, endPoint y: 323, distance: 32.2
click at [364, 323] on div "Available Funds $0.03 USD Balance" at bounding box center [325, 284] width 255 height 212
click at [362, 329] on h3 "$0.03" at bounding box center [325, 329] width 210 height 28
drag, startPoint x: 362, startPoint y: 329, endPoint x: 303, endPoint y: 324, distance: 59.2
click at [303, 324] on h3 "$0.03" at bounding box center [325, 329] width 210 height 28
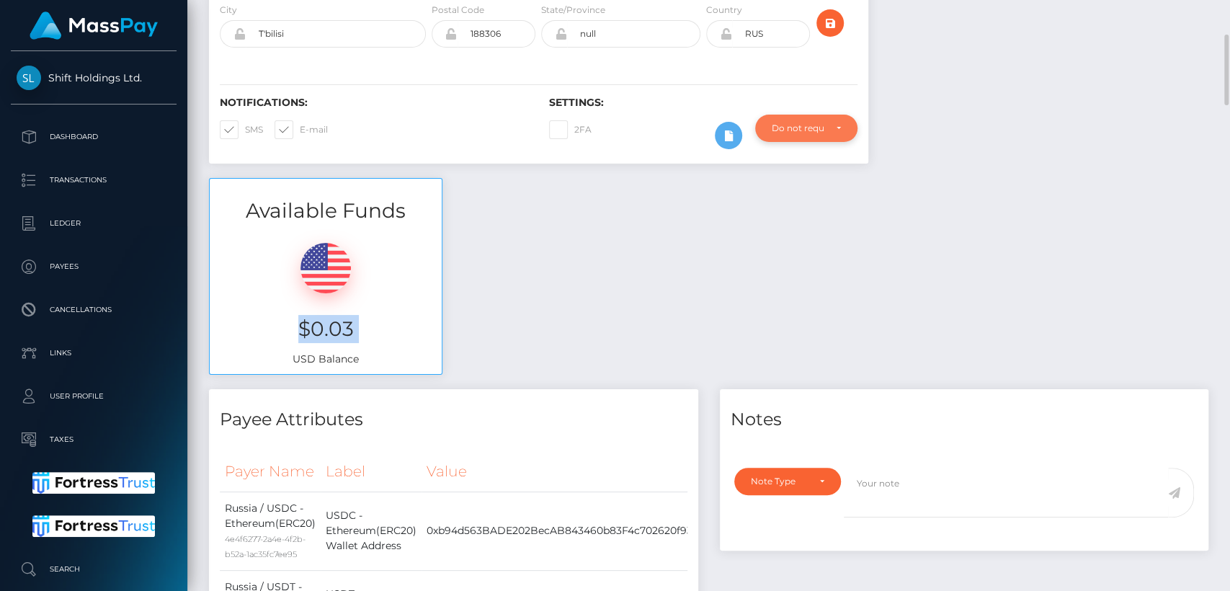
scroll to position [0, 0]
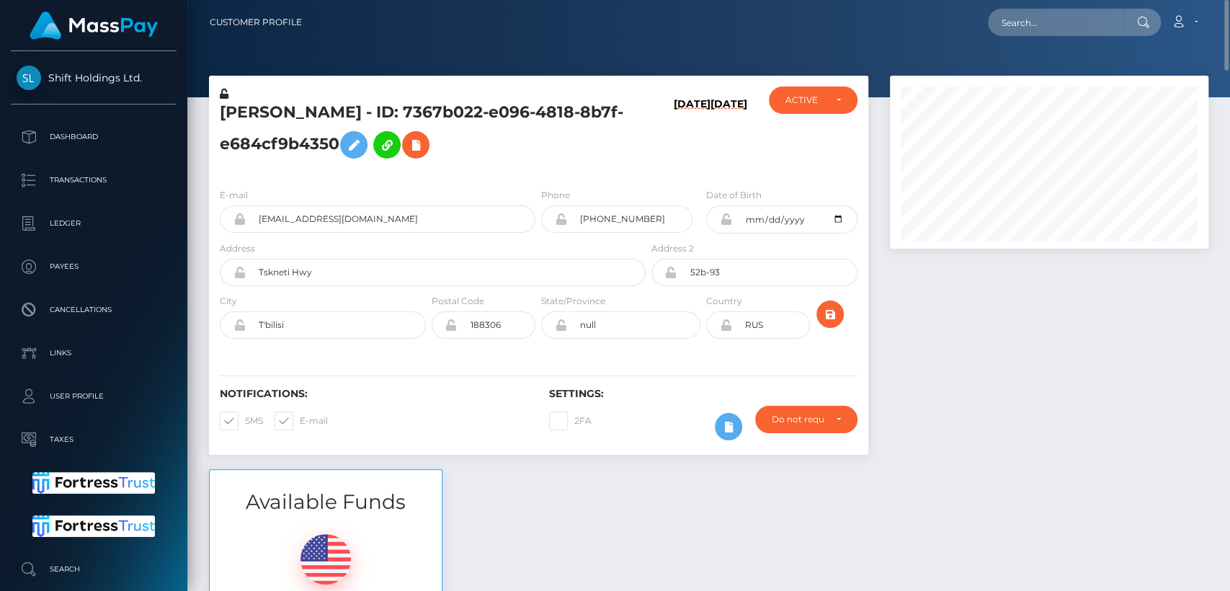
click at [1072, 38] on nav "Customer Profile Loading... Loading... Account" at bounding box center [708, 22] width 1042 height 45
click at [1068, 18] on input "text" at bounding box center [1055, 22] width 135 height 27
paste input "mendimelia@gmail.com"
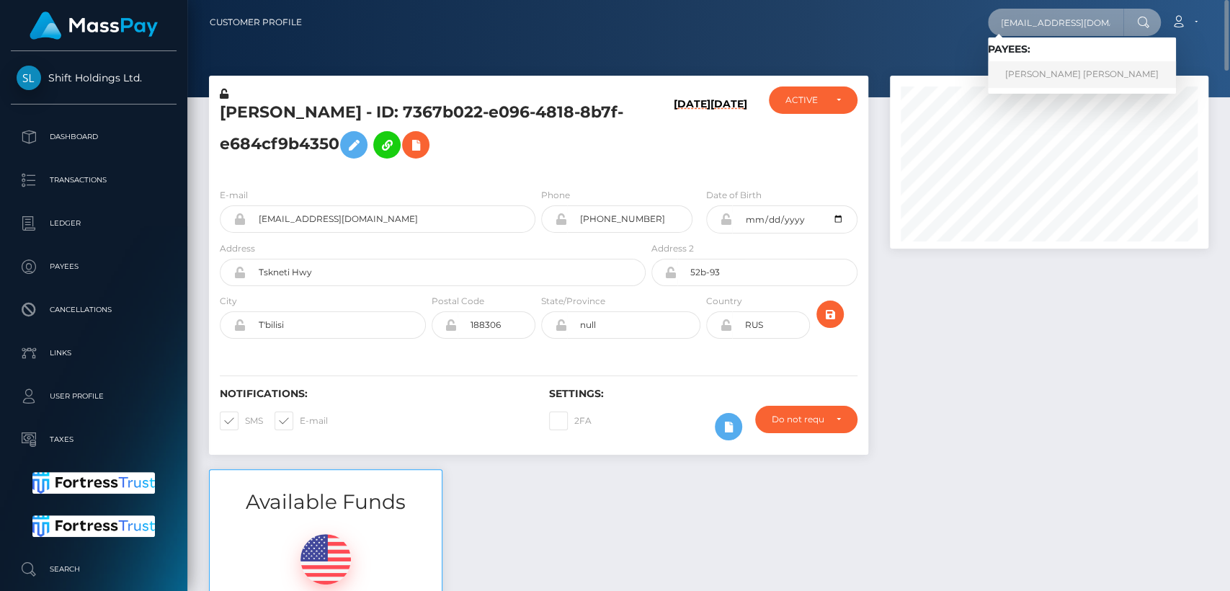
type input "mendimelia@gmail.com"
click at [1058, 82] on link "HAILEY MELIA MENDIOLA" at bounding box center [1082, 74] width 188 height 27
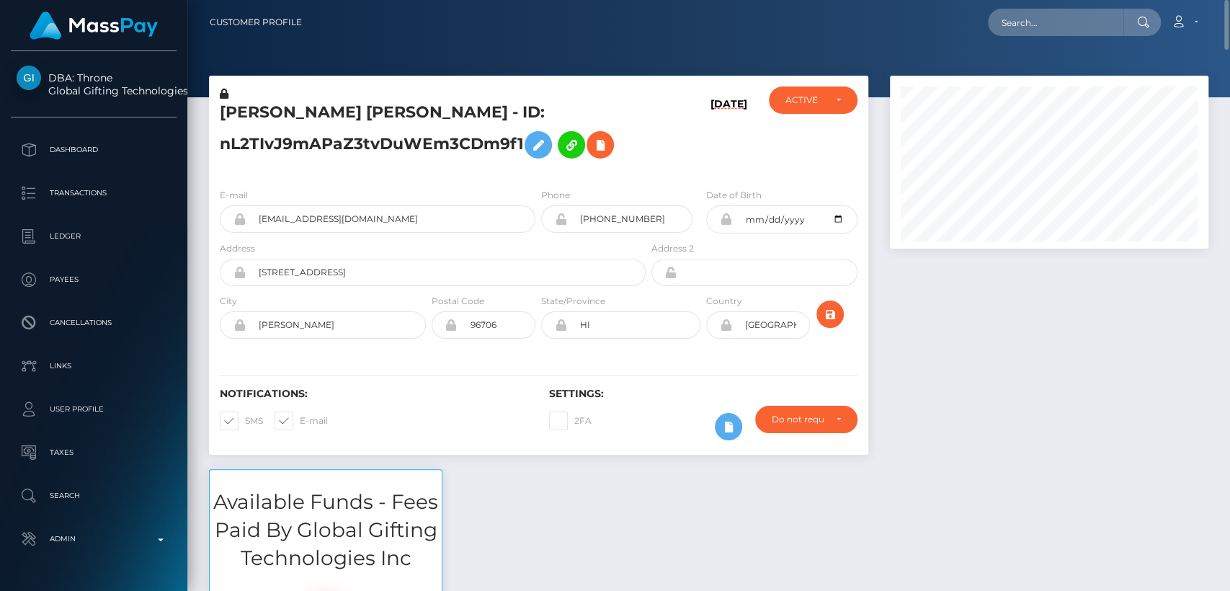
click at [254, 116] on h5 "HAILEY MELIA MENDIOLA - ID: nL2TIvJ9mAPaZ3tvDuWEm3CDm9f1" at bounding box center [429, 134] width 418 height 64
copy h5 "HAILEY"
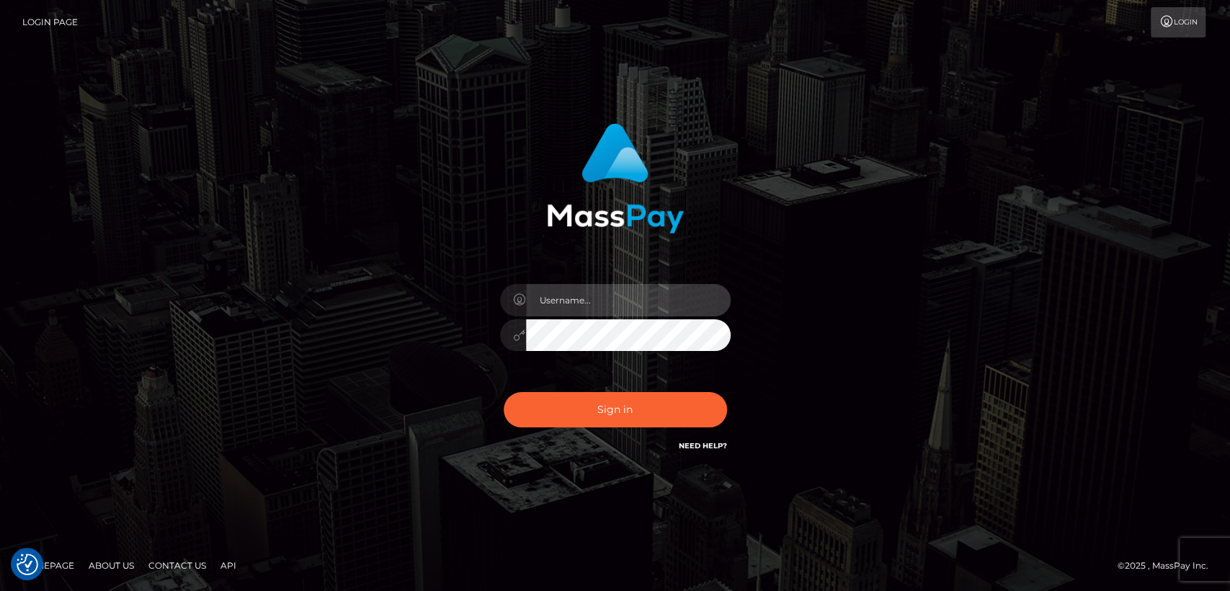
type input "[DOMAIN_NAME]"
click at [582, 432] on div "Sign in Need Help?" at bounding box center [615, 415] width 252 height 64
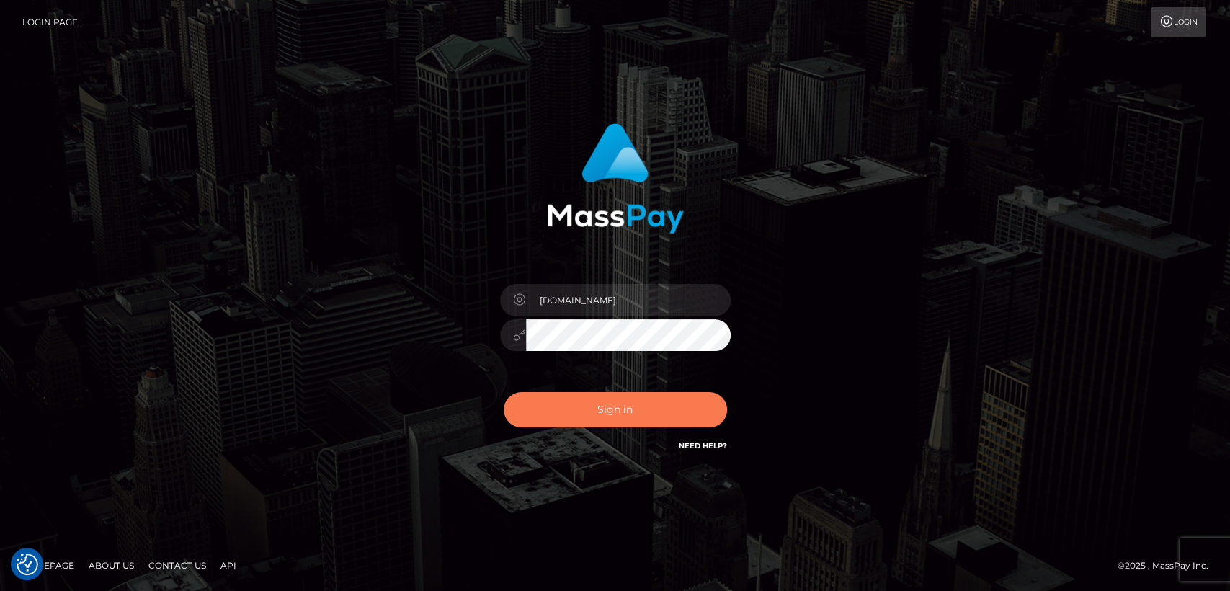
click at [578, 402] on button "Sign in" at bounding box center [615, 409] width 223 height 35
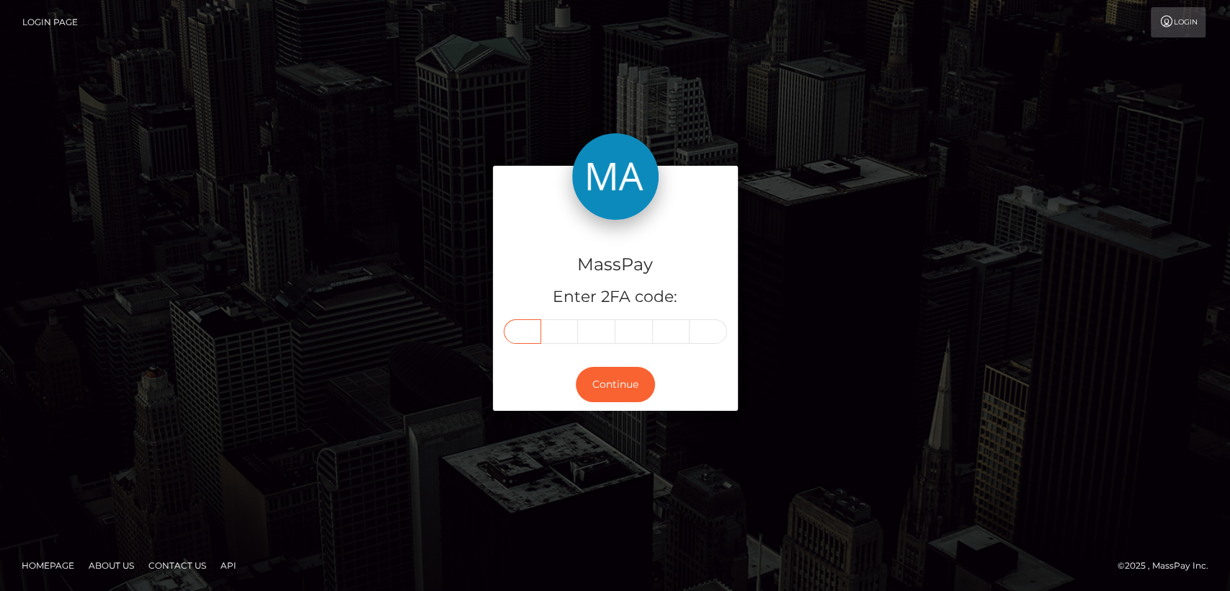
click at [519, 331] on input "text" at bounding box center [522, 331] width 37 height 24
paste input "8"
type input "8"
type input "5"
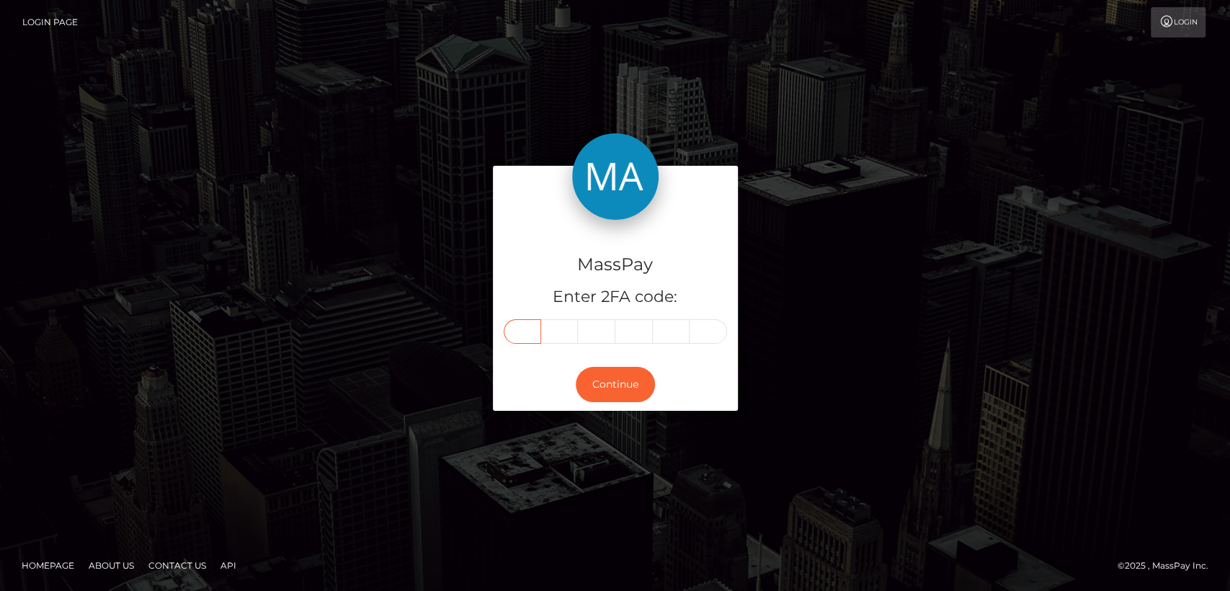
type input "3"
type input "8"
type input "2"
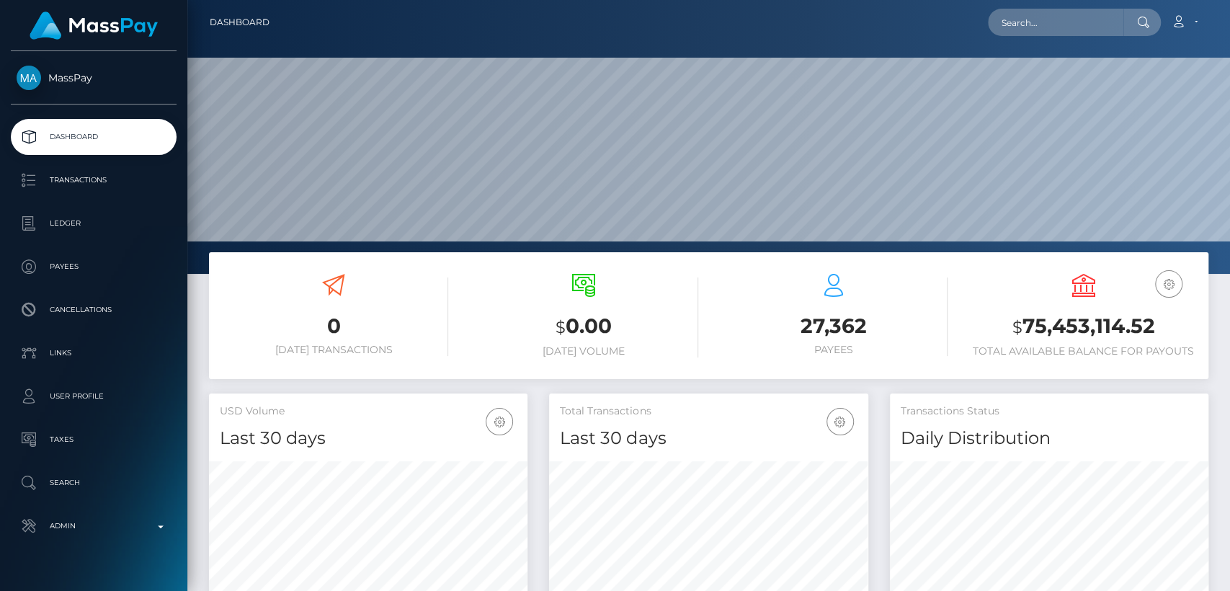
scroll to position [254, 318]
click at [1068, 24] on input "text" at bounding box center [1055, 22] width 135 height 27
paste input "[EMAIL_ADDRESS][DOMAIN_NAME]"
click at [1053, 30] on input "[EMAIL_ADDRESS][DOMAIN_NAME]" at bounding box center [1055, 22] width 135 height 27
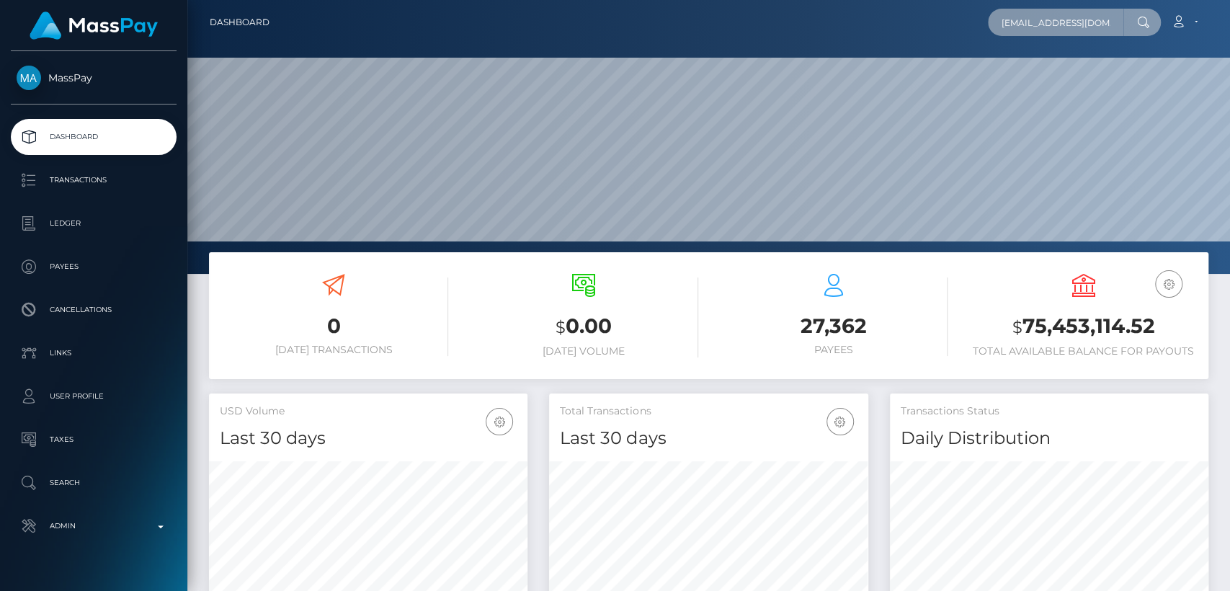
click at [1053, 30] on input "[EMAIL_ADDRESS][DOMAIN_NAME]" at bounding box center [1055, 22] width 135 height 27
paste input "business22"
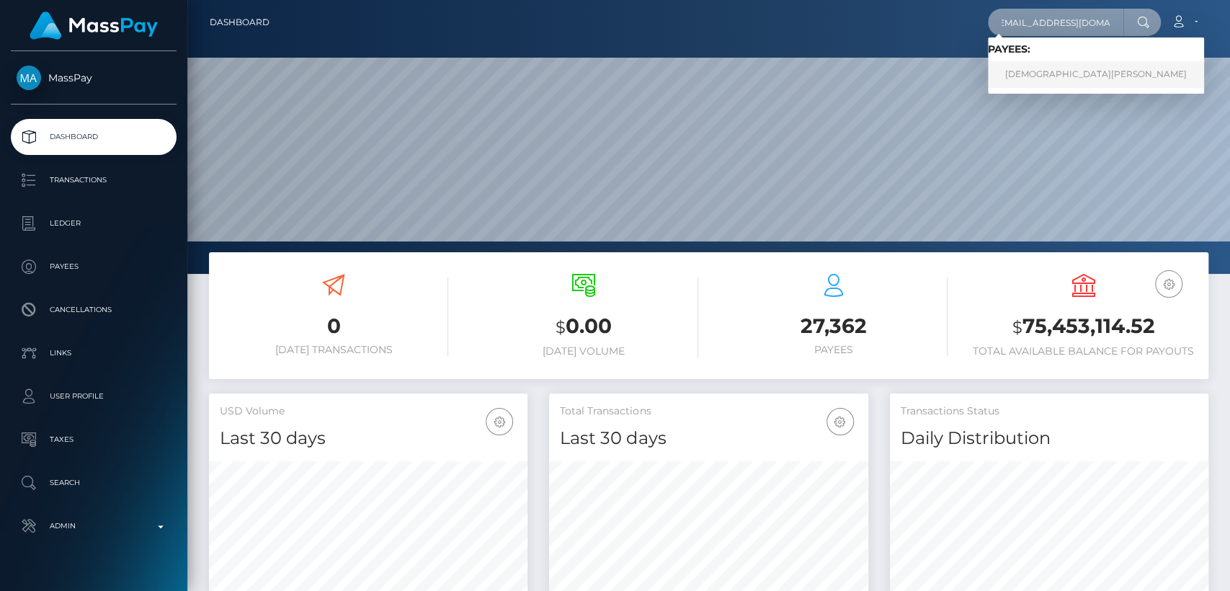
type input "[EMAIL_ADDRESS][DOMAIN_NAME]"
click at [1045, 78] on link "CRISTIANO RINALDI" at bounding box center [1096, 74] width 216 height 27
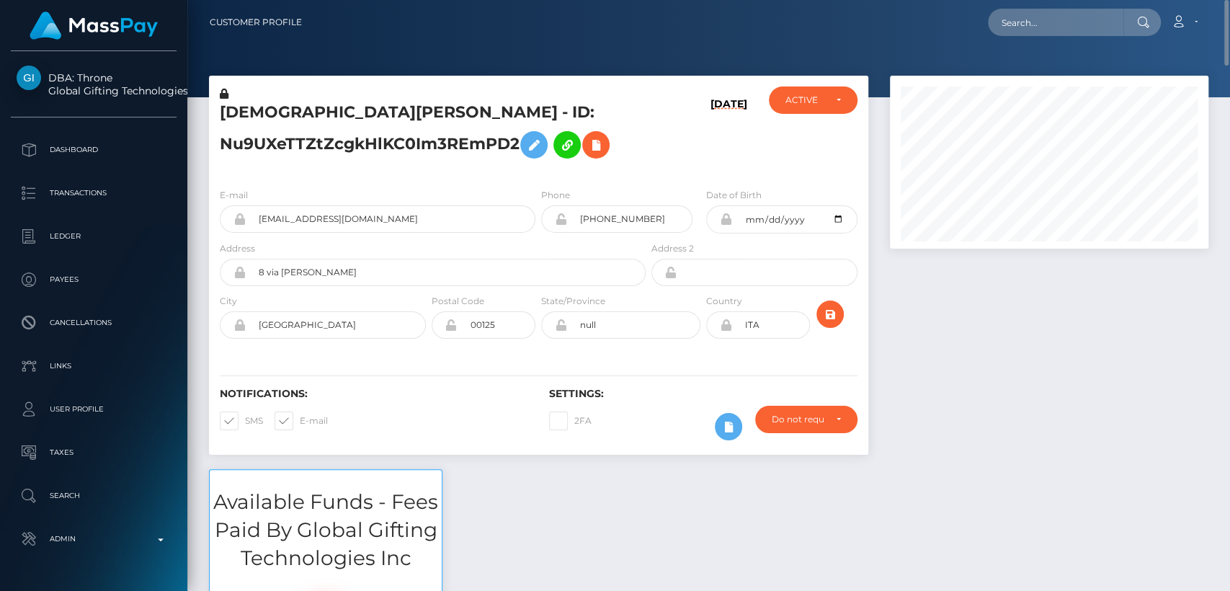
click at [272, 115] on h5 "[DEMOGRAPHIC_DATA][PERSON_NAME] - ID: Nu9UXeTTZtZcgkHlKC0Im3REmPD2" at bounding box center [429, 134] width 418 height 64
click at [272, 115] on h5 "CRISTIANO RINALDI - ID: Nu9UXeTTZtZcgkHlKC0Im3REmPD2" at bounding box center [429, 134] width 418 height 64
copy h5 "CRISTIANO"
click at [1058, 19] on input "text" at bounding box center [1055, 22] width 135 height 27
paste input "soul.diva808@gmail.com"
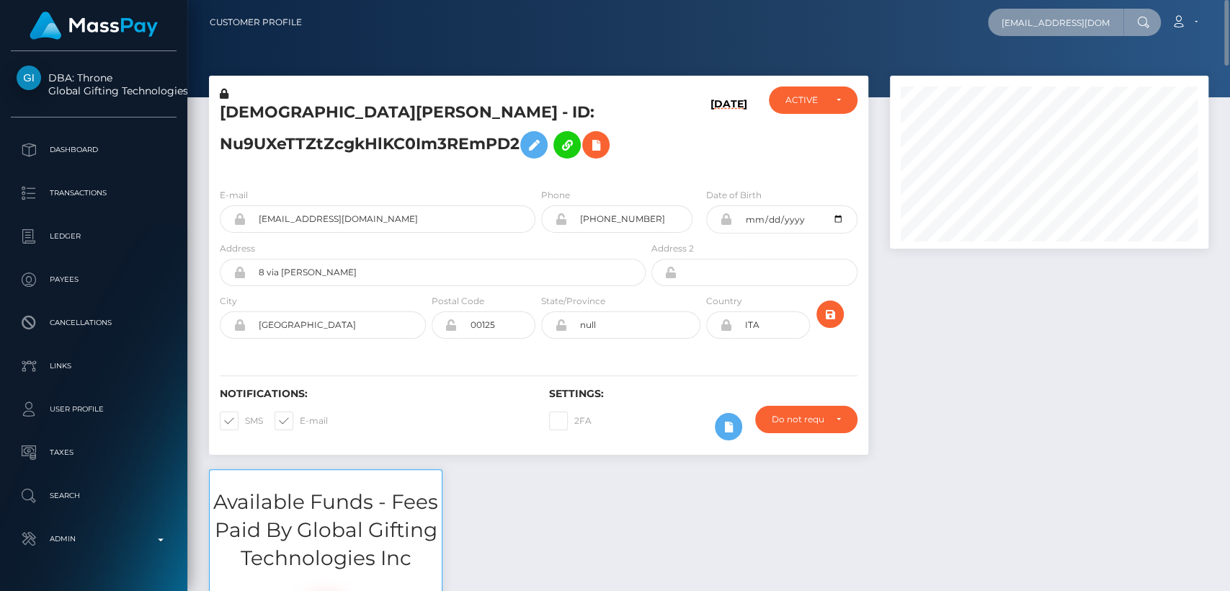
scroll to position [0, 2]
type input "soul.diva808@gmail.com"
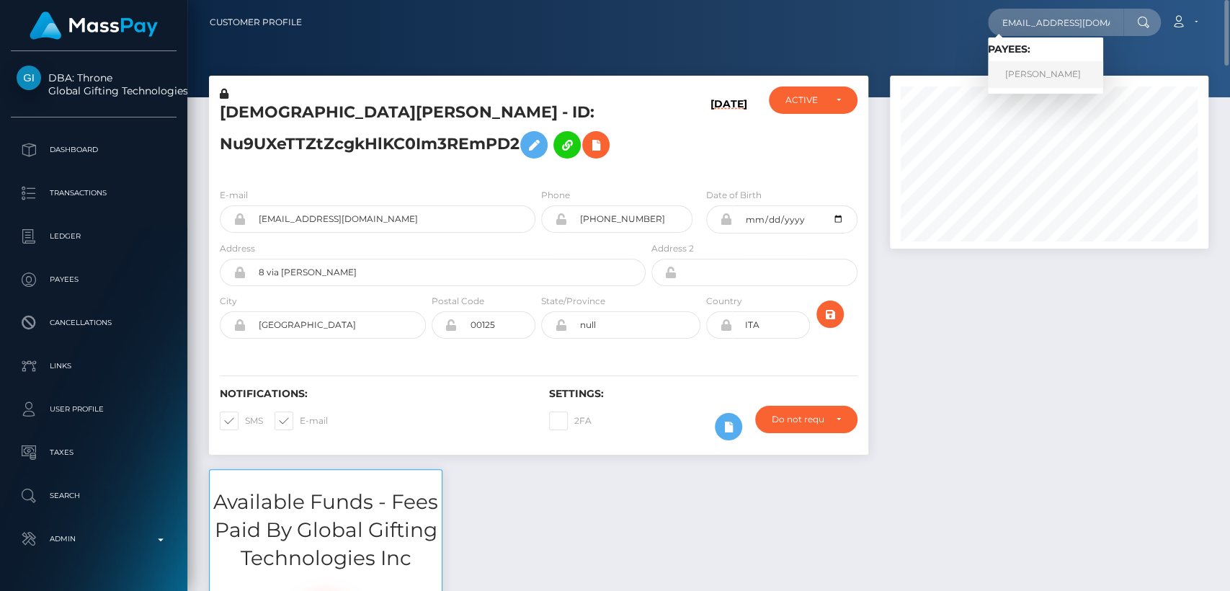
scroll to position [0, 0]
click at [1054, 82] on link "Arina Petrova" at bounding box center [1045, 74] width 115 height 27
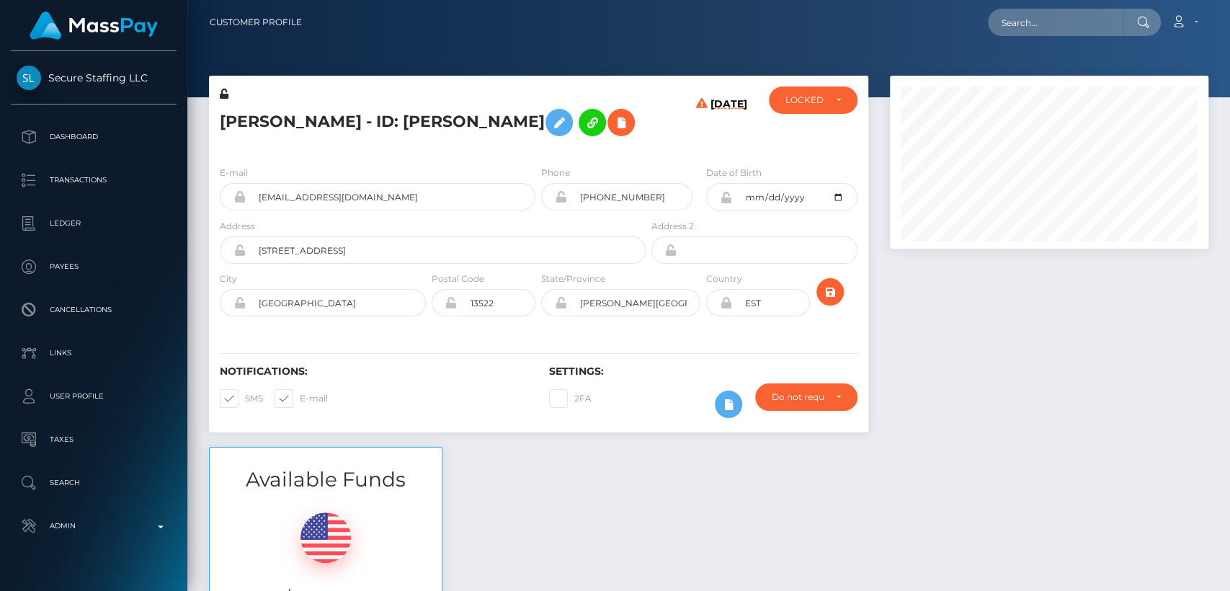
scroll to position [173, 318]
click at [237, 123] on h5 "Arina Petrova - ID: Arina Petrova" at bounding box center [429, 123] width 418 height 42
copy h5 "Arina"
click at [319, 198] on input "soul.diva808@gmail.com" at bounding box center [391, 196] width 290 height 27
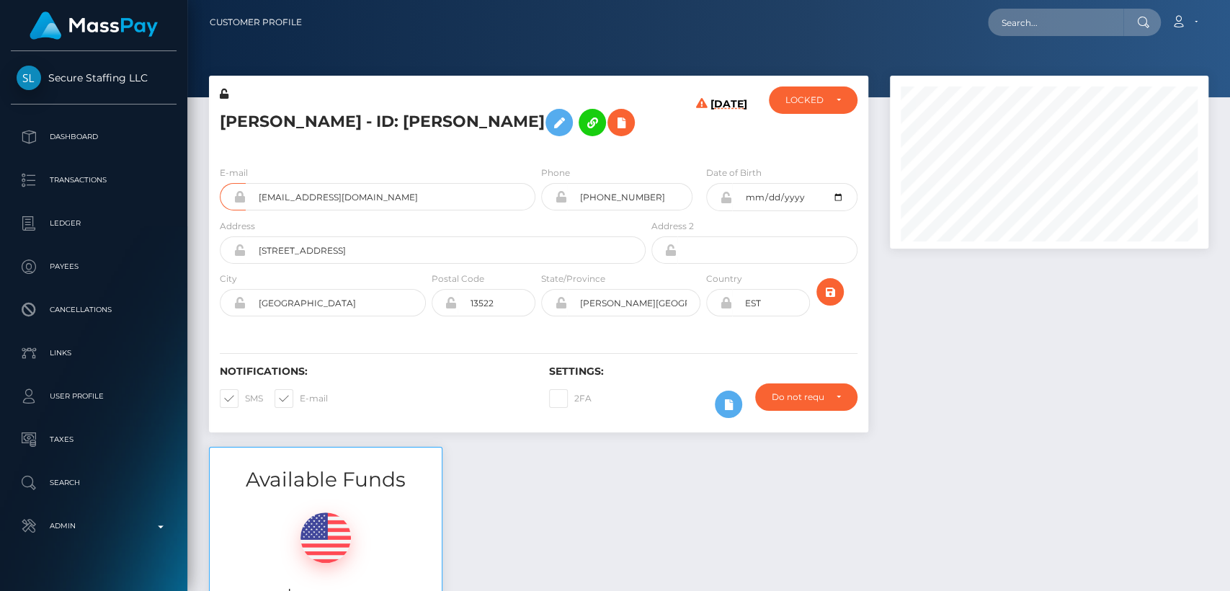
click at [434, 413] on div "Notifications: SMS E-mail" at bounding box center [373, 395] width 329 height 60
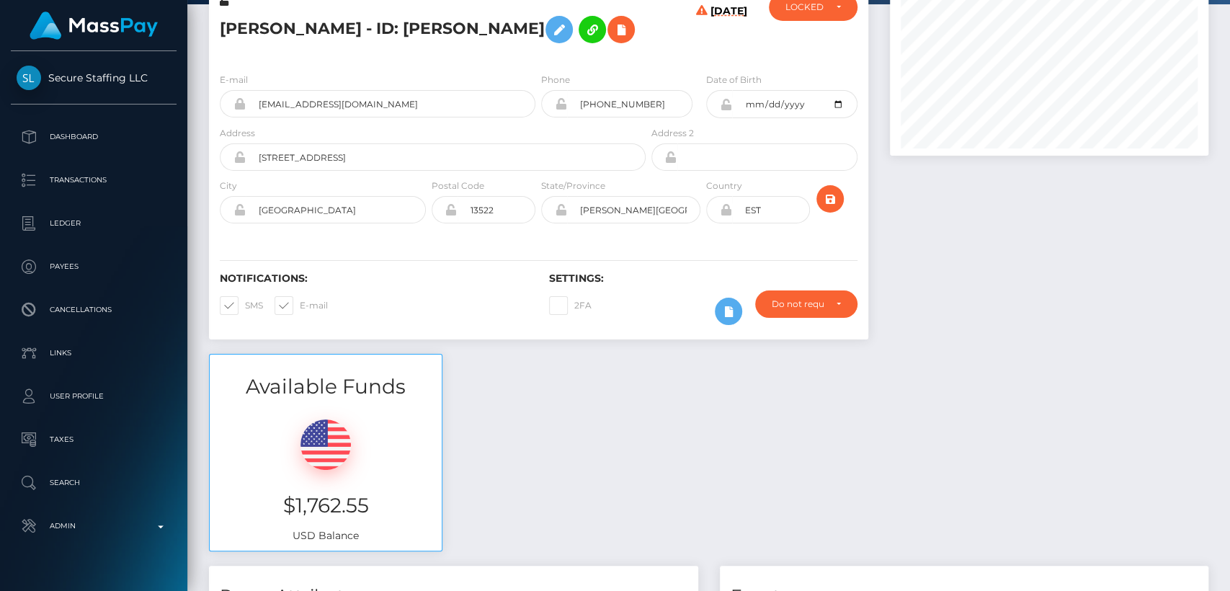
scroll to position [0, 0]
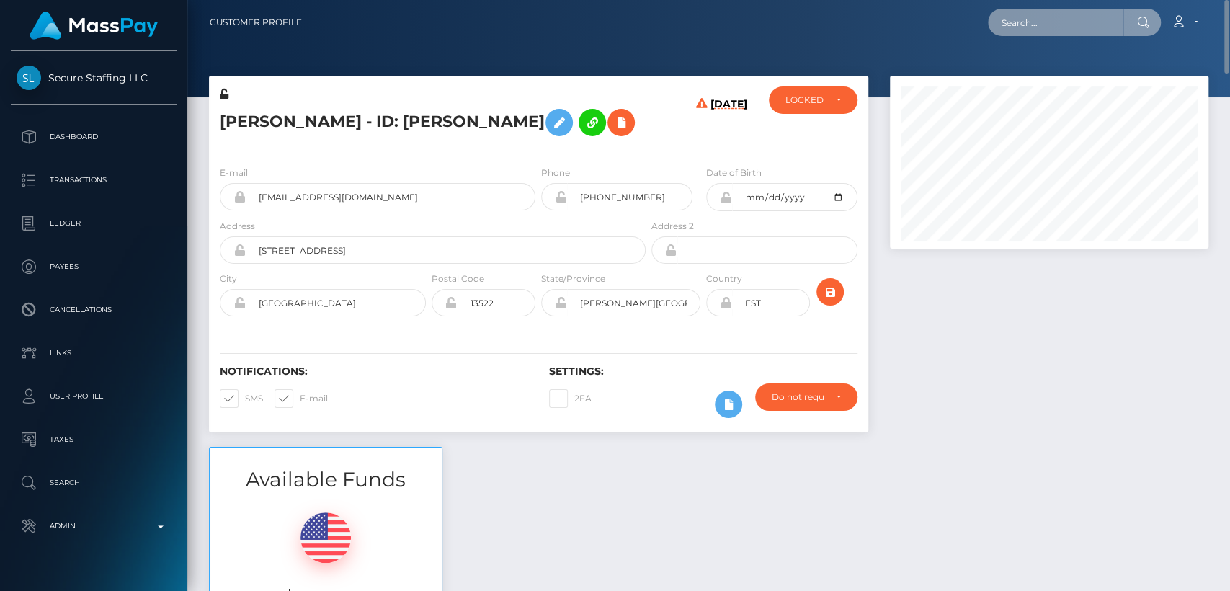
click at [1055, 19] on input "text" at bounding box center [1055, 22] width 135 height 27
paste input "fatmaamoussaa2001@gmail.com"
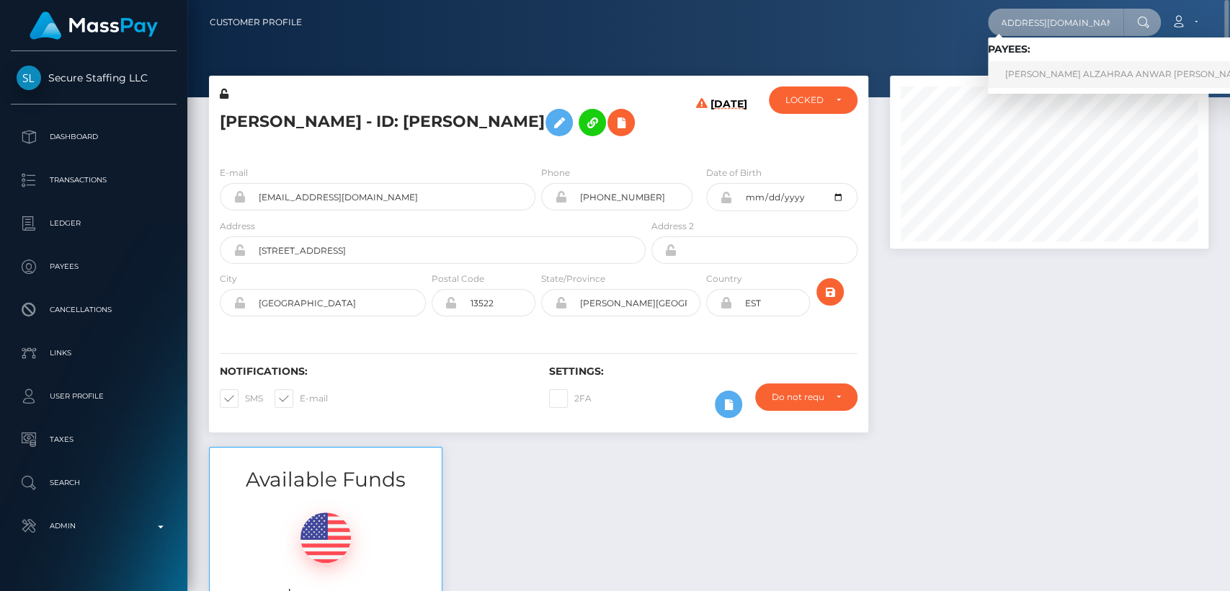
type input "fatmaamoussaa2001@gmail.com"
click at [1040, 76] on link "FATIMA ALZAHRAA ANWAR MOHAMED MOUSSA" at bounding box center [1127, 74] width 279 height 27
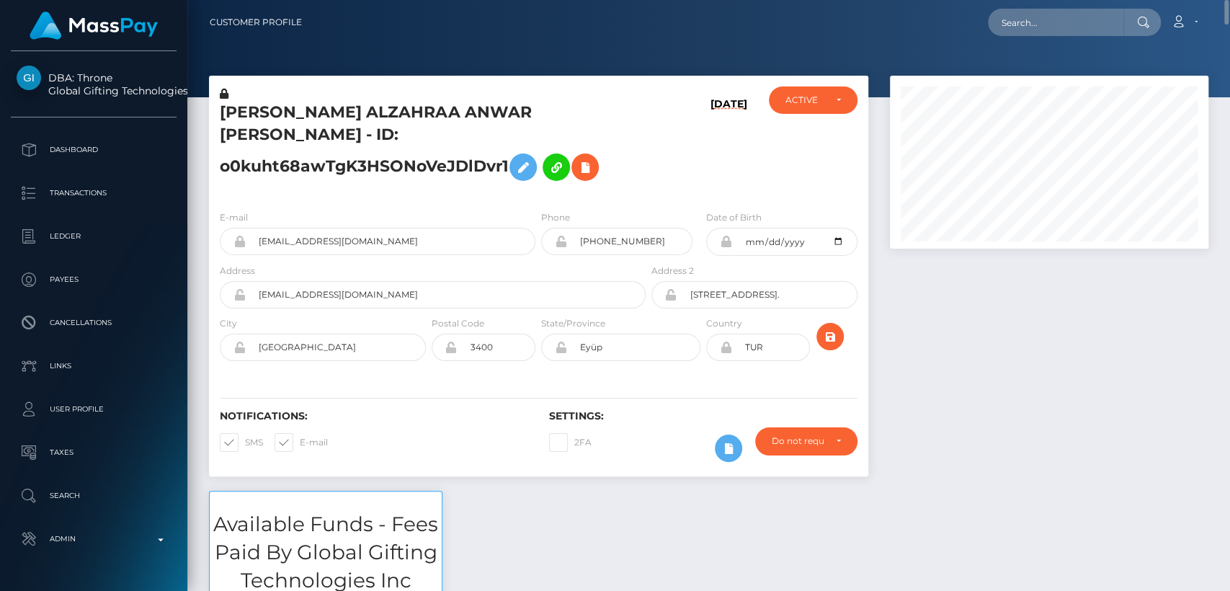
click at [249, 104] on h5 "[PERSON_NAME] ALZAHRAA ANWAR [PERSON_NAME] - ID: o0kuht68awTgK3HSONoVeJDlDvr1" at bounding box center [429, 145] width 418 height 86
copy h5 "FATIMA"
click at [1040, 10] on input "text" at bounding box center [1055, 22] width 135 height 27
paste input "[EMAIL_ADDRESS][DOMAIN_NAME]"
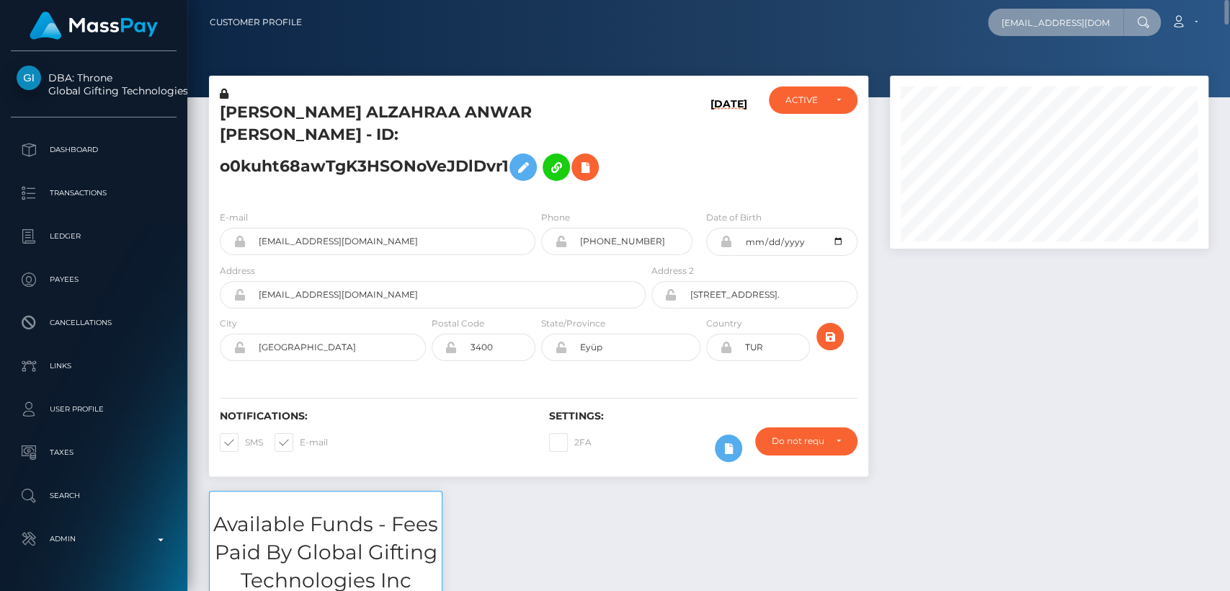
scroll to position [0, 13]
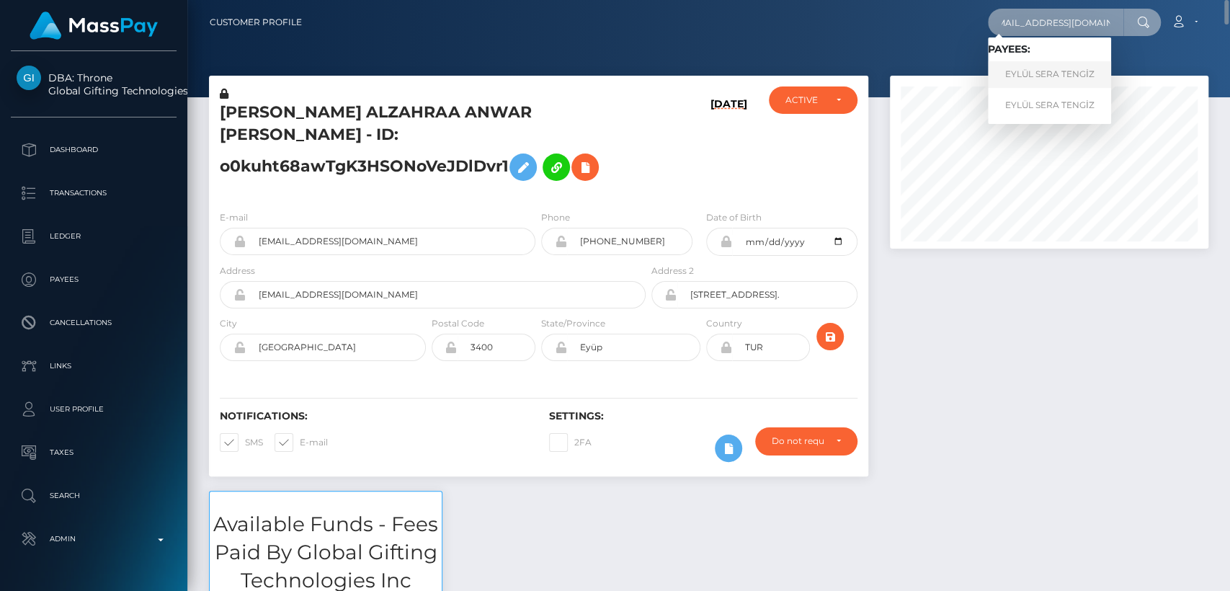
type input "sminx.summer@gmail.com"
click at [1020, 72] on link "EYLÜL SERA TENGİZ" at bounding box center [1049, 74] width 123 height 27
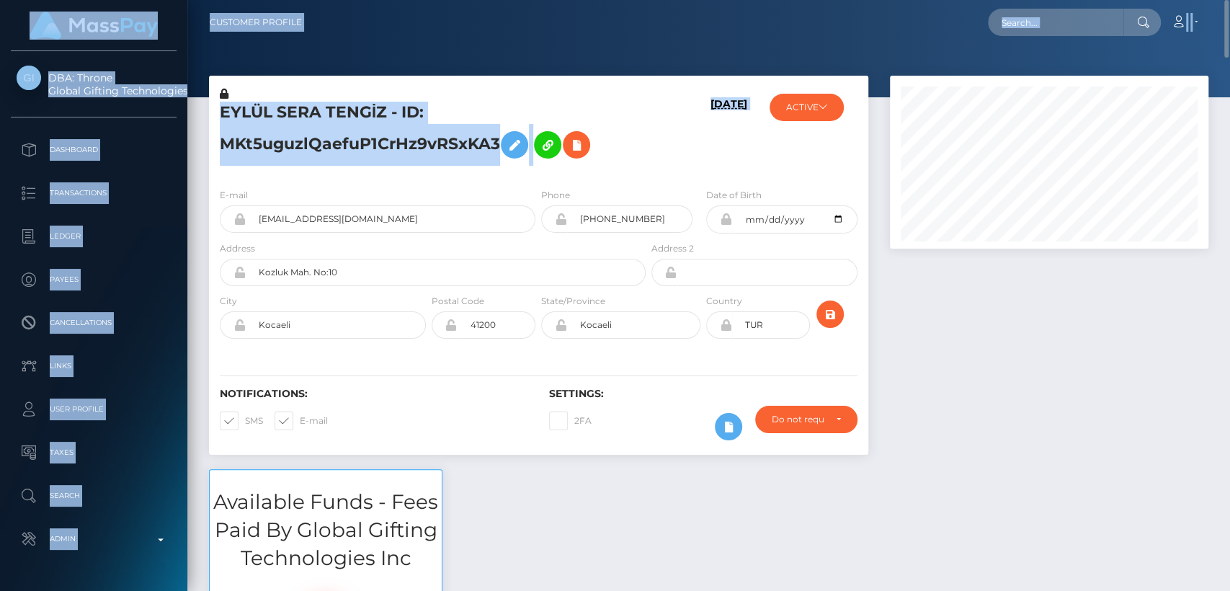
click at [1058, 131] on div "EYLÜL SERA TENGİZ - ID: MKt5uguzlQaefuP1CrHz9vRSxKA3 08/26/25 ACTIVE ACTIVE ACT…" at bounding box center [708, 272] width 1021 height 393
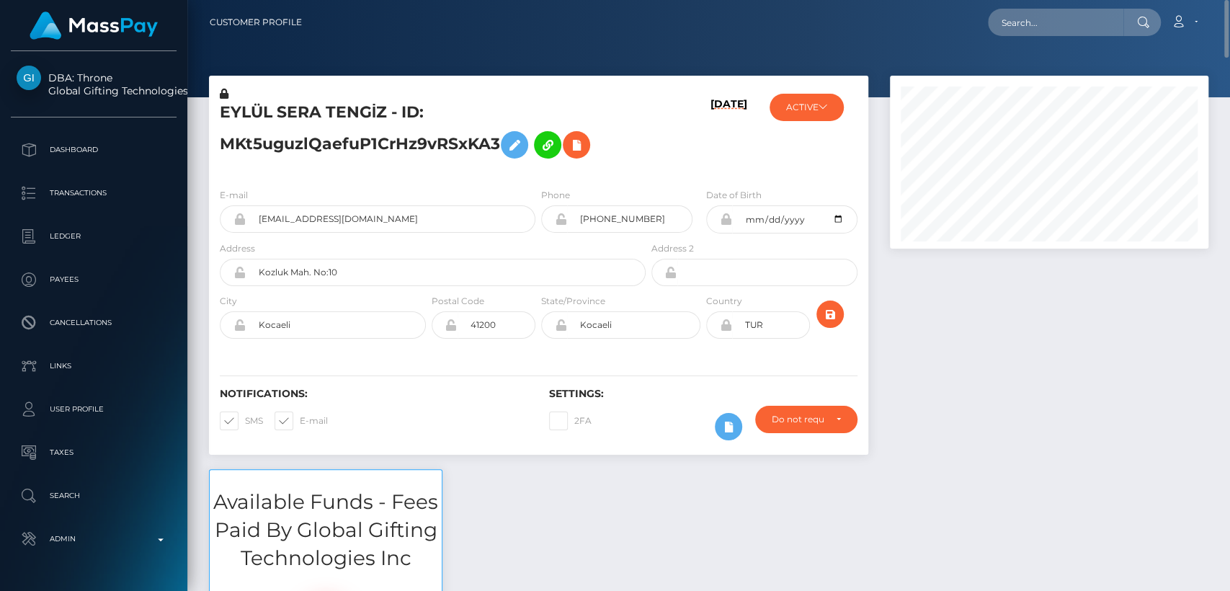
click at [254, 107] on h5 "EYLÜL SERA TENGİZ - ID: MKt5uguzlQaefuP1CrHz9vRSxKA3" at bounding box center [429, 134] width 418 height 64
click at [254, 106] on h5 "EYLÜL SERA TENGİZ - ID: MKt5uguzlQaefuP1CrHz9vRSxKA3" at bounding box center [429, 134] width 418 height 64
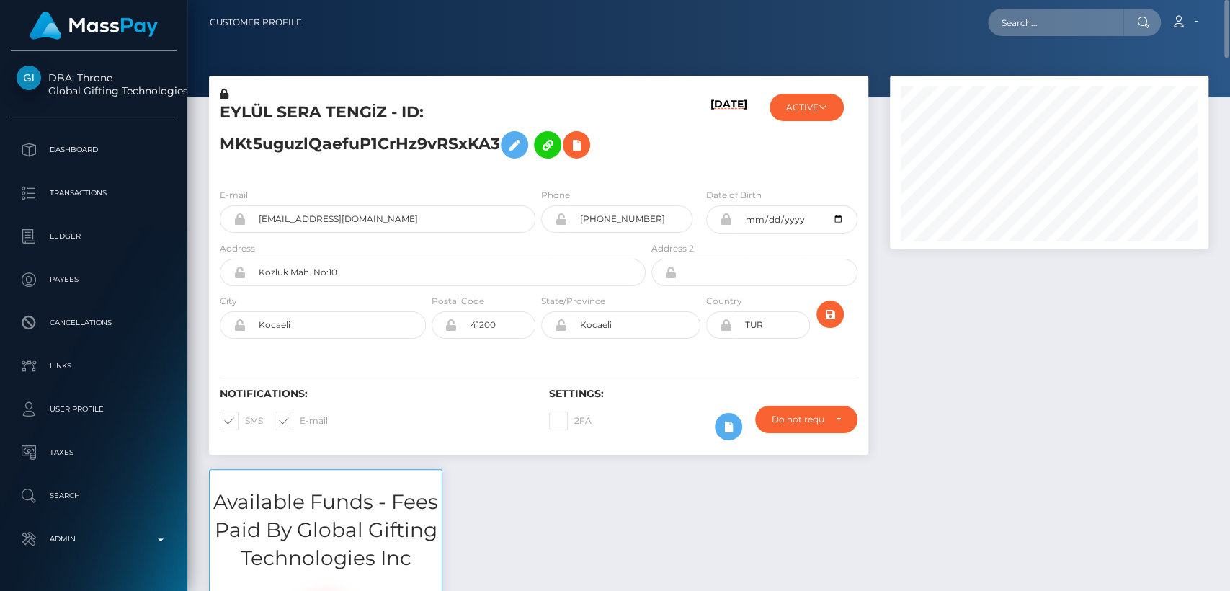
click at [465, 459] on div "EYLÜL SERA TENGİZ - ID: MKt5uguzlQaefuP1CrHz9vRSxKA3 08/26/25 ACTIVE Select Med…" at bounding box center [538, 272] width 681 height 393
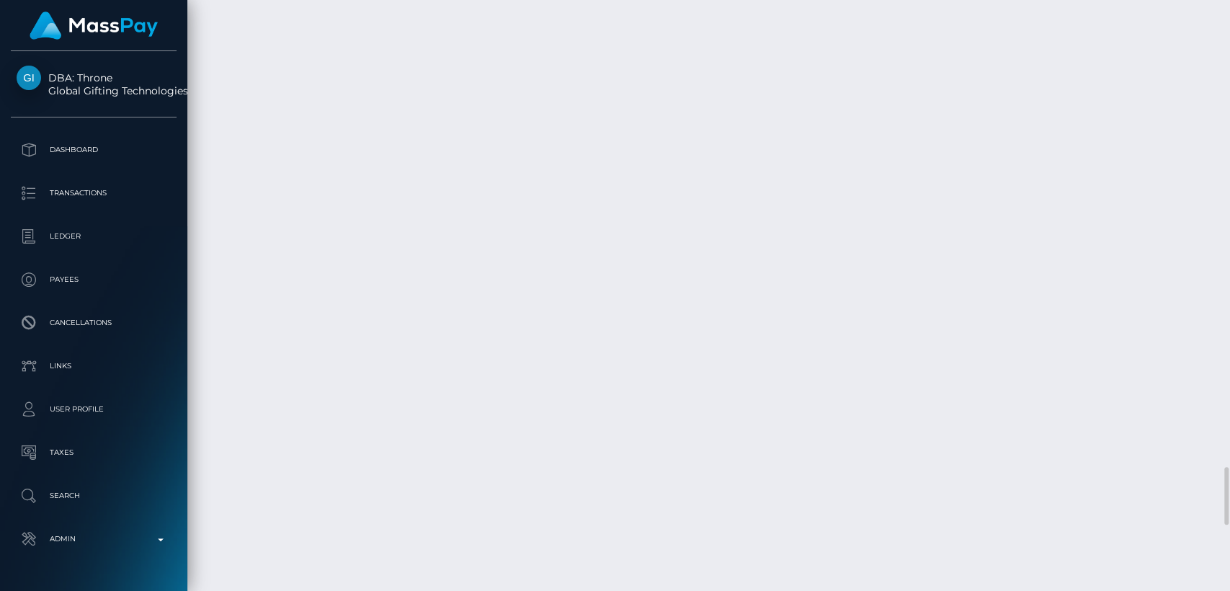
scroll to position [4719, 0]
drag, startPoint x: 296, startPoint y: 249, endPoint x: 283, endPoint y: 249, distance: 13.0
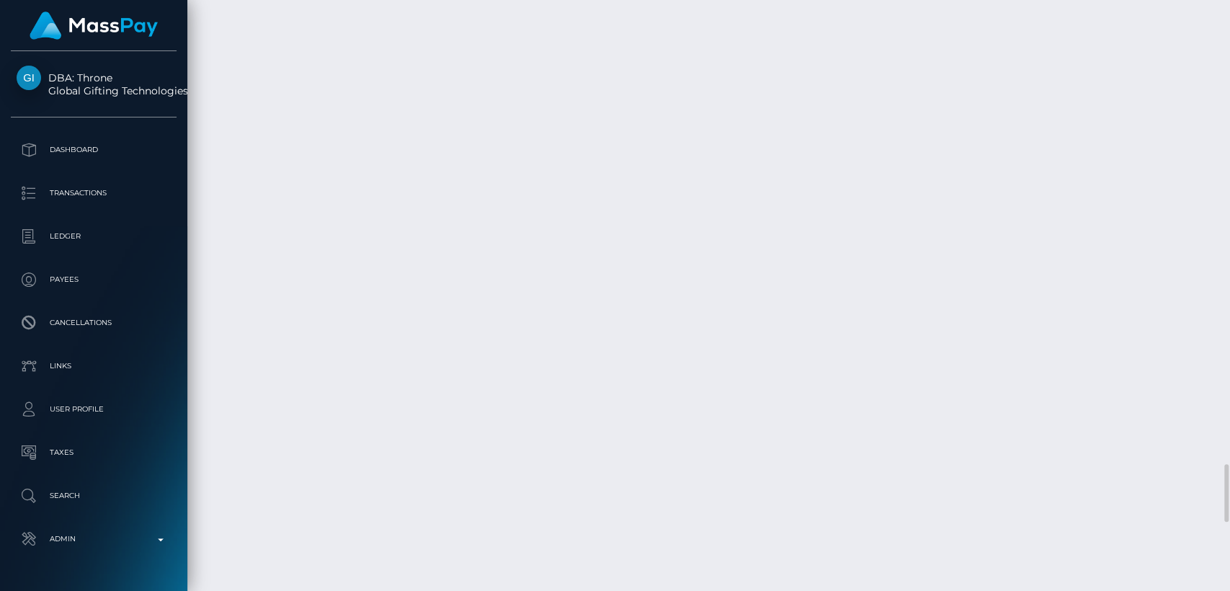
drag, startPoint x: 298, startPoint y: 246, endPoint x: 221, endPoint y: 241, distance: 77.2
drag, startPoint x: 959, startPoint y: 259, endPoint x: 898, endPoint y: 259, distance: 60.5
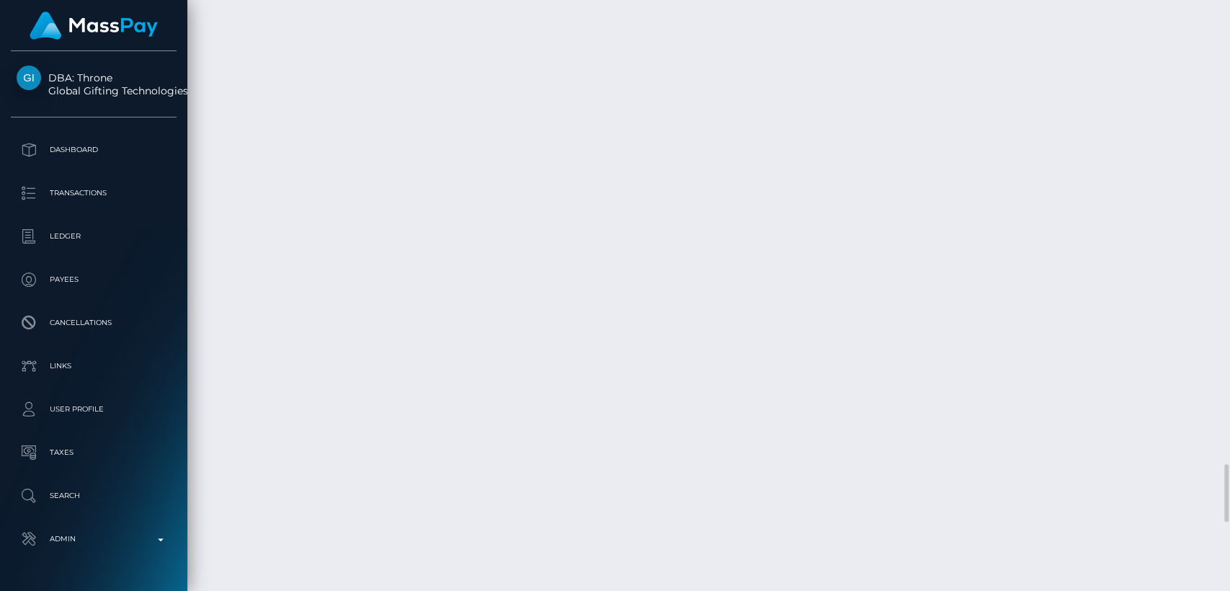
copy td "$505.00 USD"
drag, startPoint x: 293, startPoint y: 125, endPoint x: 213, endPoint y: 128, distance: 80.0
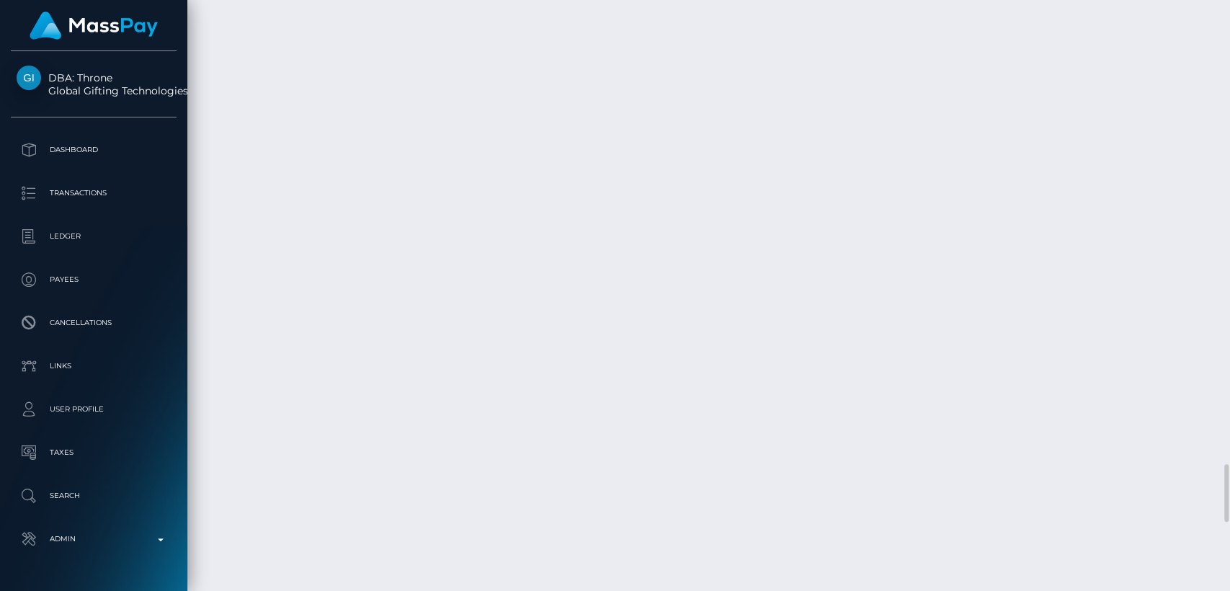
copy td "August 26, 2025"
drag, startPoint x: 914, startPoint y: 143, endPoint x: 897, endPoint y: 128, distance: 23.5
copy td "$2,000.00 USD"
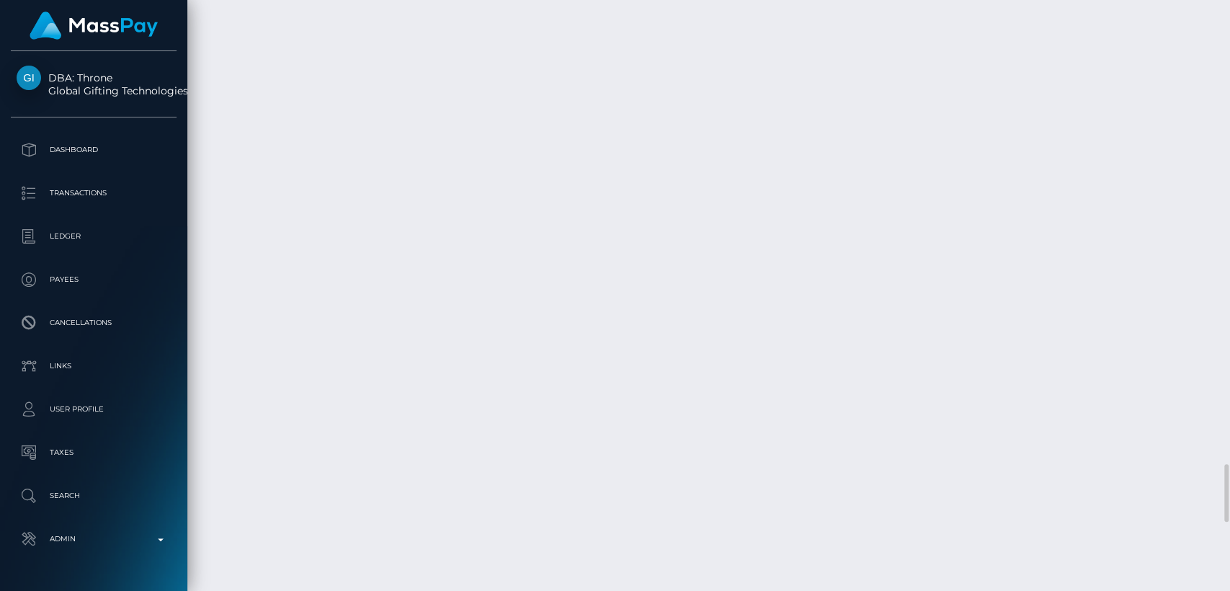
click at [639, 226] on div "Additional Info" at bounding box center [634, 228] width 94 height 27
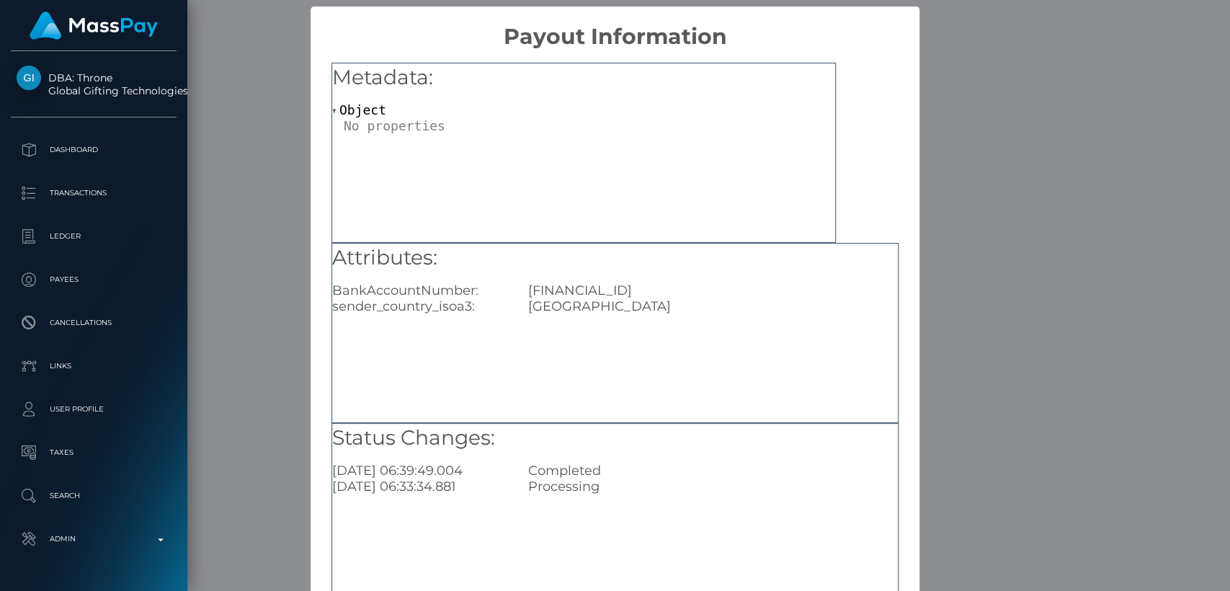
click at [649, 288] on div "TR680004600693888000308034" at bounding box center [712, 290] width 391 height 16
copy div "TR680004600693888000308034"
click at [995, 99] on div "× Payout Information Metadata: Object Attributes: BankAccountNumber: TR68000460…" at bounding box center [615, 295] width 1230 height 591
click at [941, 20] on div "× Payout Information Metadata: Object Attributes: BankAccountNumber: TR68000460…" at bounding box center [615, 295] width 1230 height 591
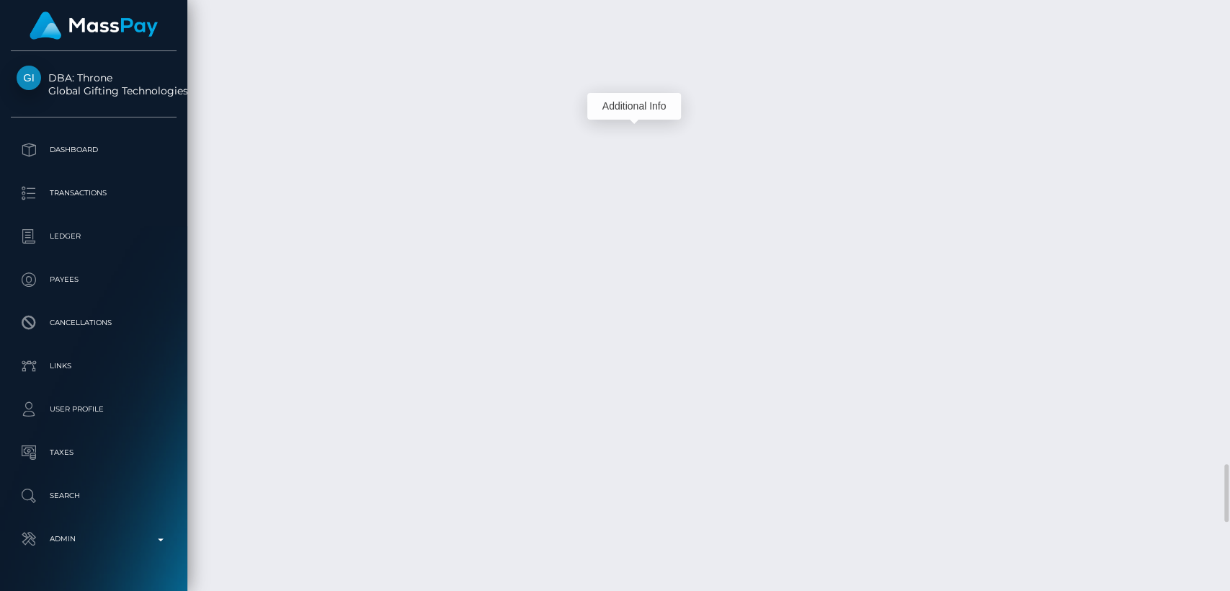
click at [639, 109] on div "Additional Info" at bounding box center [634, 106] width 94 height 27
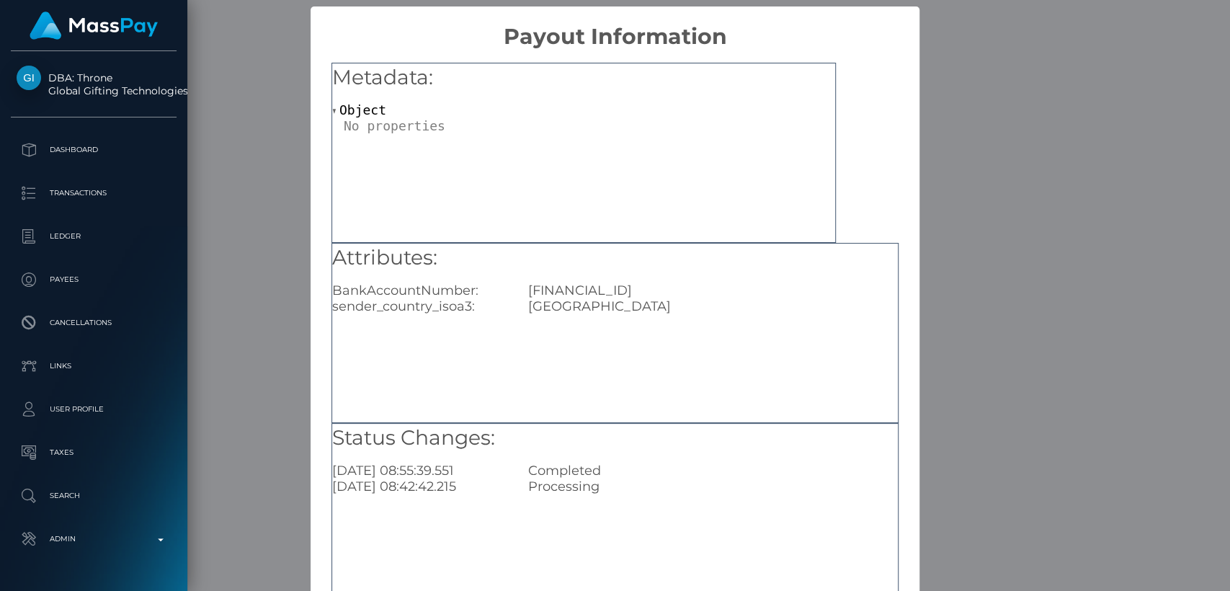
scroll to position [0, 0]
click at [639, 109] on div "Object" at bounding box center [583, 117] width 503 height 31
click at [506, 253] on h5 "Attributes:" at bounding box center [615, 257] width 566 height 29
click at [977, 107] on div "× Payout Information Metadata: Object Attributes: BankAccountNumber: TR68000460…" at bounding box center [615, 295] width 1230 height 591
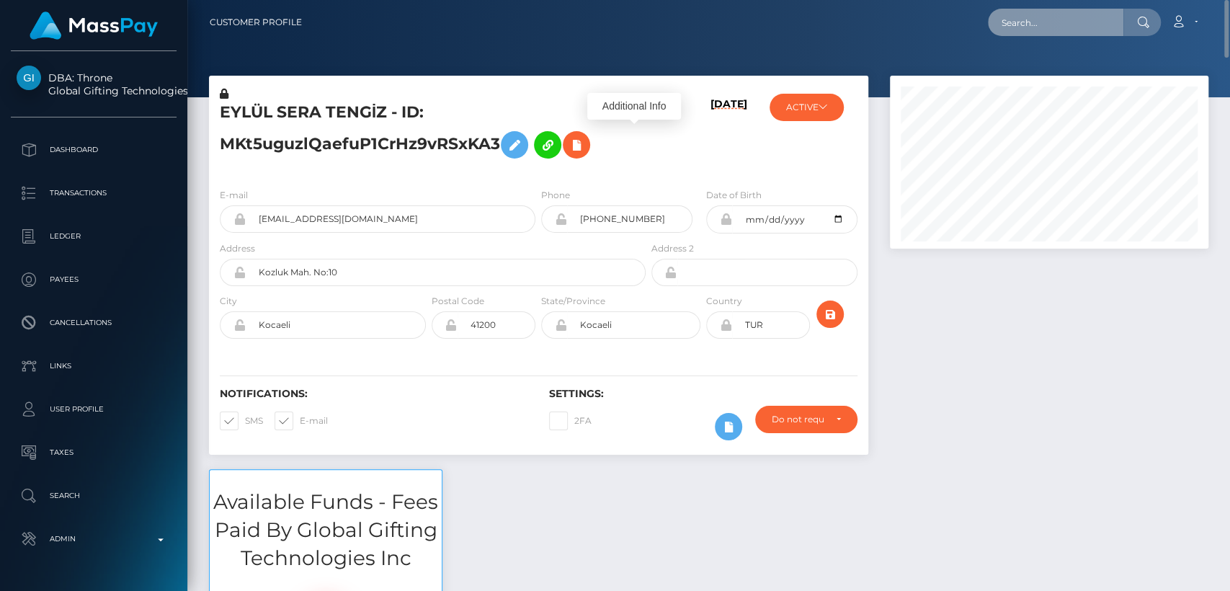
click at [1042, 35] on input "text" at bounding box center [1055, 22] width 135 height 27
paste input "andream98@hotmail.it"
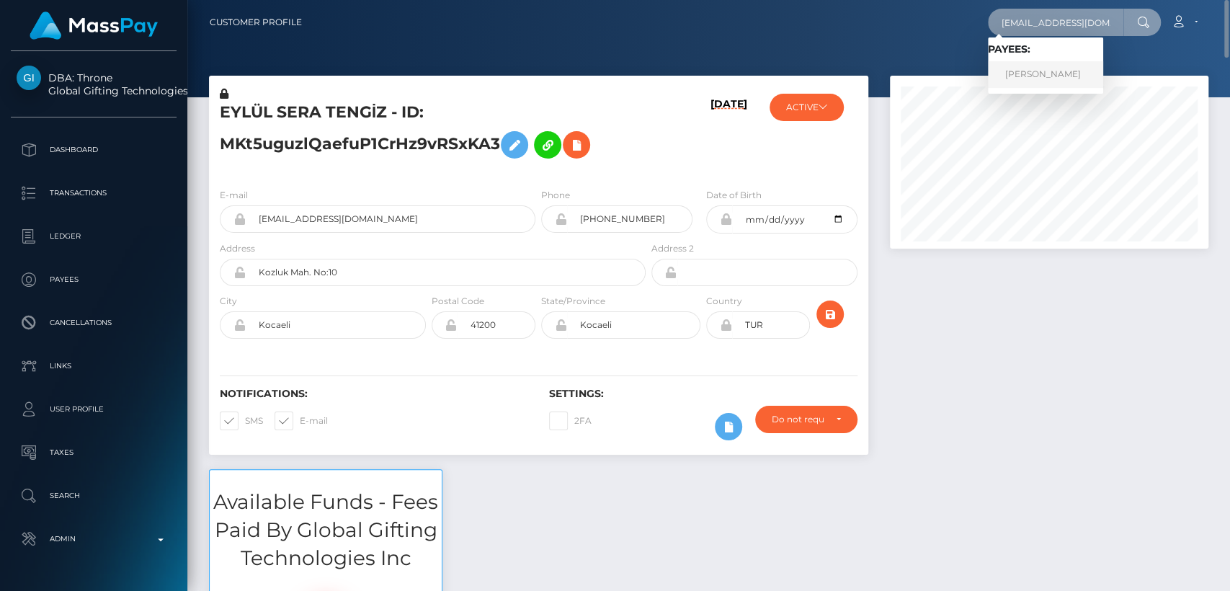
type input "andream98@hotmail.it"
click at [1037, 64] on link "Andrea Milazzo" at bounding box center [1045, 74] width 115 height 27
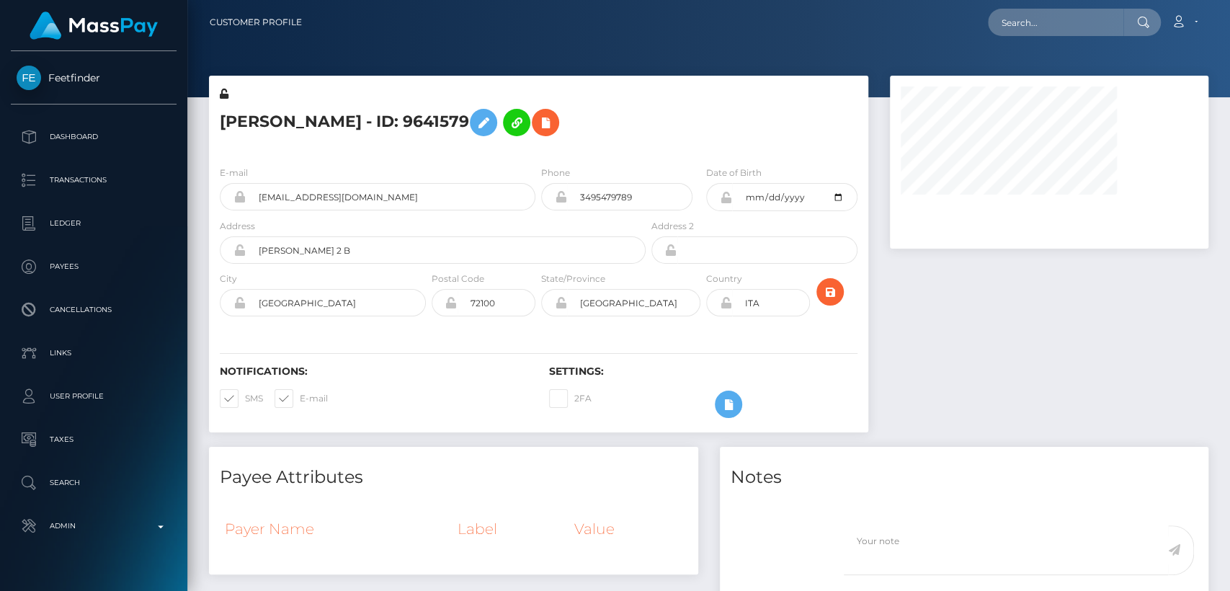
click at [266, 117] on h5 "[PERSON_NAME] - ID: 9641579" at bounding box center [429, 123] width 418 height 42
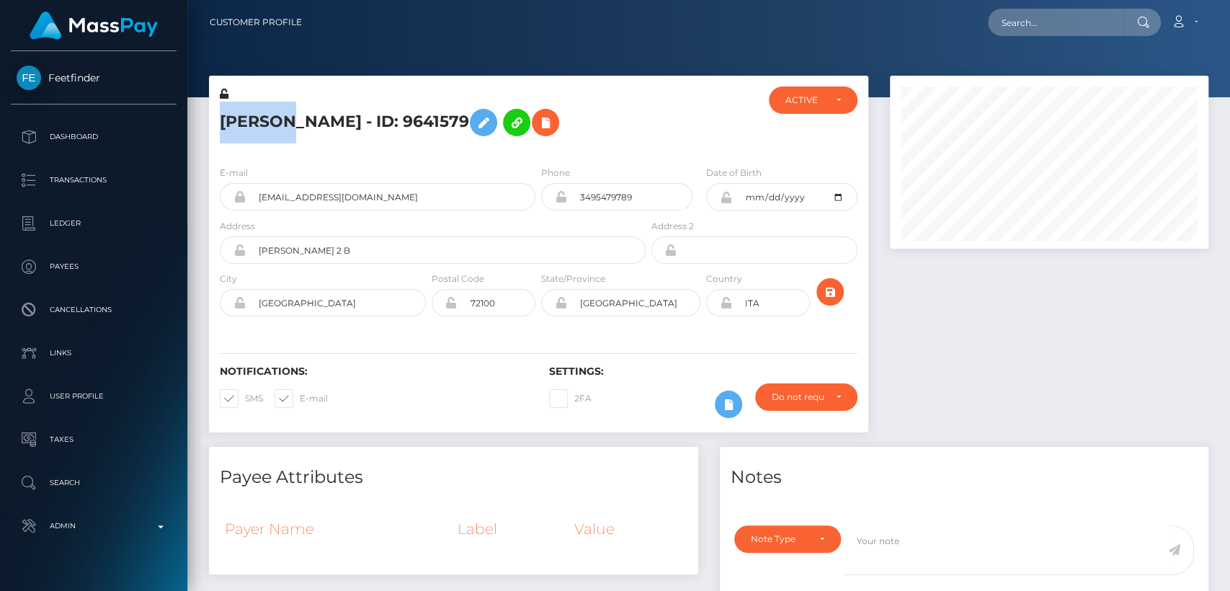
scroll to position [173, 318]
copy h5 "[PERSON_NAME]"
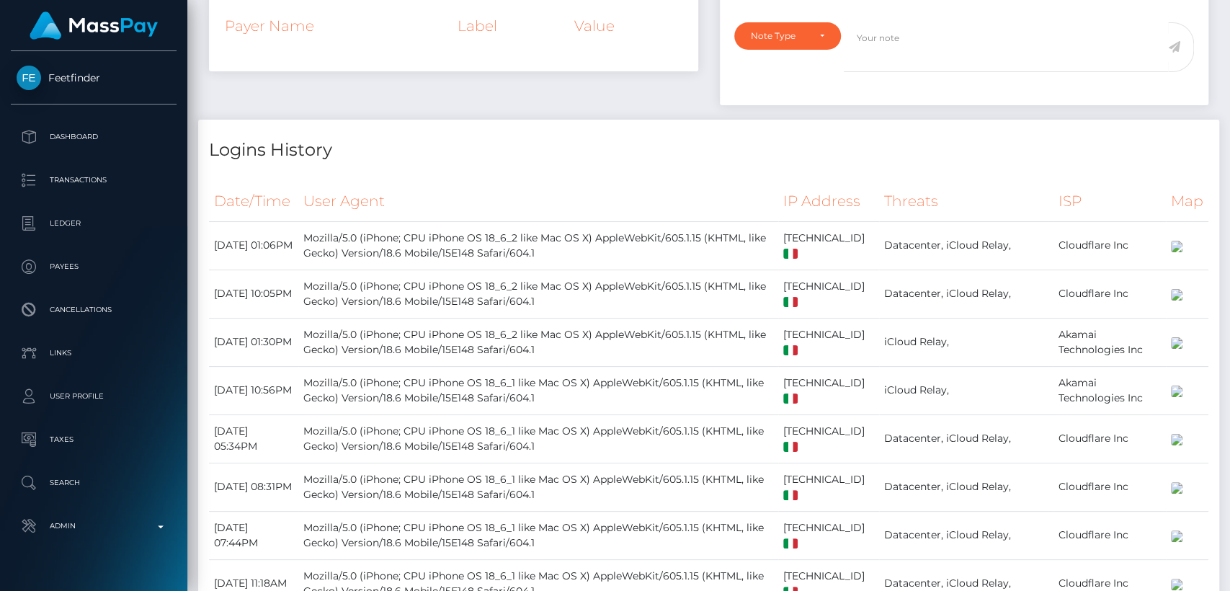
scroll to position [0, 0]
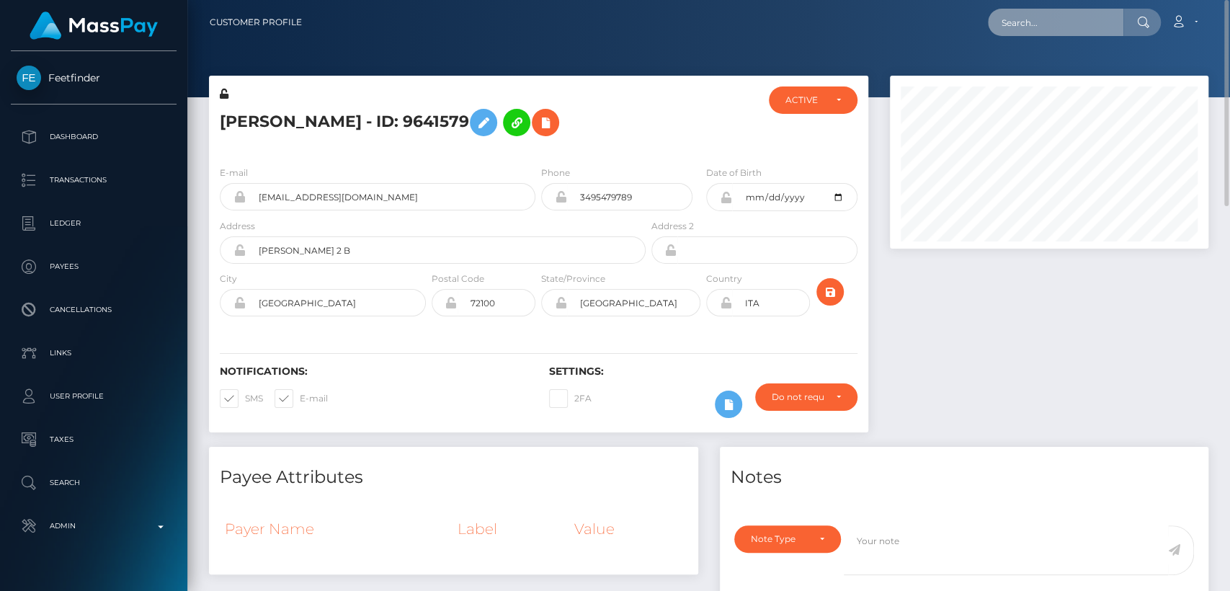
click at [1052, 28] on input "text" at bounding box center [1055, 22] width 135 height 27
paste input "[EMAIL_ADDRESS][DOMAIN_NAME]"
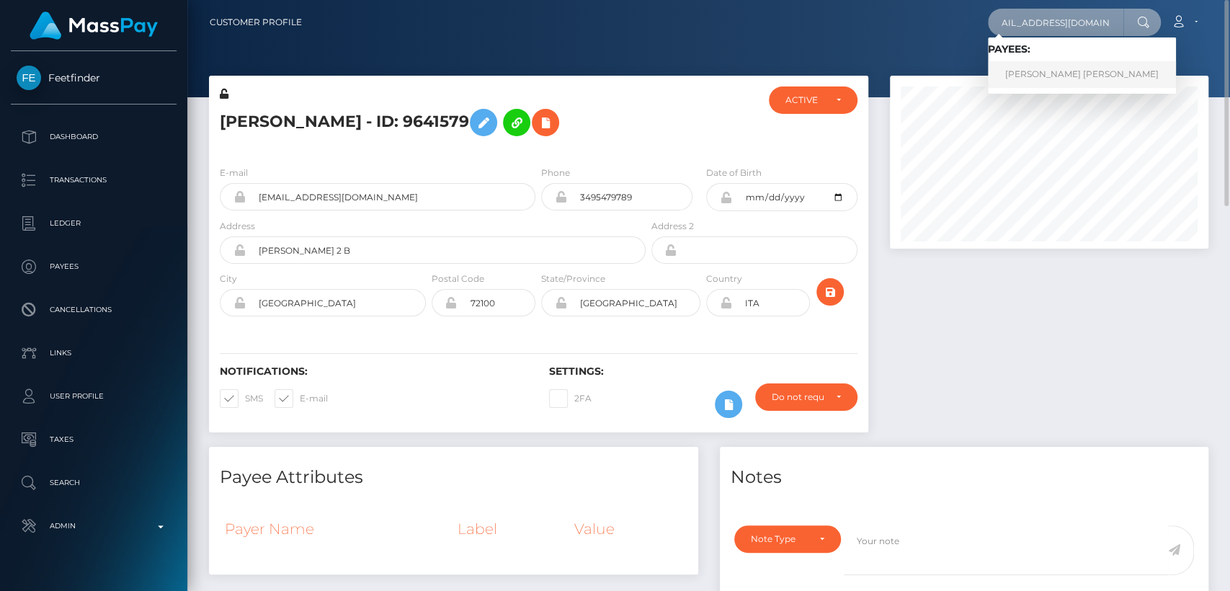
type input "[EMAIL_ADDRESS][DOMAIN_NAME]"
click at [1047, 74] on link "Gabriel Jaime Ceballos Ceballos" at bounding box center [1082, 74] width 188 height 27
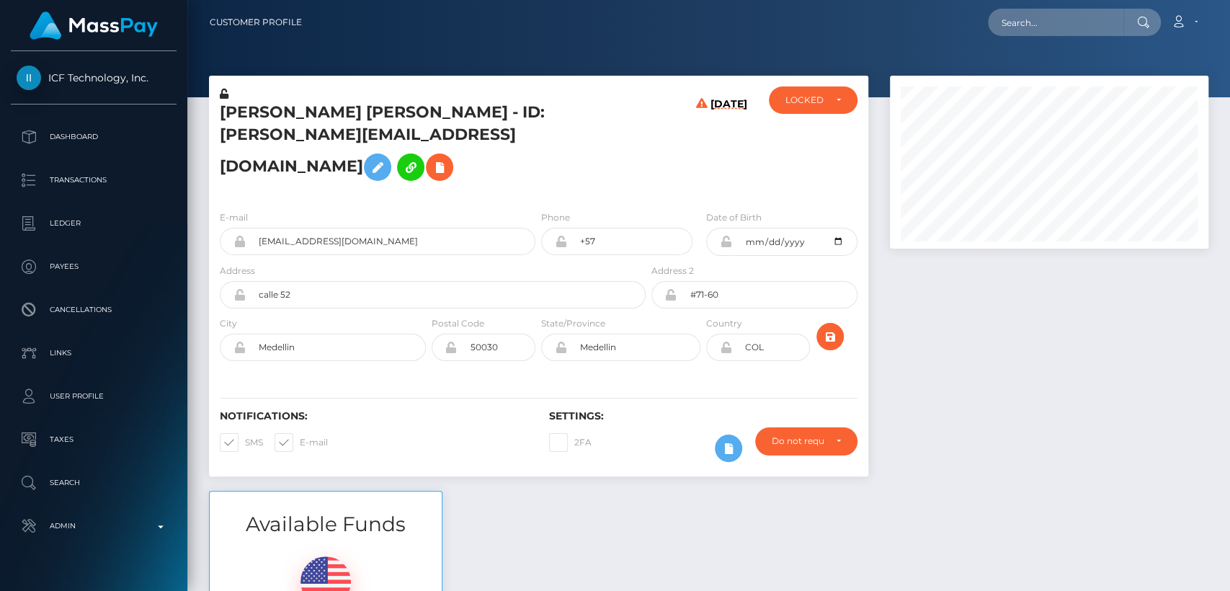
scroll to position [173, 318]
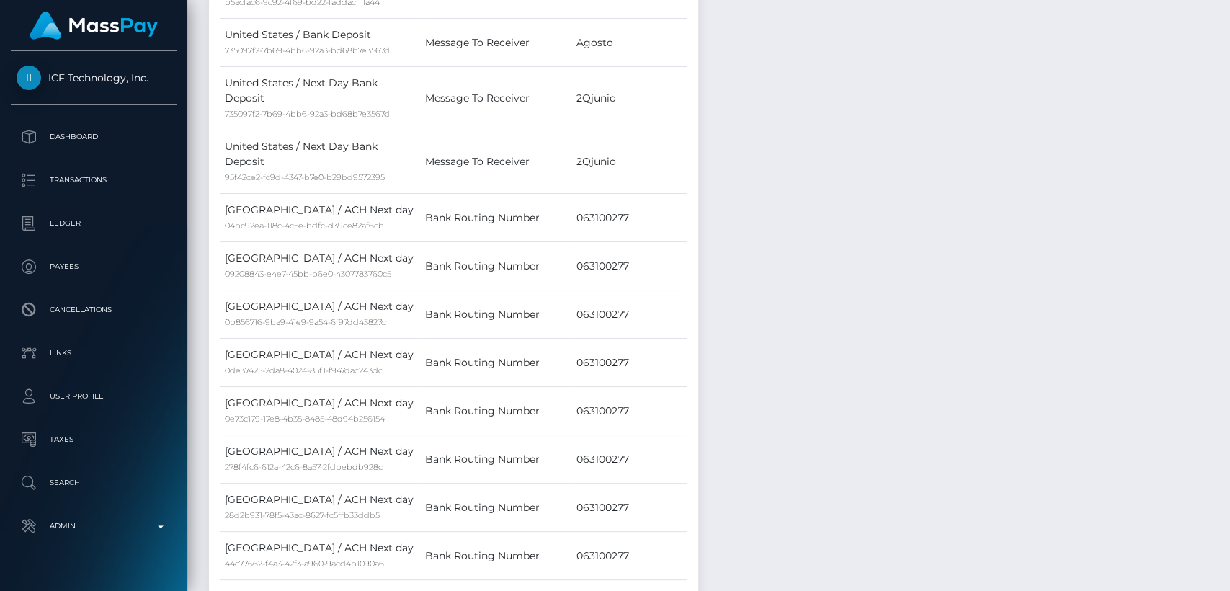
scroll to position [0, 0]
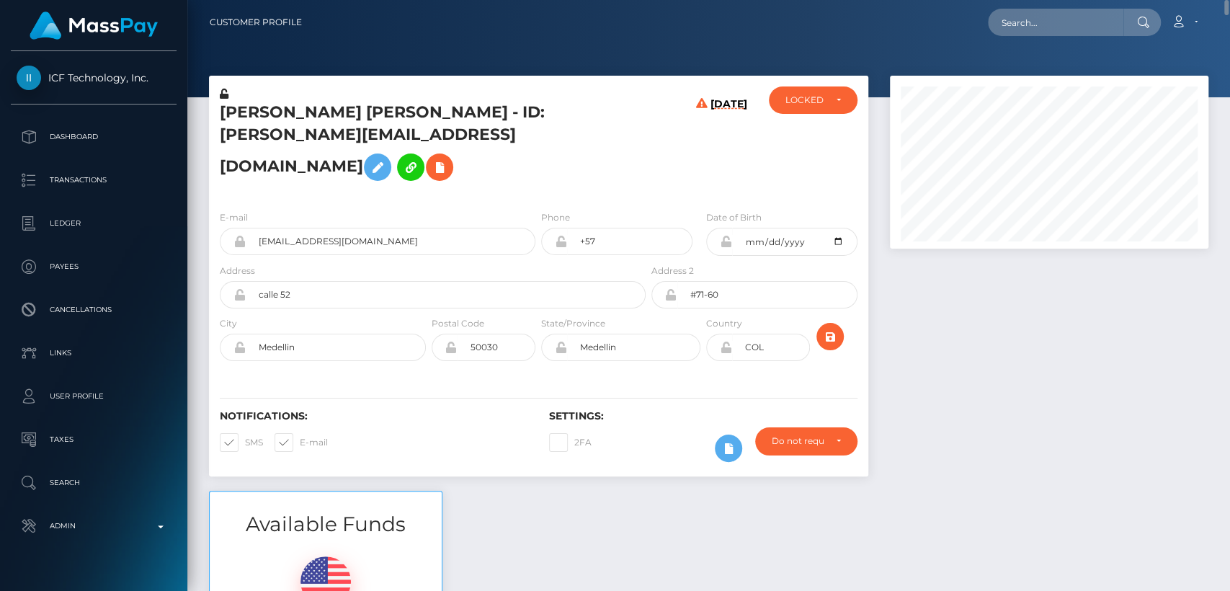
click at [264, 97] on div "Gabriel Jaime Ceballos Ceballos - ID: gabrieljceballos@gmail.com" at bounding box center [428, 142] width 439 height 112
click at [264, 111] on h5 "Gabriel Jaime Ceballos Ceballos - ID: gabrieljceballos@gmail.com" at bounding box center [429, 145] width 418 height 86
copy h5 "Gabriel"
click at [1042, 32] on input "text" at bounding box center [1055, 22] width 135 height 27
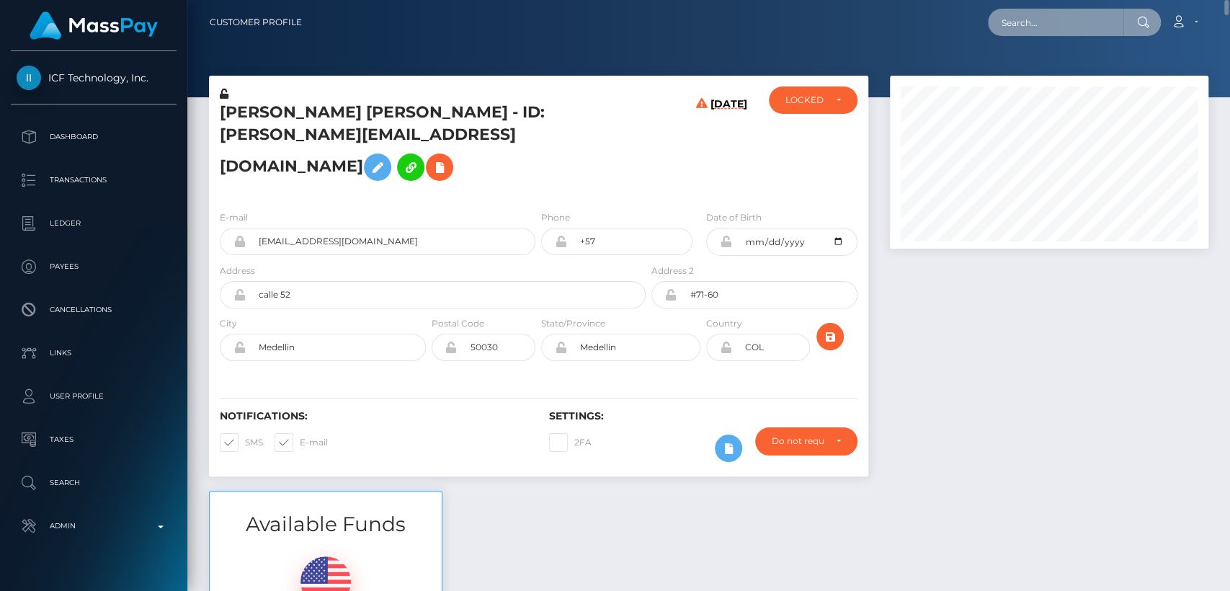
paste input "persephone4us@gmail.com"
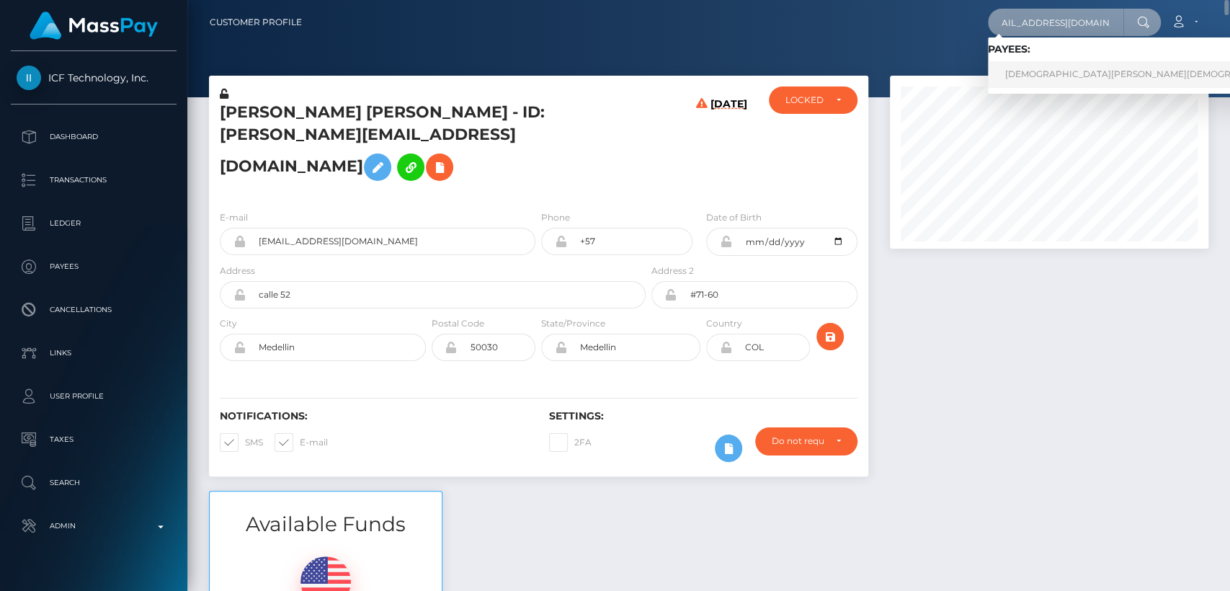
type input "persephone4us@gmail.com"
click at [1057, 81] on link "PASHMINA KHRISTI Khristi" at bounding box center [1149, 74] width 322 height 27
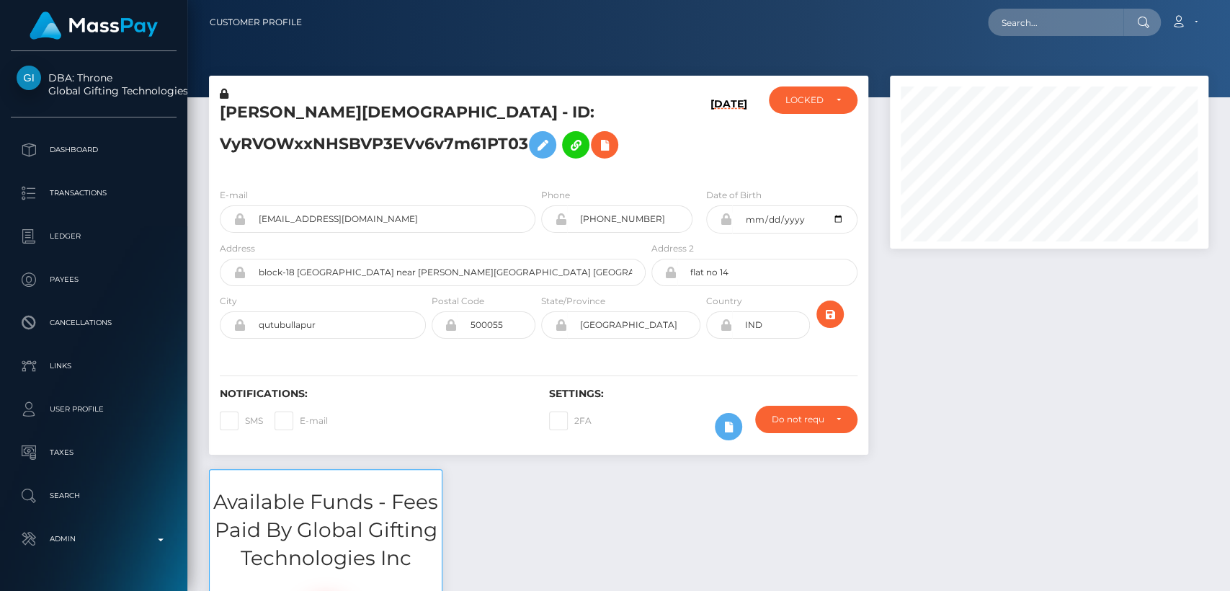
scroll to position [173, 318]
click at [299, 116] on h5 "PASHMINA KHRISTI Khristi - ID: VyRVOWxxNHSBVP3EVv6v7m61PT03" at bounding box center [429, 134] width 418 height 64
copy h5 "PASHMINA"
click at [550, 432] on div "2FA" at bounding box center [620, 427] width 165 height 42
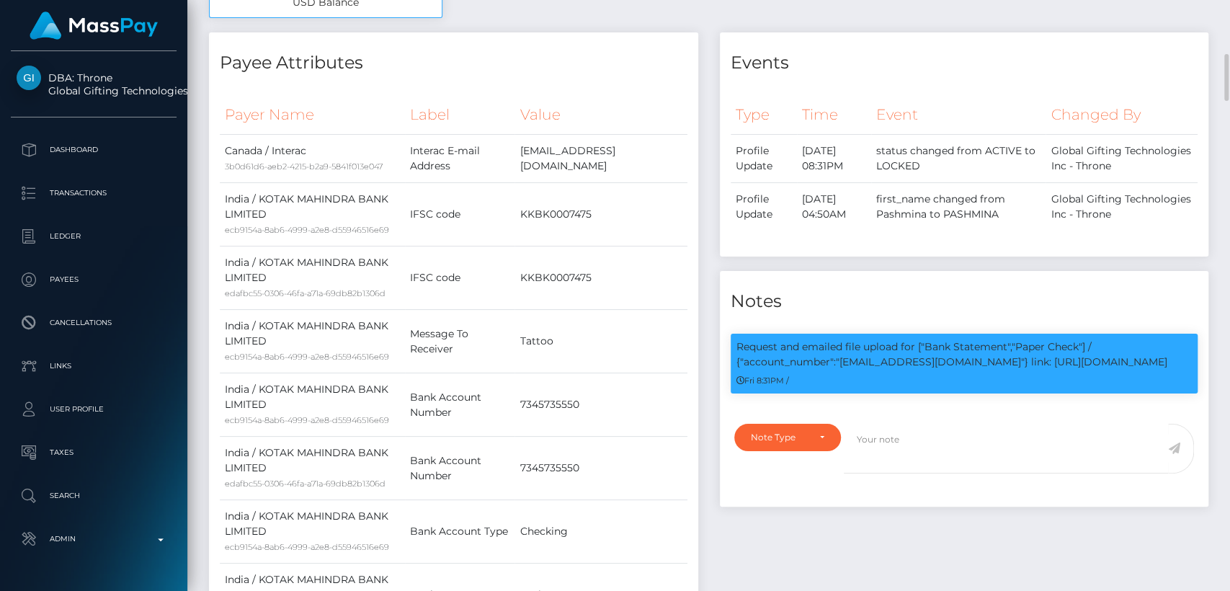
scroll to position [709, 0]
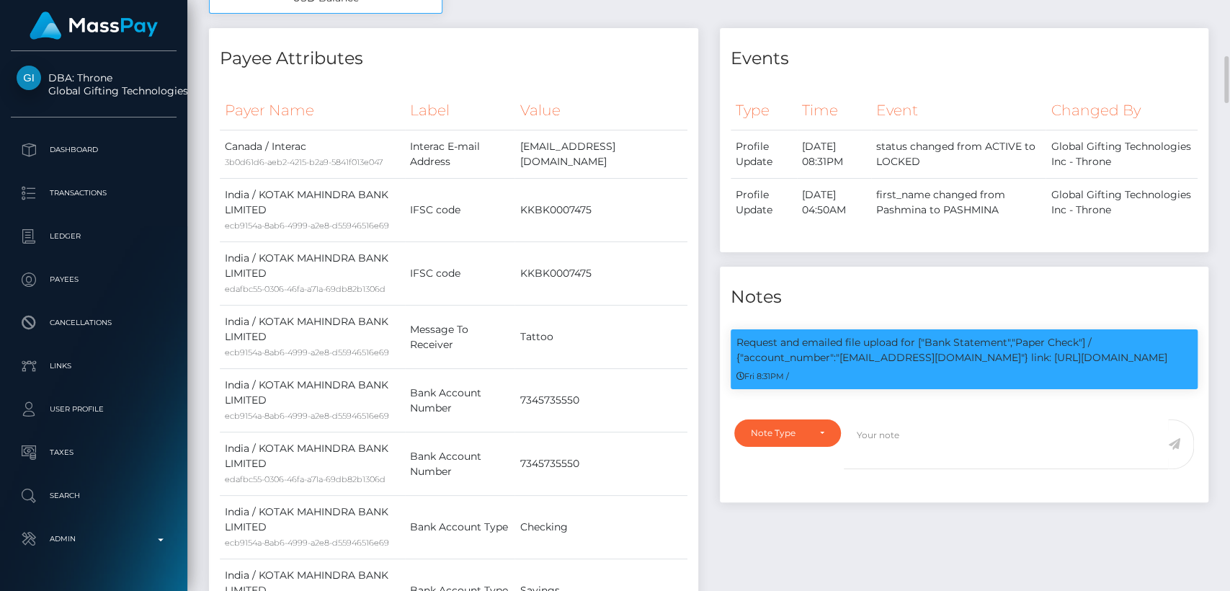
click at [550, 432] on td "7345735550" at bounding box center [600, 463] width 172 height 63
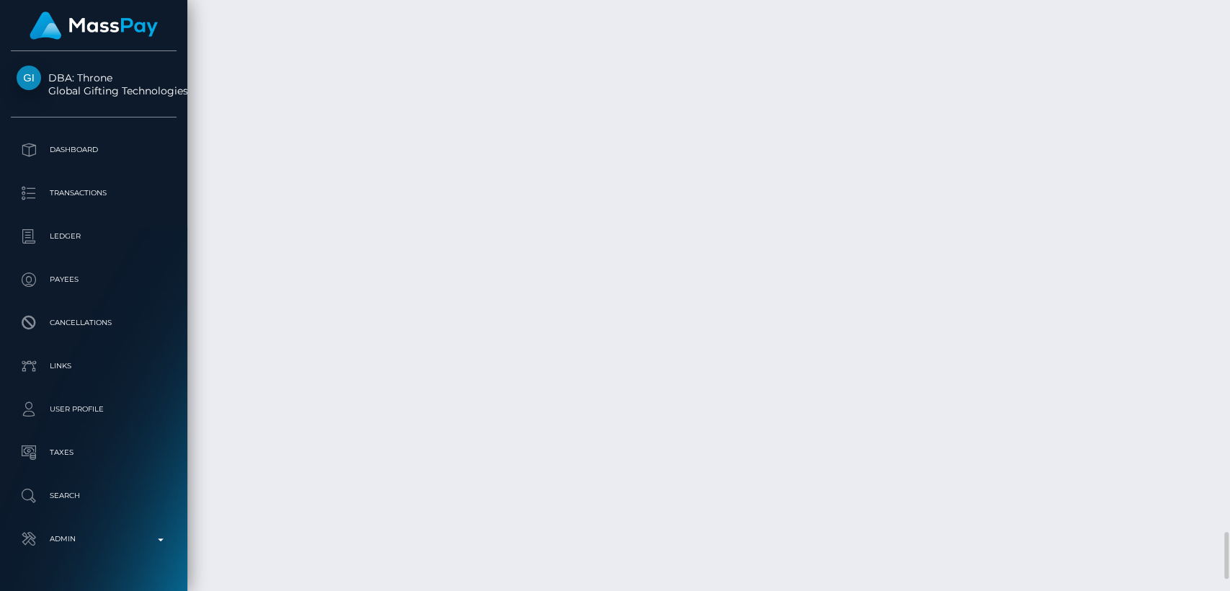
scroll to position [6854, 0]
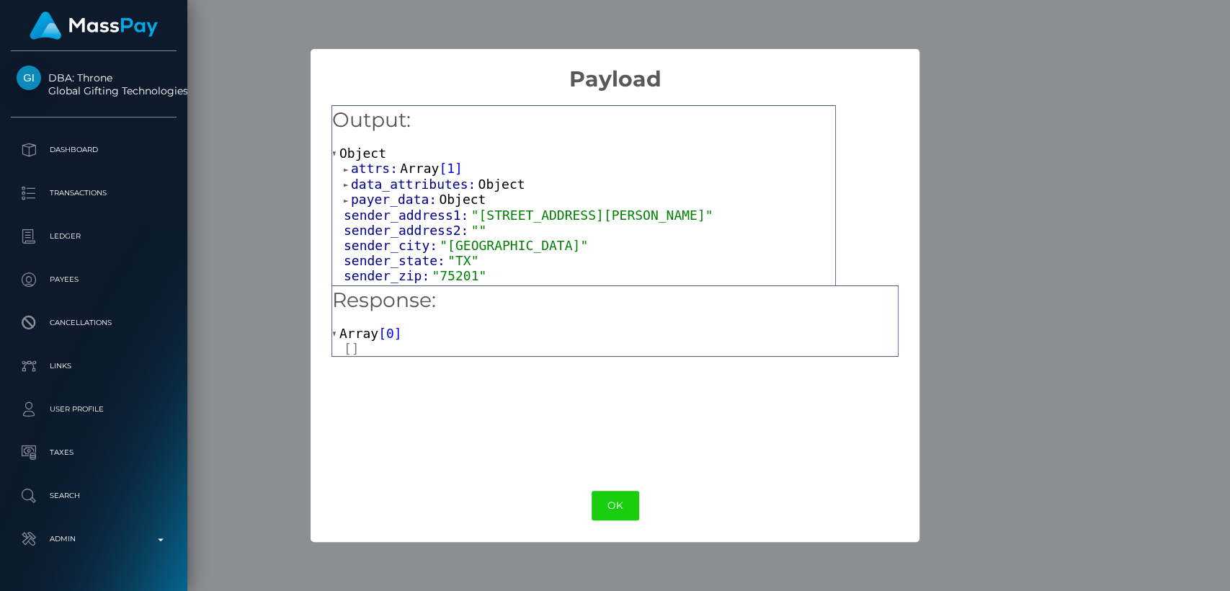
click at [336, 334] on span at bounding box center [335, 333] width 7 height 9
click at [346, 169] on span at bounding box center [347, 169] width 7 height 9
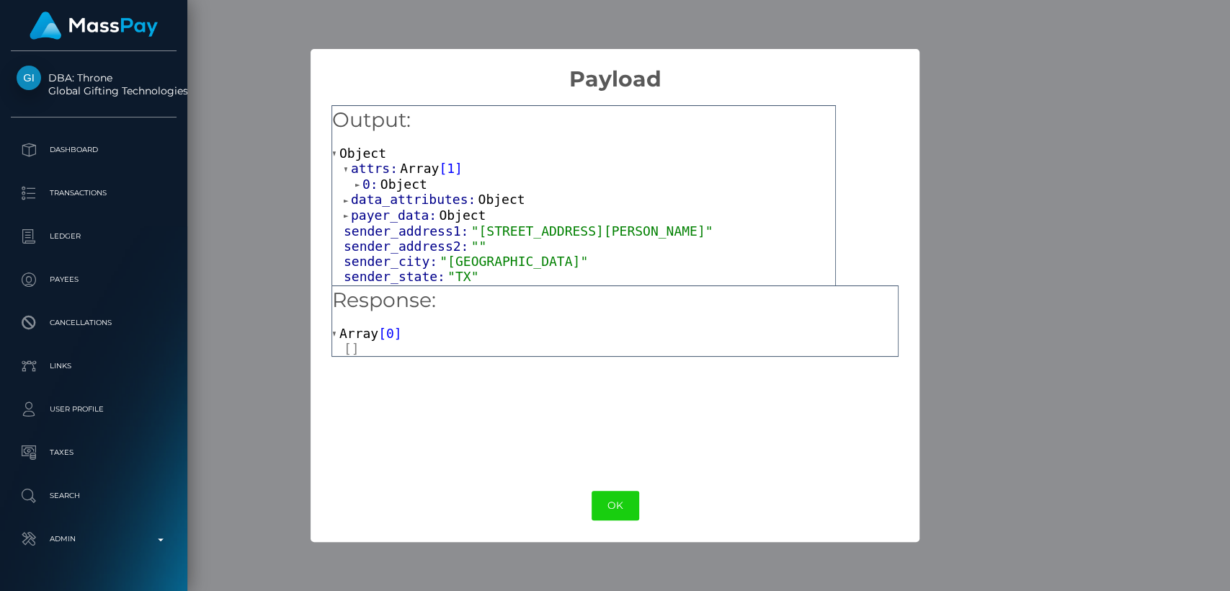
click at [352, 182] on div "0: Object" at bounding box center [589, 184] width 491 height 16
click at [353, 182] on div "0: Object" at bounding box center [589, 184] width 491 height 16
click at [356, 186] on span at bounding box center [358, 184] width 7 height 9
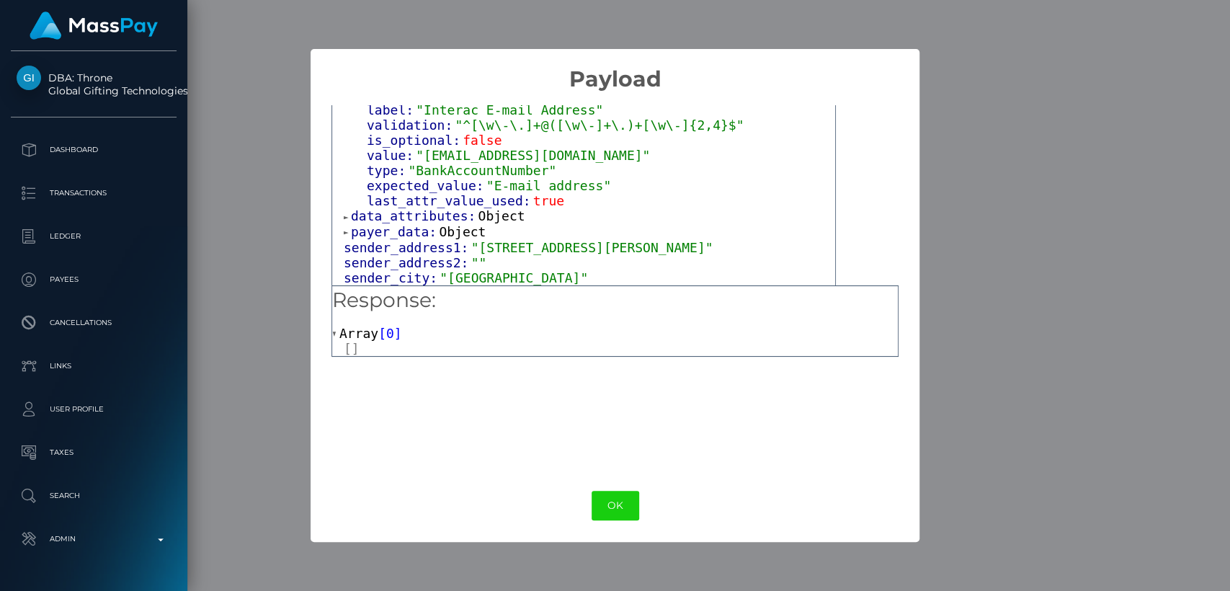
scroll to position [151, 0]
click at [346, 212] on span at bounding box center [347, 216] width 7 height 9
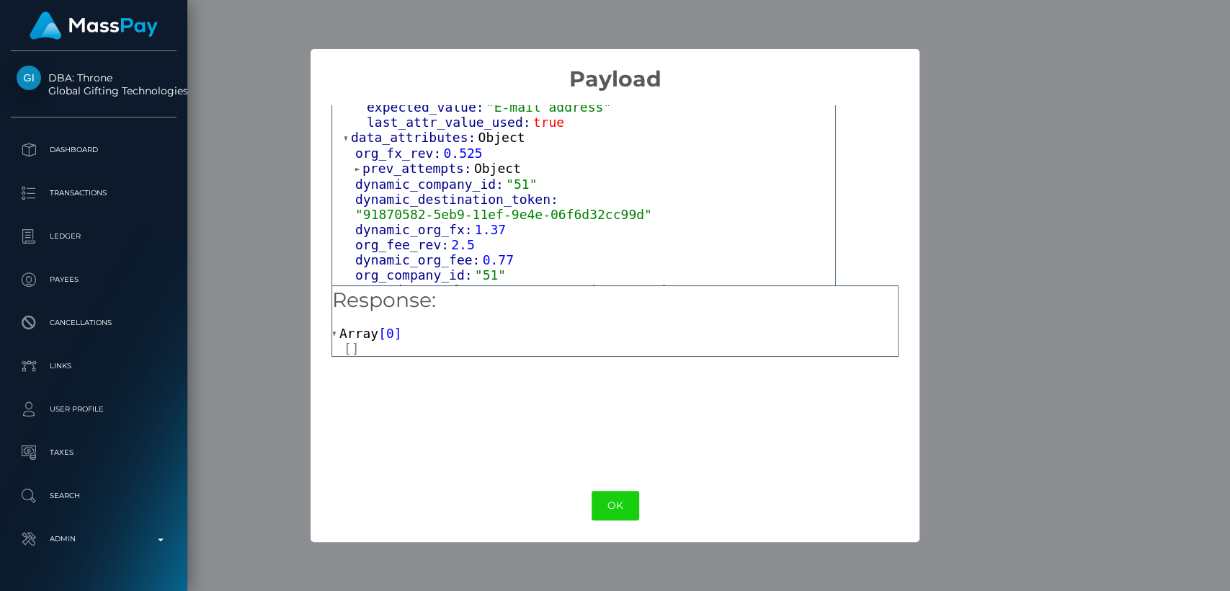
scroll to position [236, 0]
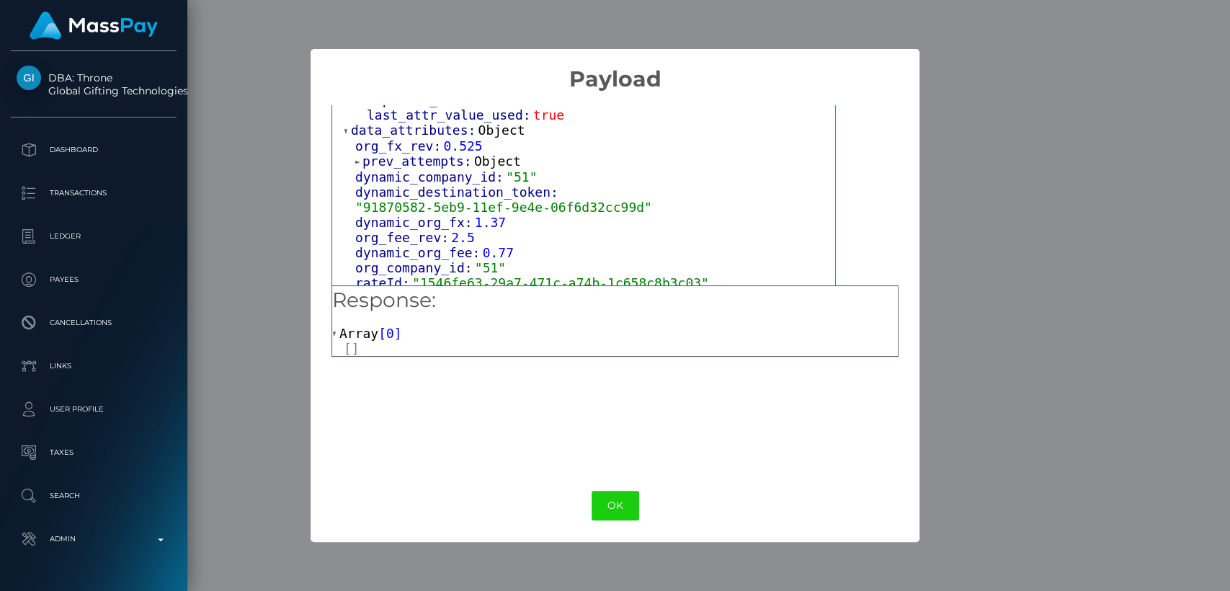
click at [355, 157] on span at bounding box center [358, 161] width 7 height 9
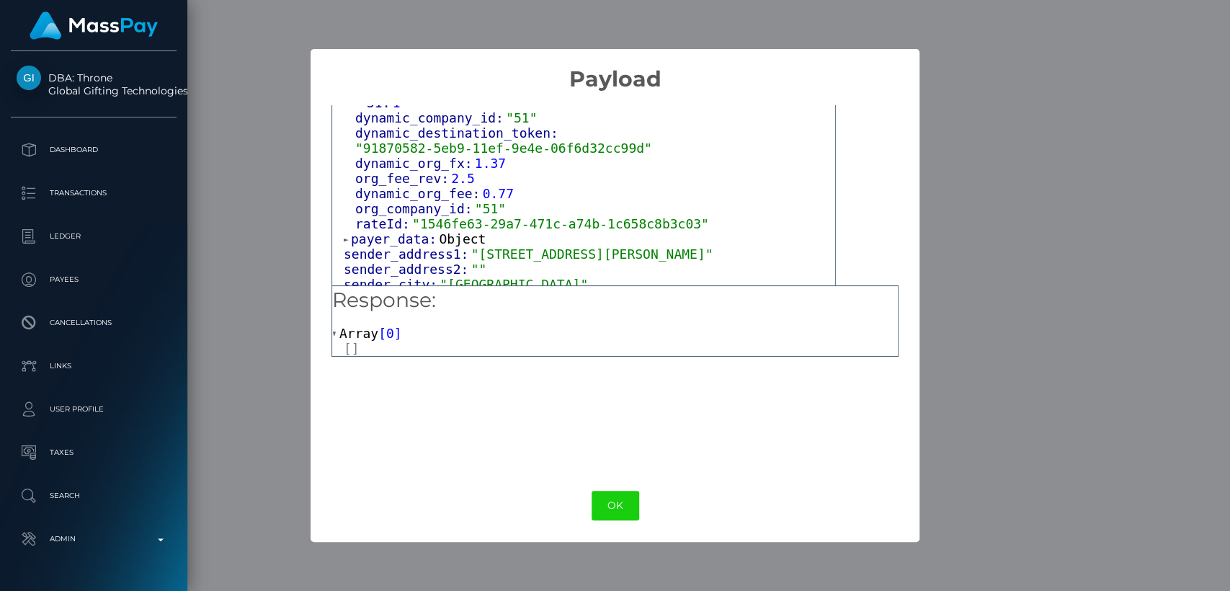
scroll to position [313, 0]
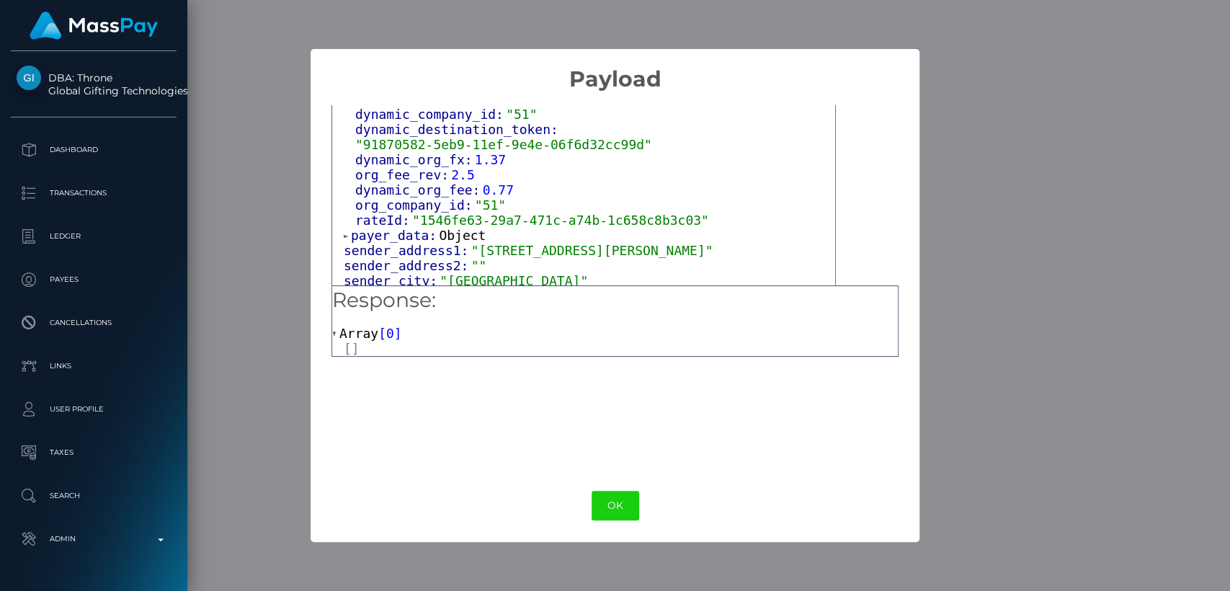
click at [341, 210] on div "attrs: Array [ 1 ] 0: Object input_type: "text" token: "attr_0eb4cea0-2cd1-11ef…" at bounding box center [583, 522] width 503 height 1351
click at [342, 211] on div "attrs: Array [ 1 ] 0: Object input_type: "text" token: "attr_0eb4cea0-2cd1-11ef…" at bounding box center [583, 522] width 503 height 1351
click at [342, 210] on div "attrs: Array [ 1 ] 0: Object input_type: "text" token: "attr_0eb4cea0-2cd1-11ef…" at bounding box center [583, 522] width 503 height 1351
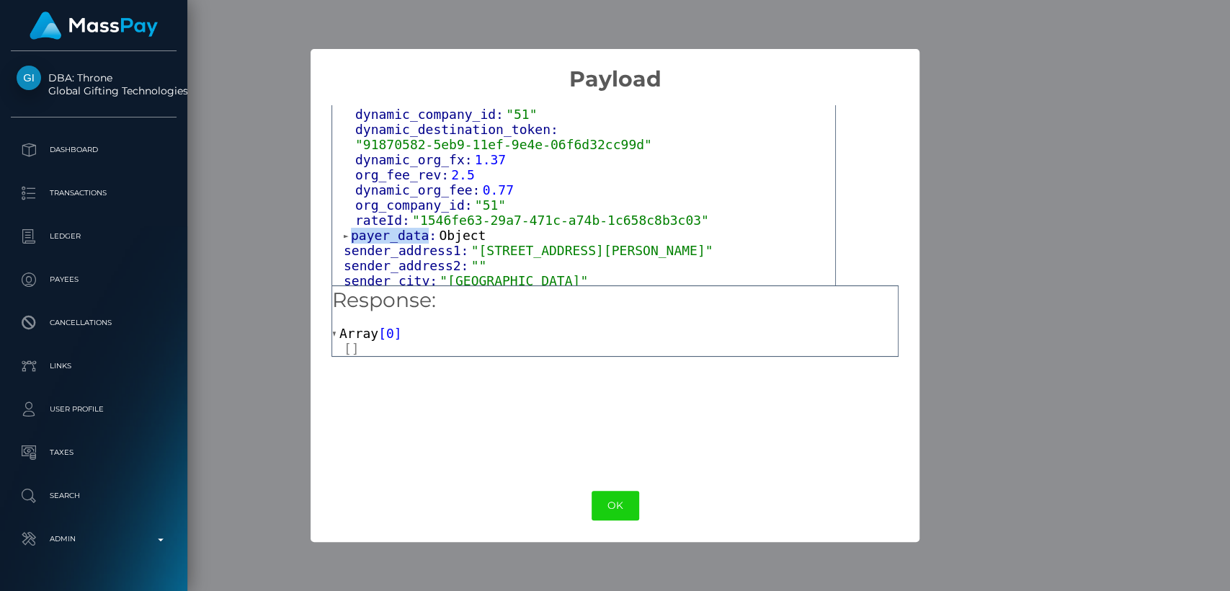
click at [342, 211] on div "attrs: Array [ 1 ] 0: Object input_type: "text" token: "attr_0eb4cea0-2cd1-11ef…" at bounding box center [583, 522] width 503 height 1351
click at [346, 231] on span at bounding box center [347, 235] width 7 height 9
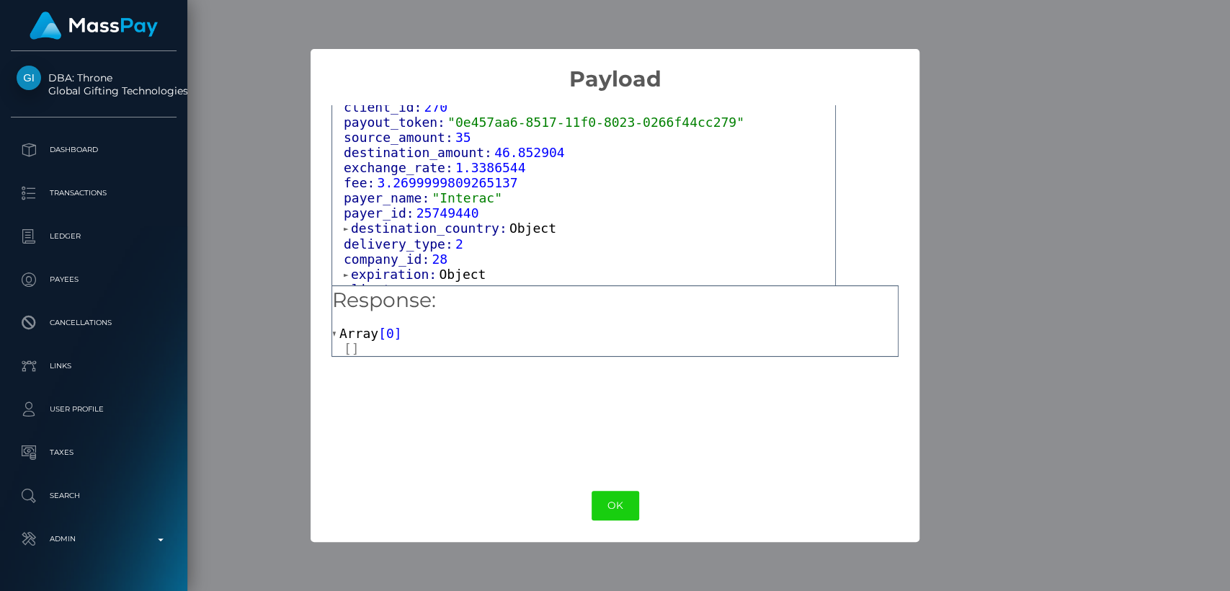
scroll to position [1034, 0]
click at [346, 223] on span at bounding box center [347, 227] width 7 height 9
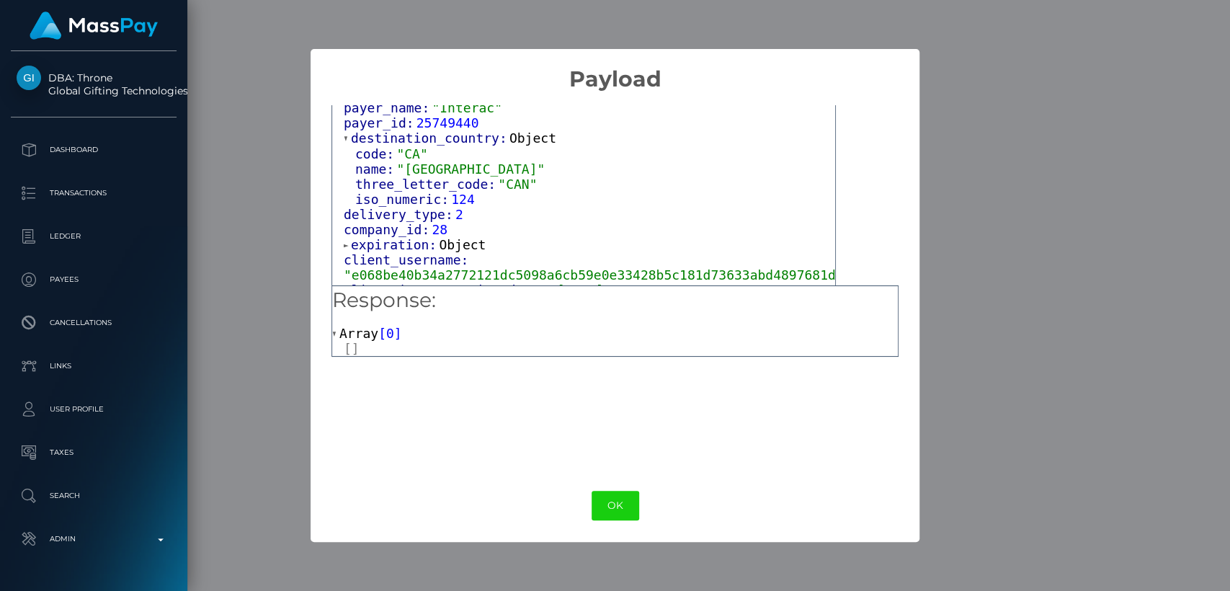
scroll to position [1125, 0]
click at [346, 239] on span at bounding box center [347, 243] width 7 height 9
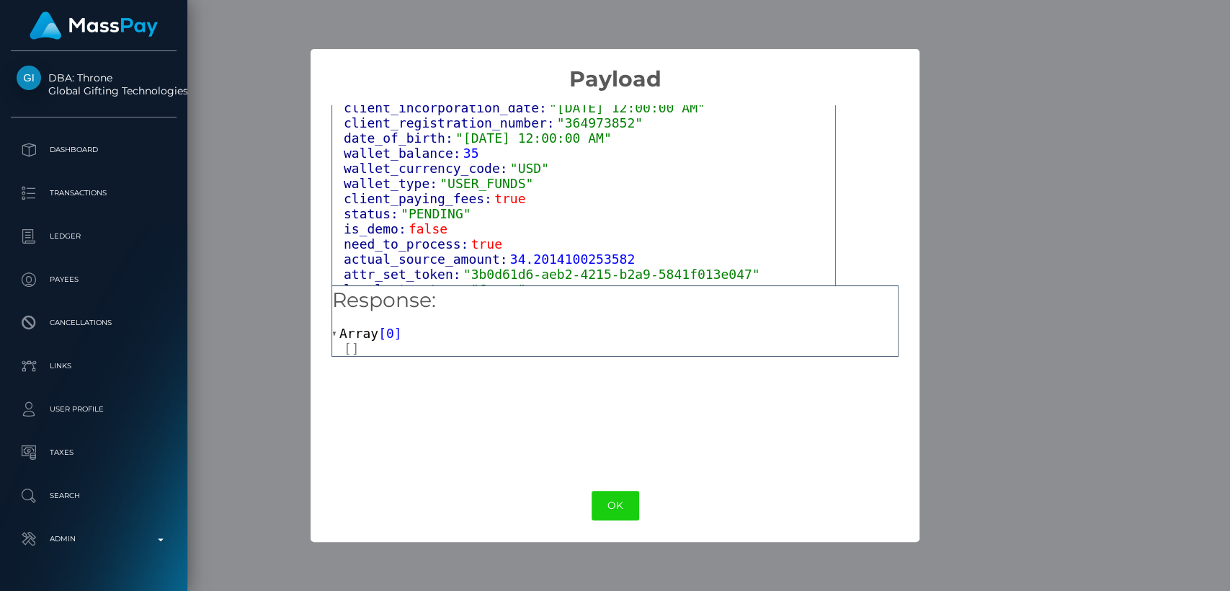
scroll to position [1323, 0]
click at [946, 99] on div "× Payload Output: Object attrs: Array [ 1 ] 0: Object input_type: "text" token:…" at bounding box center [615, 295] width 1230 height 591
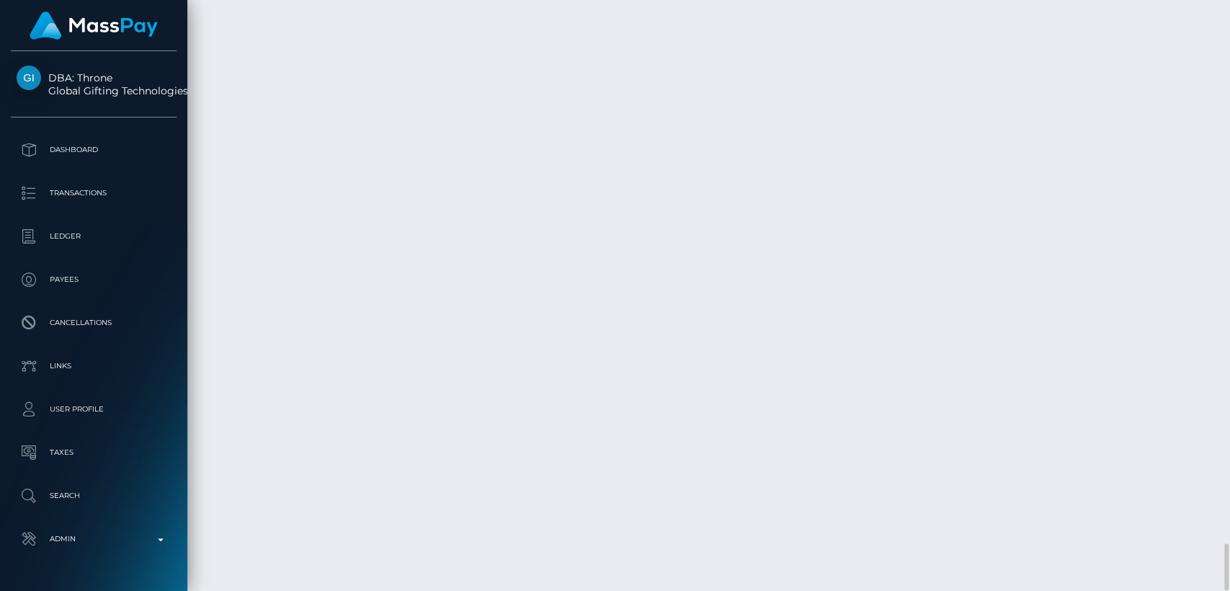
drag, startPoint x: 300, startPoint y: 192, endPoint x: 215, endPoint y: 195, distance: 84.3
copy td "August 30, 2025"
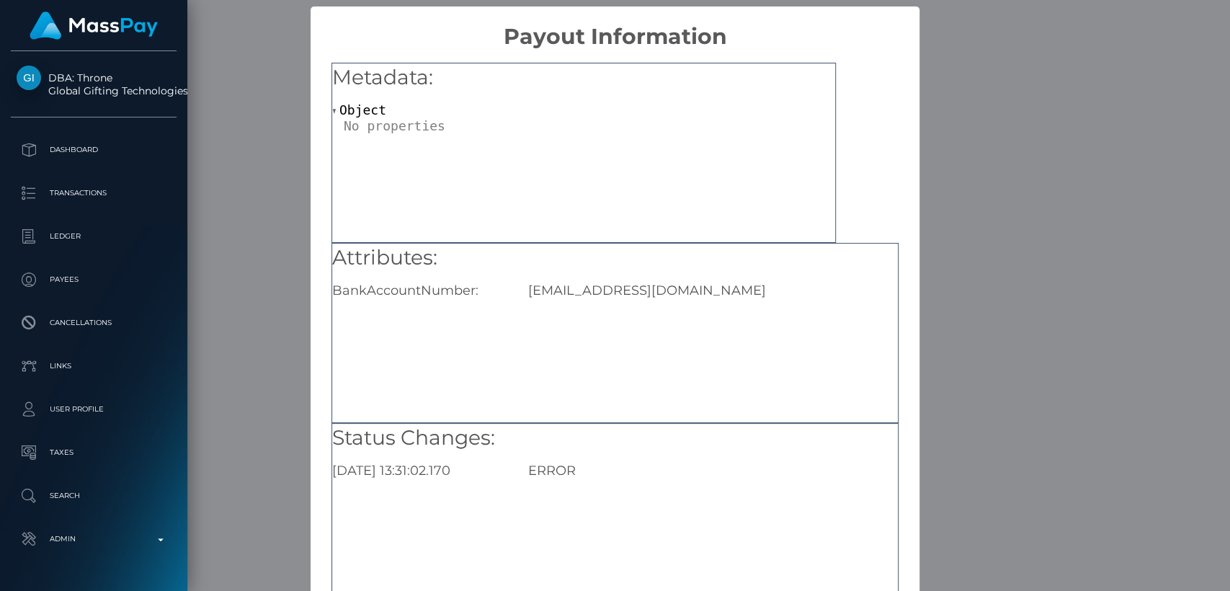
drag, startPoint x: 768, startPoint y: 295, endPoint x: 557, endPoint y: 290, distance: 211.2
click at [522, 299] on div "Attributes: BankAccountNumber: blissbmavra4fkxcq@outlook.com" at bounding box center [614, 333] width 567 height 180
copy div "blissbmavra4fkxcq@outlook.com"
click at [897, 165] on div "Metadata: Object Attributes: BankAccountNumber: blissbmavra4fkxcq@outlook.com S…" at bounding box center [614, 328] width 609 height 557
click at [1002, 105] on div "× Payout Information Metadata: Object Attributes: BankAccountNumber: blissbmavr…" at bounding box center [615, 295] width 1230 height 591
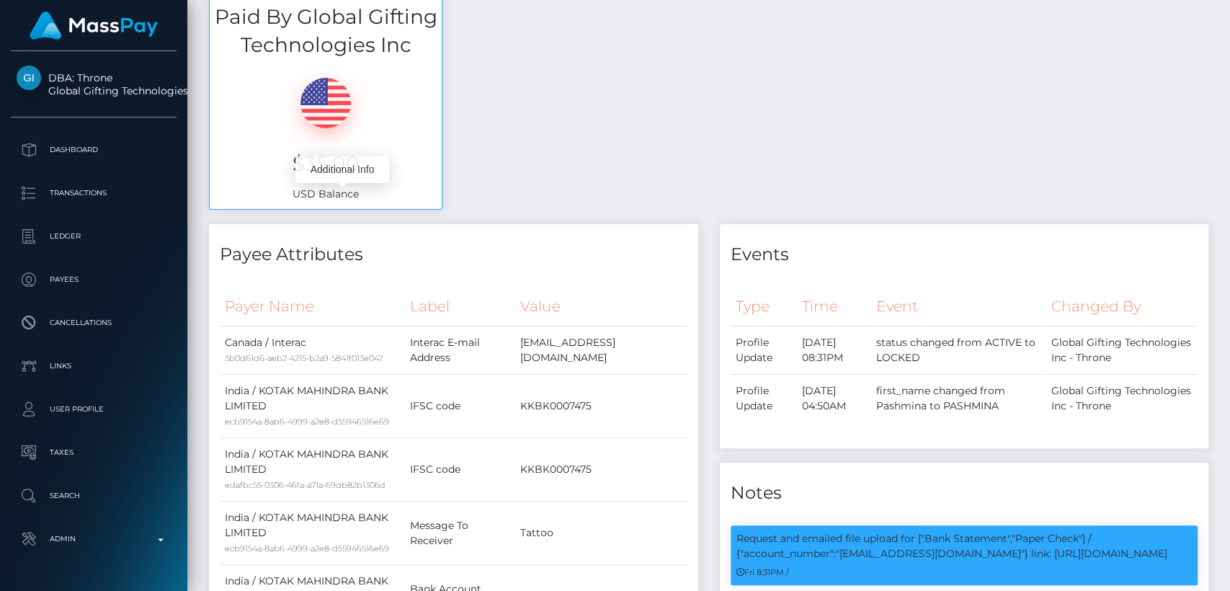
scroll to position [0, 0]
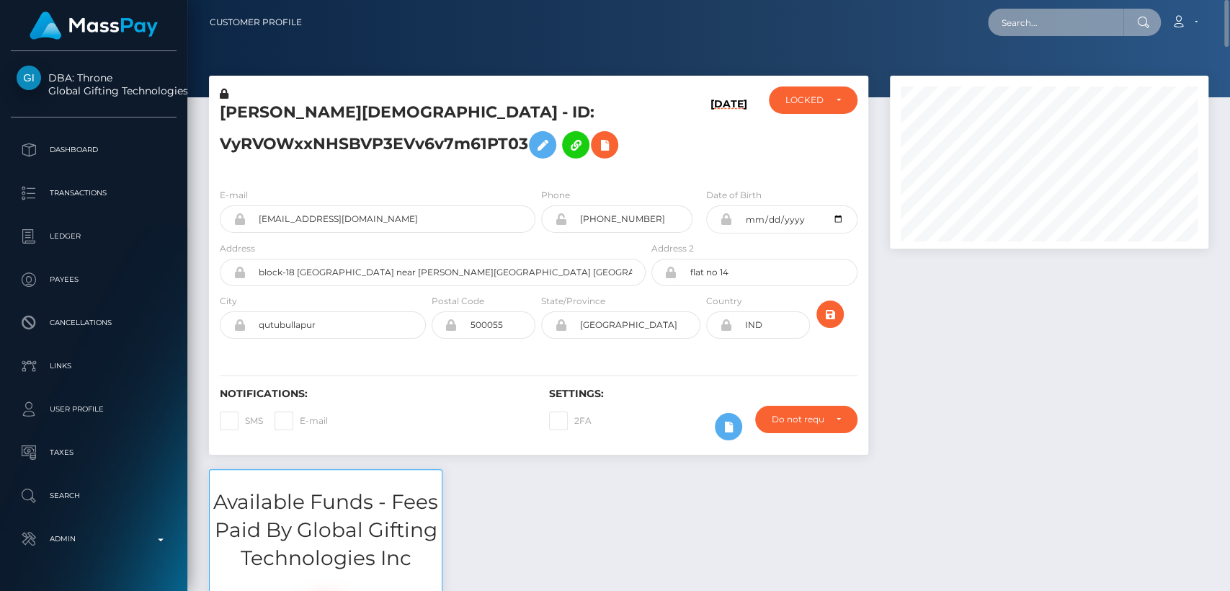
click at [1085, 21] on input "text" at bounding box center [1055, 22] width 135 height 27
paste input "rayc141414@gmail.com"
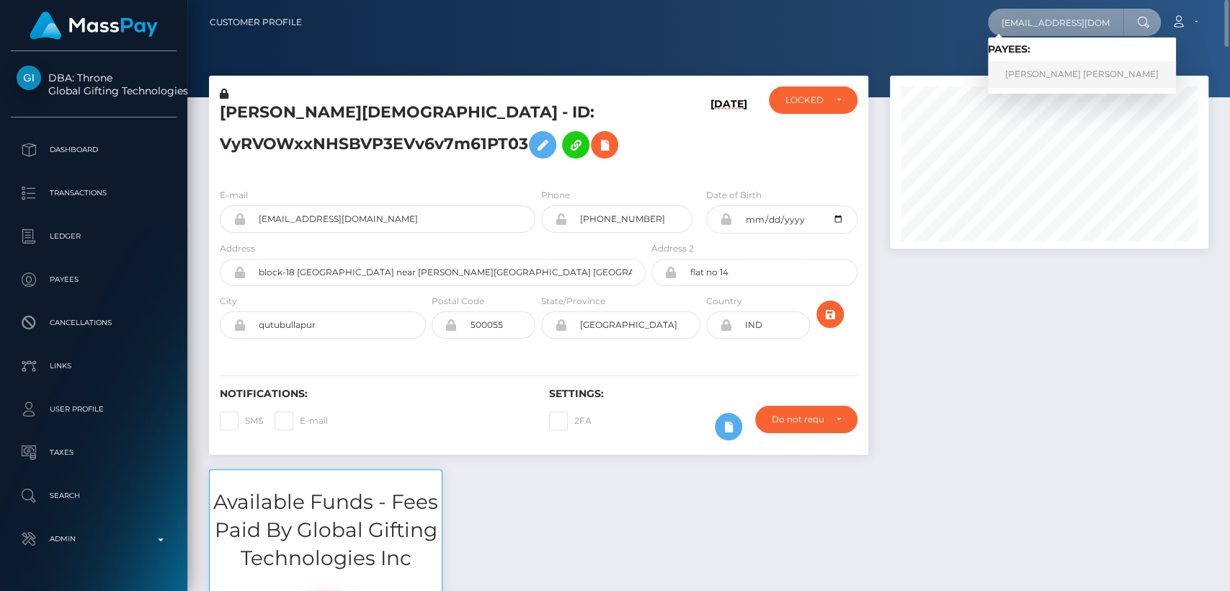
type input "rayc141414@gmail.com"
click at [1076, 73] on link "REAGAN SPENCER CUNNINGHAM" at bounding box center [1082, 74] width 188 height 27
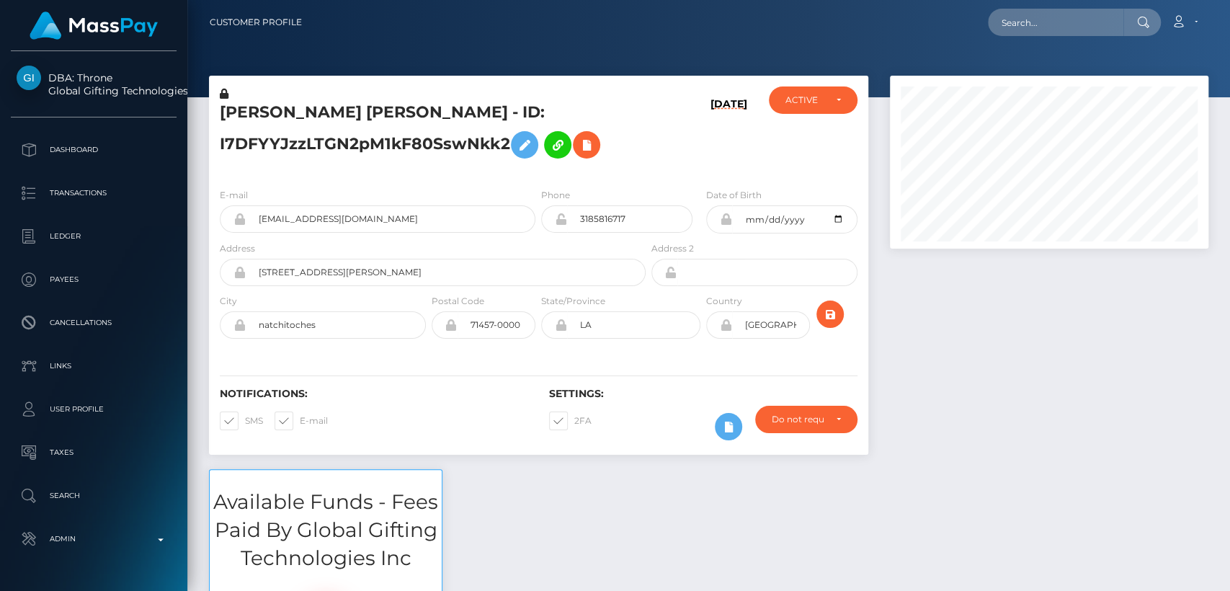
scroll to position [173, 318]
click at [260, 112] on h5 "[PERSON_NAME] [PERSON_NAME] - ID: I7DFYYJzzLTGN2pM1kF80SswNkk2" at bounding box center [429, 134] width 418 height 64
copy h5 "[PERSON_NAME]"
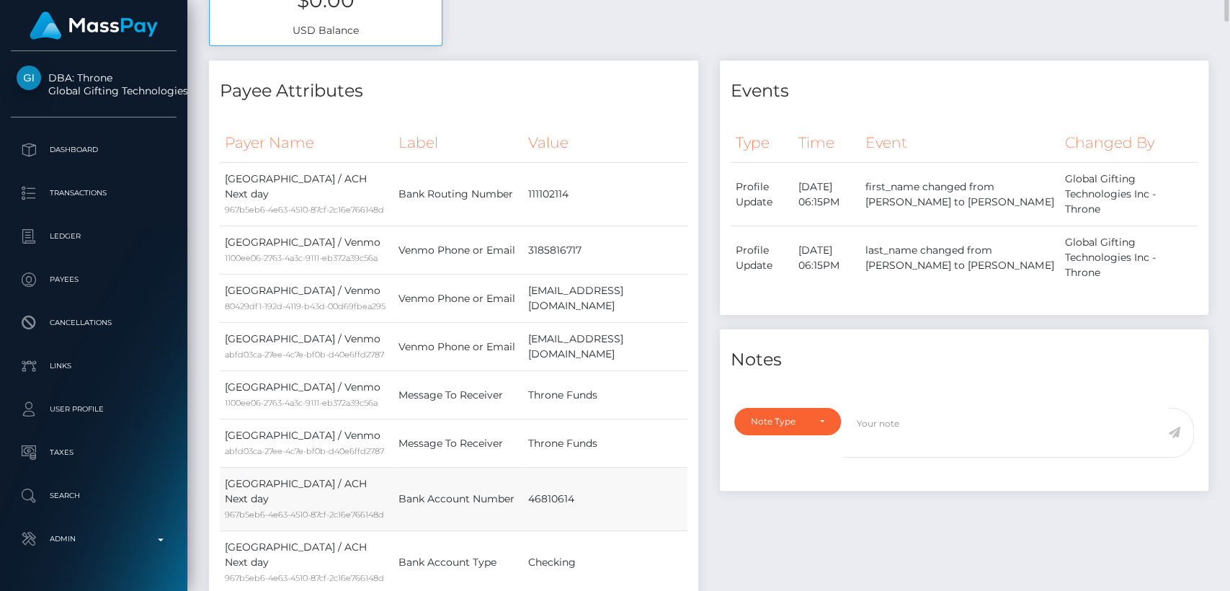
click at [565, 469] on td "46810614" at bounding box center [605, 499] width 164 height 63
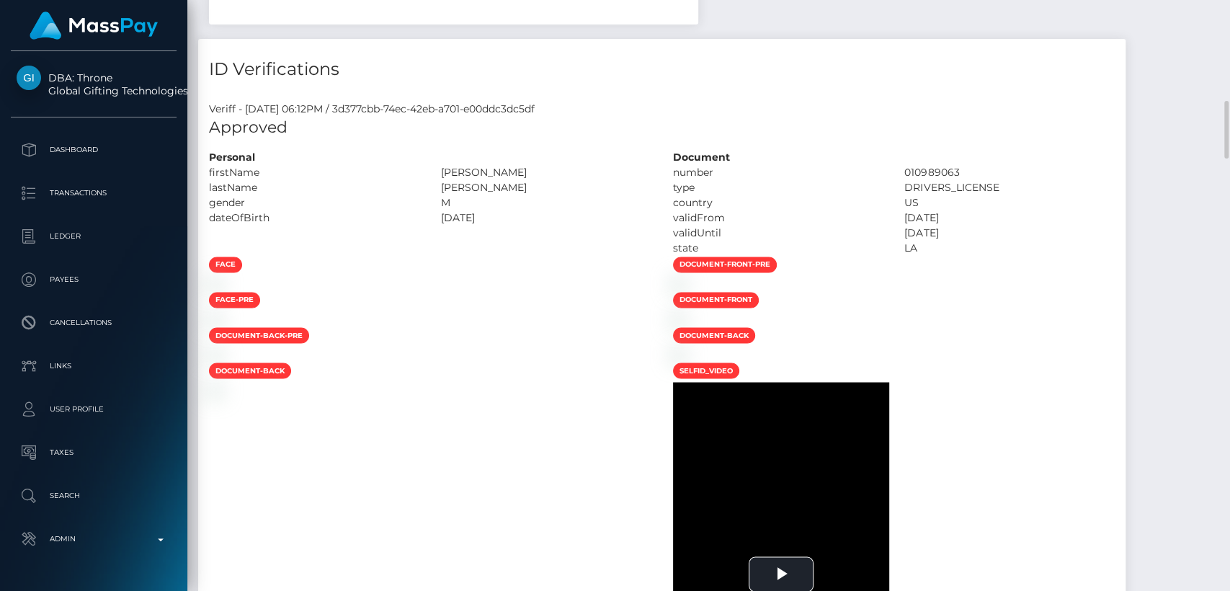
click at [565, 291] on div at bounding box center [430, 283] width 464 height 15
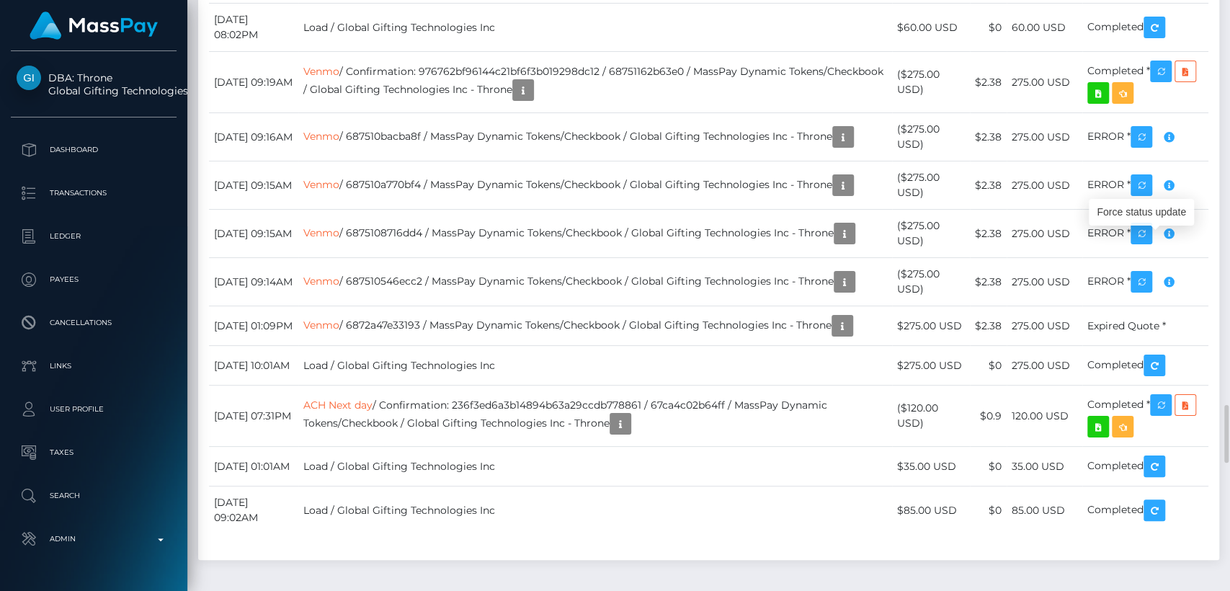
click at [1125, 203] on div "Force status update" at bounding box center [1141, 212] width 105 height 27
click at [1129, 210] on div "Force status update" at bounding box center [1141, 212] width 105 height 27
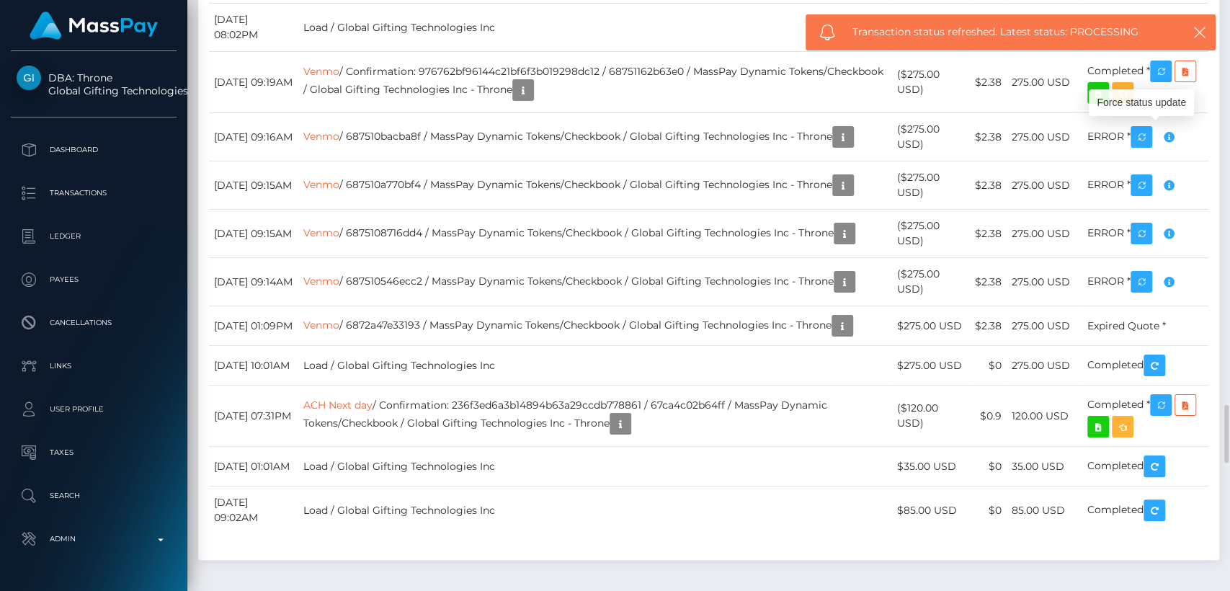
click at [1165, 102] on div "Force status update" at bounding box center [1141, 102] width 105 height 27
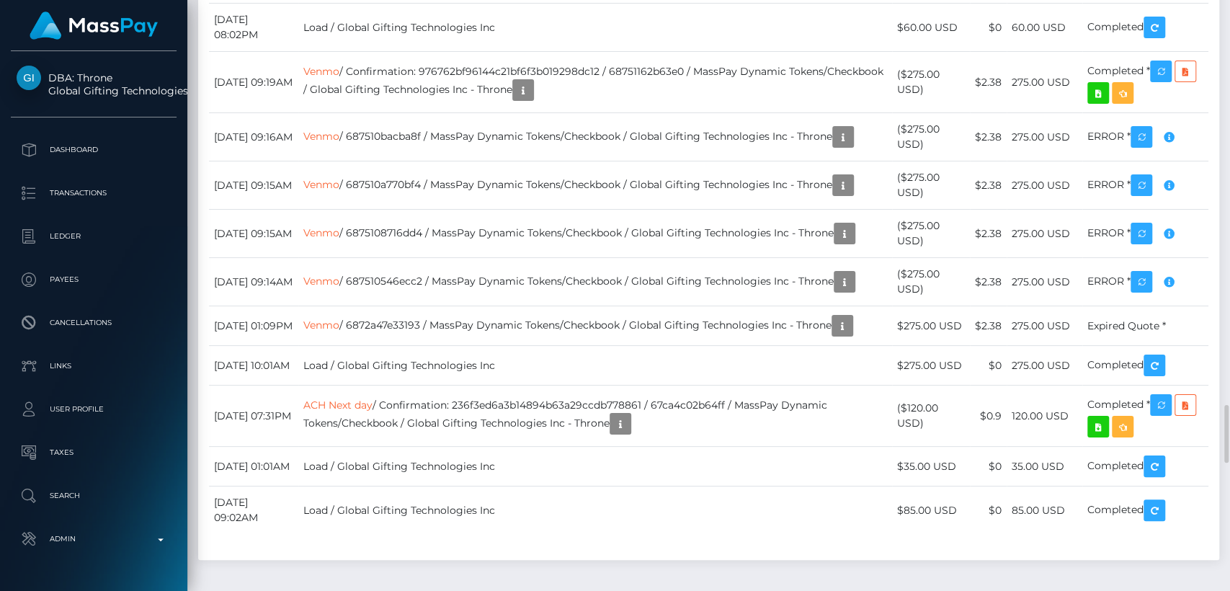
drag, startPoint x: 291, startPoint y: 248, endPoint x: 219, endPoint y: 251, distance: 72.1
copy td "[DATE]"
drag, startPoint x: 921, startPoint y: 267, endPoint x: 907, endPoint y: 254, distance: 19.4
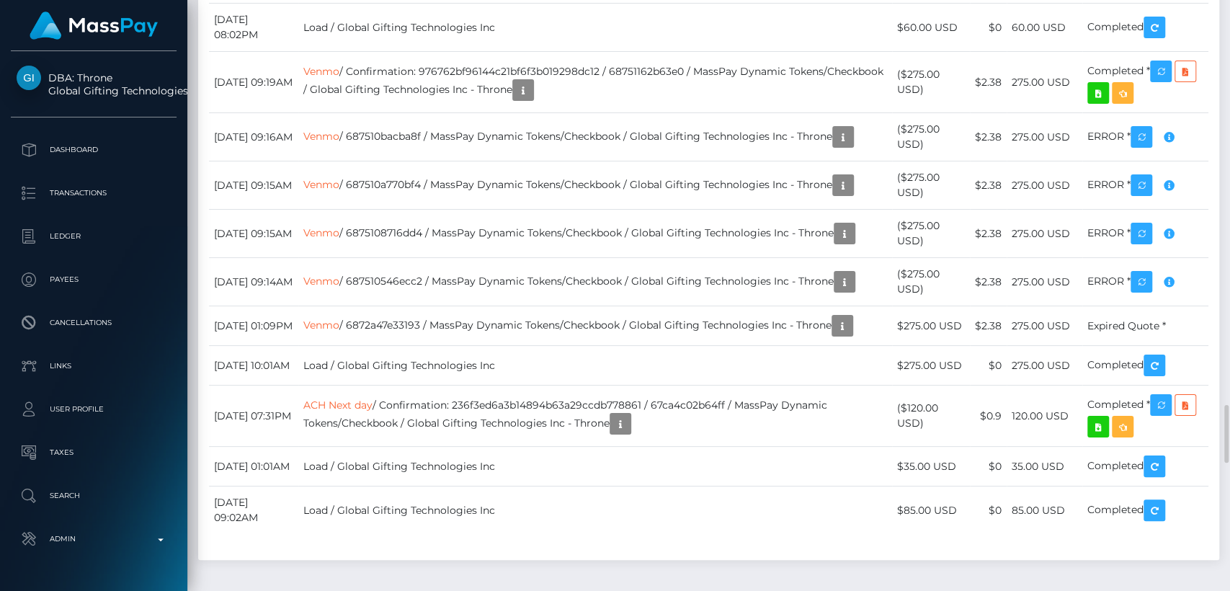
copy td "$110.00 USD"
drag, startPoint x: 270, startPoint y: 140, endPoint x: 222, endPoint y: 140, distance: 48.3
copy td "August 31, 2025"
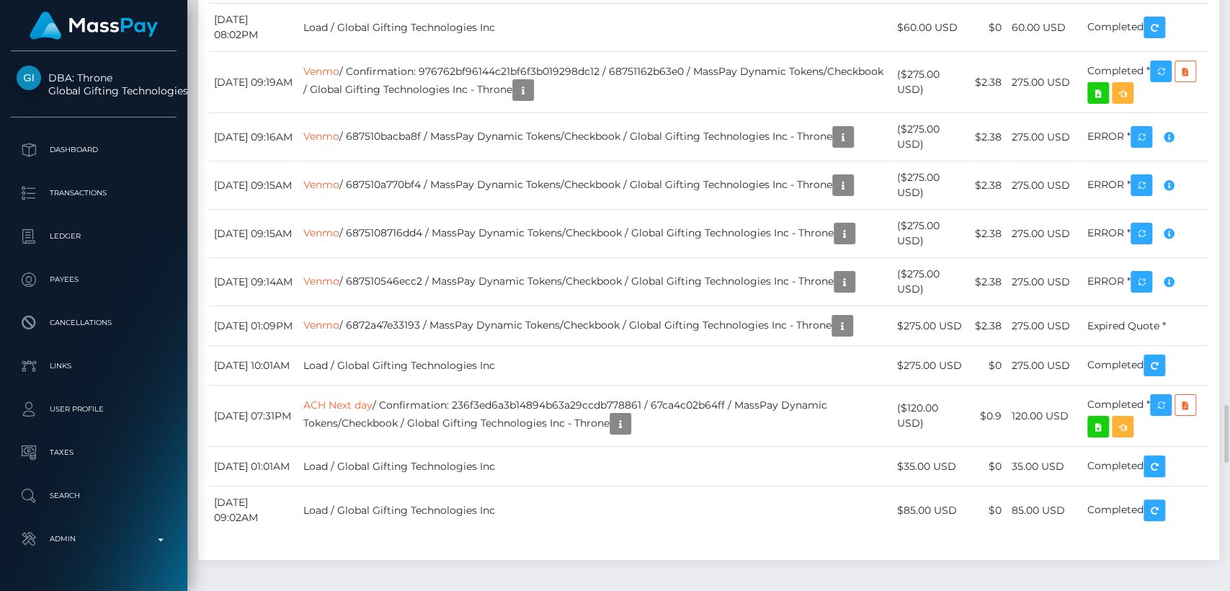
drag, startPoint x: 922, startPoint y: 158, endPoint x: 906, endPoint y: 136, distance: 27.8
copy td "$200.00 USD"
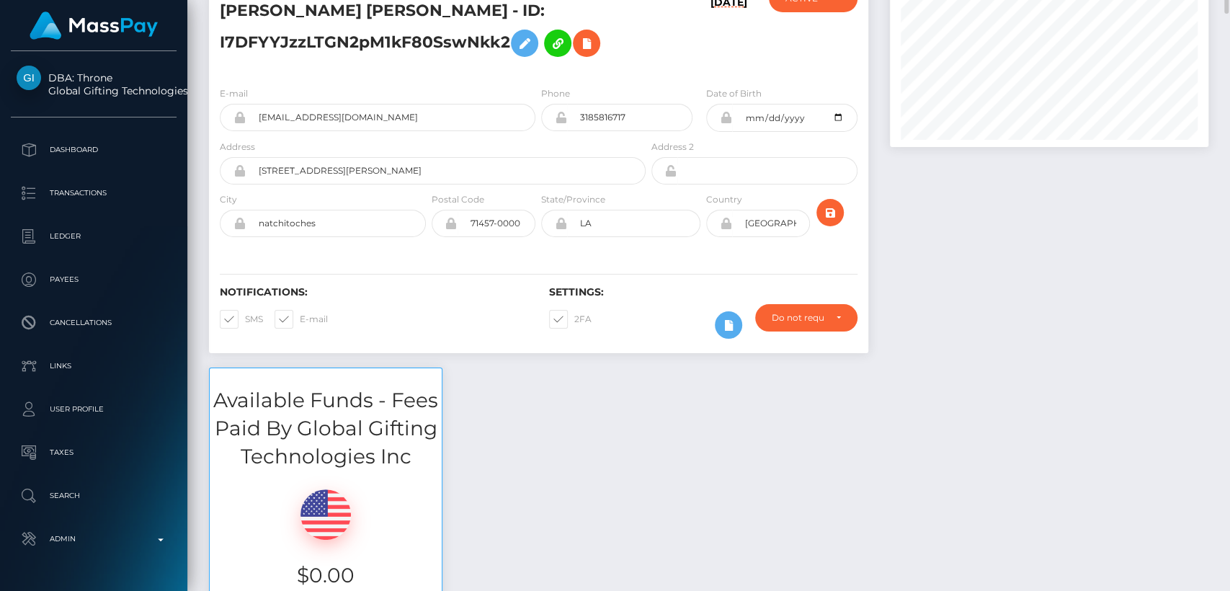
scroll to position [0, 0]
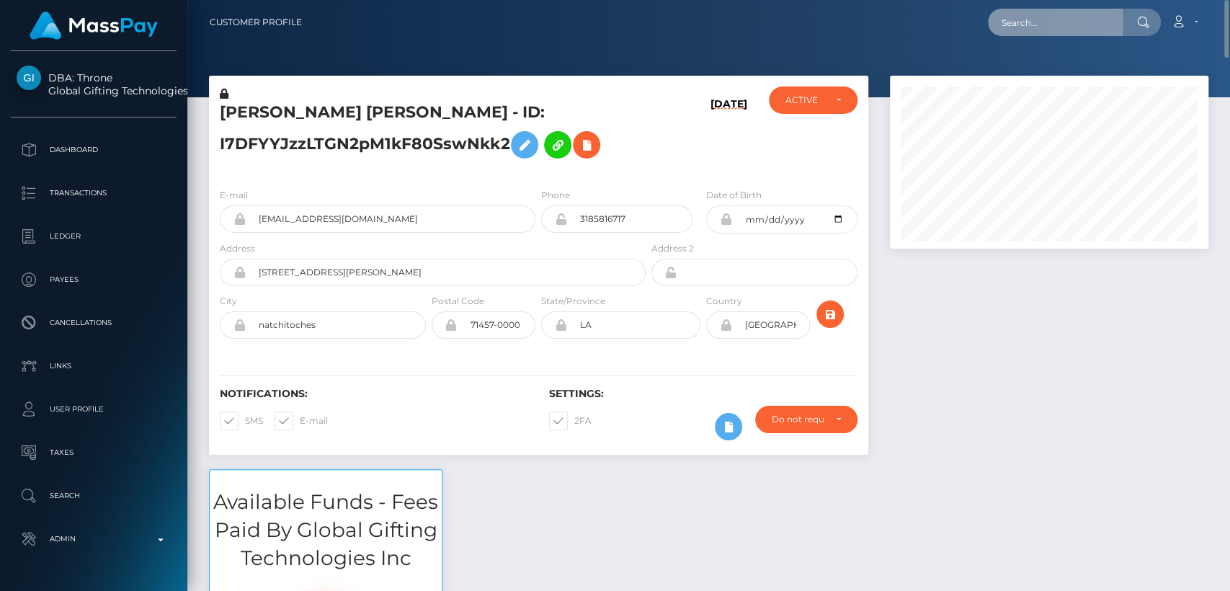
click at [1024, 17] on input "text" at bounding box center [1055, 22] width 135 height 27
paste input "karpdosalm@gmail.com"
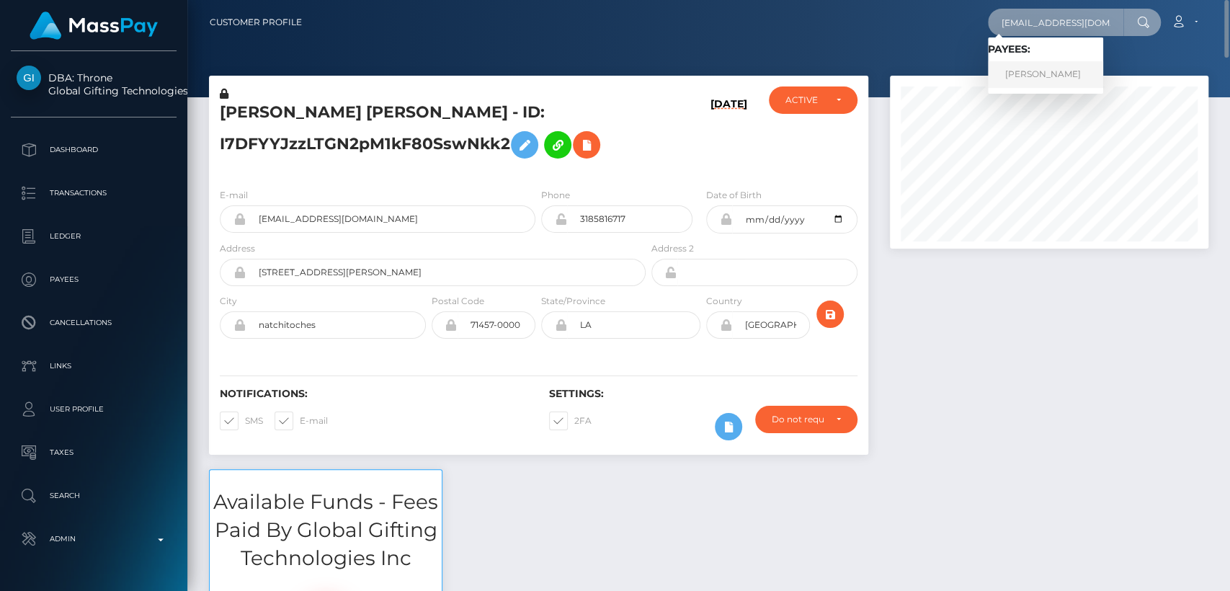
type input "karpdosalm@gmail.com"
click at [1014, 68] on link "AMANDA LEE MILES" at bounding box center [1045, 74] width 115 height 27
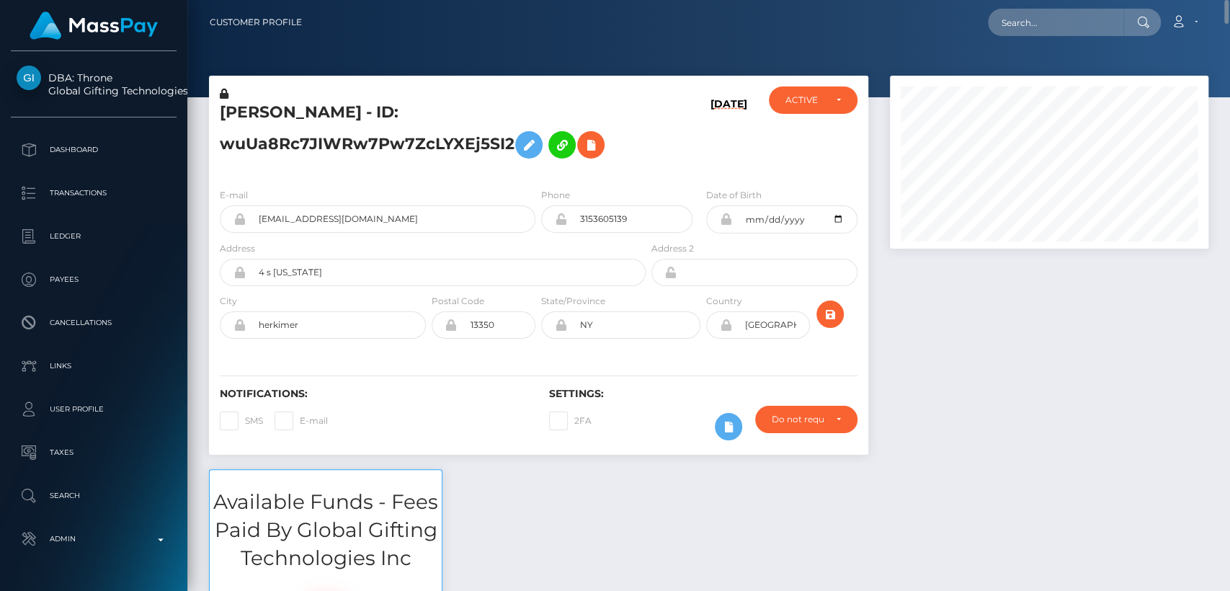
click at [259, 117] on h5 "AMANDA LEE MILES - ID: wuUa8Rc7JIWRw7Pw7ZcLYXEj5SI2" at bounding box center [429, 134] width 418 height 64
copy h5 "AMANDA"
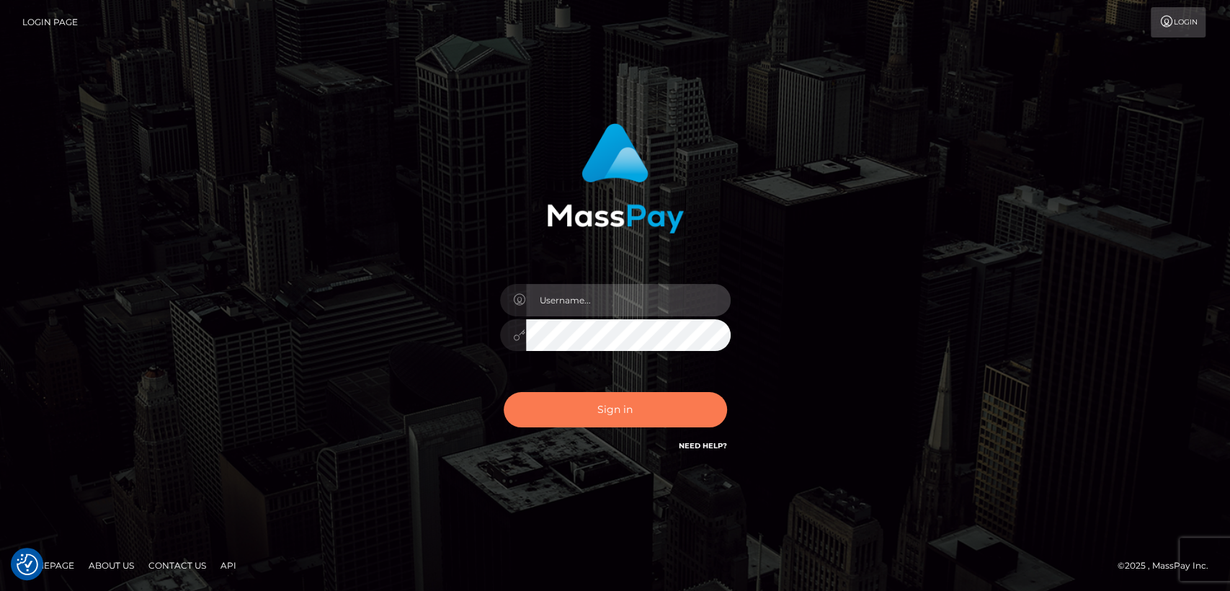
type input "[DOMAIN_NAME]"
click at [619, 416] on button "Sign in" at bounding box center [615, 409] width 223 height 35
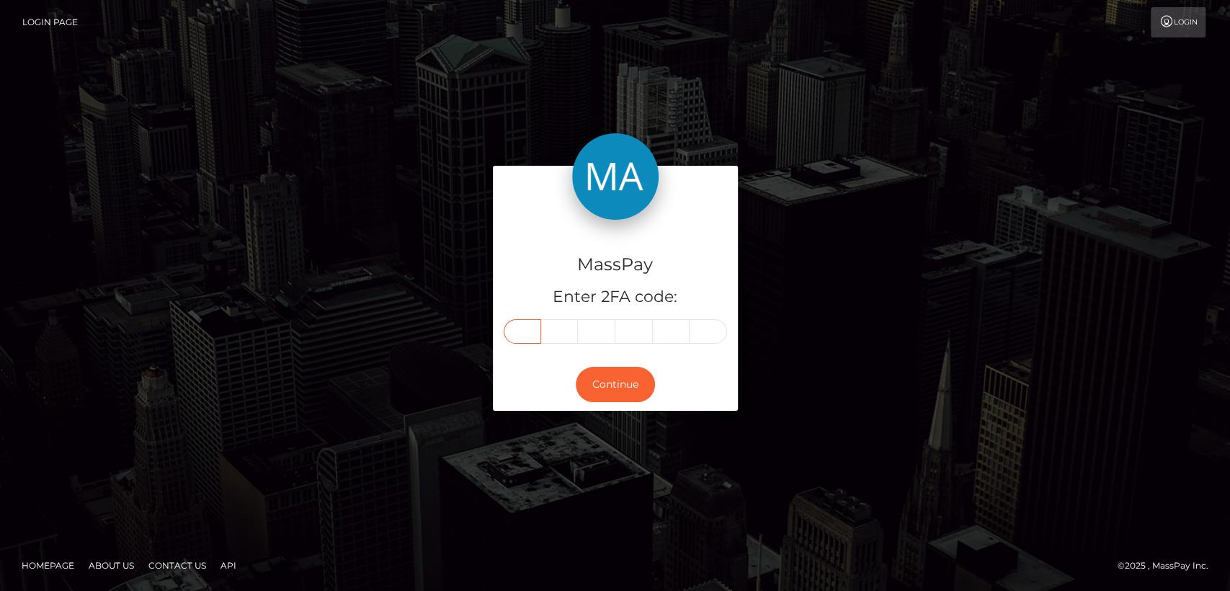
click at [535, 338] on input "text" at bounding box center [522, 331] width 37 height 24
paste input "0"
type input "0"
type input "4"
type input "2"
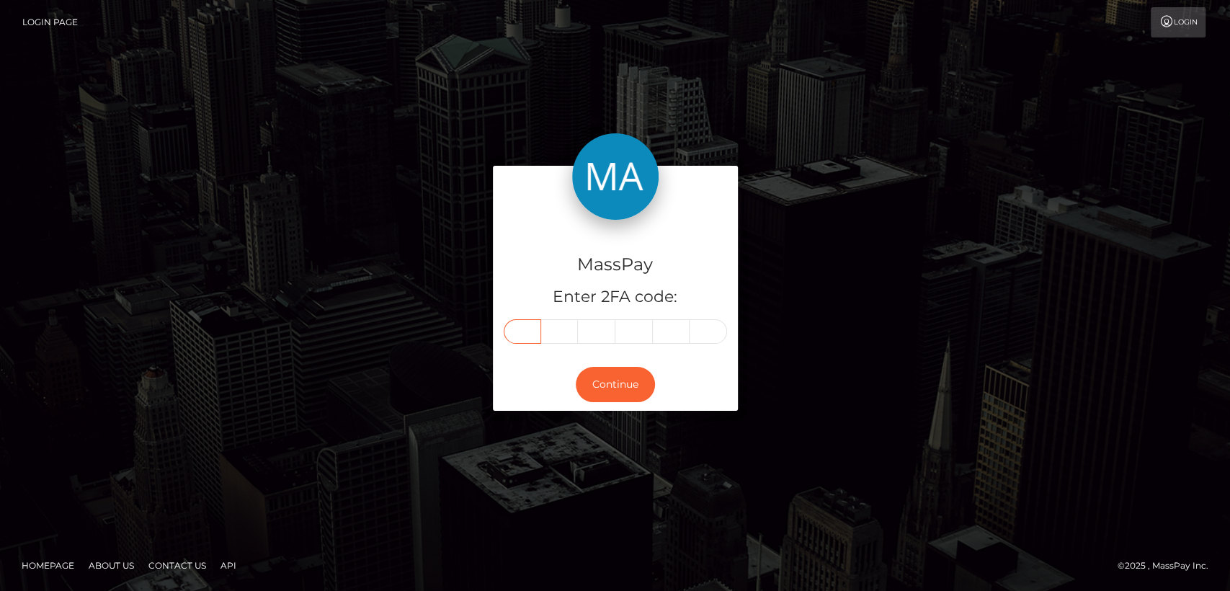
type input "7"
type input "6"
type input "1"
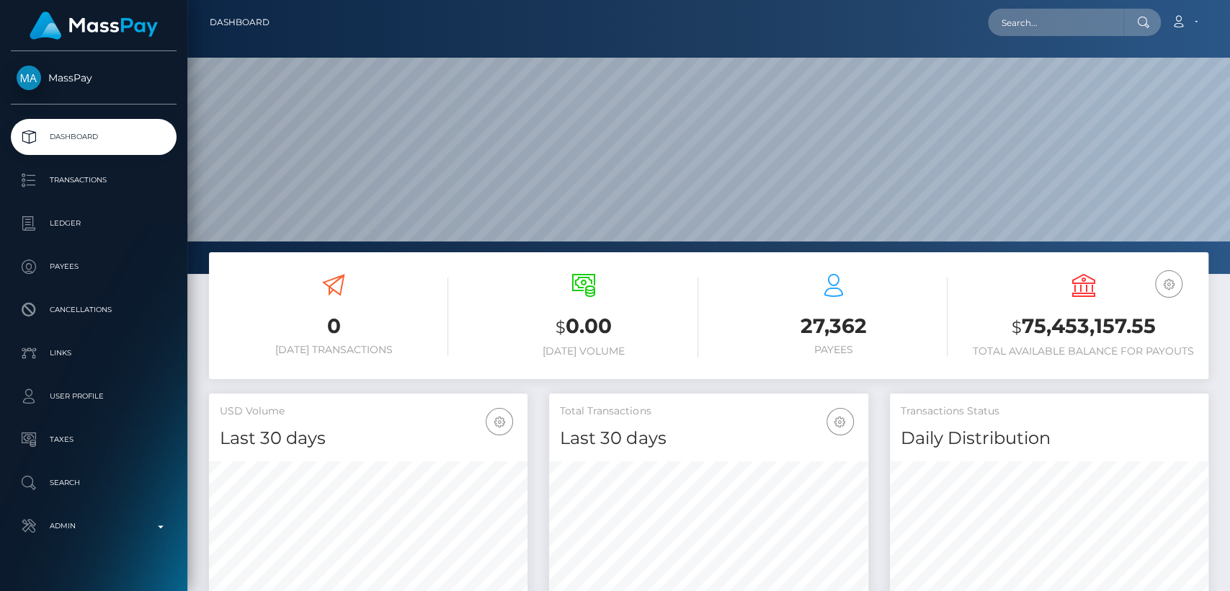
scroll to position [254, 318]
click at [1071, 10] on input "text" at bounding box center [1055, 22] width 135 height 27
paste input "rockstardesign01@gmail.com"
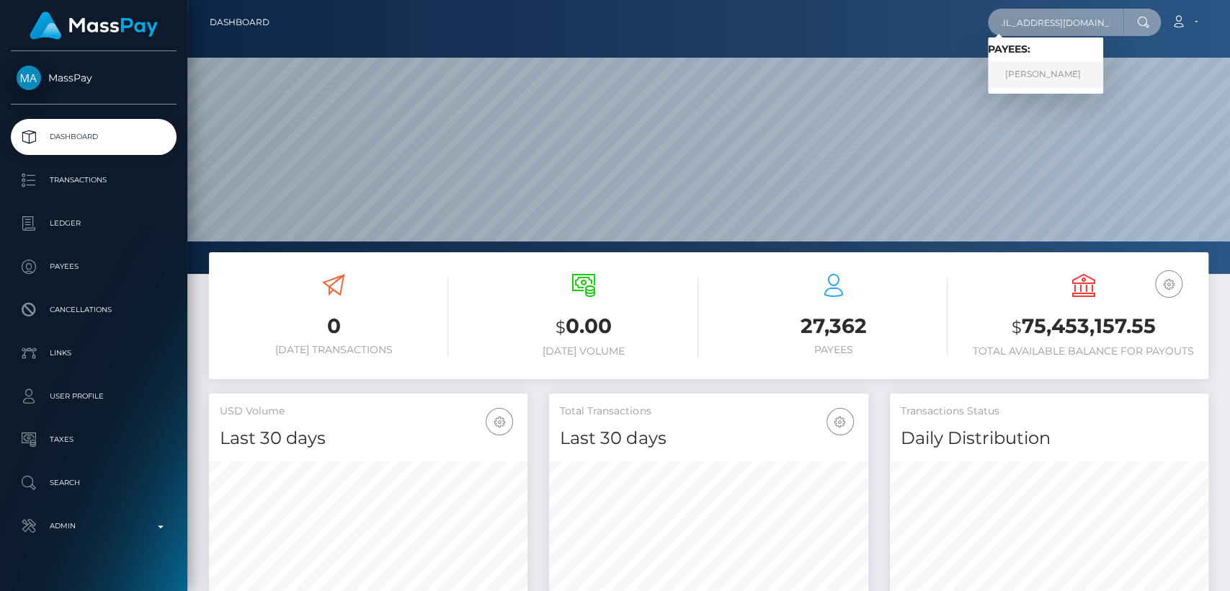
type input "rockstardesign01@gmail.com"
click at [1048, 71] on link "Eka Kikvadze" at bounding box center [1045, 74] width 115 height 27
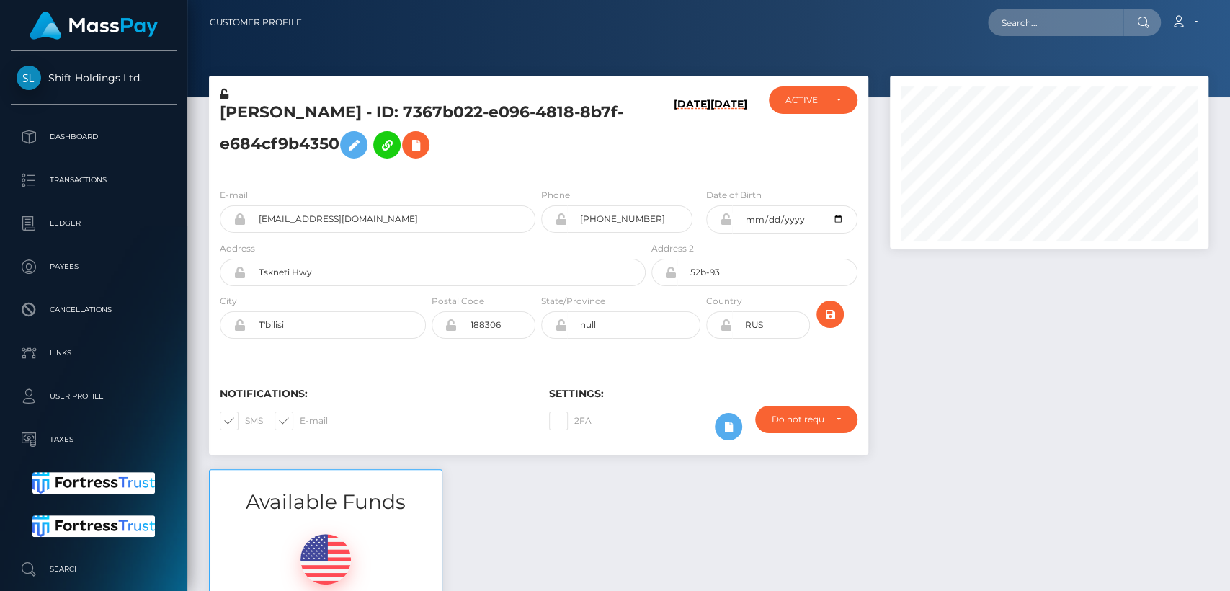
scroll to position [173, 318]
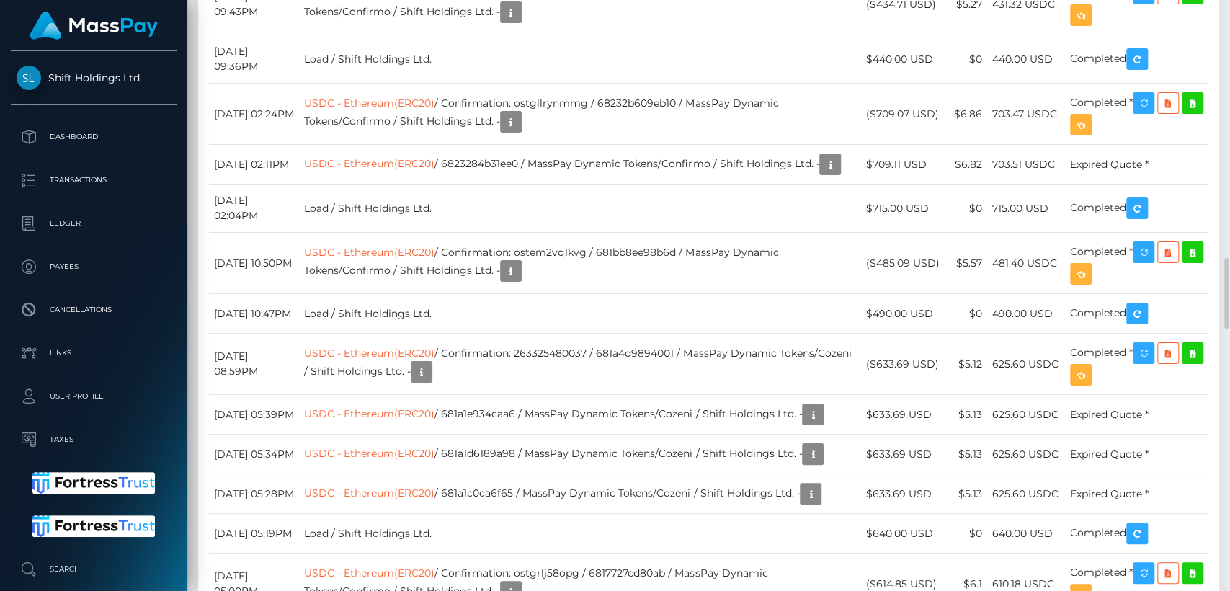
drag, startPoint x: 0, startPoint y: 0, endPoint x: 856, endPoint y: 214, distance: 882.2
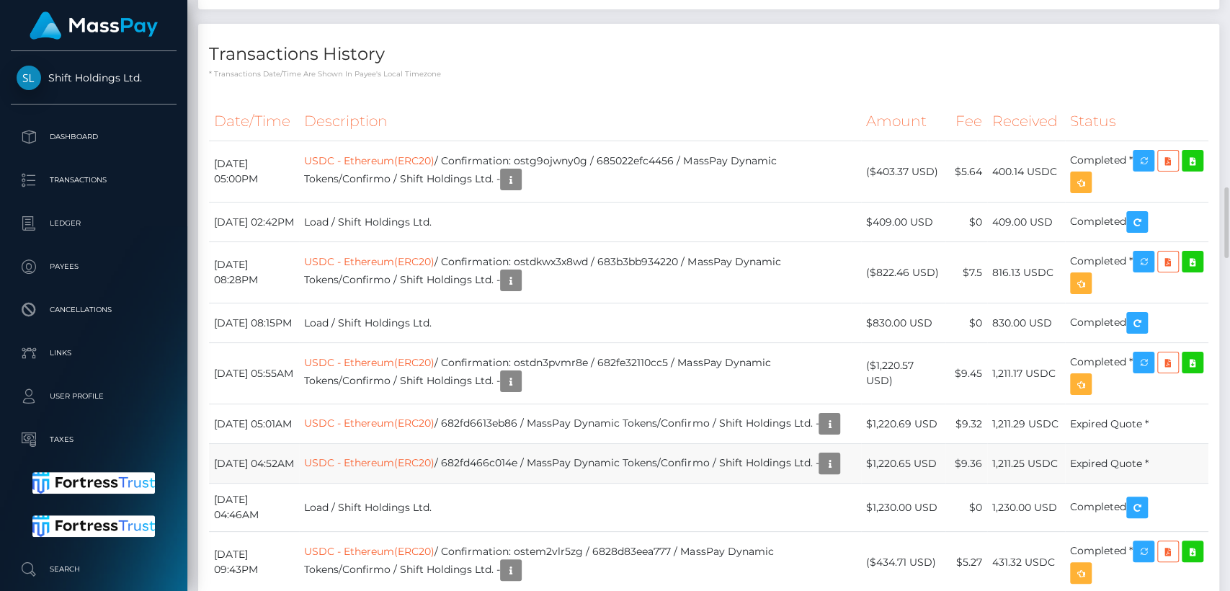
scroll to position [1579, 0]
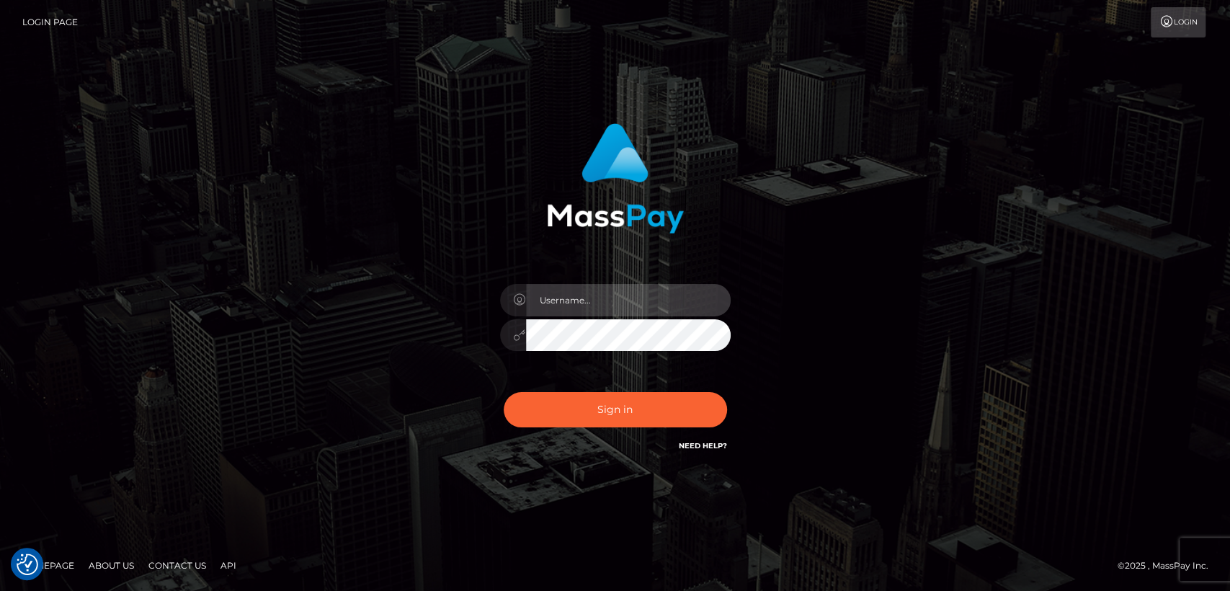
type input "[DOMAIN_NAME]"
click at [612, 437] on div "Sign in Need Help?" at bounding box center [615, 415] width 252 height 64
click at [611, 432] on div "Sign in Need Help?" at bounding box center [615, 415] width 252 height 64
click at [603, 451] on div "nt.es Sign in" at bounding box center [615, 288] width 378 height 352
click at [677, 300] on input "nt.es" at bounding box center [628, 300] width 205 height 32
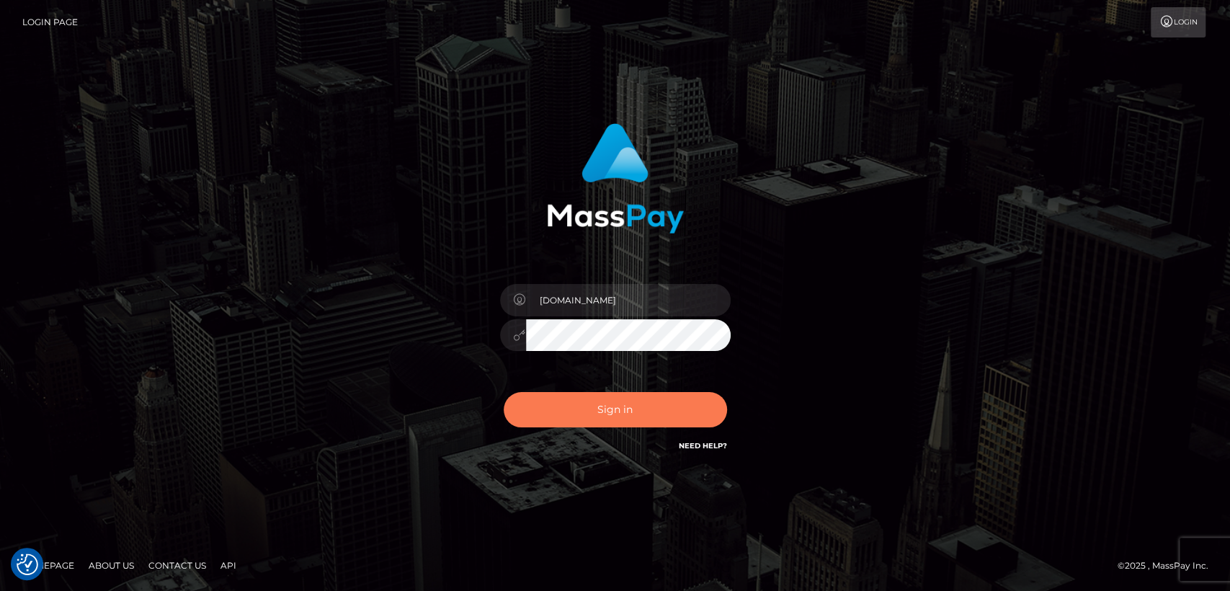
click at [589, 418] on button "Sign in" at bounding box center [615, 409] width 223 height 35
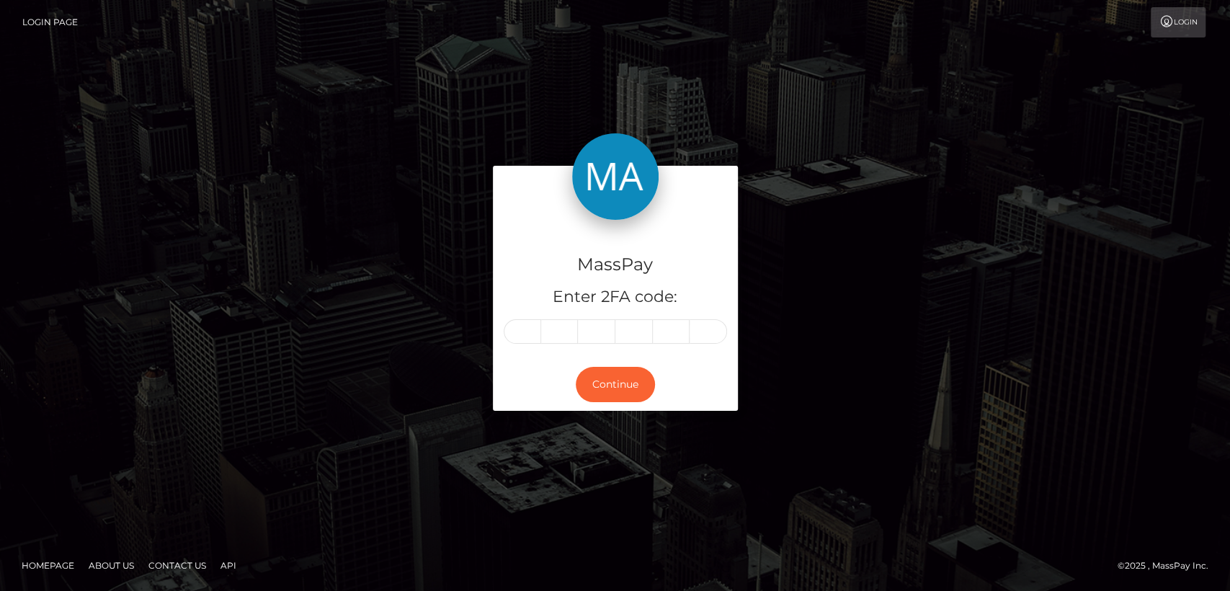
click at [533, 317] on div "MassPay Enter 2FA code:" at bounding box center [615, 289] width 245 height 138
click at [527, 336] on input "text" at bounding box center [522, 331] width 37 height 24
paste input "4"
type input "4"
type input "1"
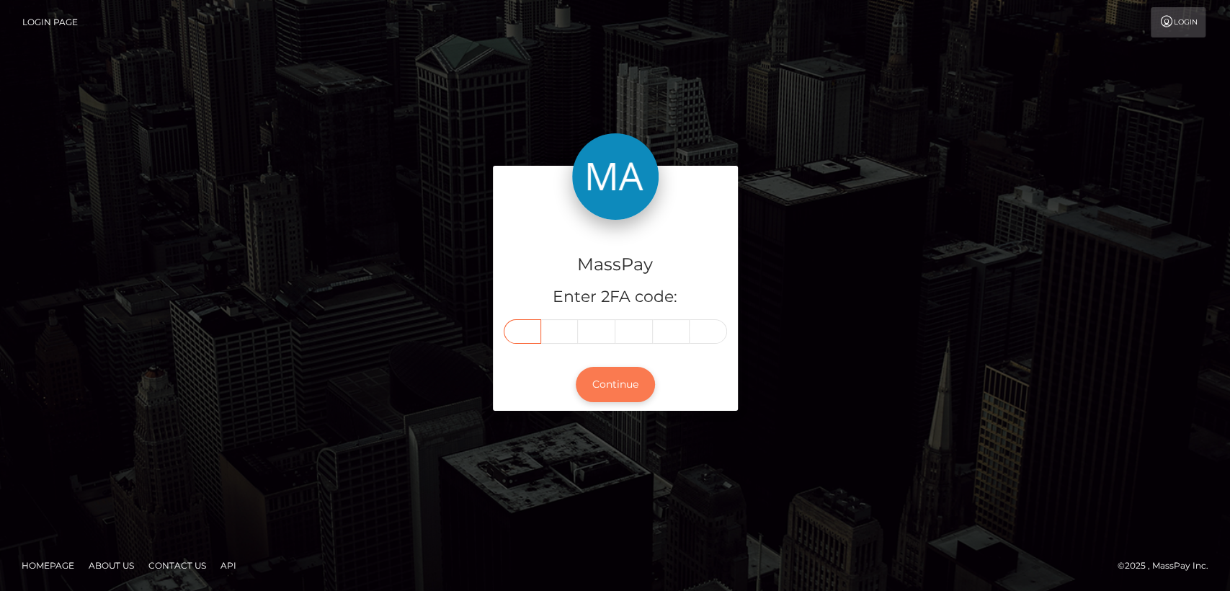
type input "9"
type input "1"
type input "0"
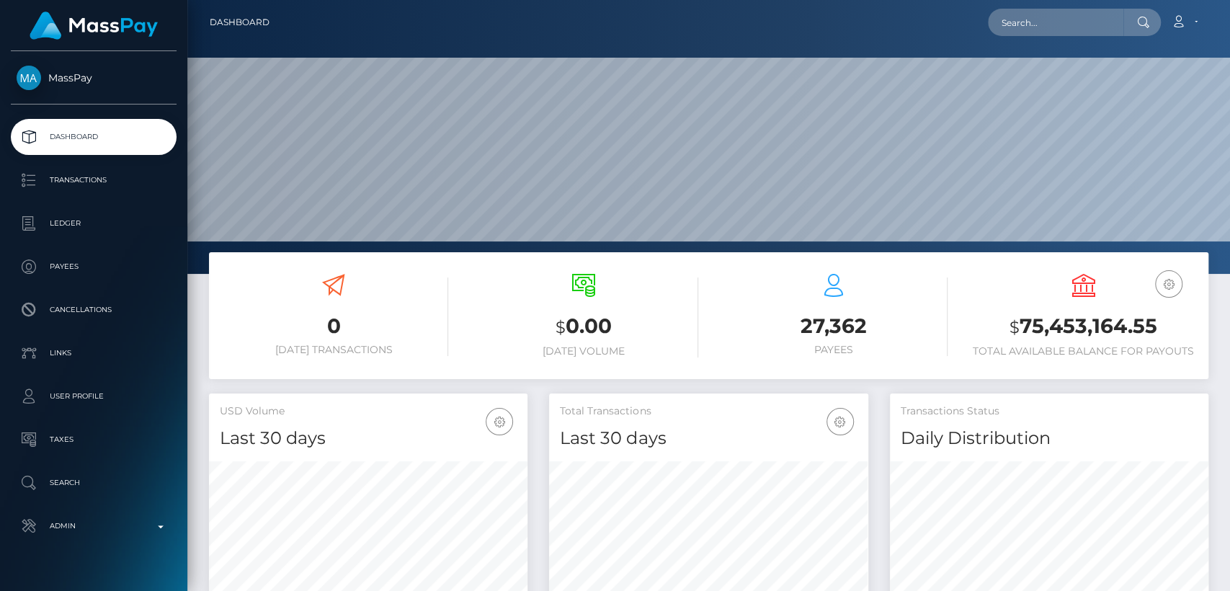
scroll to position [254, 318]
click at [1022, 31] on input "text" at bounding box center [1055, 22] width 135 height 27
paste input "[EMAIL_ADDRESS][DOMAIN_NAME]"
click at [1082, 40] on div "Loading... Loading..." at bounding box center [1045, 43] width 115 height 12
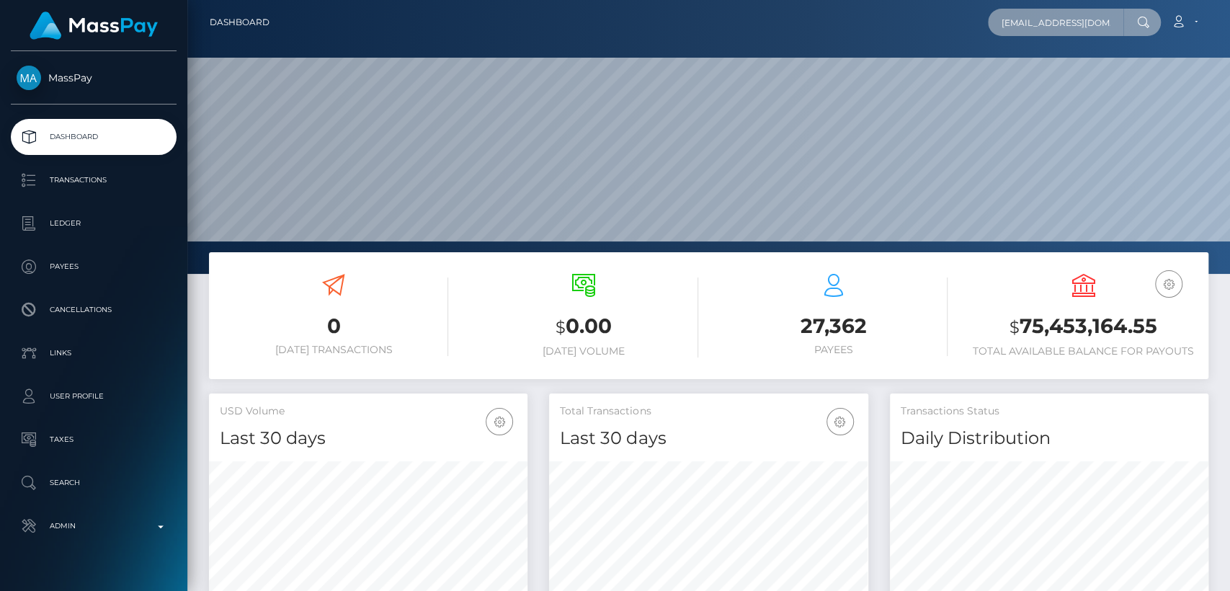
click at [1070, 15] on input "karmaralston29@gmail.com" at bounding box center [1055, 22] width 135 height 27
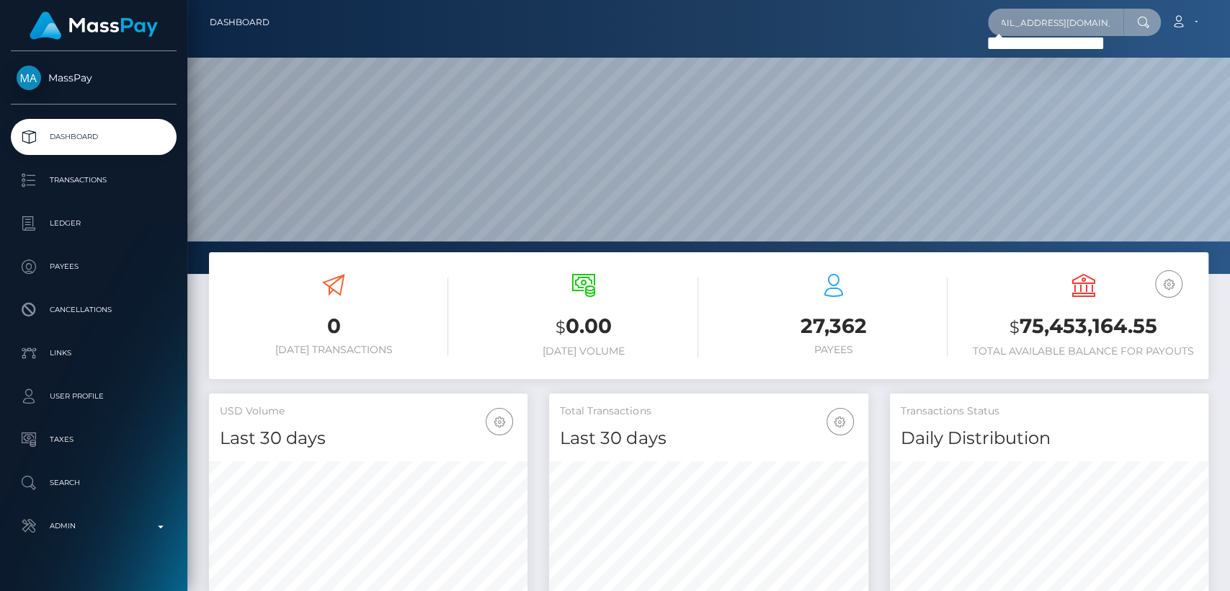
type input "karmaralston29@gmail.com"
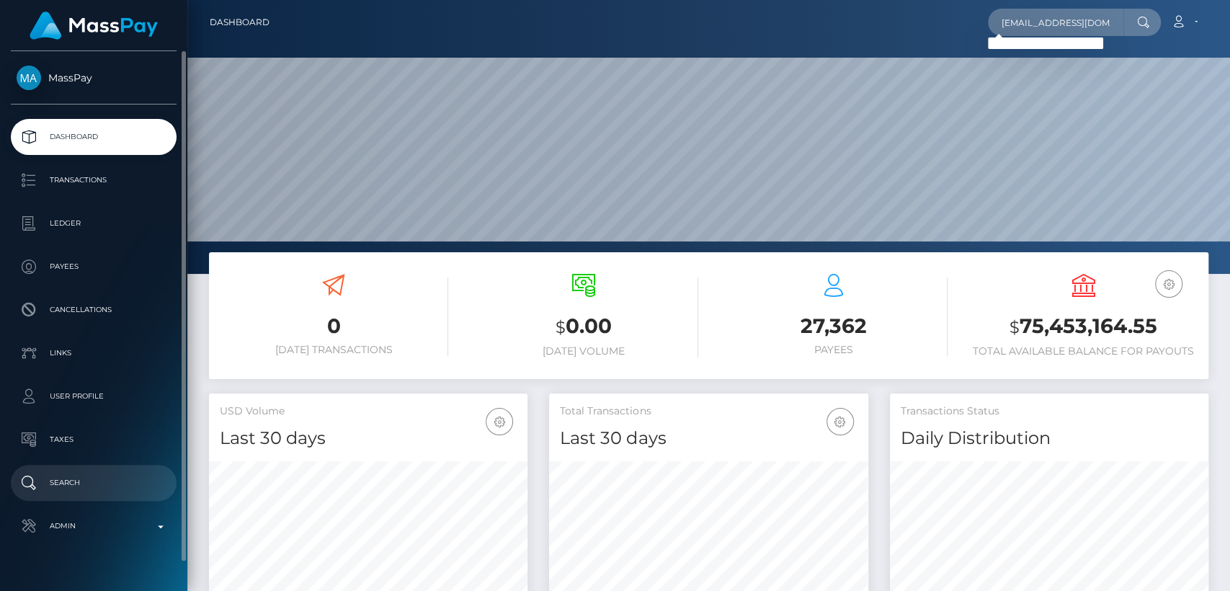
click at [100, 480] on p "Search" at bounding box center [94, 483] width 154 height 22
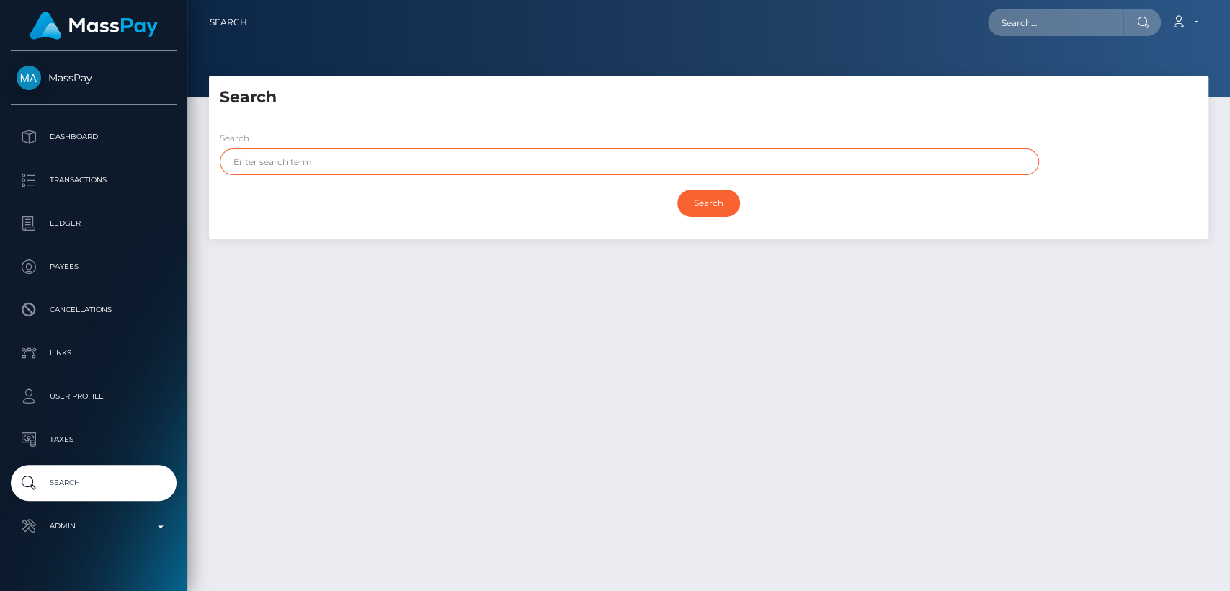
click at [370, 171] on input "text" at bounding box center [629, 161] width 819 height 27
paste input "Karma"
type input "Karma"
click at [677, 189] on input "Search" at bounding box center [708, 202] width 63 height 27
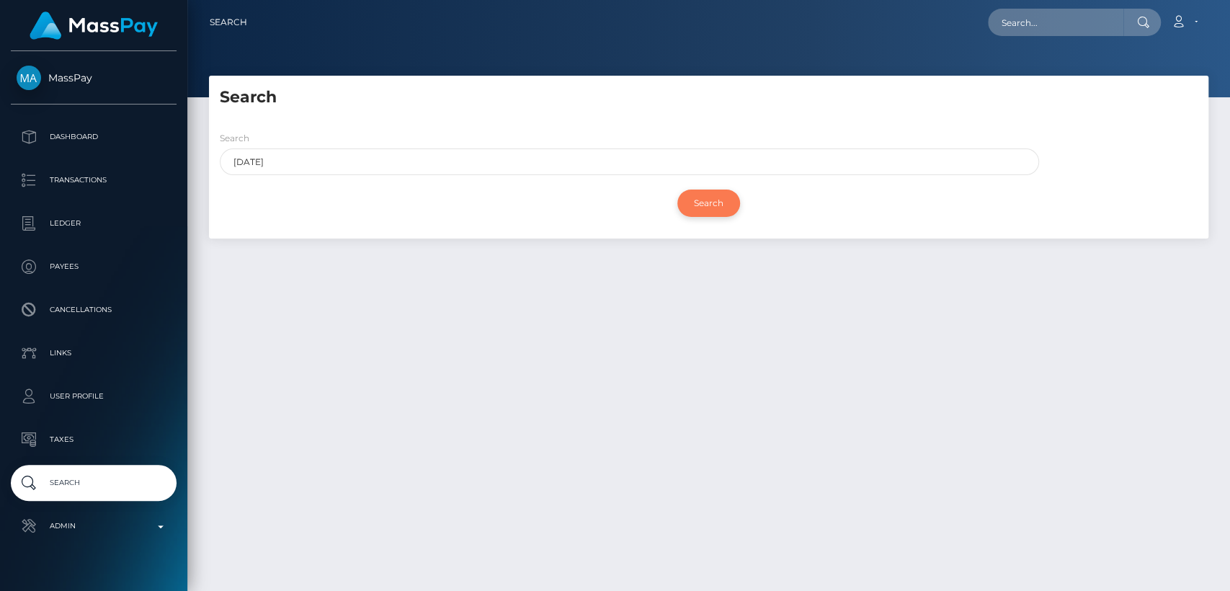
click at [715, 202] on input "Search" at bounding box center [708, 202] width 63 height 27
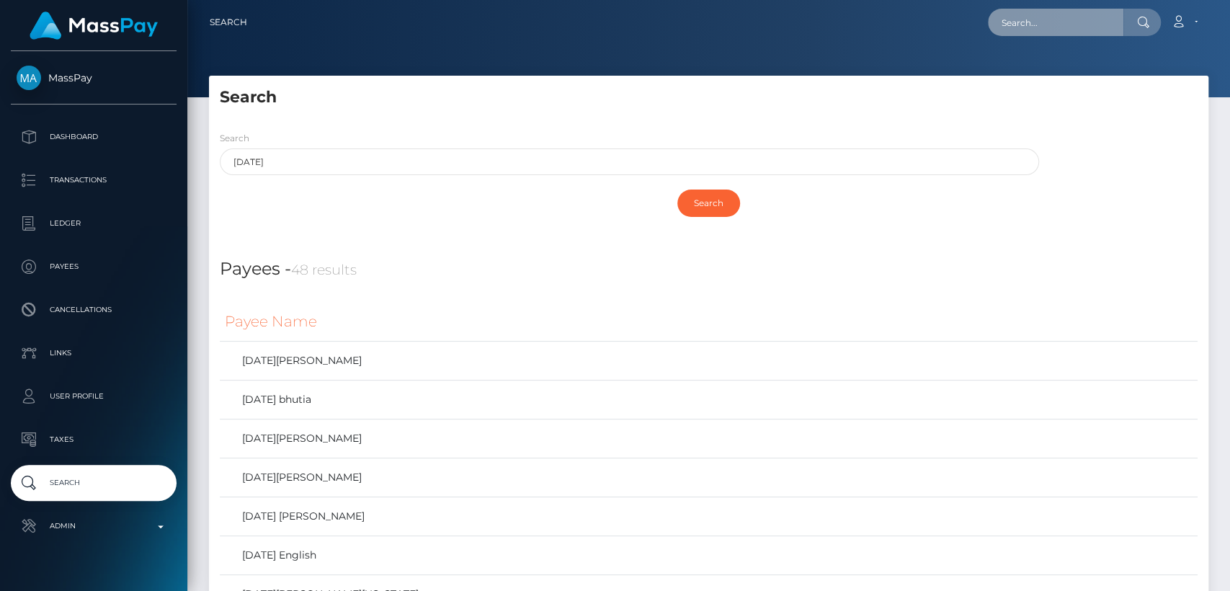
click at [1079, 22] on input "text" at bounding box center [1055, 22] width 135 height 27
paste input "[EMAIL_ADDRESS][DOMAIN_NAME]"
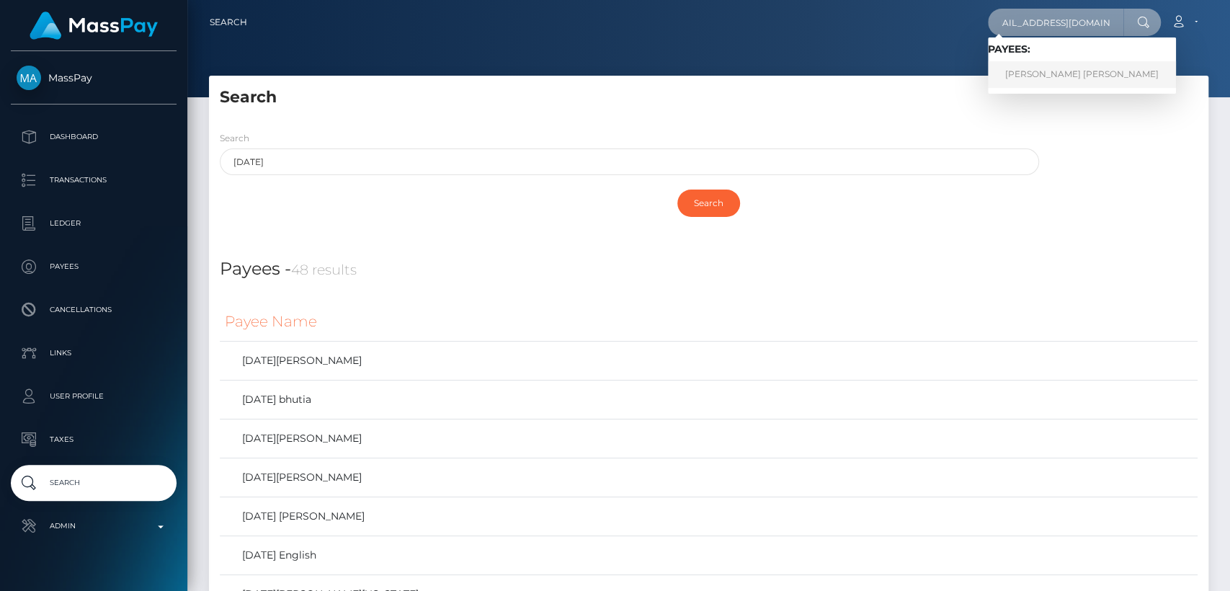
type input "[EMAIL_ADDRESS][DOMAIN_NAME]"
click at [1074, 68] on link "OSKAR ROBERT NARLOCH" at bounding box center [1082, 74] width 188 height 27
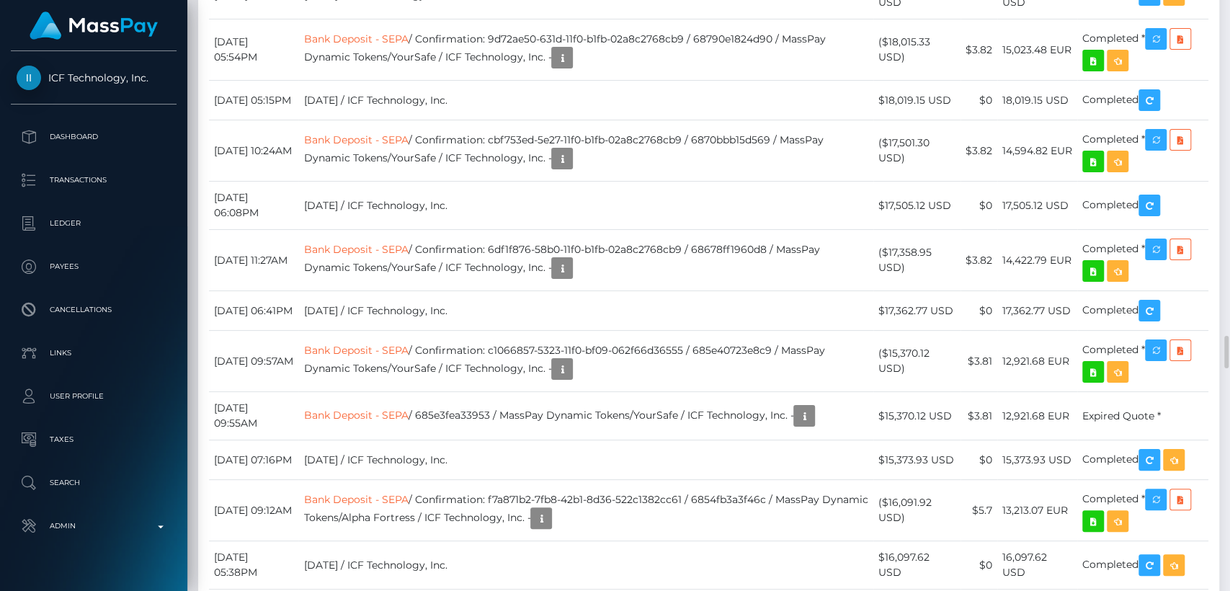
scroll to position [5988, 0]
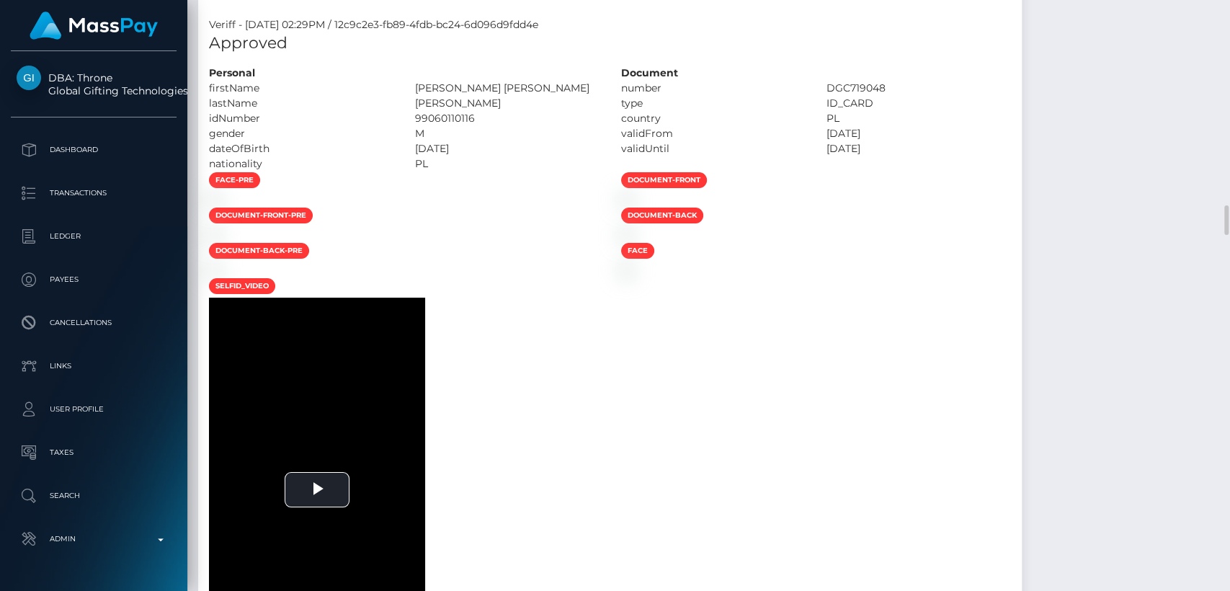
scroll to position [3506, 0]
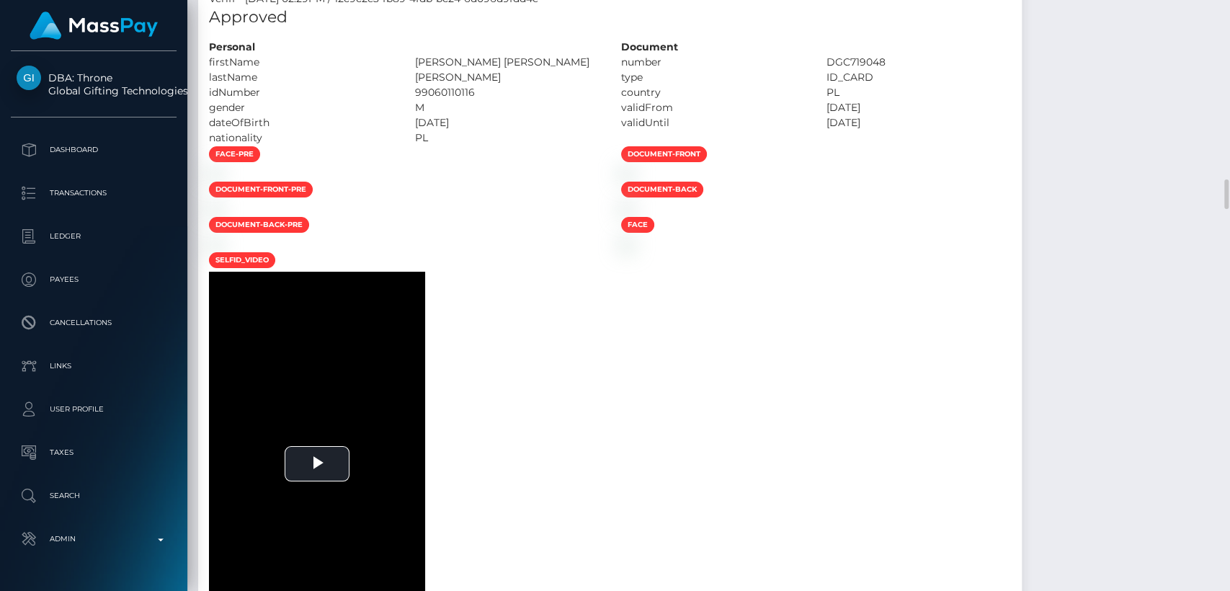
click at [524, 181] on div at bounding box center [404, 173] width 412 height 15
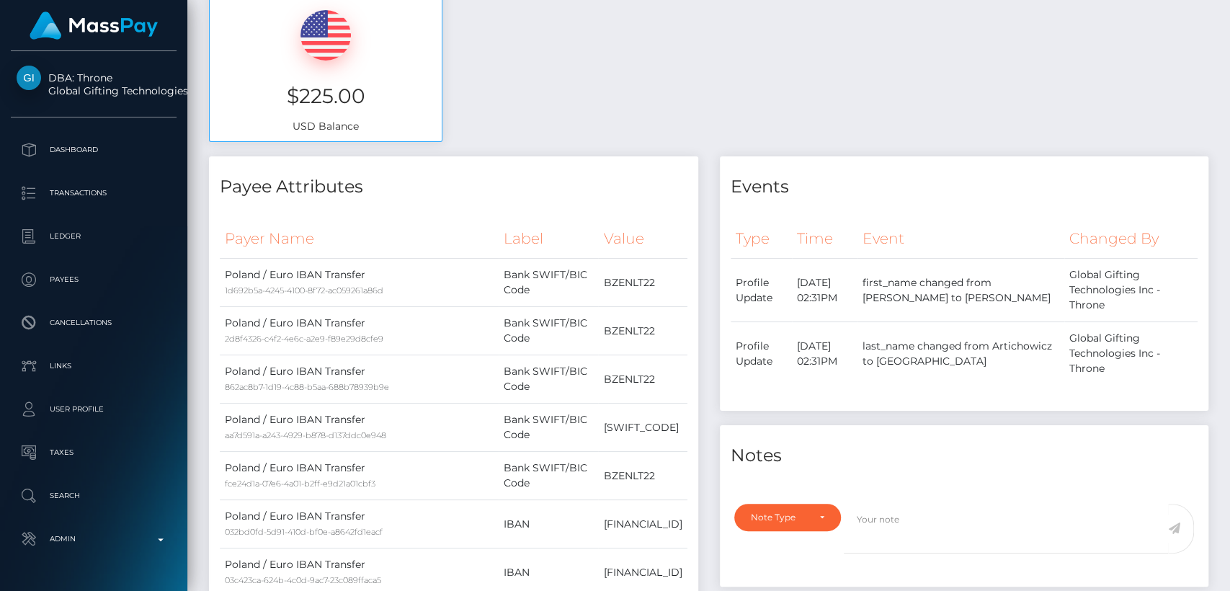
scroll to position [0, 0]
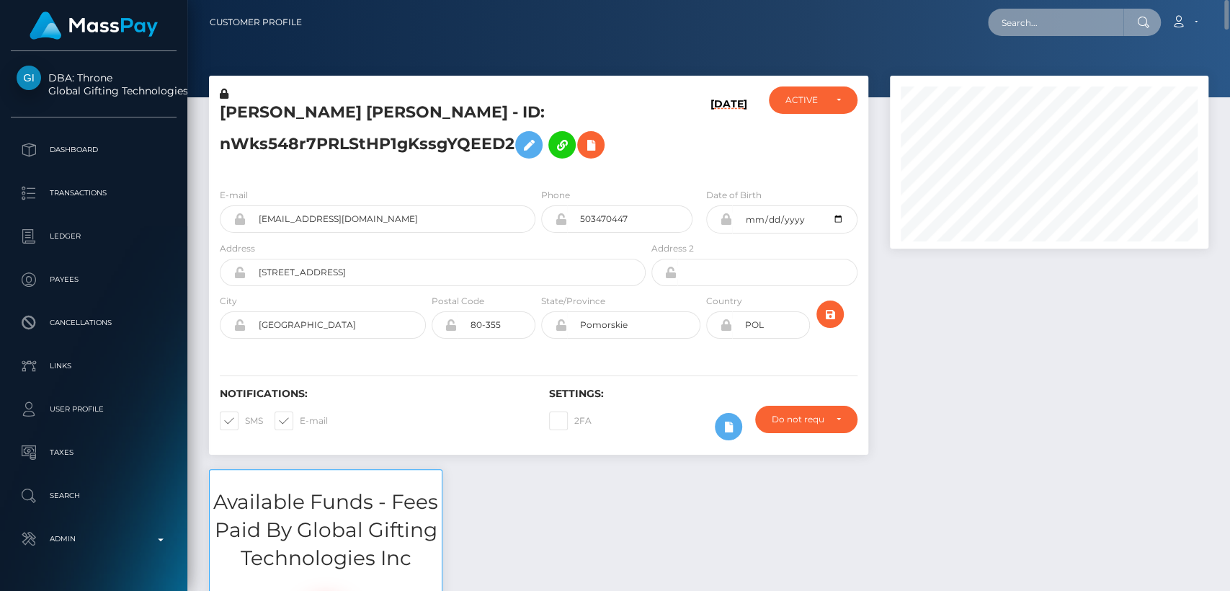
click at [1040, 19] on input "text" at bounding box center [1055, 22] width 135 height 27
paste input "karmakins29@gmail.com"
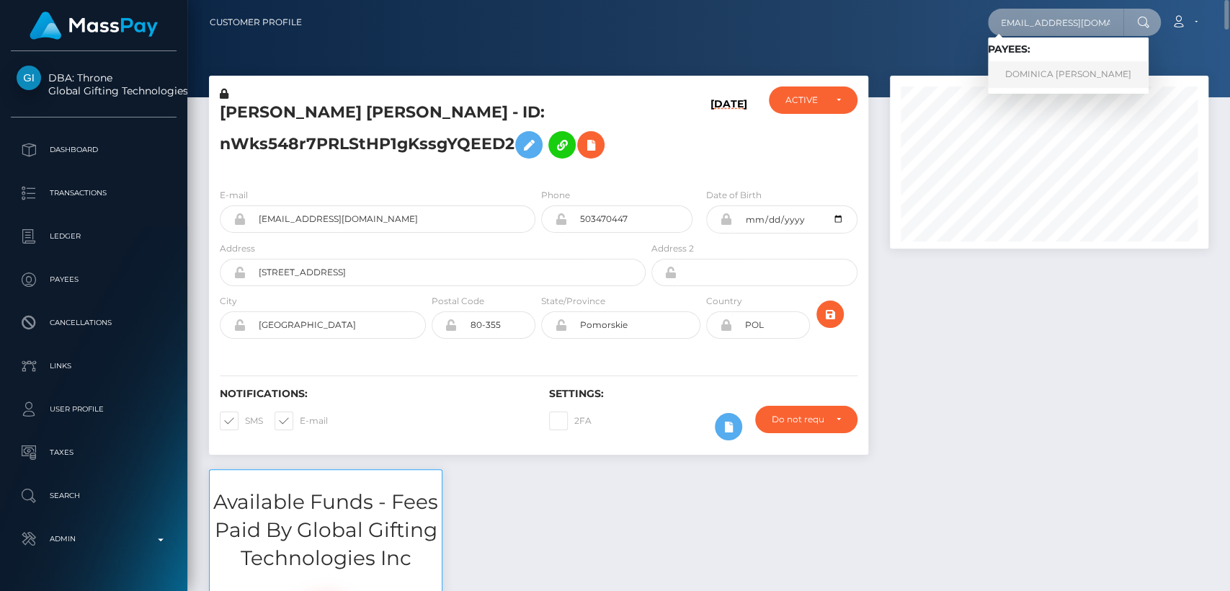
type input "karmakins29@gmail.com"
click at [1043, 65] on link "DOMINICA EVA JANYNE RALSTON" at bounding box center [1068, 74] width 161 height 27
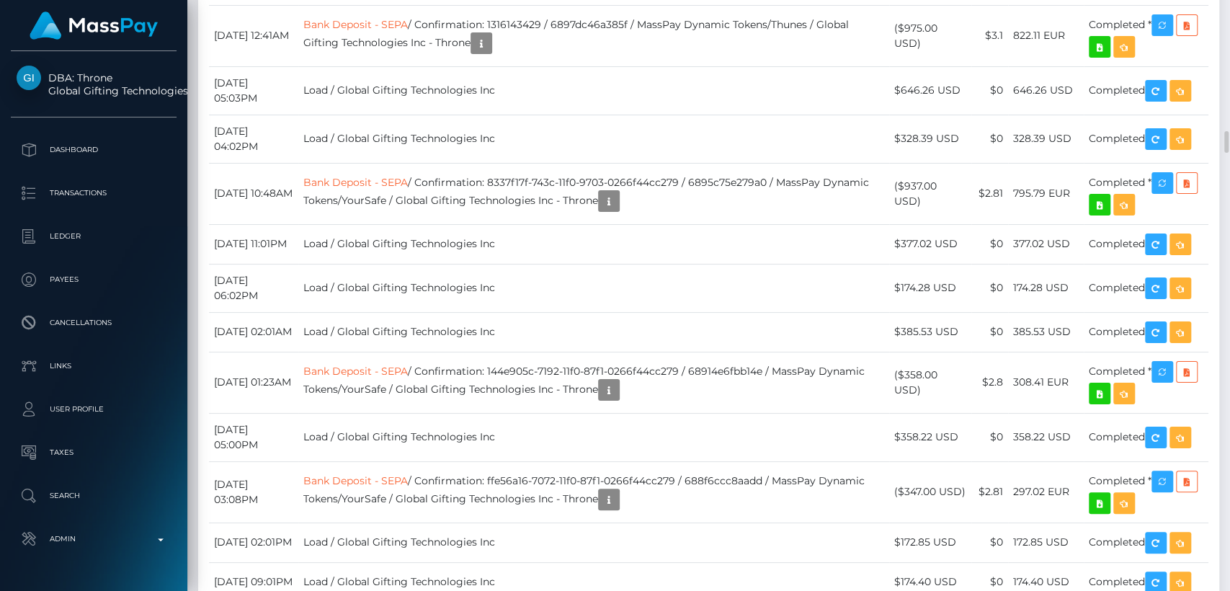
scroll to position [3543, 0]
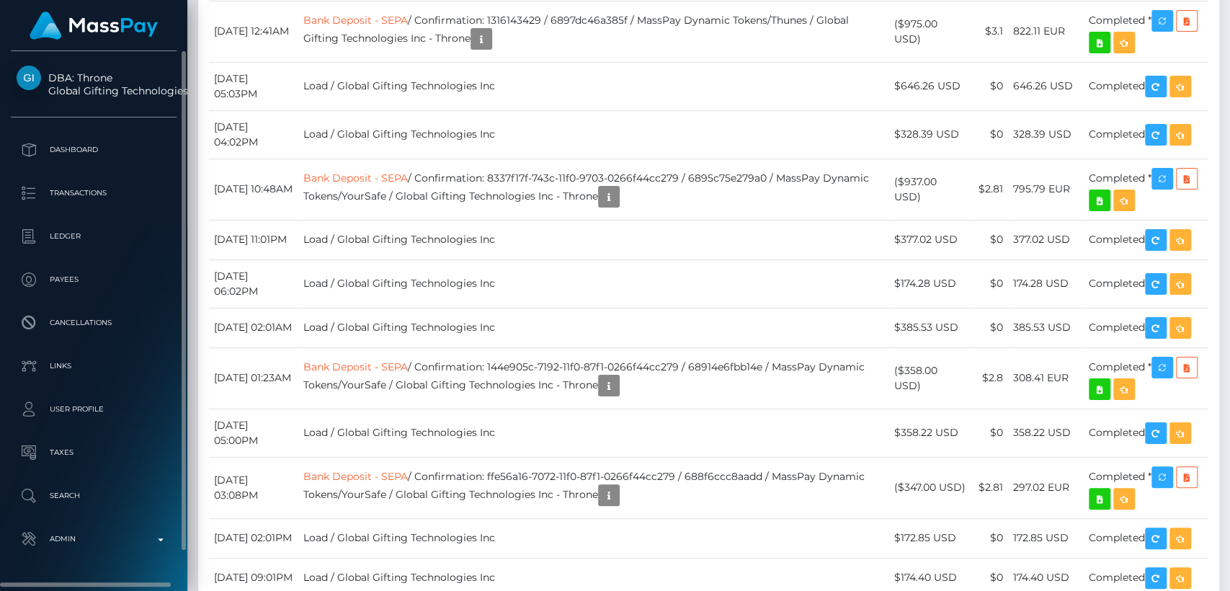
drag, startPoint x: 354, startPoint y: 232, endPoint x: 156, endPoint y: 115, distance: 230.9
click at [156, 115] on div "DBA: Throne Global Gifting Technologies Inc Dashboard Transactions Ledger" at bounding box center [615, 295] width 1230 height 591
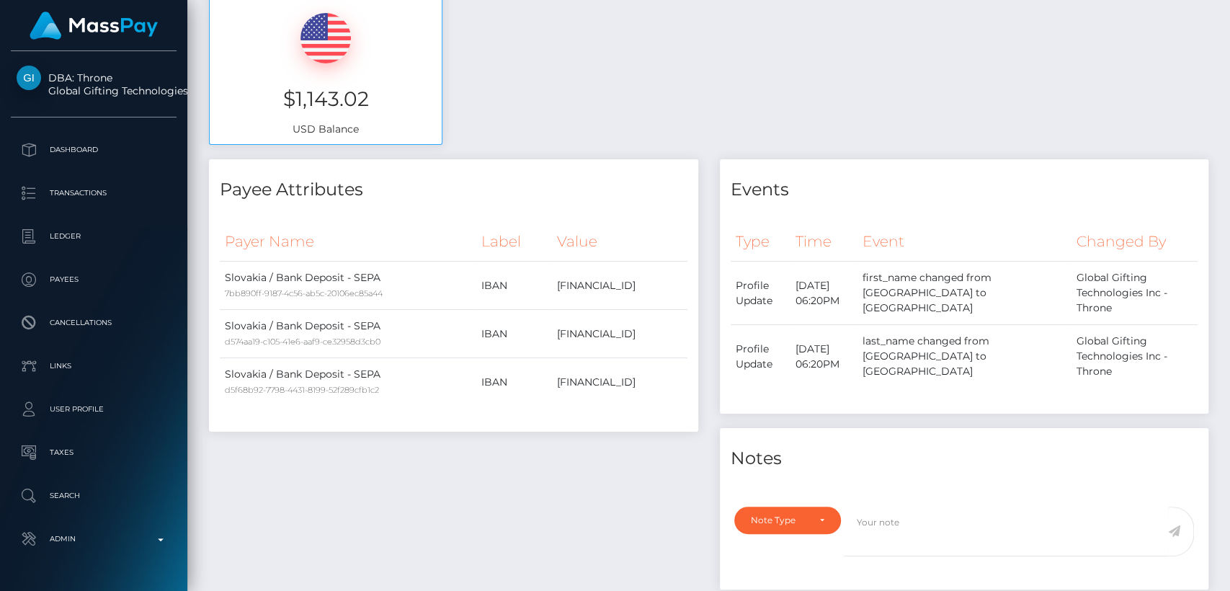
scroll to position [0, 0]
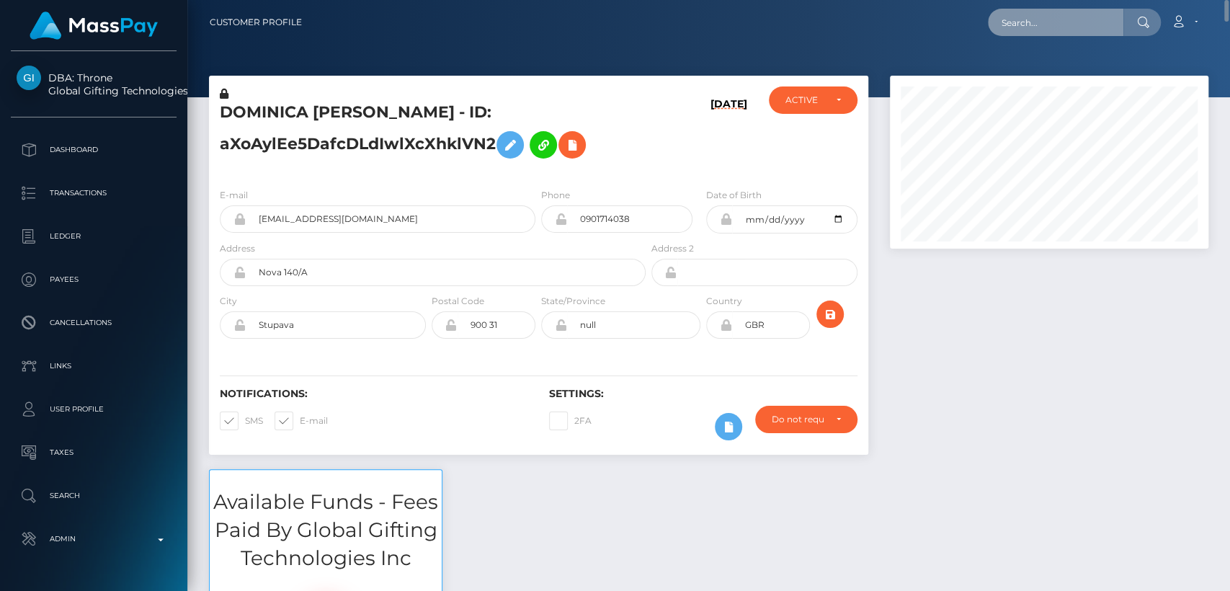
click at [1039, 19] on input "text" at bounding box center [1055, 22] width 135 height 27
paste input "itsdianayay@gmail.com"
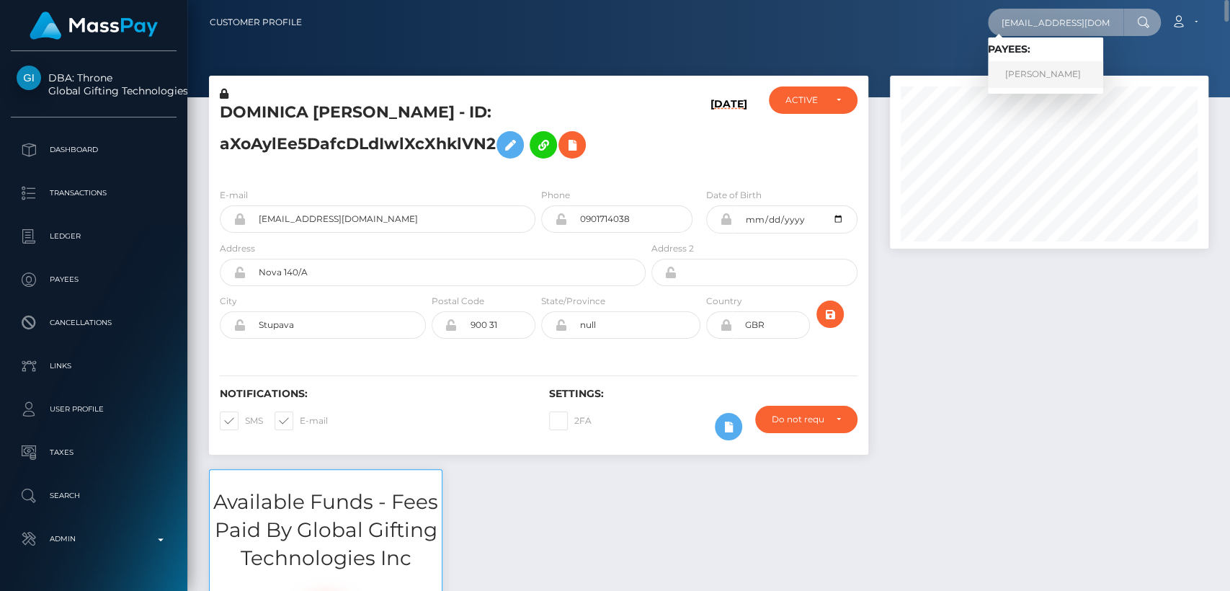
type input "itsdianayay@gmail.com"
click at [1035, 65] on link "DIANA SIMION" at bounding box center [1045, 74] width 115 height 27
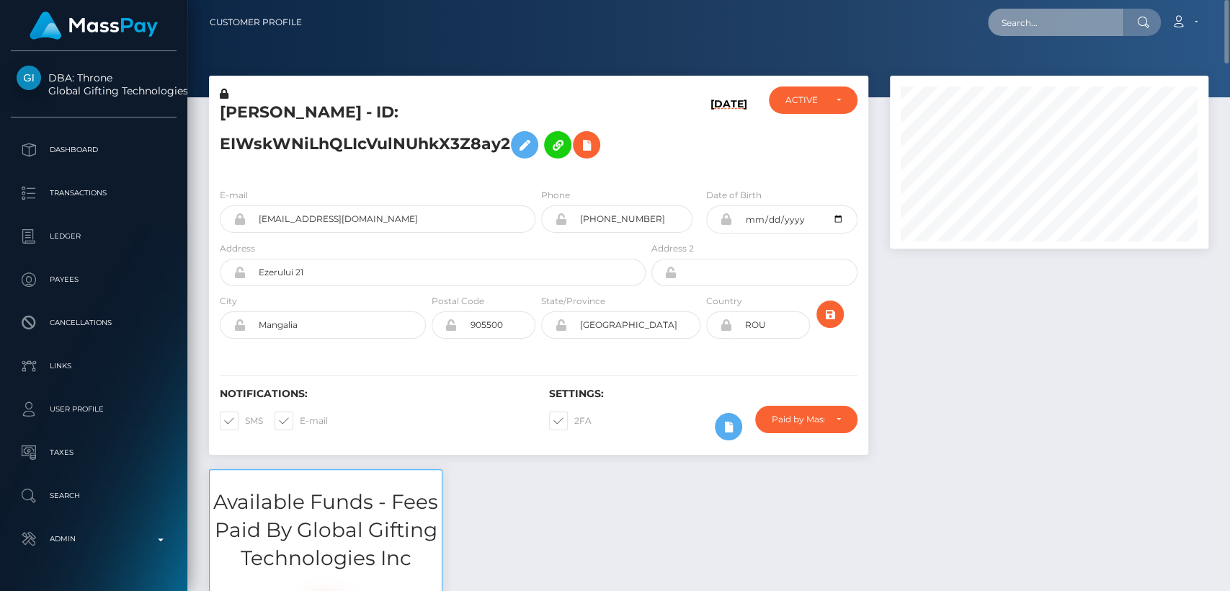
click at [1061, 25] on input "text" at bounding box center [1055, 22] width 135 height 27
paste input "[EMAIL_ADDRESS][DOMAIN_NAME]"
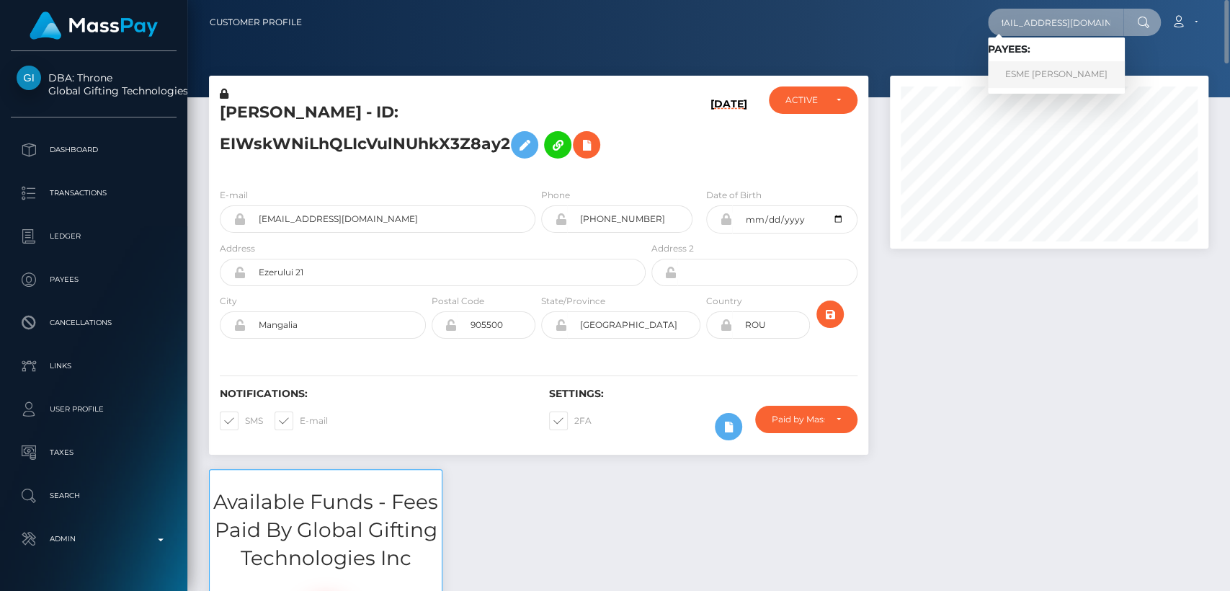
type input "[EMAIL_ADDRESS][DOMAIN_NAME]"
click at [1063, 69] on link "ESME JOY MATTHEWS" at bounding box center [1056, 74] width 137 height 27
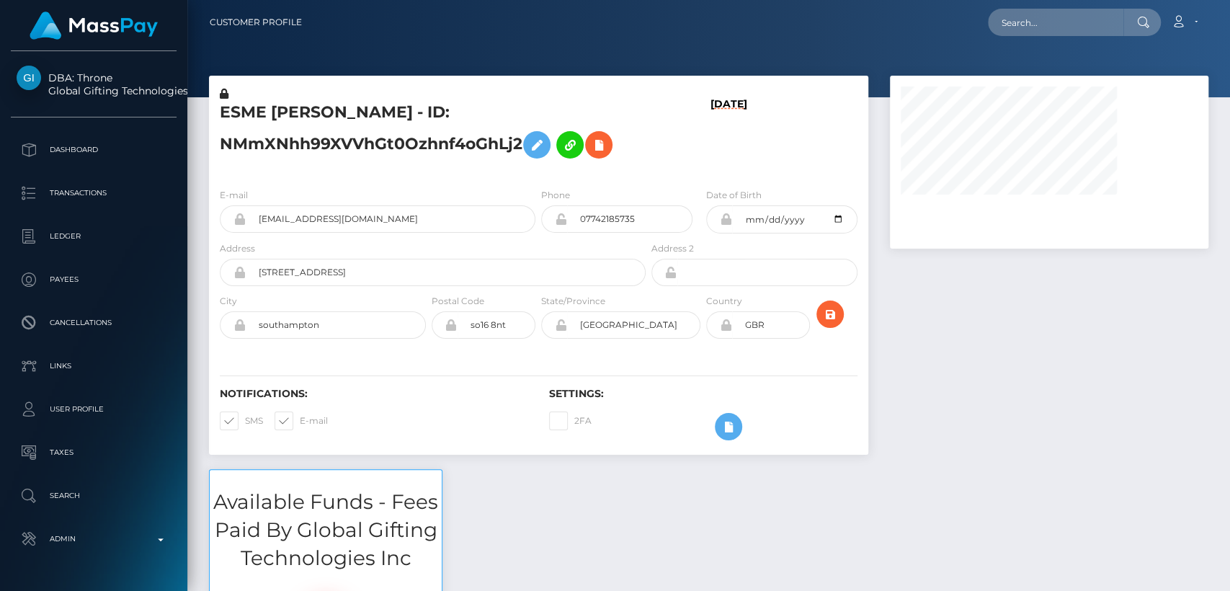
click at [258, 102] on h5 "ESME [PERSON_NAME] - ID: NMmXNhh99XVVhGt0Ozhnf4oGhLj2" at bounding box center [429, 134] width 418 height 64
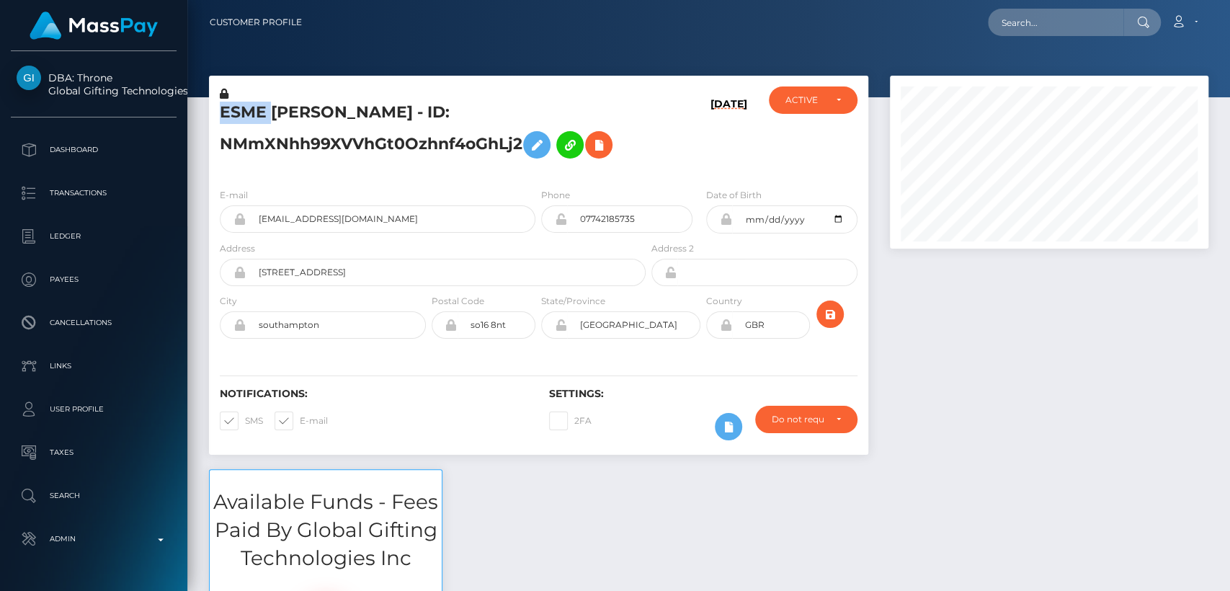
scroll to position [173, 318]
copy h5 "ESME"
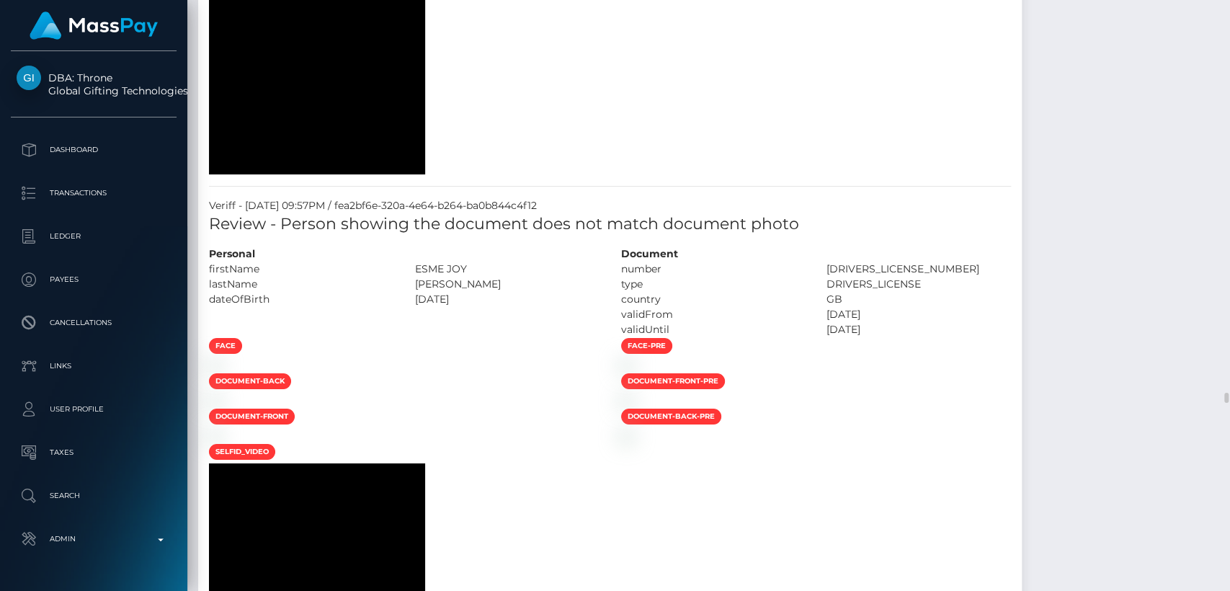
scroll to position [18027, 0]
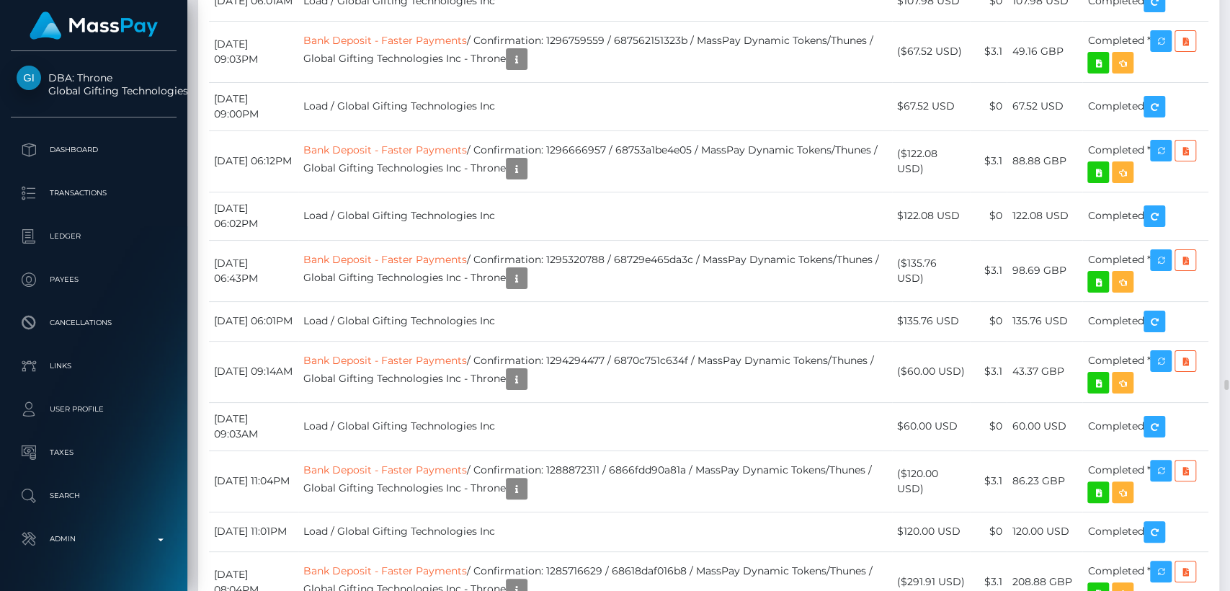
scroll to position [22219, 0]
